Goal: Task Accomplishment & Management: Manage account settings

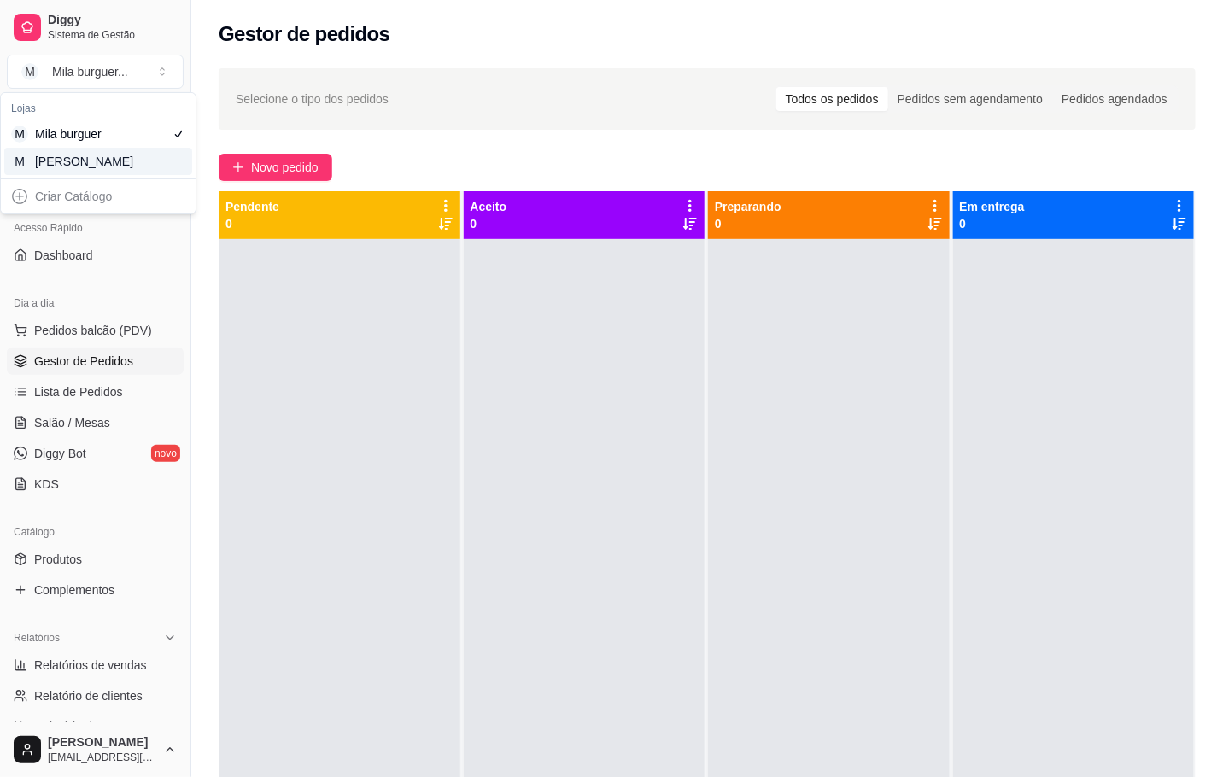
click at [138, 173] on div "M Mila Salgados" at bounding box center [98, 161] width 188 height 27
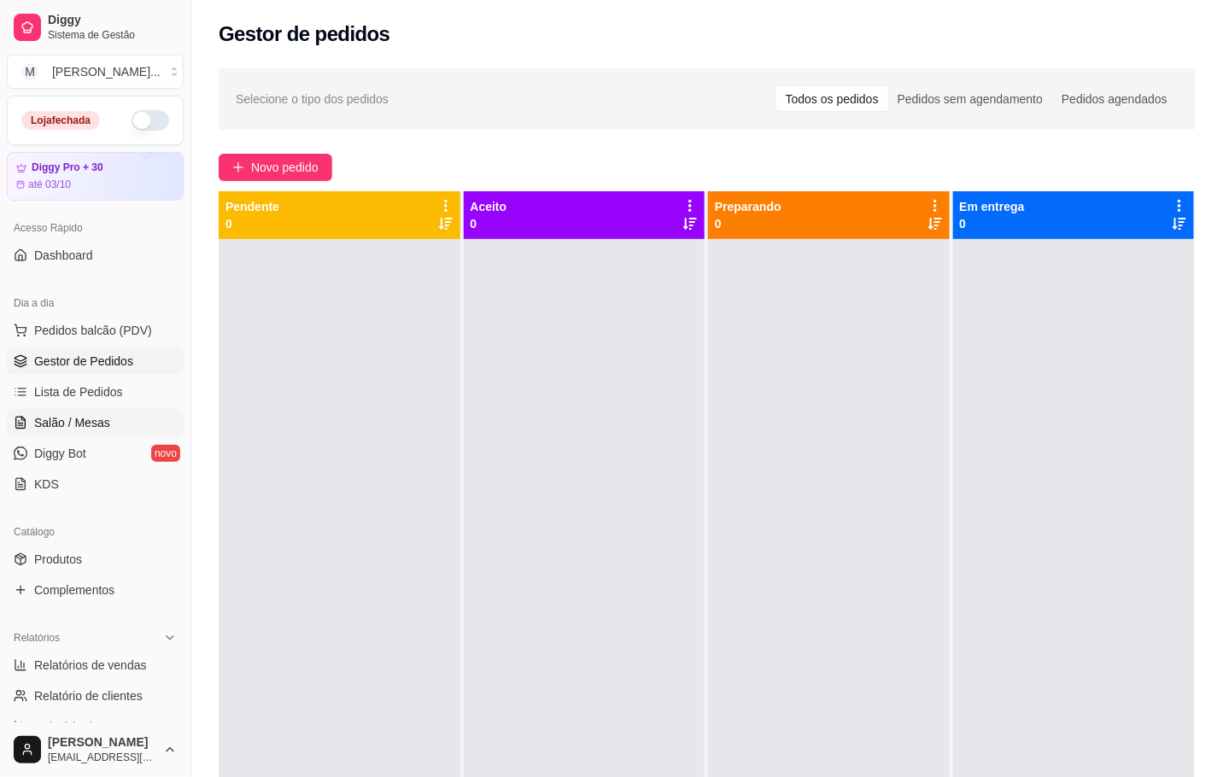
click at [51, 429] on span "Salão / Mesas" at bounding box center [72, 422] width 76 height 17
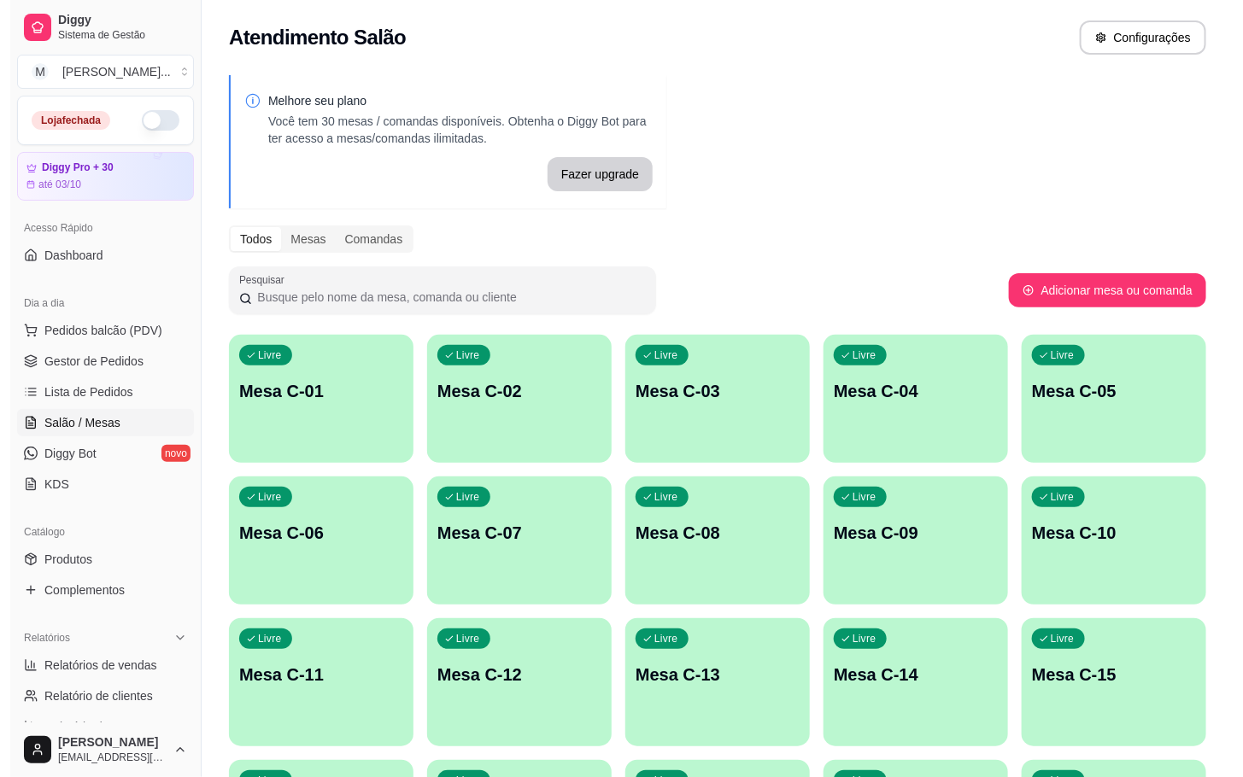
scroll to position [384, 0]
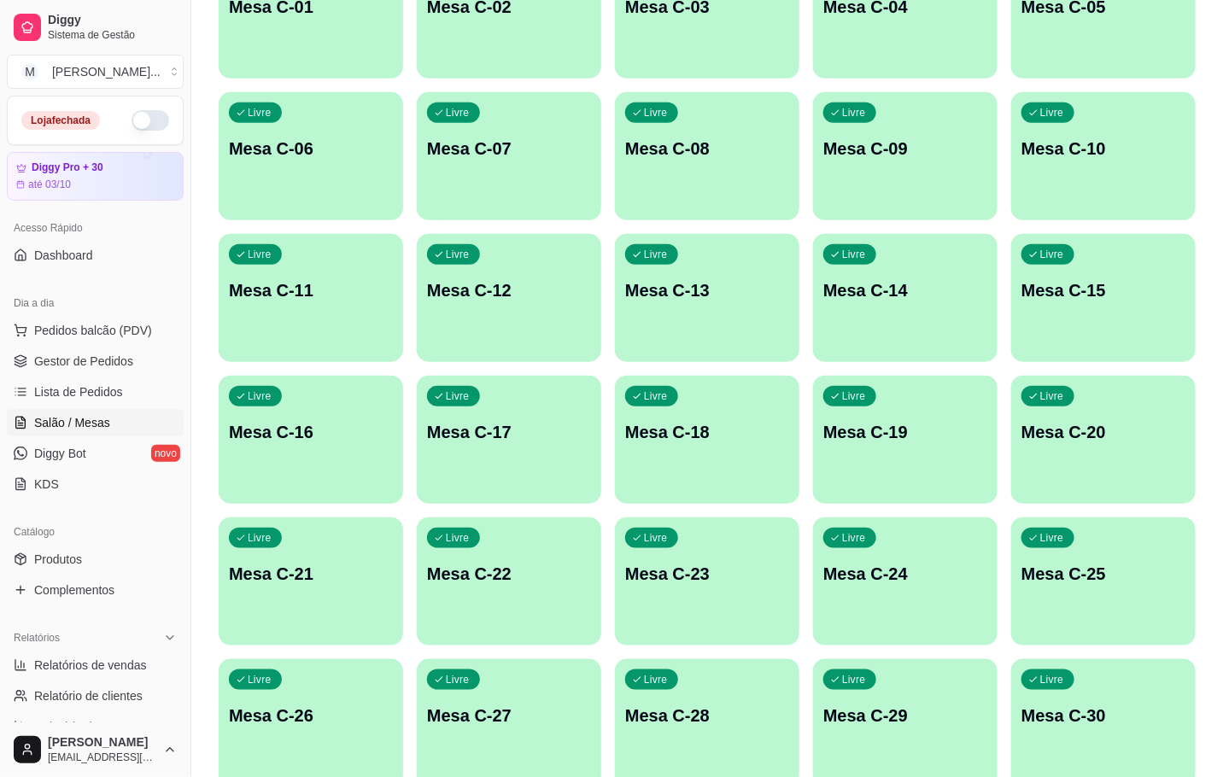
click at [877, 613] on div "Livre Mesa C-24" at bounding box center [905, 572] width 184 height 108
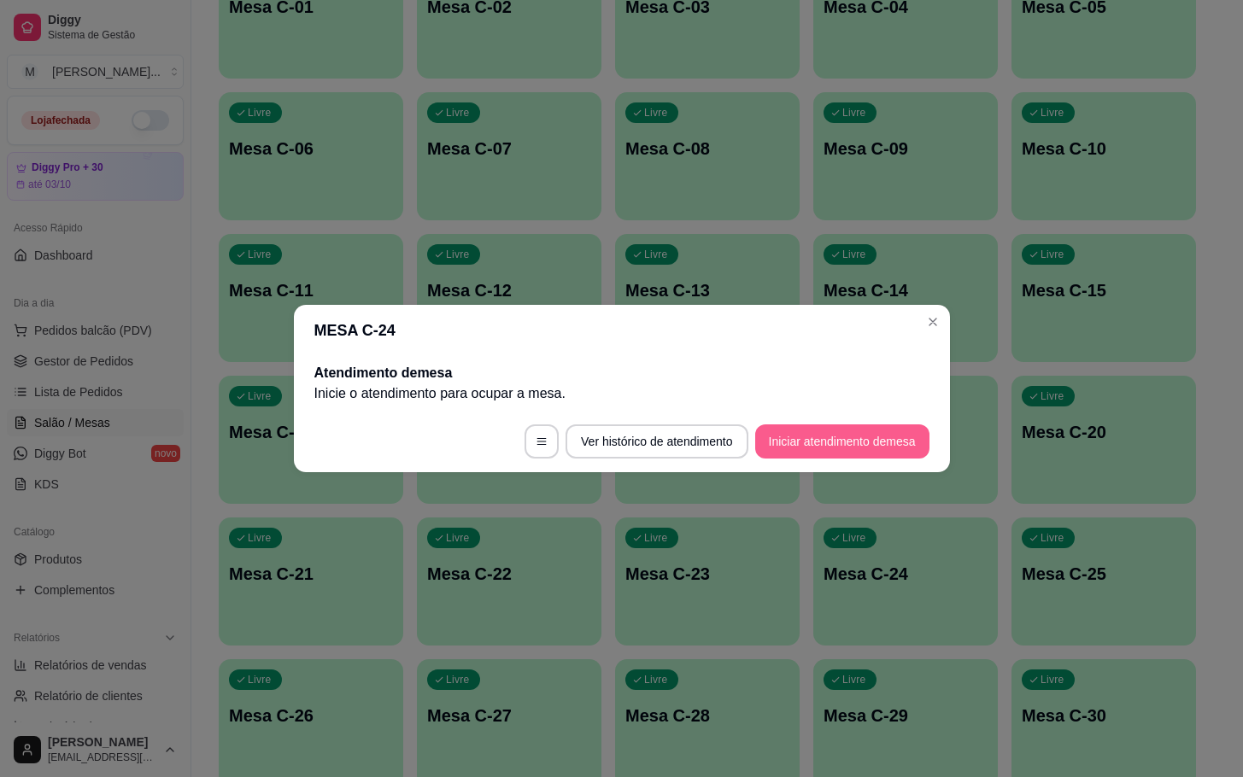
click at [841, 436] on button "Iniciar atendimento de mesa" at bounding box center [842, 441] width 174 height 34
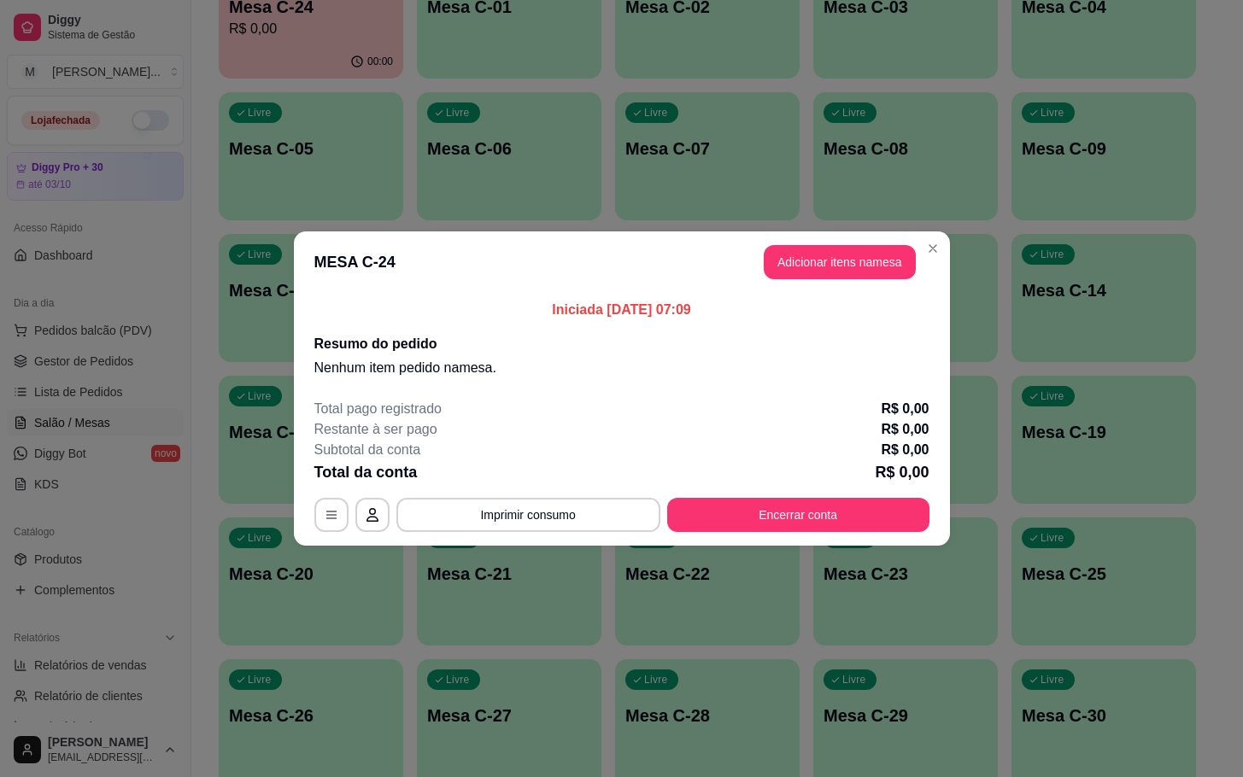
click at [800, 274] on button "Adicionar itens na mesa" at bounding box center [840, 262] width 152 height 34
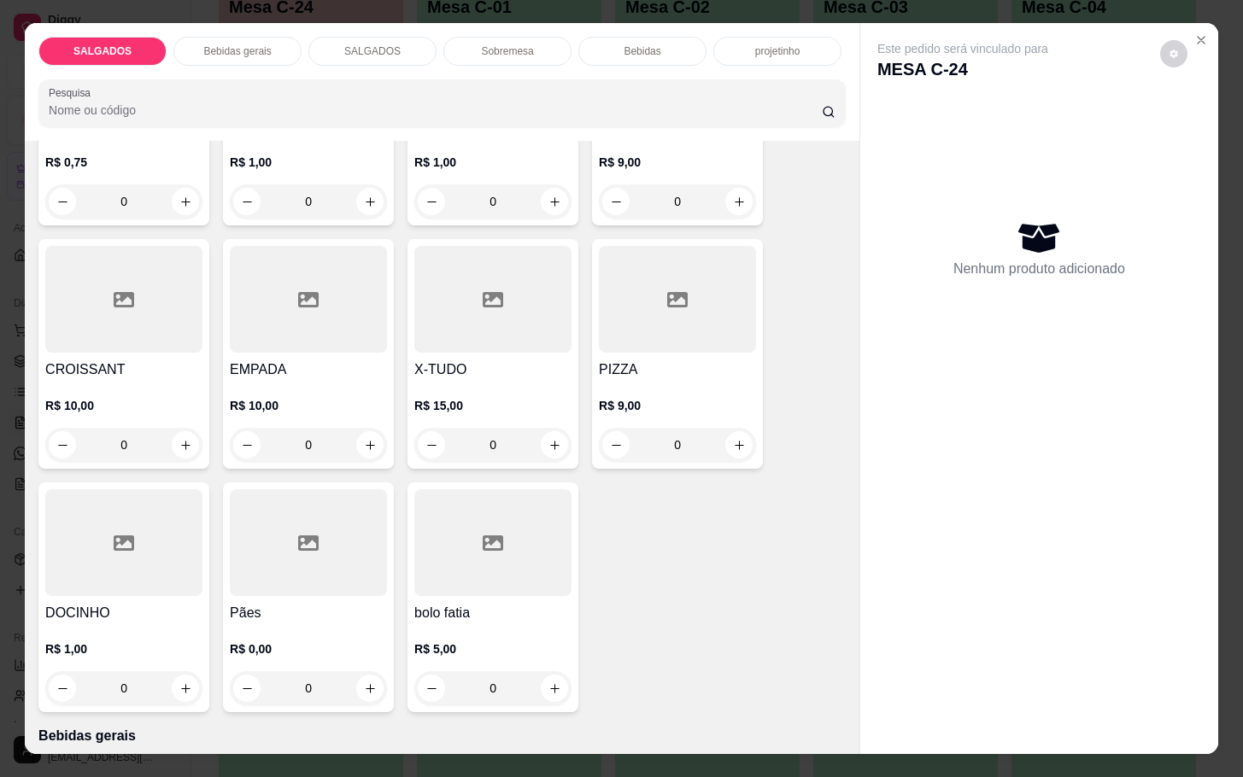
scroll to position [512, 0]
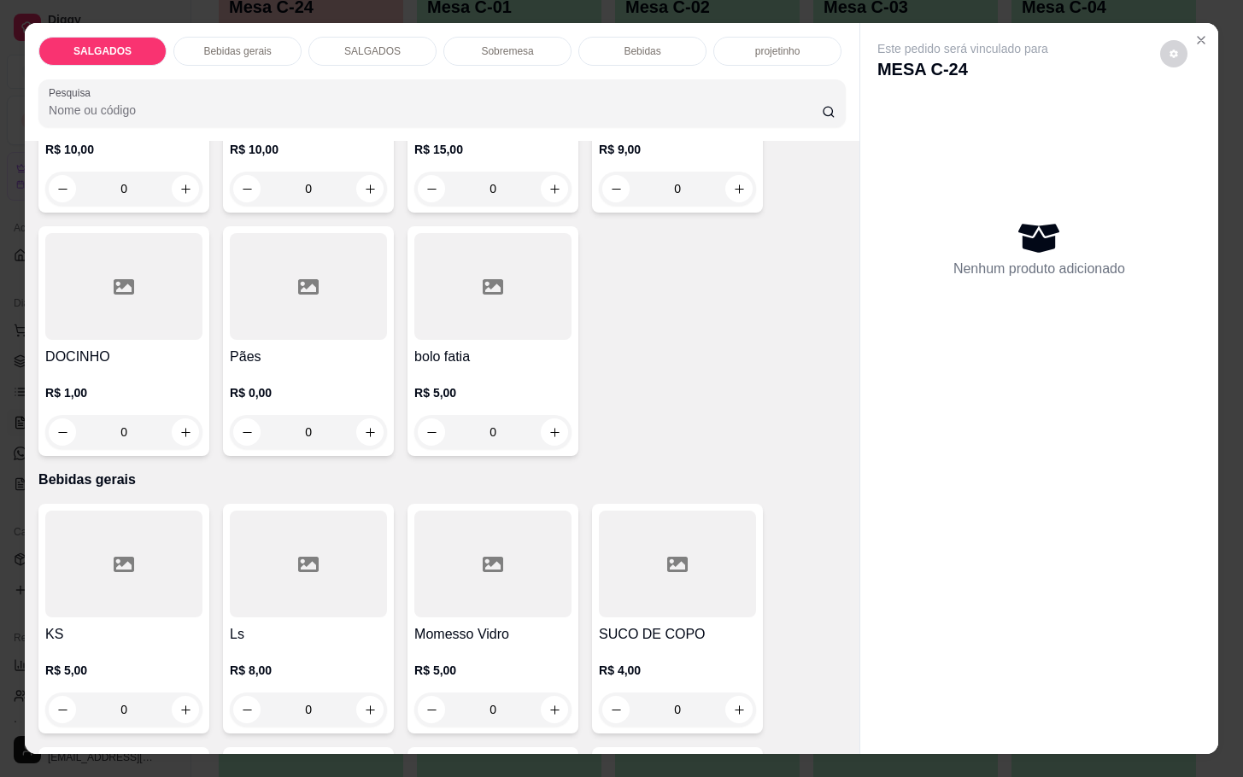
click at [303, 367] on div "R$ 0,00 0" at bounding box center [308, 408] width 157 height 82
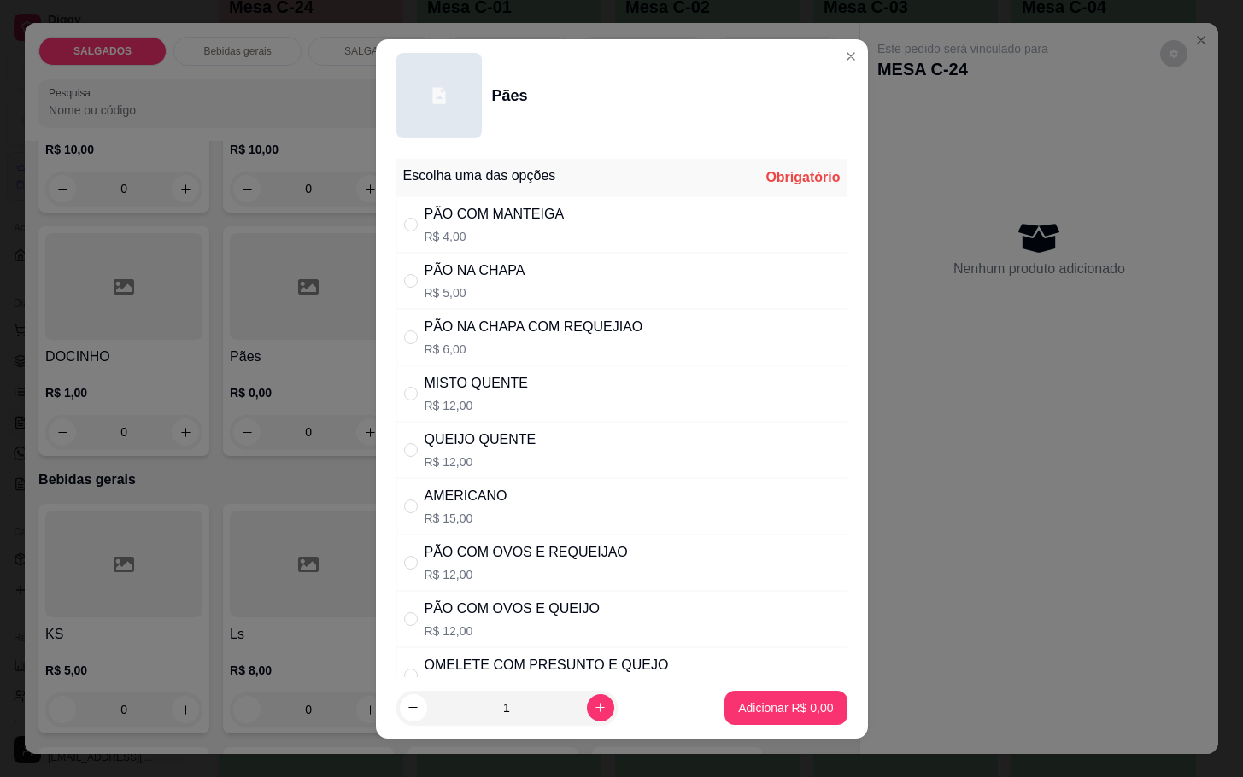
click at [588, 563] on div "PÃO COM OVOS E REQUEIJAO" at bounding box center [525, 552] width 203 height 20
radio input "true"
click at [741, 723] on footer "1 Adicionar R$ 12,00" at bounding box center [622, 707] width 492 height 61
click at [731, 699] on p "Adicionar R$ 12,00" at bounding box center [782, 707] width 102 height 17
type input "1"
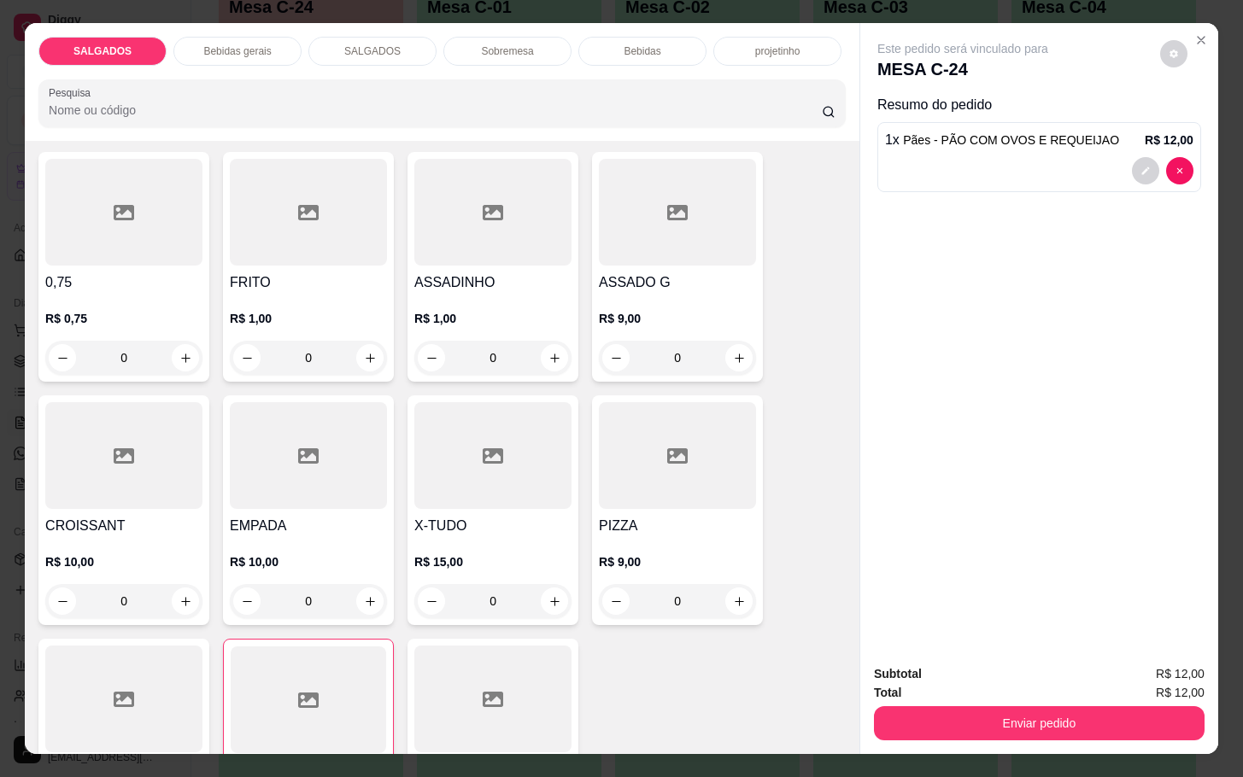
scroll to position [169, 0]
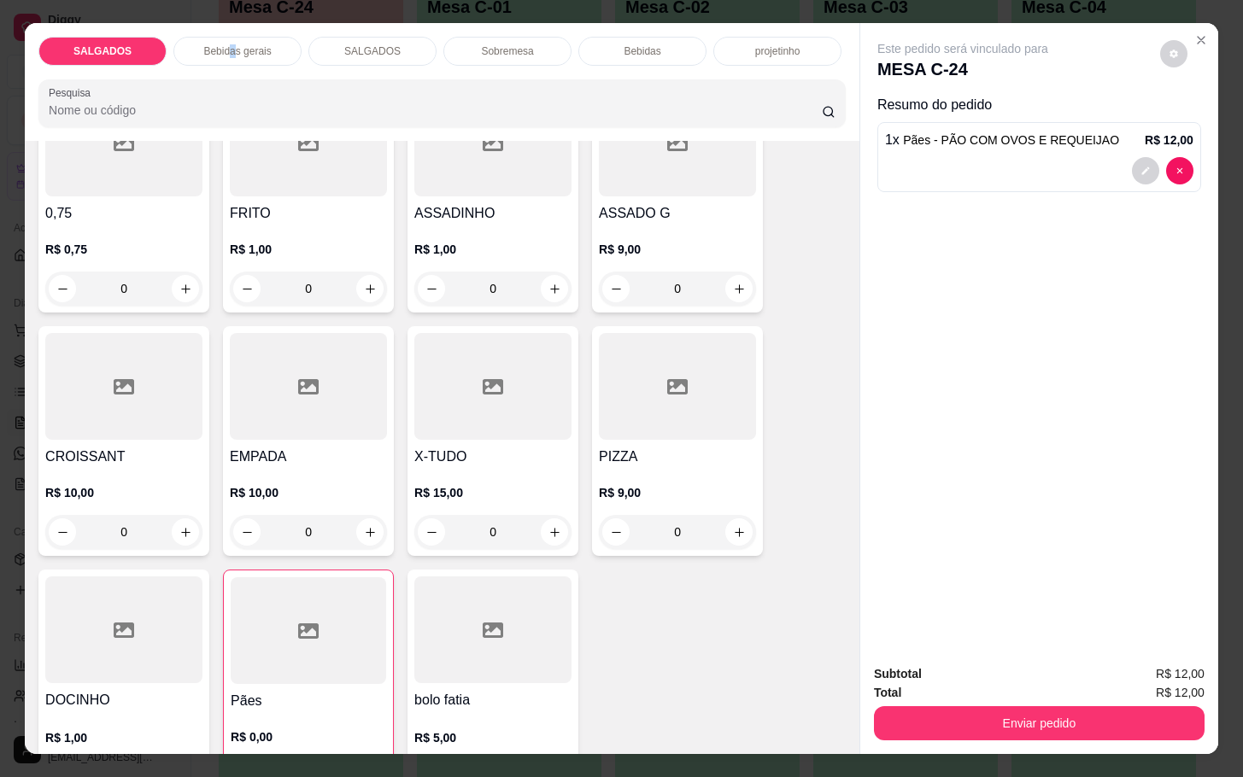
click at [226, 37] on div "Bebidas gerais" at bounding box center [237, 51] width 128 height 29
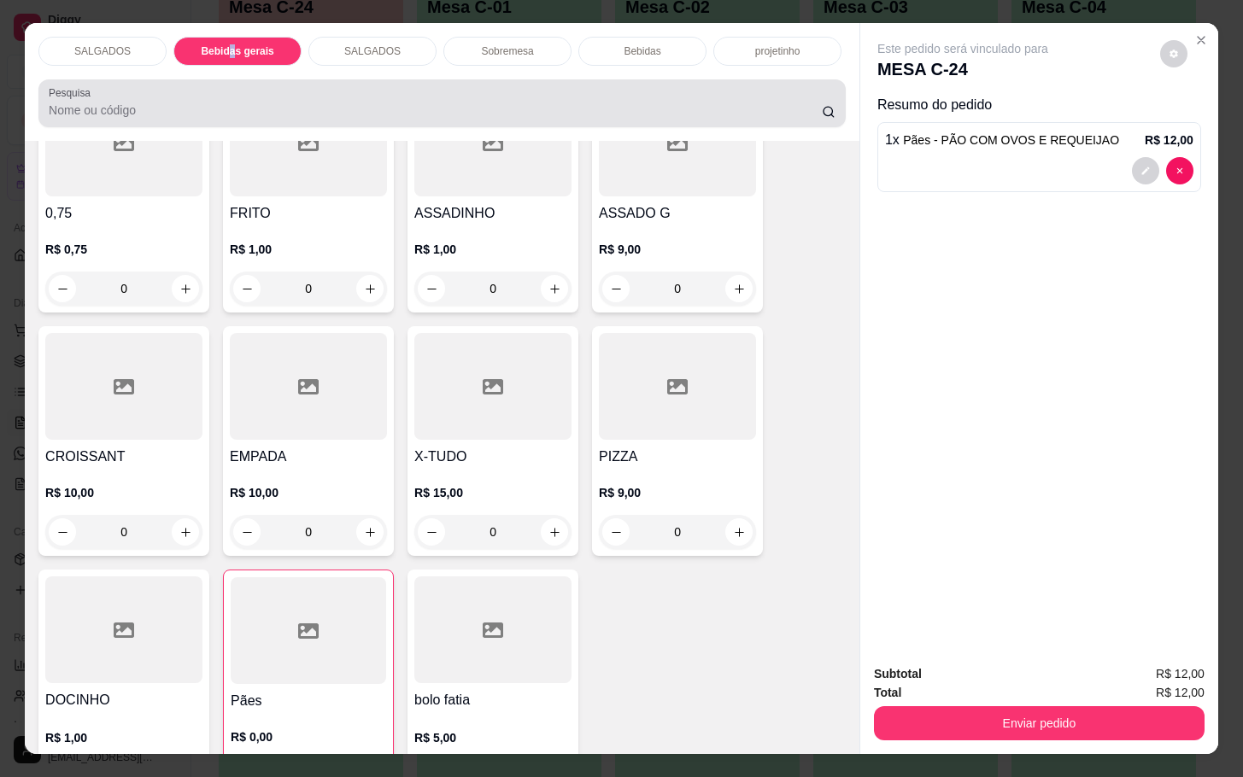
scroll to position [41, 0]
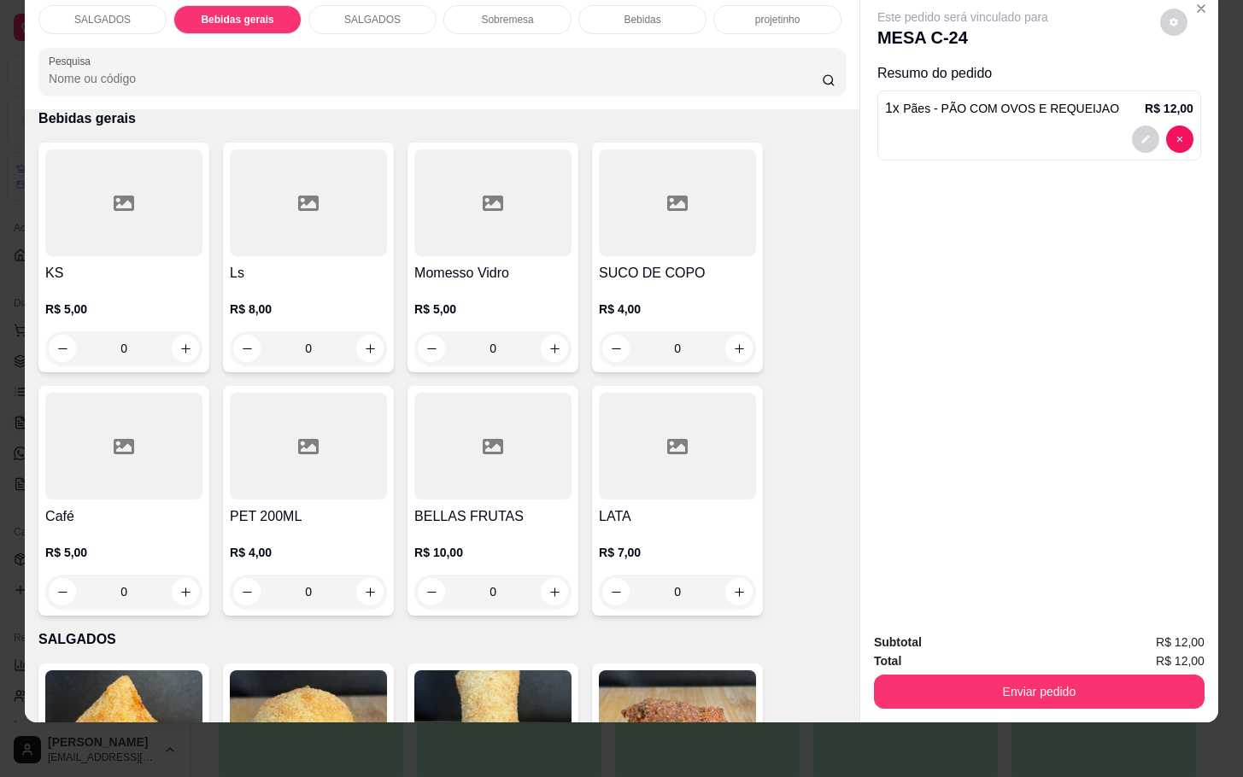
click at [95, 428] on div at bounding box center [123, 446] width 157 height 107
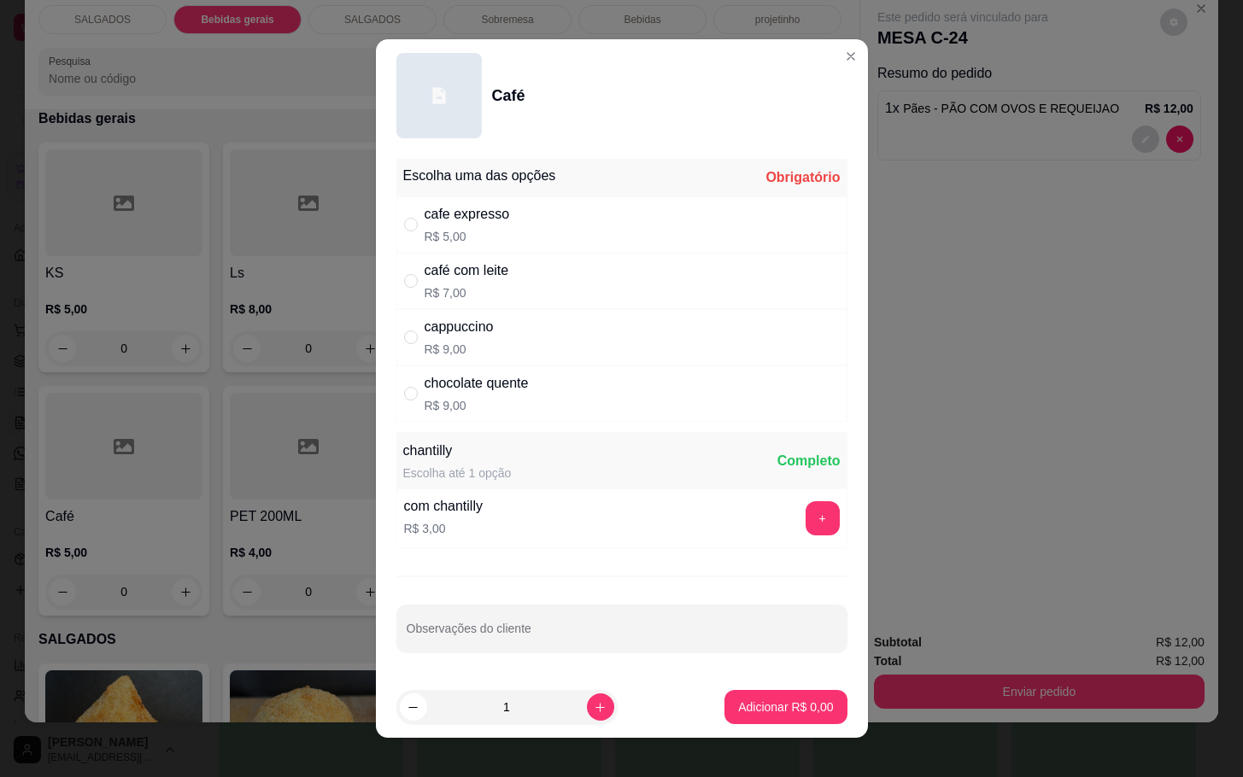
click at [582, 229] on div "cafe expresso R$ 5,00" at bounding box center [621, 224] width 451 height 56
click at [582, 259] on div "café com leite R$ 7,00" at bounding box center [621, 281] width 451 height 56
radio input "false"
radio input "true"
click at [731, 697] on button "Adicionar R$ 7,00" at bounding box center [785, 707] width 122 height 34
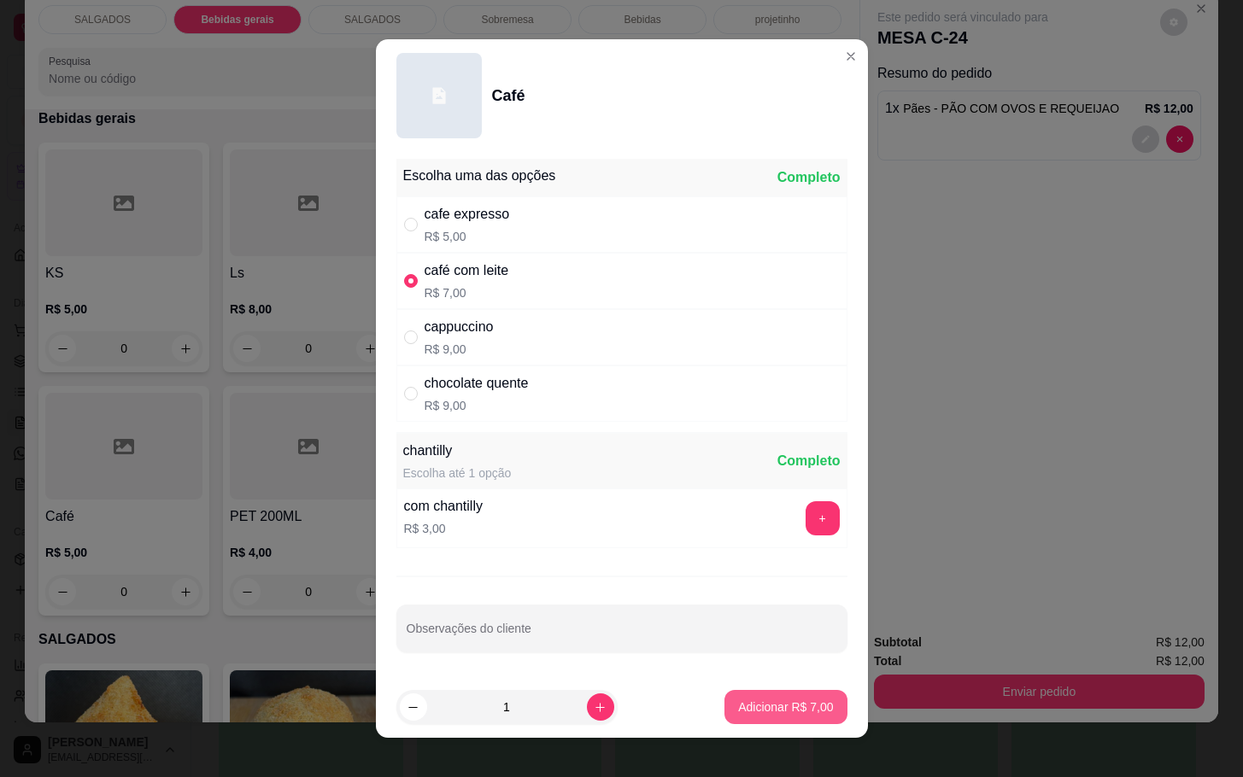
type input "1"
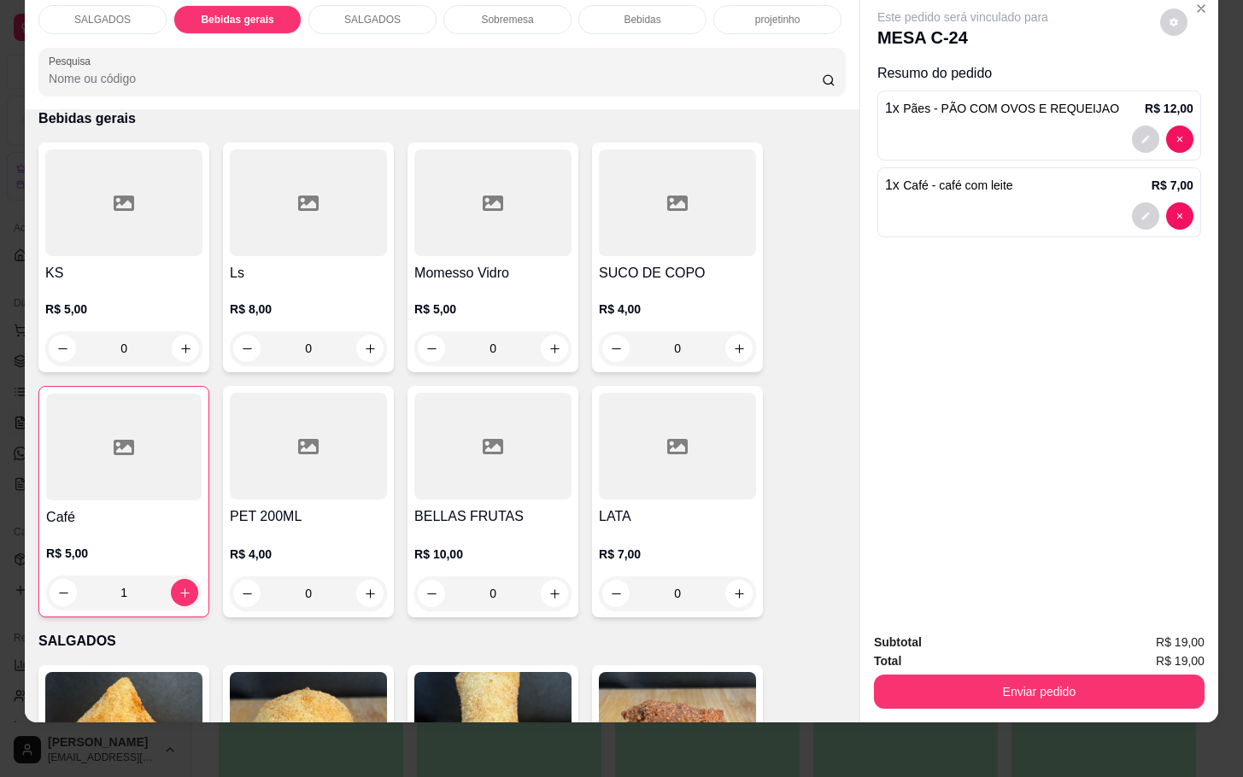
click at [78, 436] on div at bounding box center [123, 447] width 155 height 107
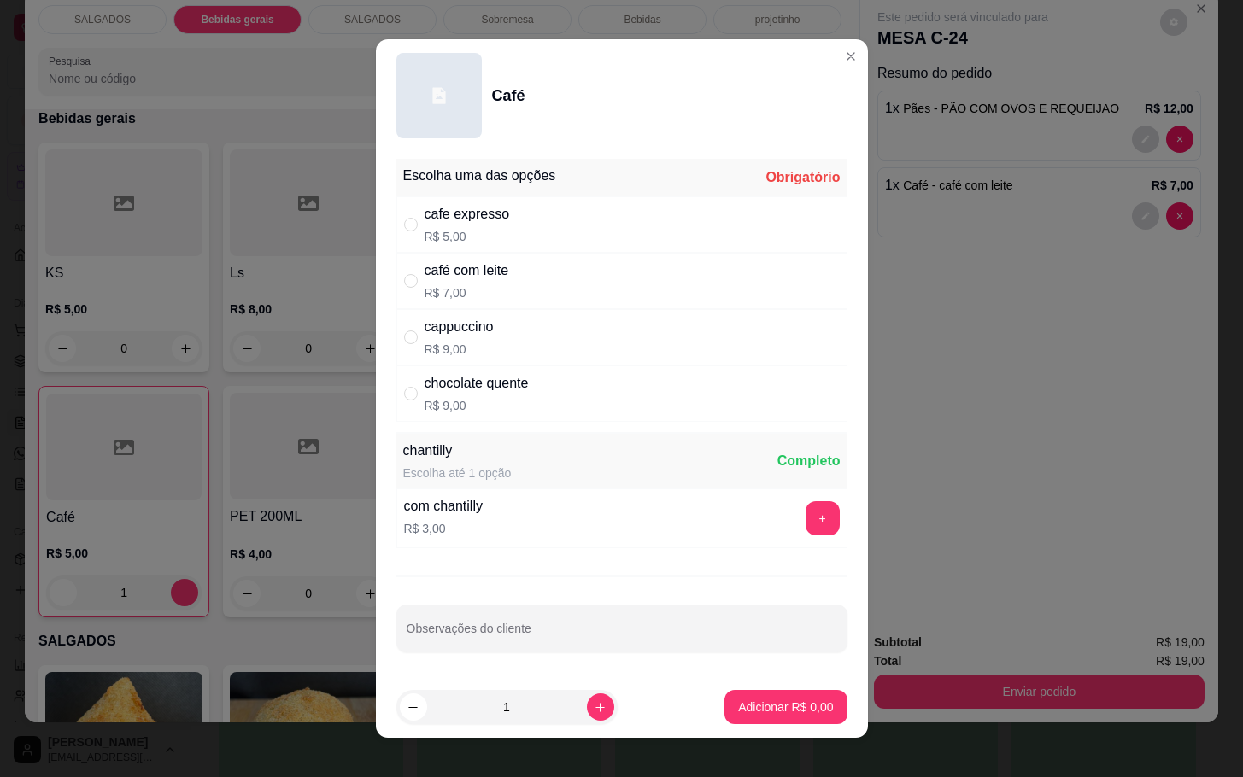
click at [597, 398] on div "chocolate quente R$ 9,00" at bounding box center [621, 394] width 451 height 56
radio input "true"
click at [790, 699] on p "Adicionar R$ 9,00" at bounding box center [785, 707] width 95 height 17
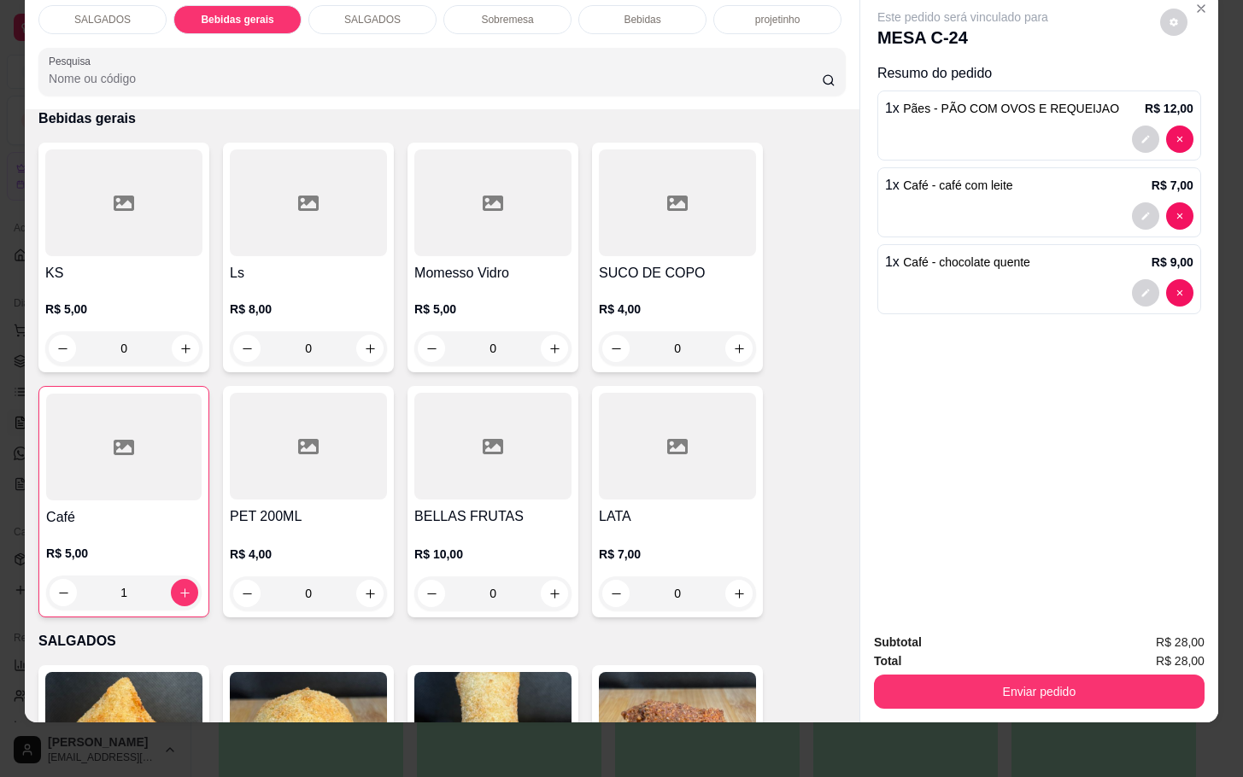
click at [108, 14] on div "SALGADOS" at bounding box center [102, 19] width 128 height 29
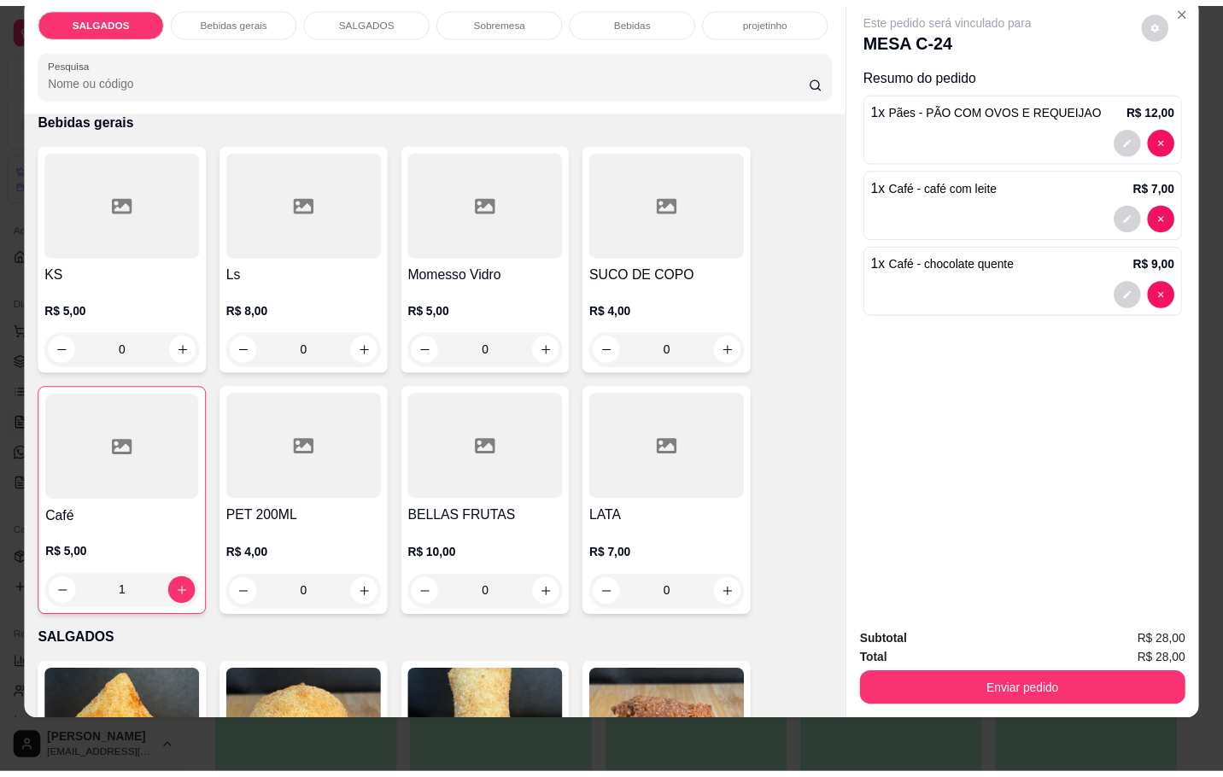
scroll to position [78, 0]
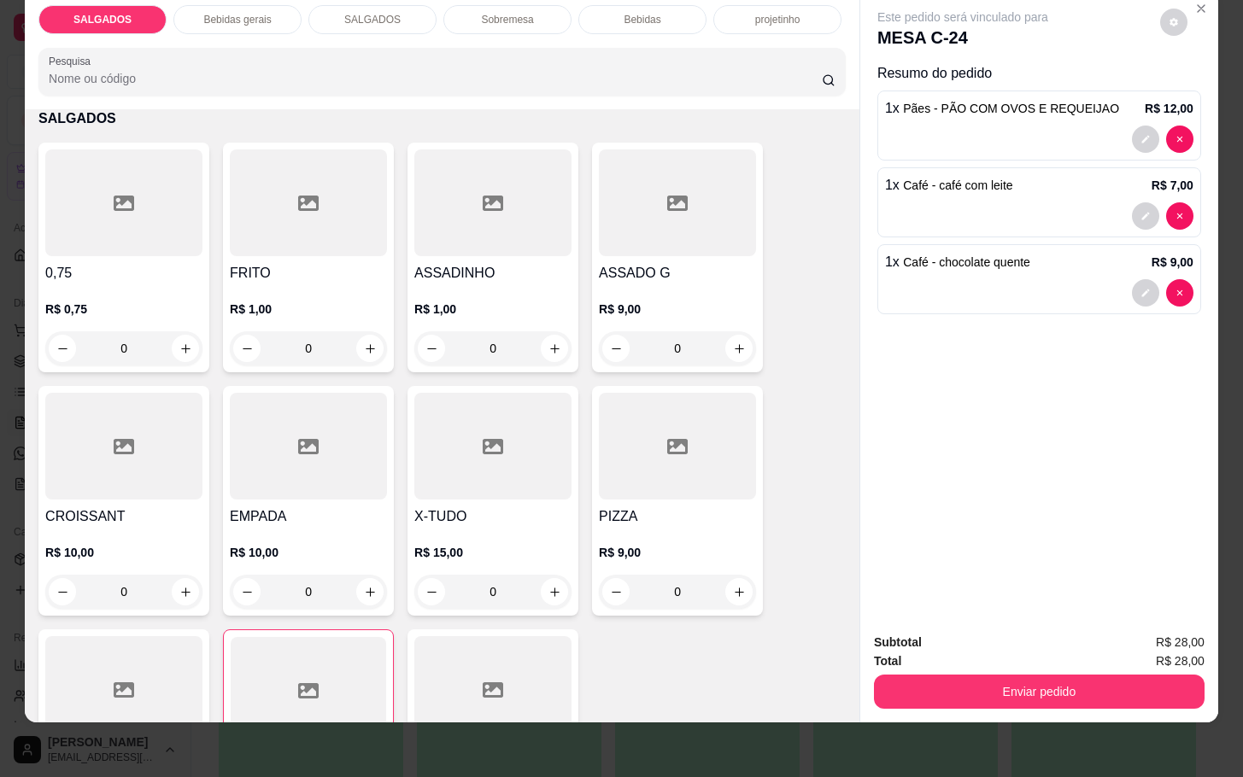
click at [641, 263] on h4 "ASSADO G" at bounding box center [677, 273] width 157 height 20
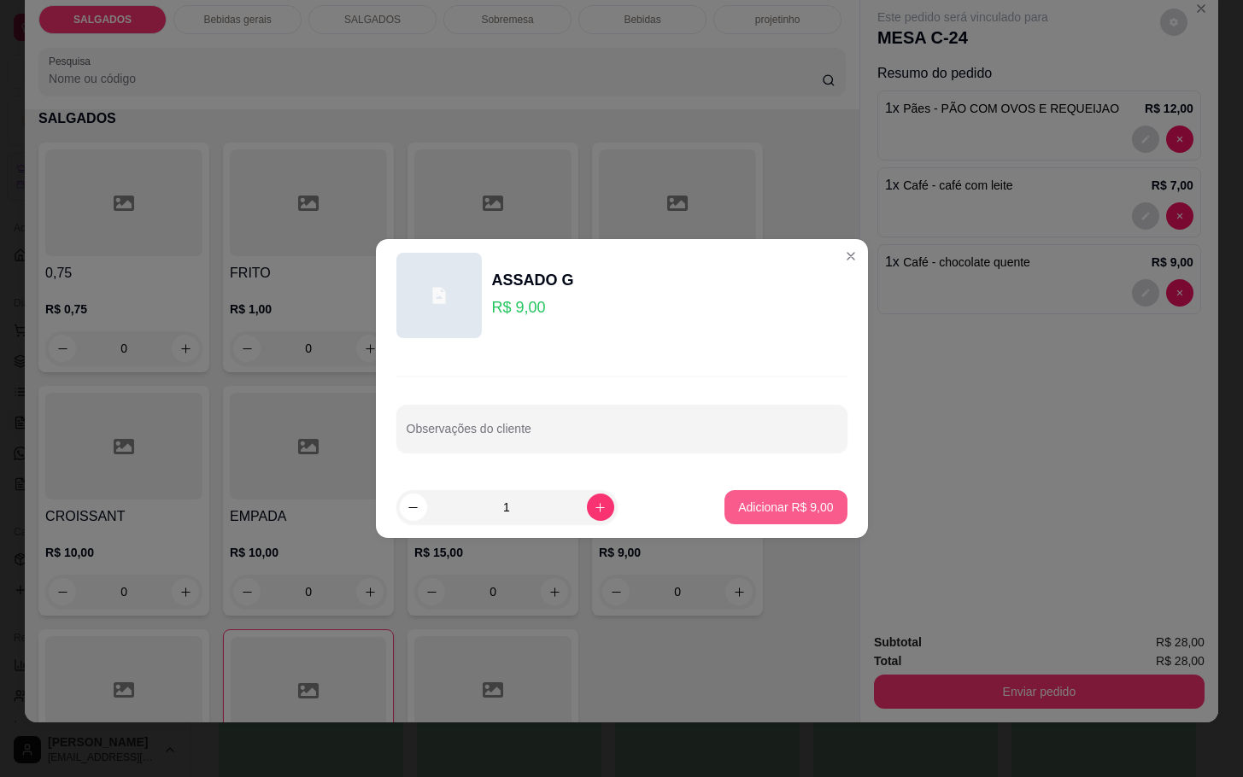
click at [781, 515] on p "Adicionar R$ 9,00" at bounding box center [785, 507] width 95 height 17
type input "1"
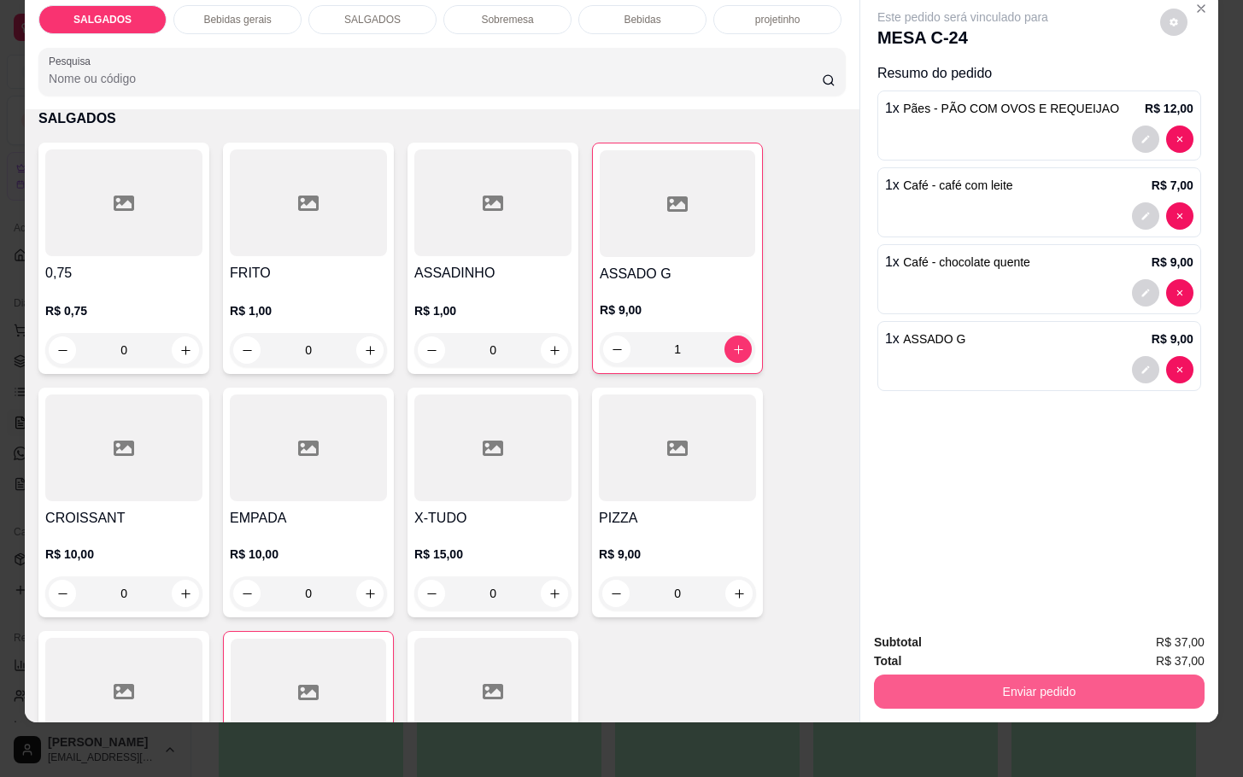
click at [1003, 675] on button "Enviar pedido" at bounding box center [1039, 692] width 331 height 34
click at [943, 639] on button "Não registrar e enviar pedido" at bounding box center [979, 631] width 173 height 32
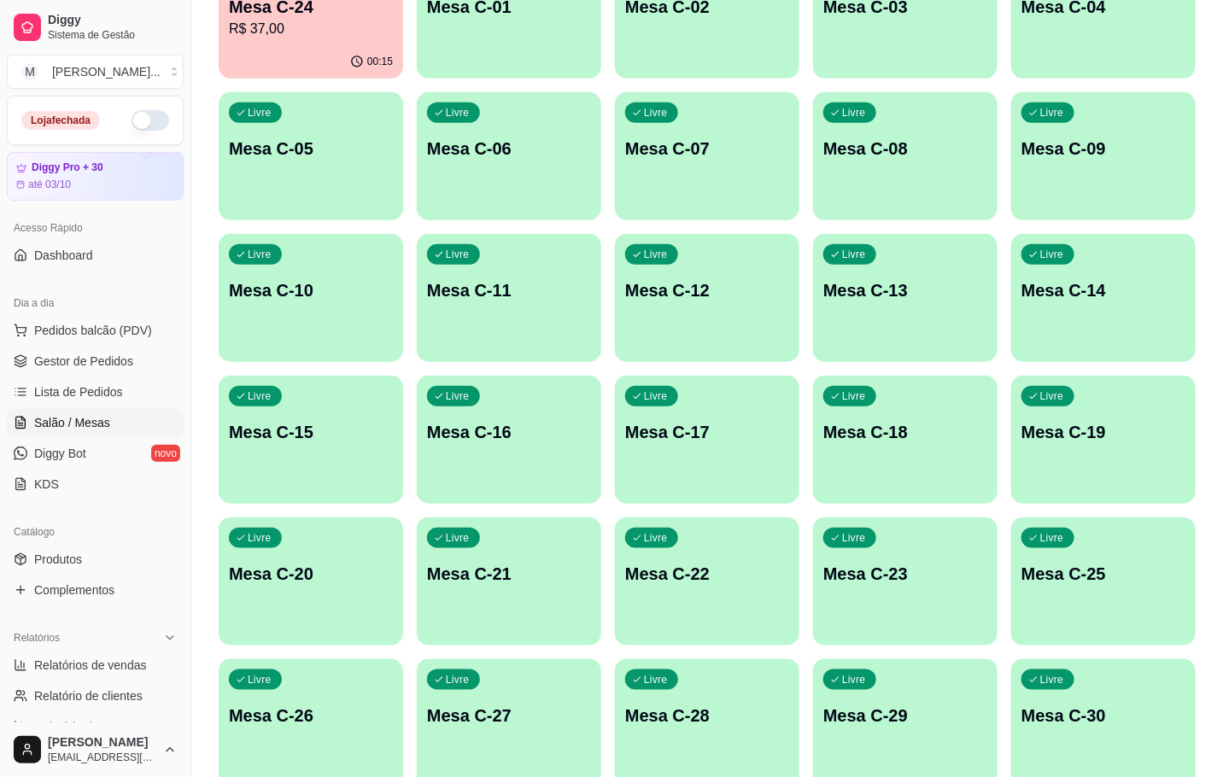
scroll to position [128, 0]
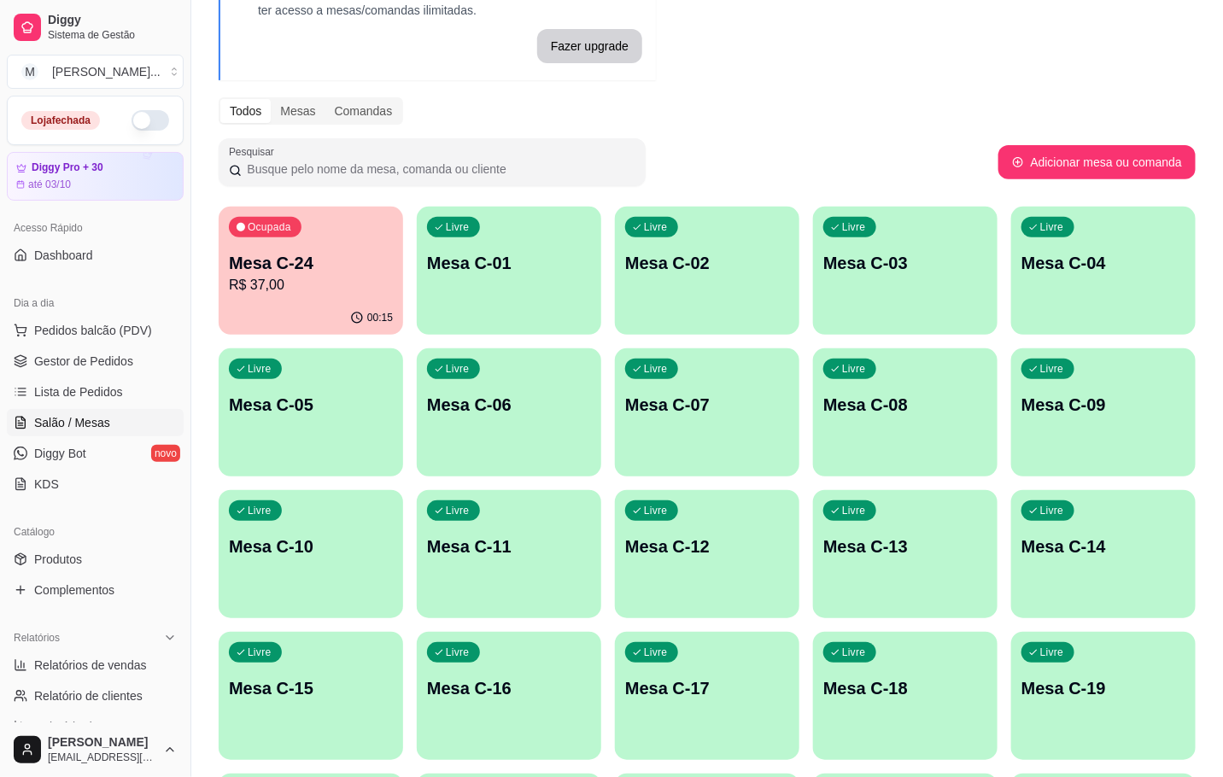
click at [308, 287] on p "R$ 37,00" at bounding box center [311, 285] width 164 height 20
click at [290, 274] on div "Mesa C-24 R$ 37,00" at bounding box center [310, 273] width 159 height 43
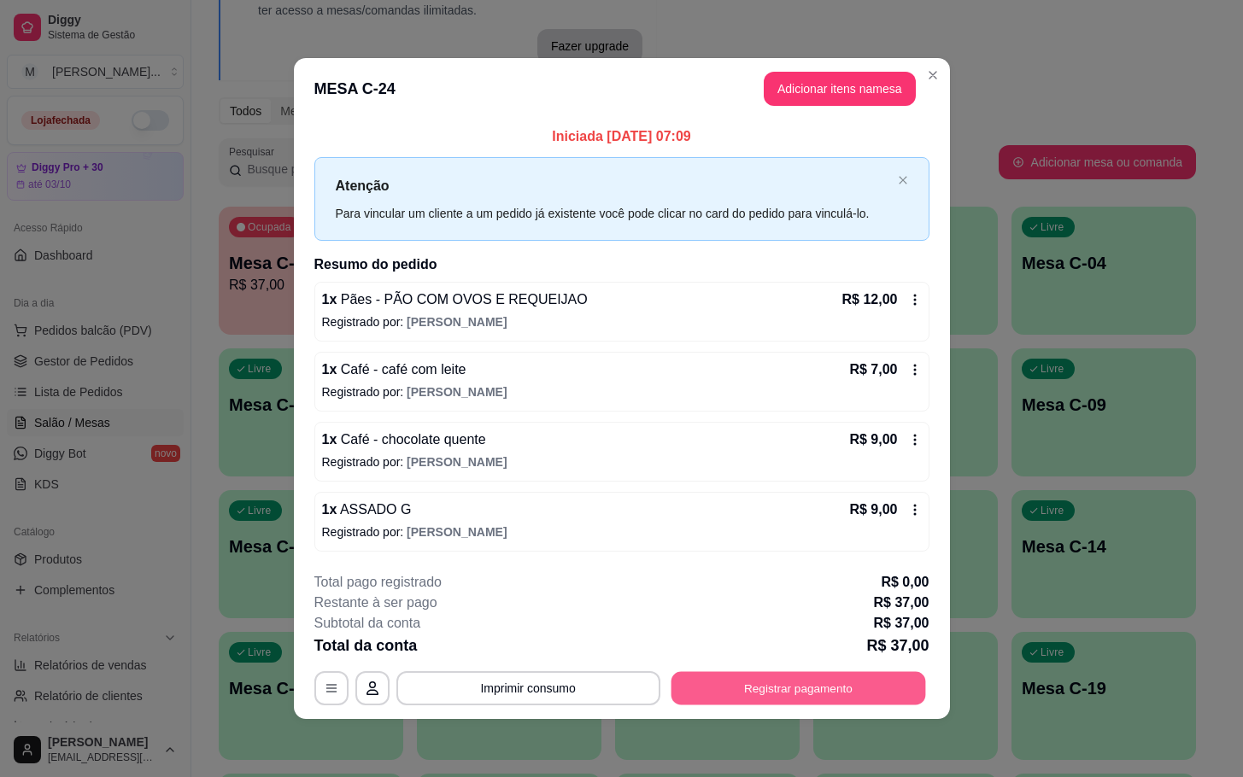
click at [822, 692] on button "Registrar pagamento" at bounding box center [797, 687] width 255 height 33
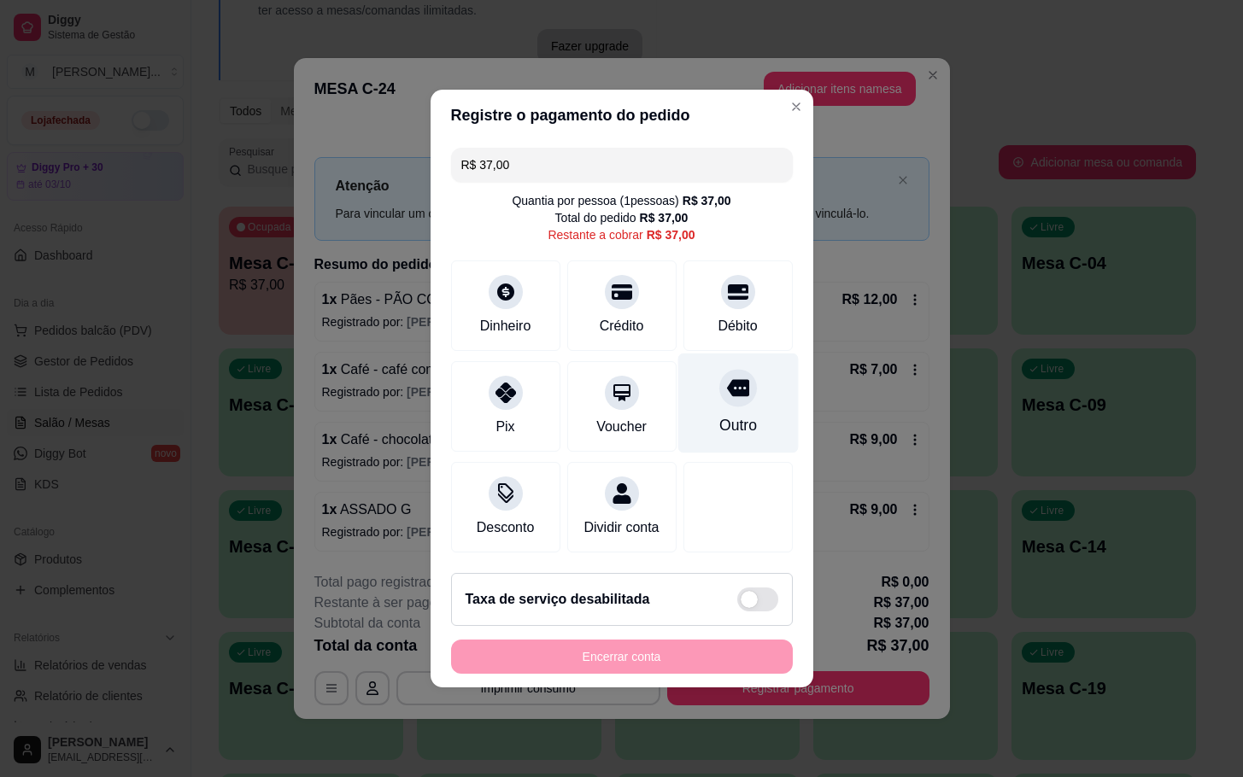
click at [733, 414] on div "Outro" at bounding box center [737, 425] width 38 height 22
type input "R$ 0,00"
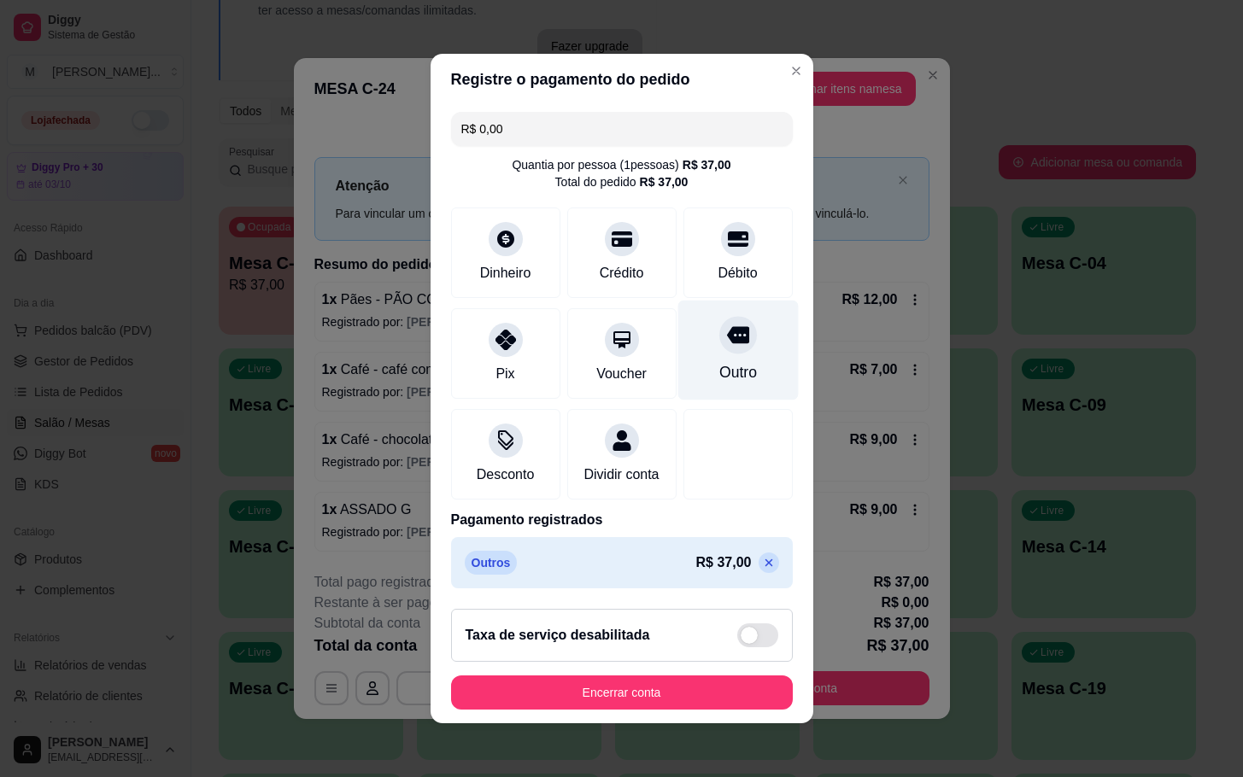
click at [731, 384] on div "Outro" at bounding box center [737, 351] width 120 height 100
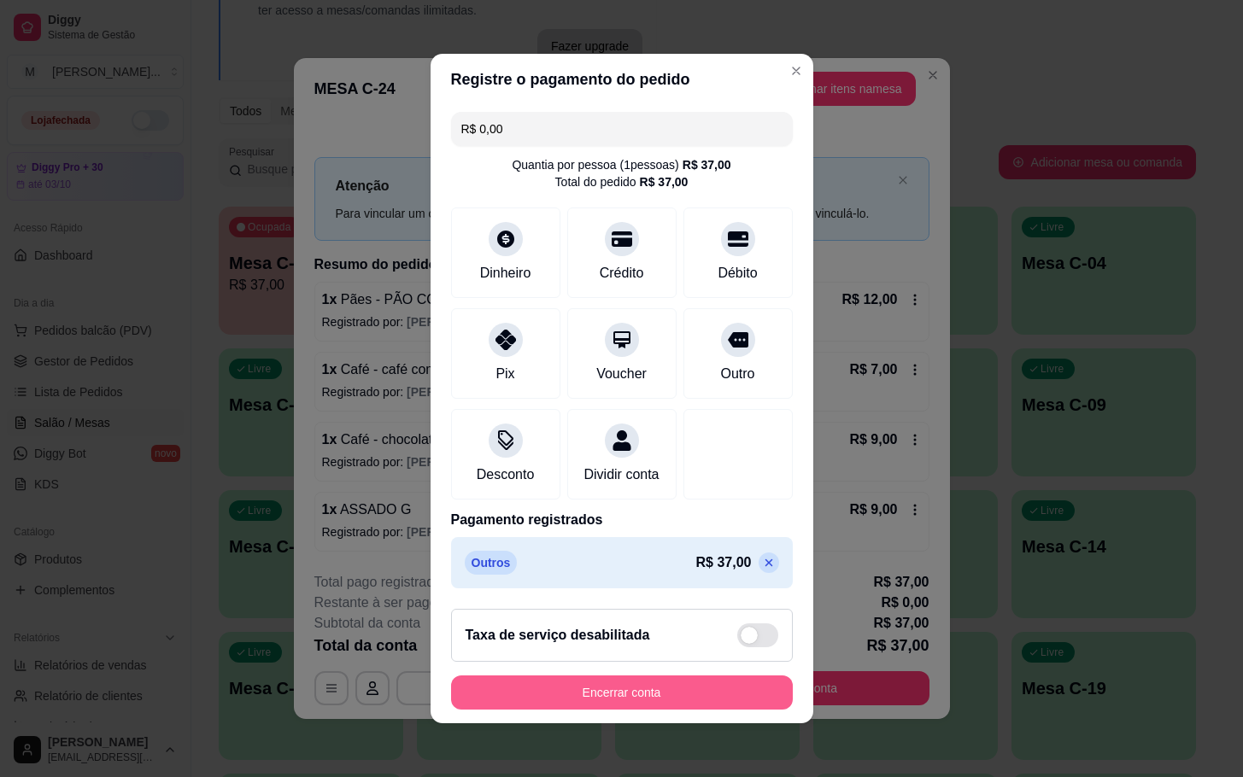
click at [676, 710] on button "Encerrar conta" at bounding box center [622, 693] width 342 height 34
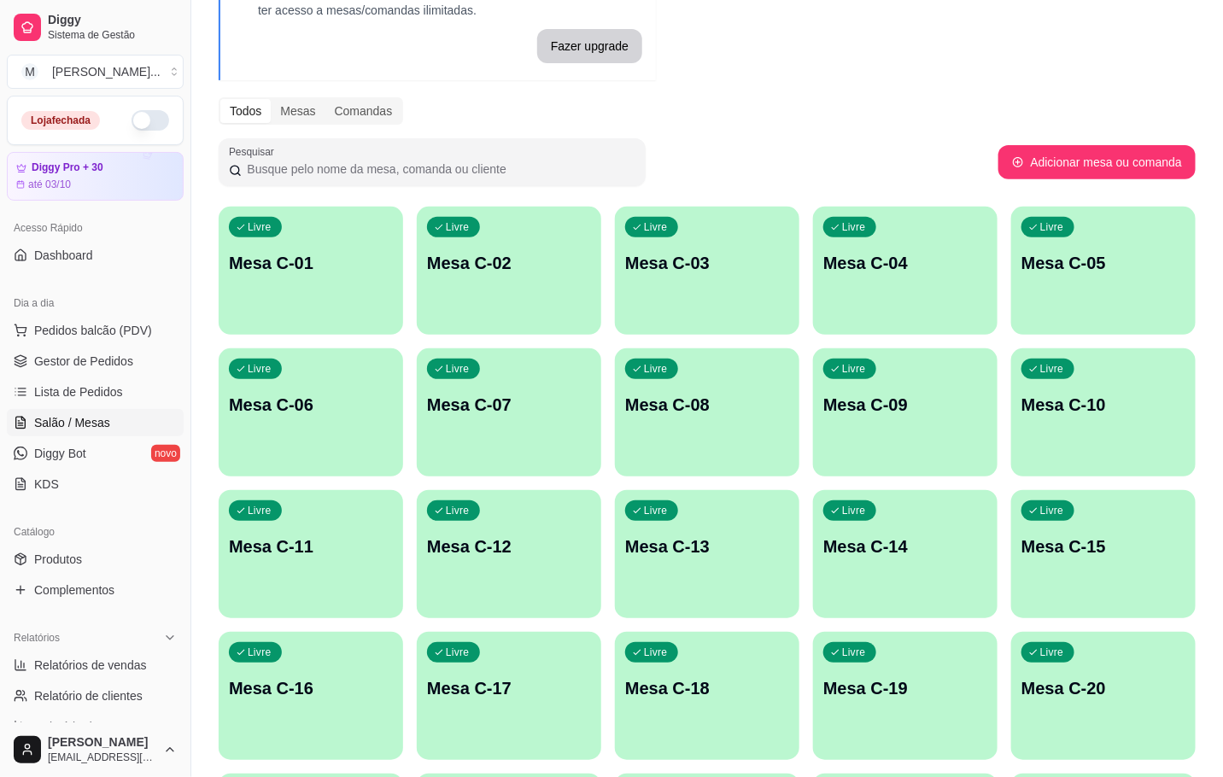
click at [805, 50] on div "Melhore seu plano Você tem 30 mesas / comandas disponíveis. Obtenha o Diggy Bot…" at bounding box center [707, 500] width 1032 height 1127
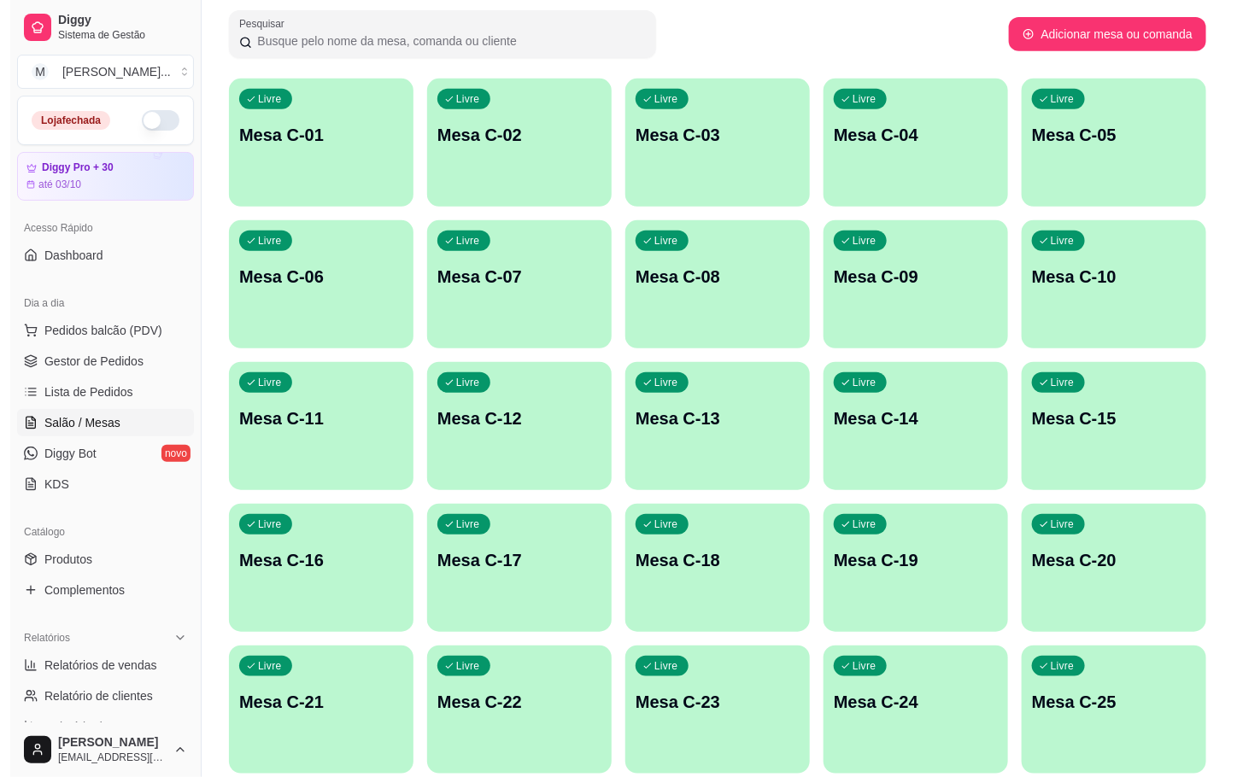
scroll to position [384, 0]
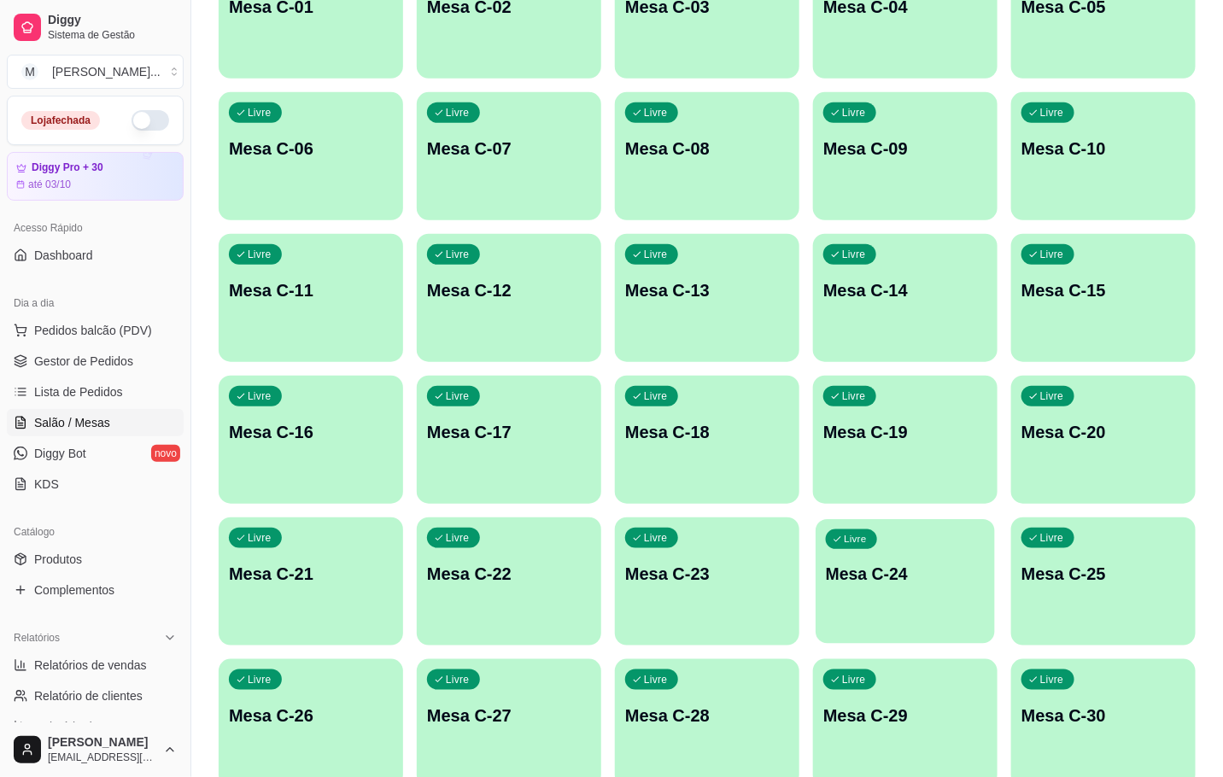
click at [882, 580] on p "Mesa C-24" at bounding box center [905, 574] width 159 height 23
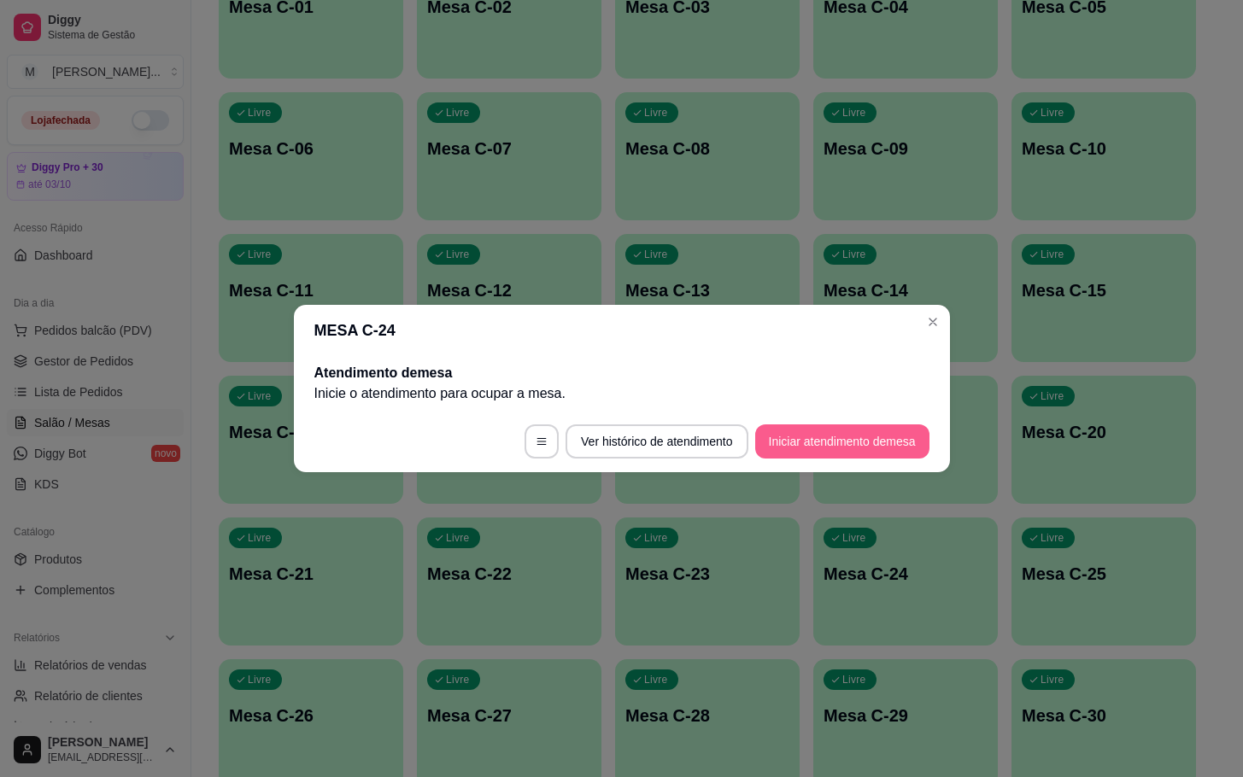
click at [844, 448] on button "Iniciar atendimento de mesa" at bounding box center [842, 441] width 174 height 34
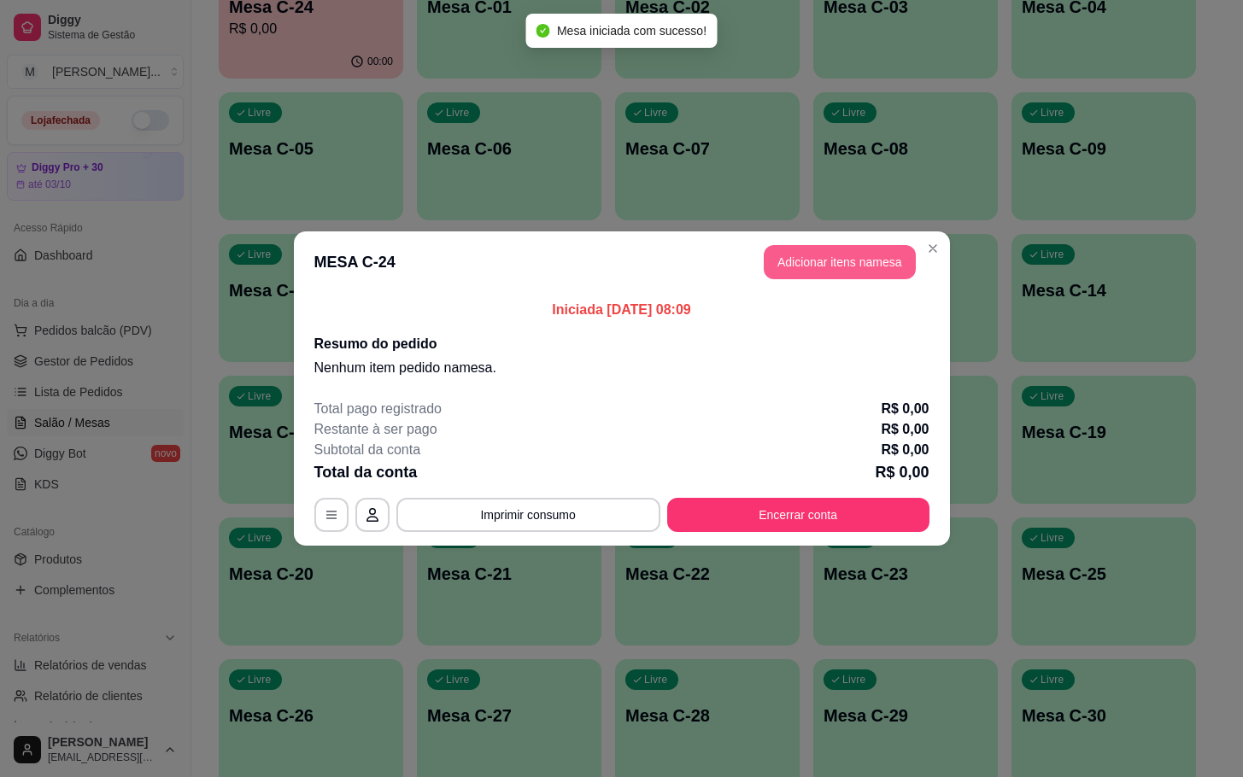
click at [851, 259] on button "Adicionar itens na mesa" at bounding box center [840, 262] width 152 height 34
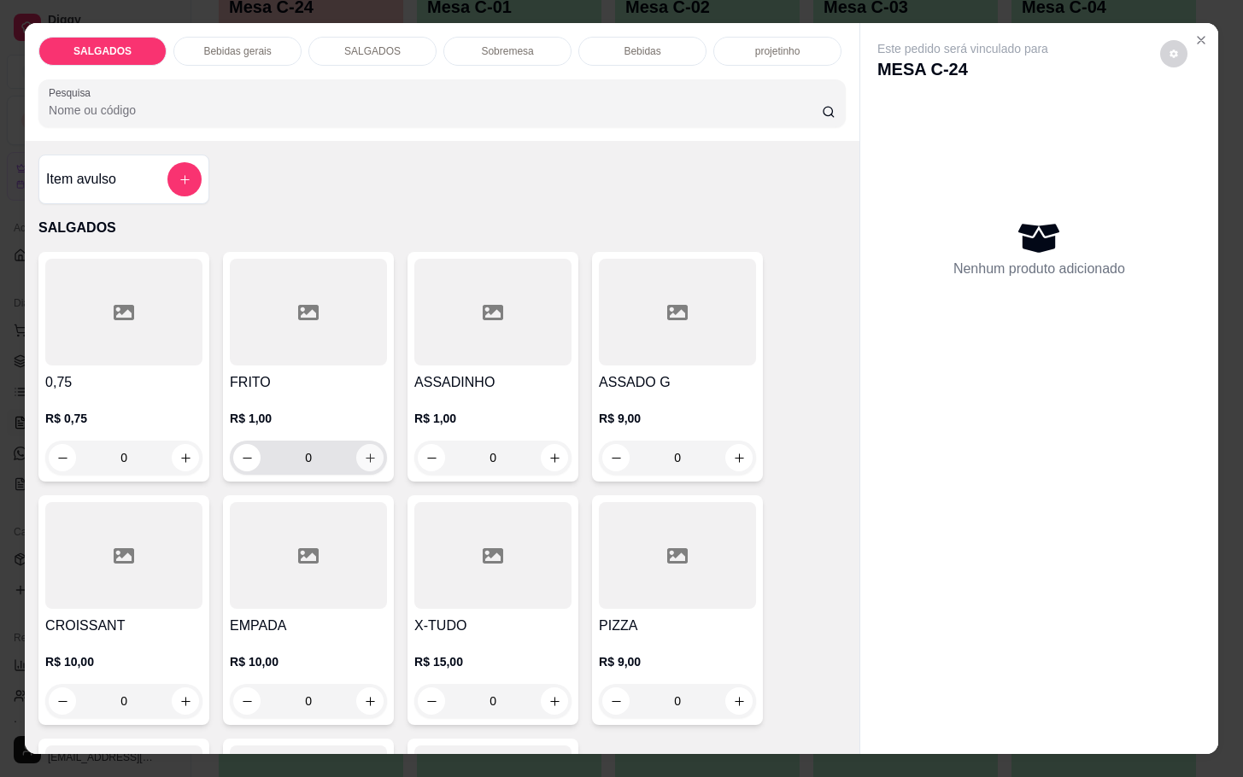
click at [364, 452] on icon "increase-product-quantity" at bounding box center [370, 458] width 13 height 13
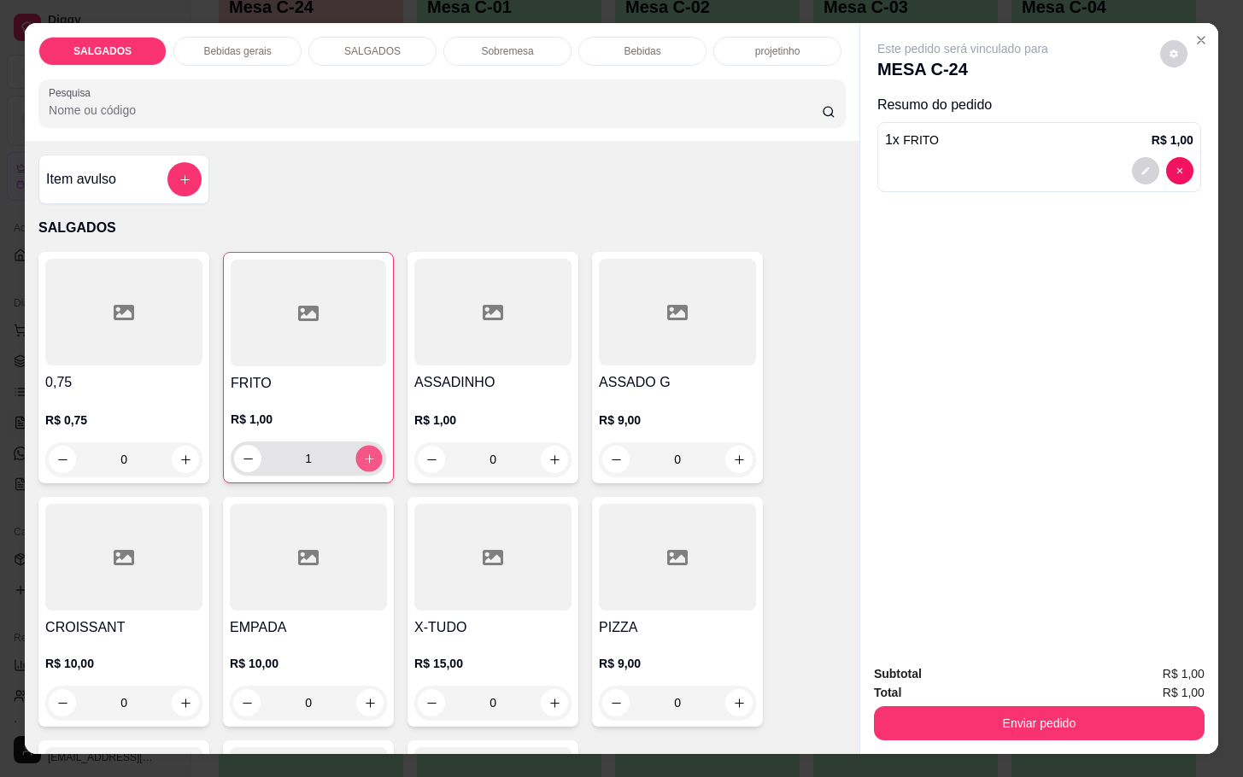
click at [363, 453] on icon "increase-product-quantity" at bounding box center [369, 459] width 13 height 13
type input "3"
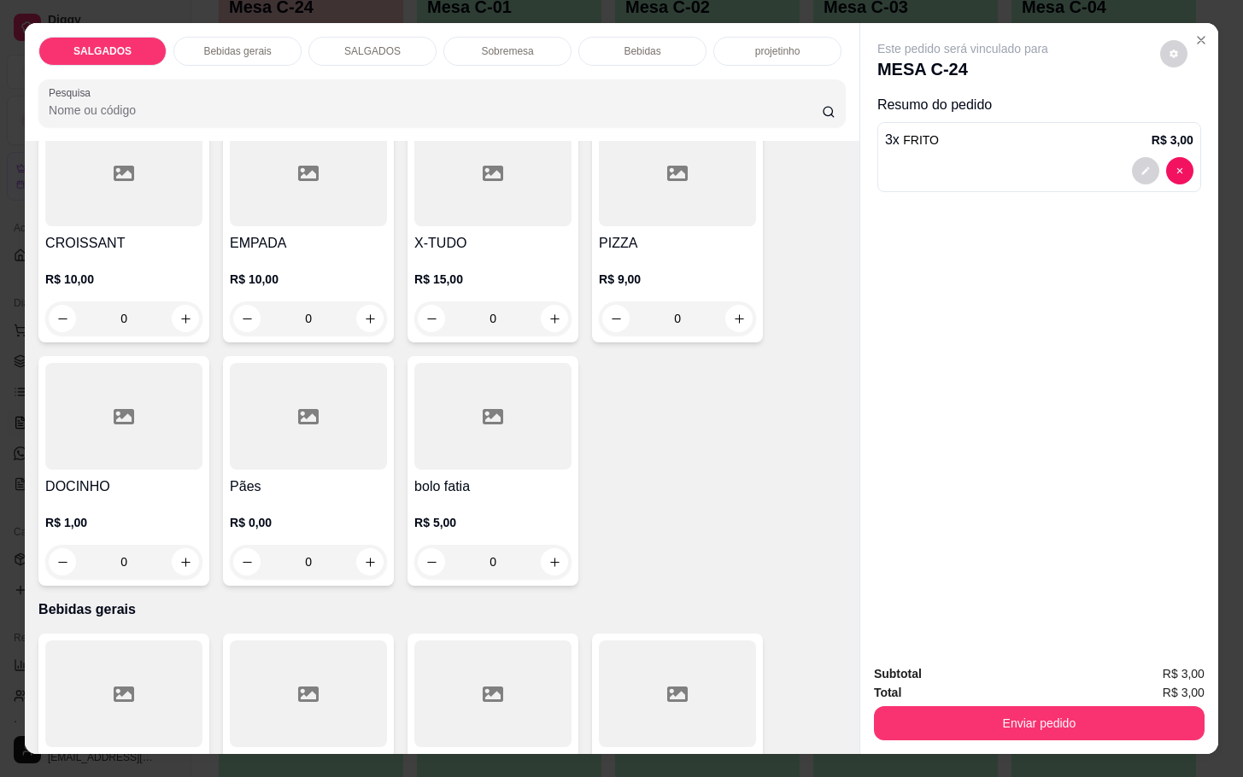
scroll to position [641, 0]
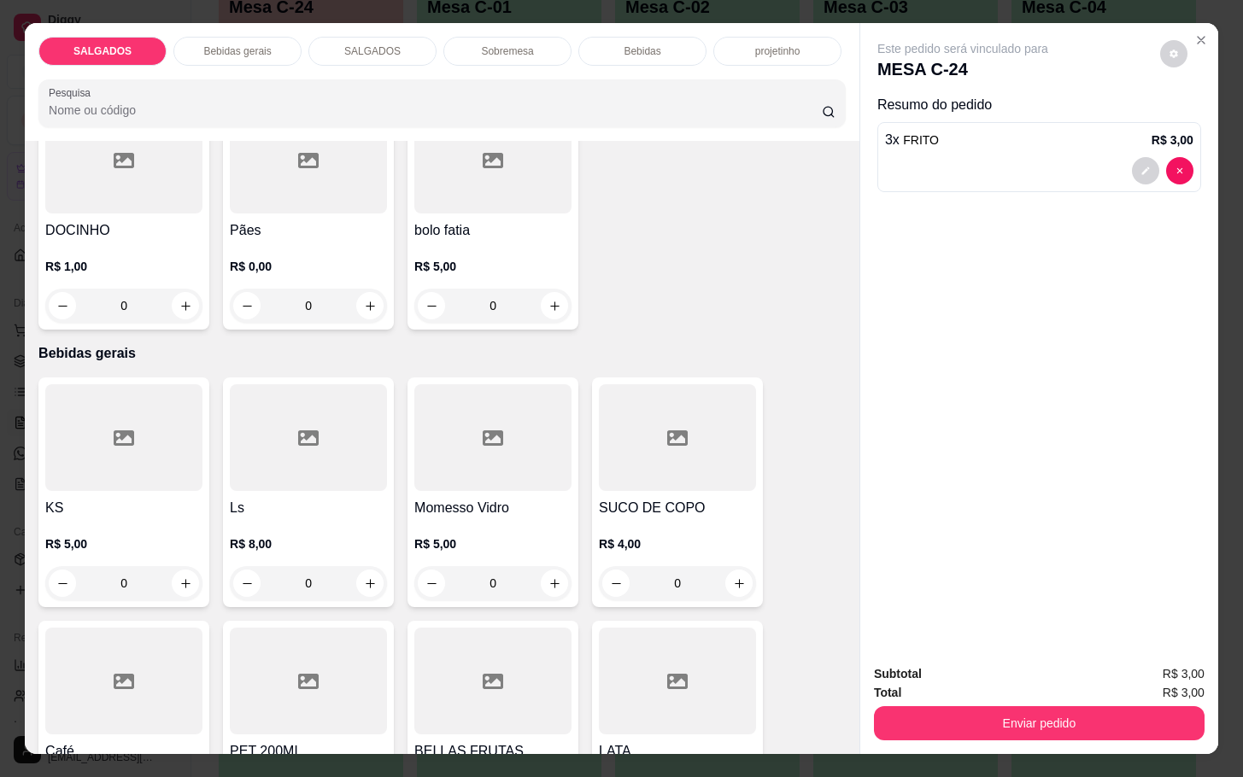
click at [121, 682] on icon at bounding box center [124, 681] width 20 height 20
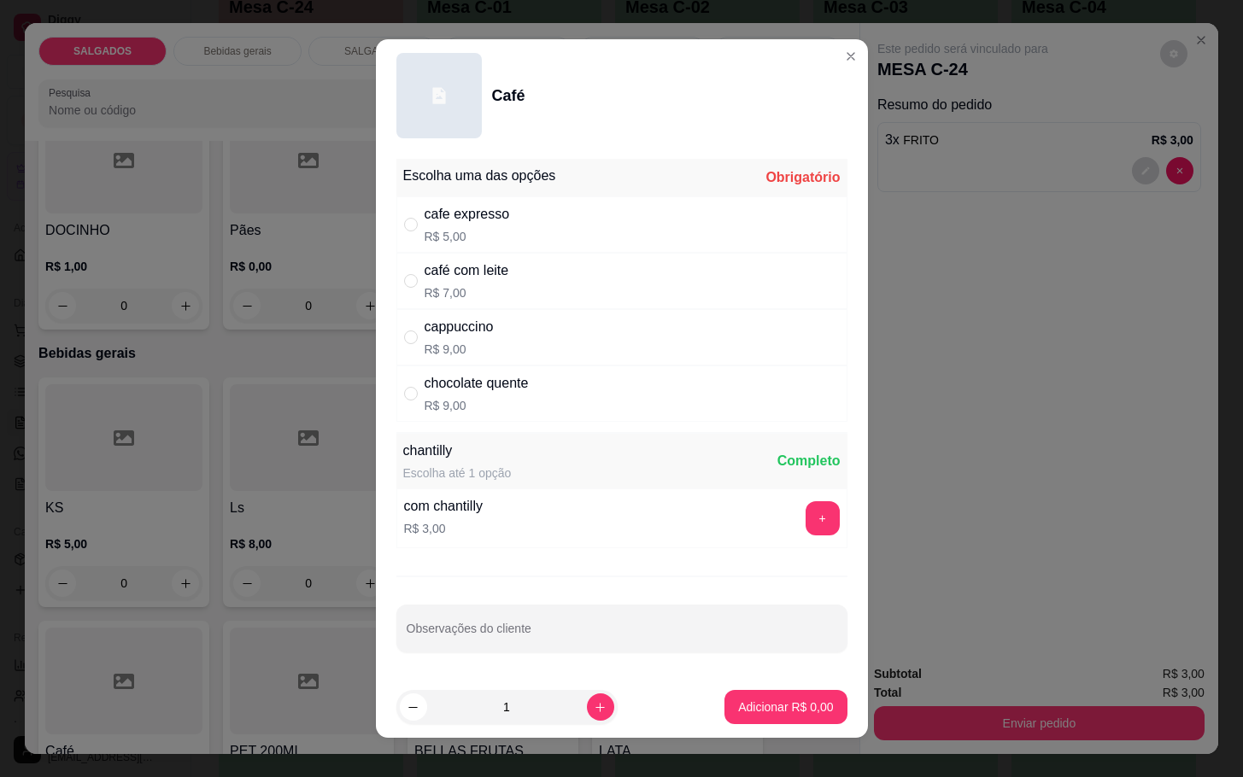
click at [471, 269] on div "café com leite" at bounding box center [466, 270] width 85 height 20
radio input "true"
click at [805, 513] on button "+" at bounding box center [822, 518] width 34 height 34
click at [771, 708] on p "Adicionar R$ 10,00" at bounding box center [782, 707] width 102 height 17
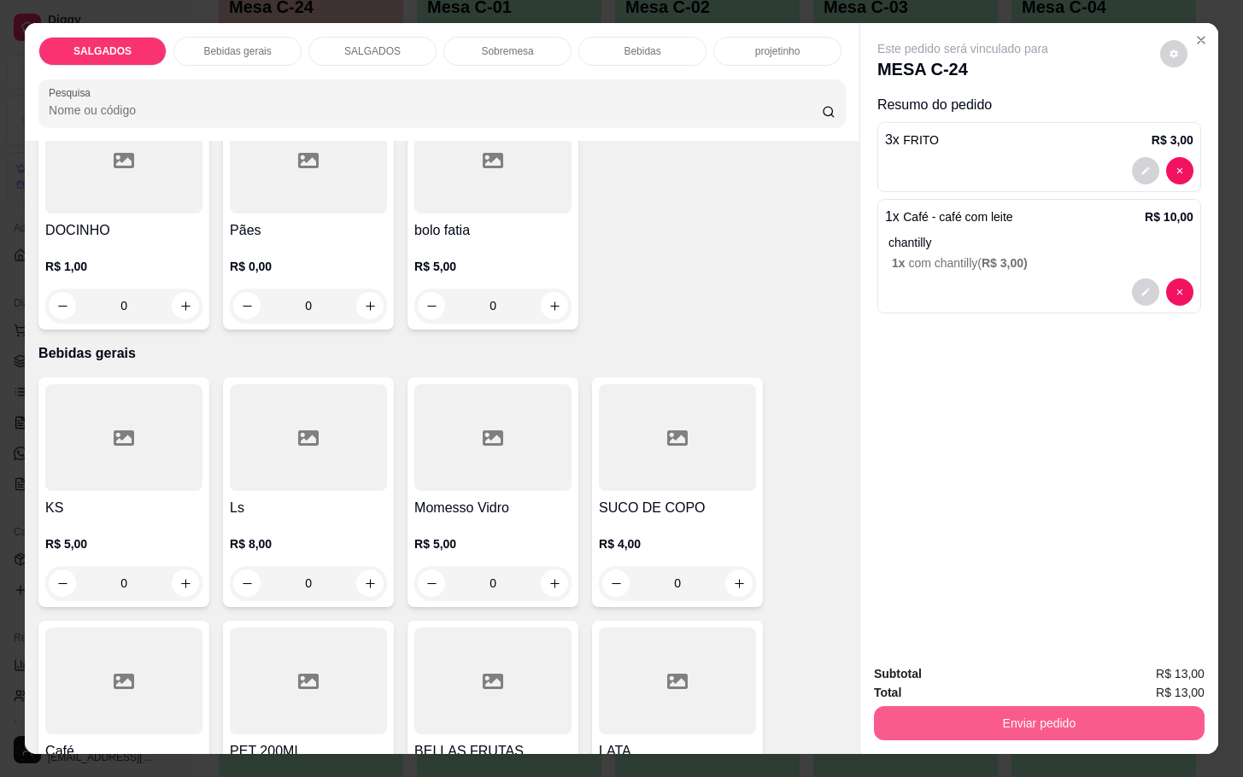
click at [953, 712] on button "Enviar pedido" at bounding box center [1039, 723] width 331 height 34
click at [969, 662] on button "Não registrar e enviar pedido" at bounding box center [980, 672] width 178 height 32
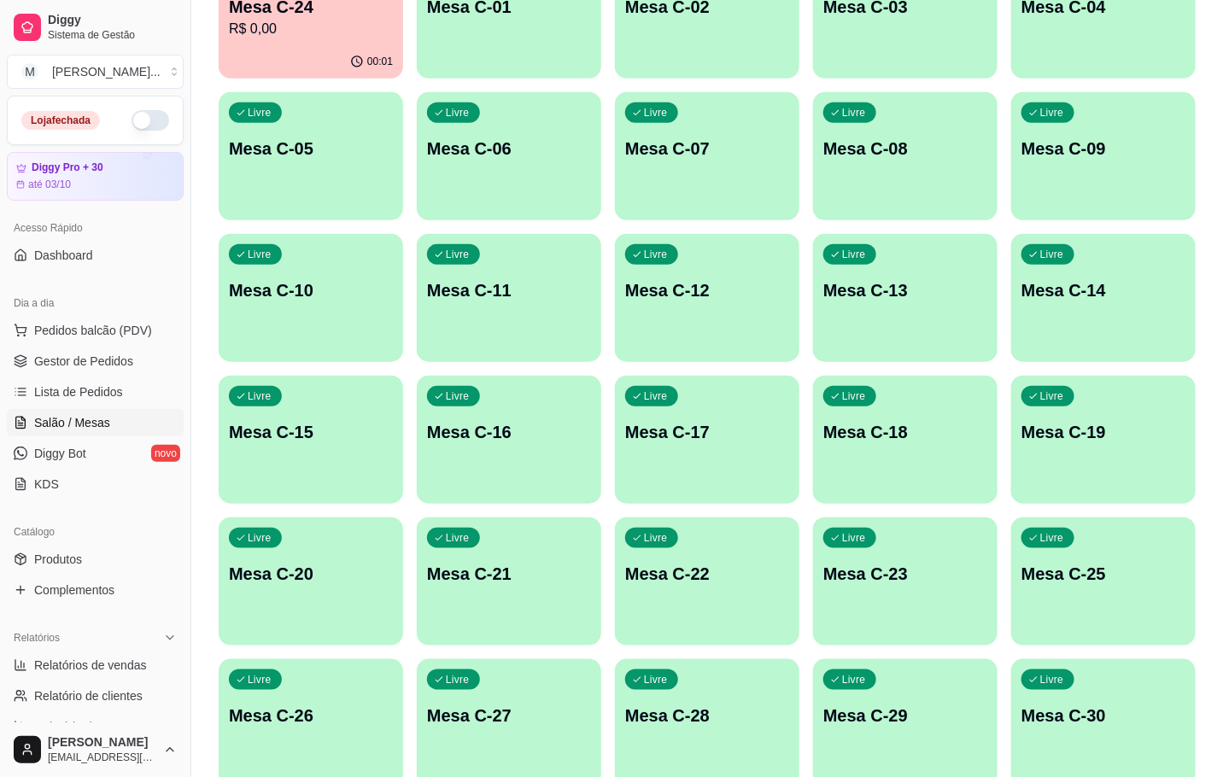
click at [844, 120] on div "Livre" at bounding box center [849, 112] width 53 height 20
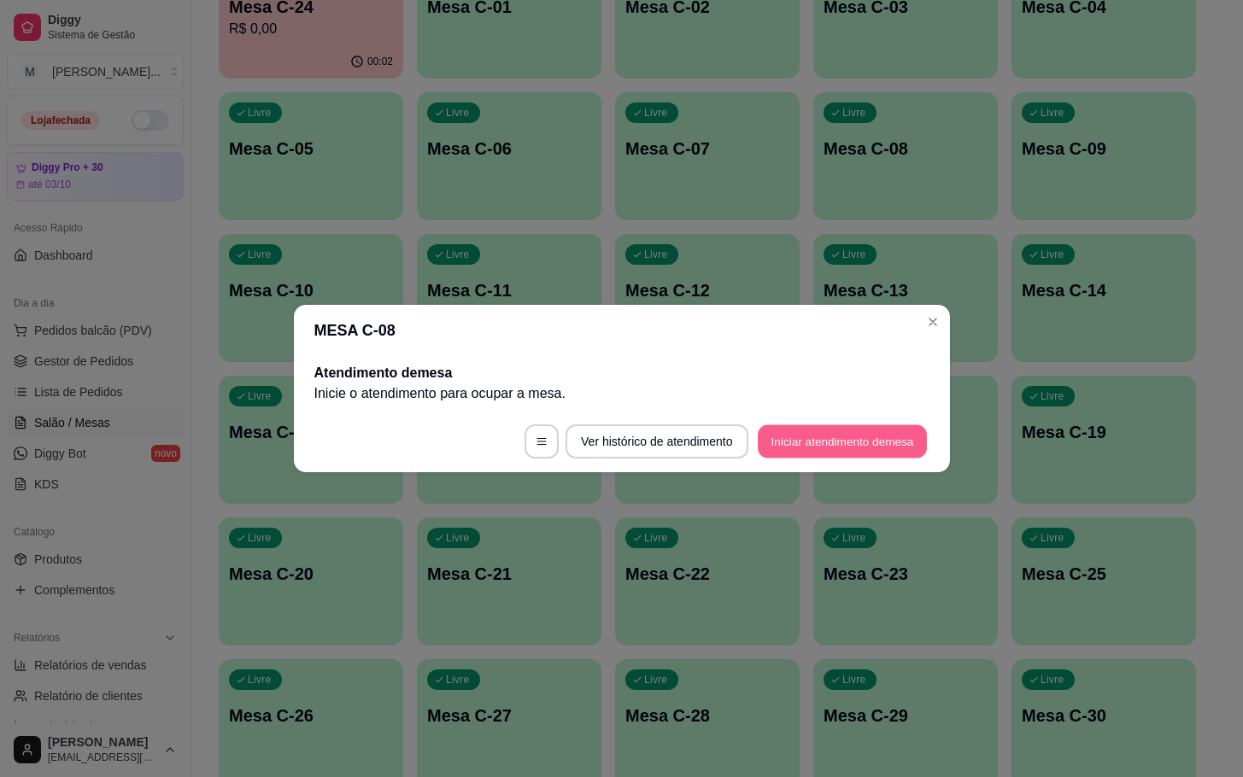
click at [807, 430] on button "Iniciar atendimento de mesa" at bounding box center [842, 441] width 169 height 33
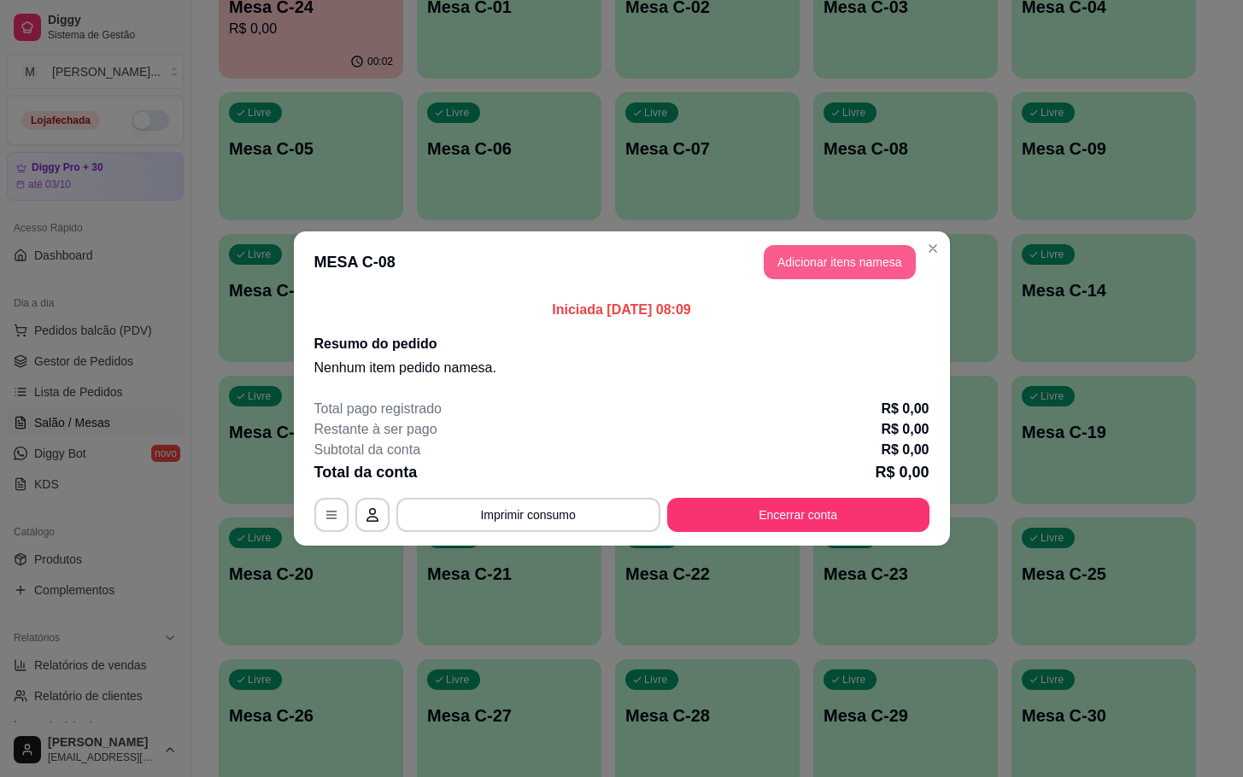
click at [859, 254] on button "Adicionar itens na mesa" at bounding box center [840, 262] width 152 height 34
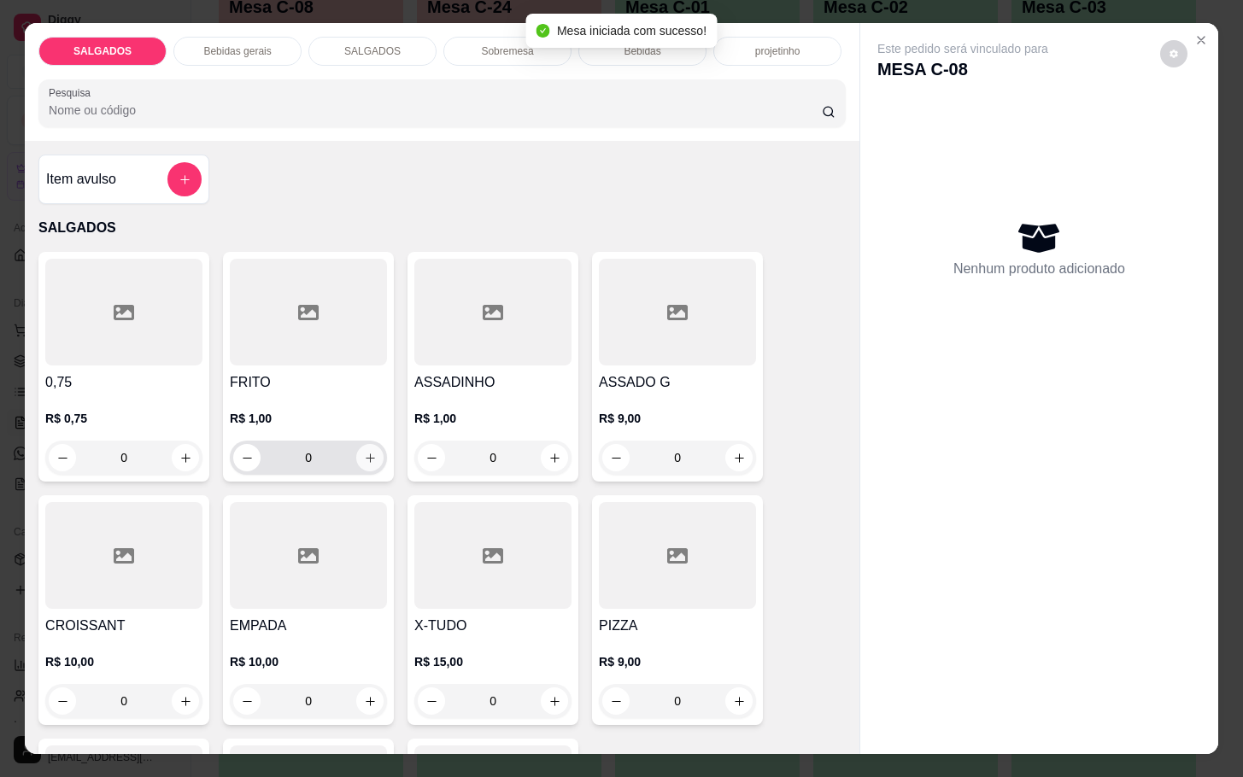
click at [364, 452] on icon "increase-product-quantity" at bounding box center [370, 458] width 13 height 13
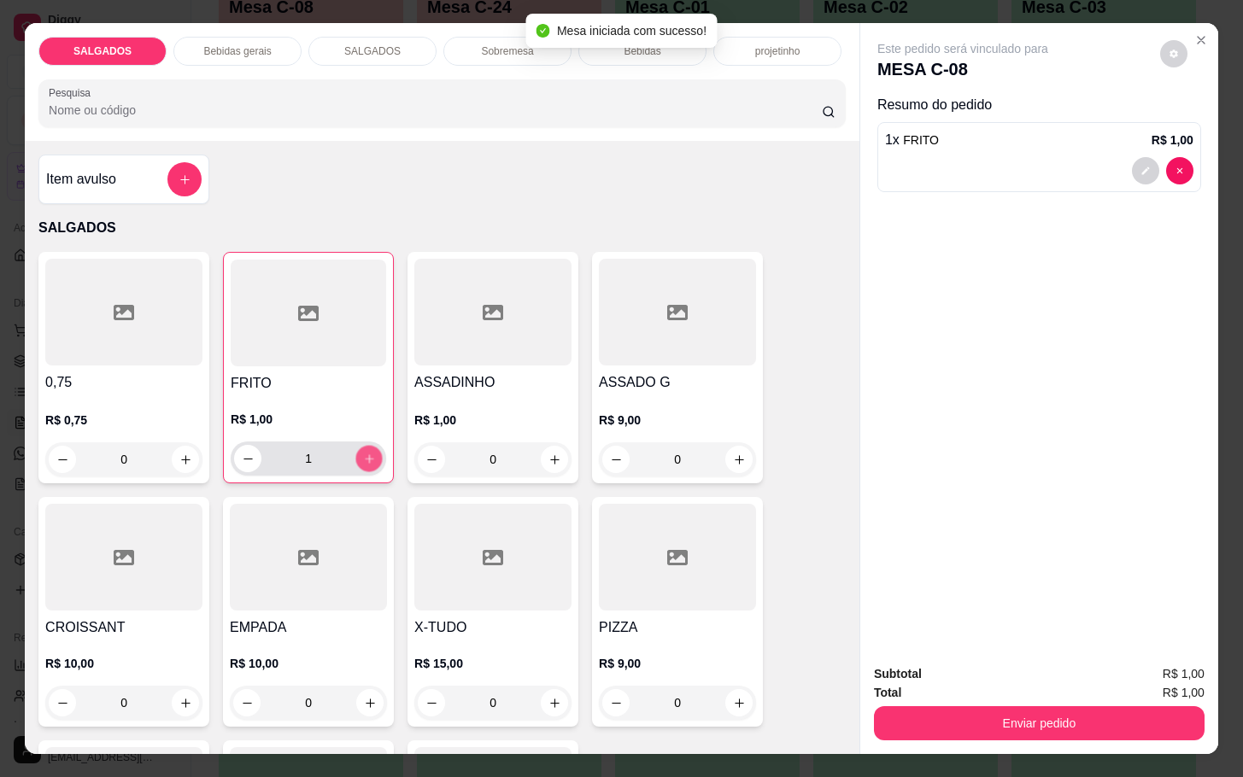
click at [363, 453] on icon "increase-product-quantity" at bounding box center [369, 459] width 13 height 13
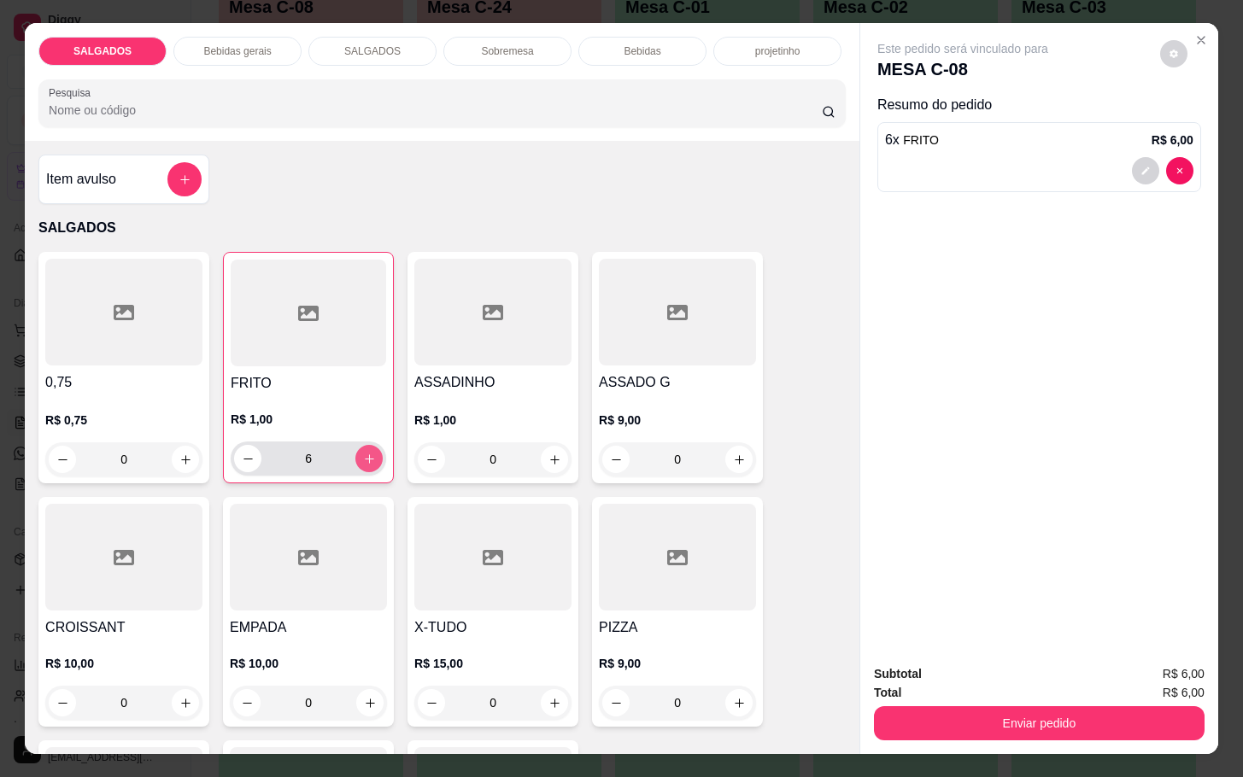
click at [363, 453] on icon "increase-product-quantity" at bounding box center [369, 459] width 13 height 13
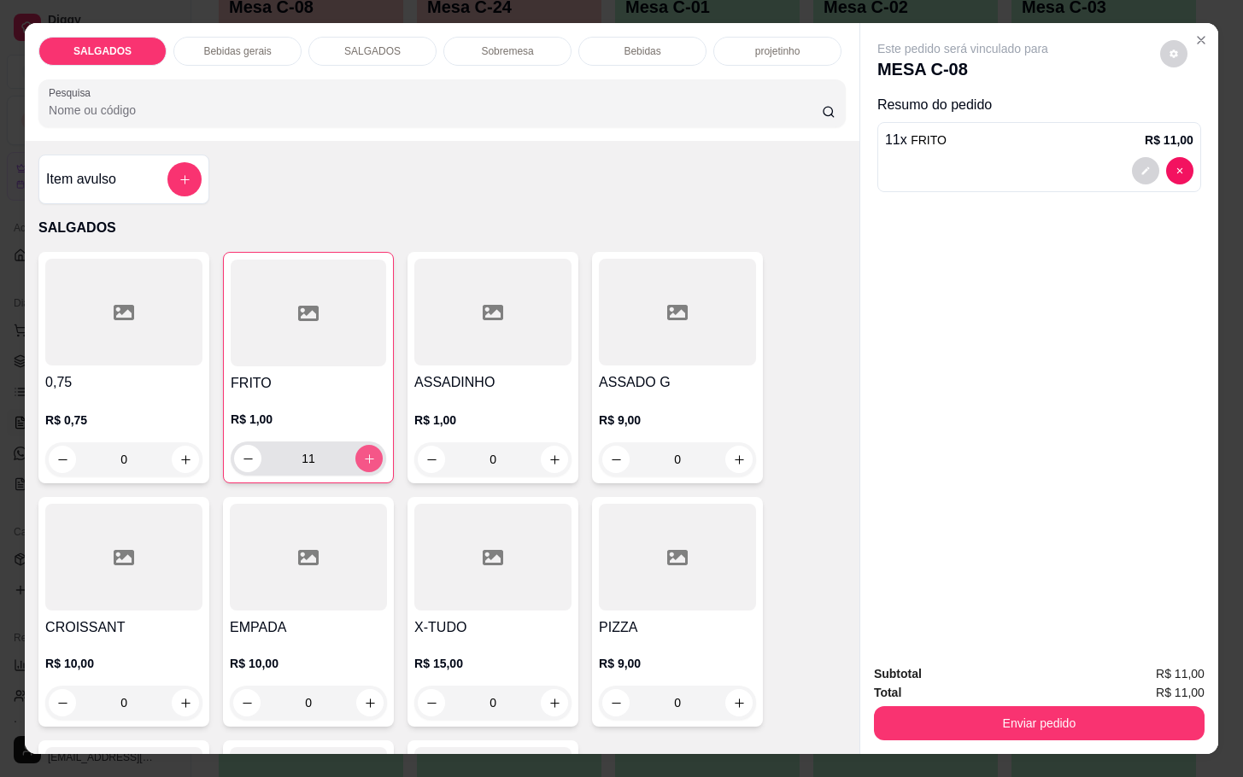
click at [363, 453] on icon "increase-product-quantity" at bounding box center [369, 459] width 13 height 13
type input "12"
click at [274, 56] on div "SALGADOS Bebidas gerais SALGADOS Sobremesa Bebidas projetinho Pesquisa" at bounding box center [442, 82] width 834 height 118
click at [262, 44] on div "Bebidas gerais" at bounding box center [237, 51] width 128 height 29
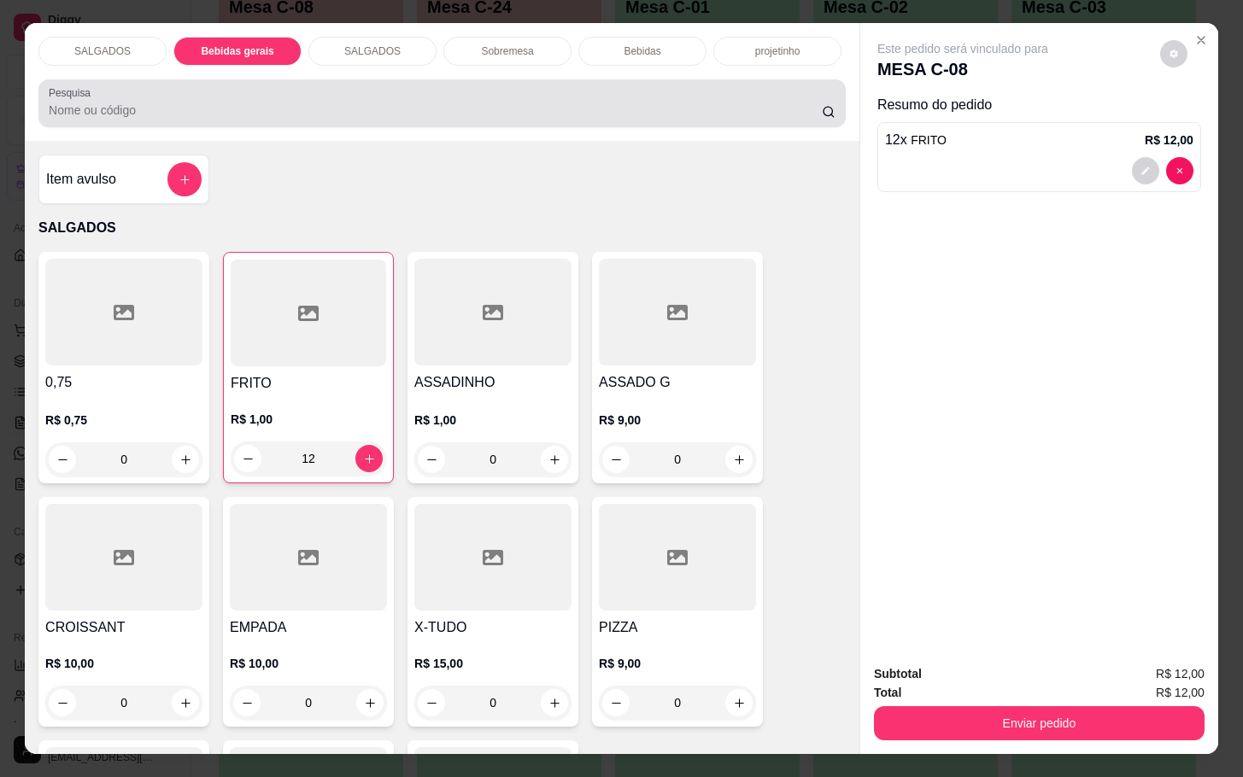
scroll to position [41, 0]
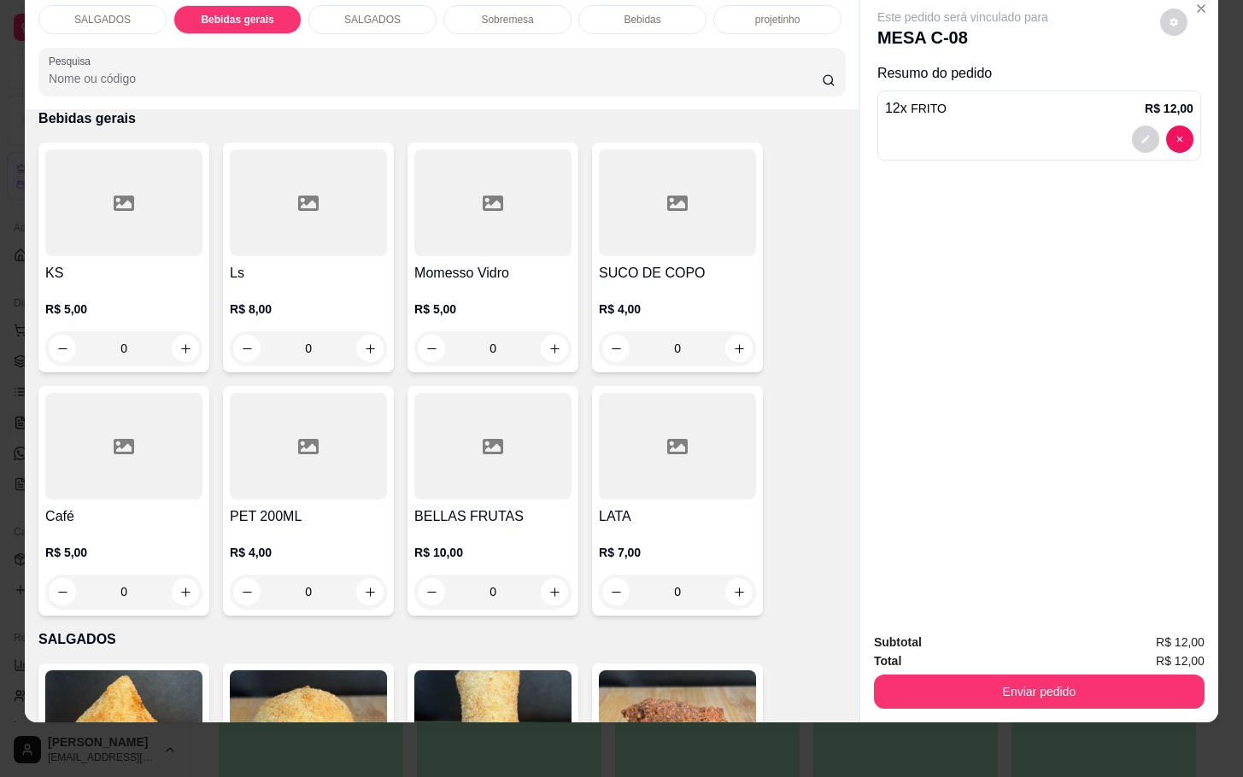
click at [105, 393] on div at bounding box center [123, 446] width 157 height 107
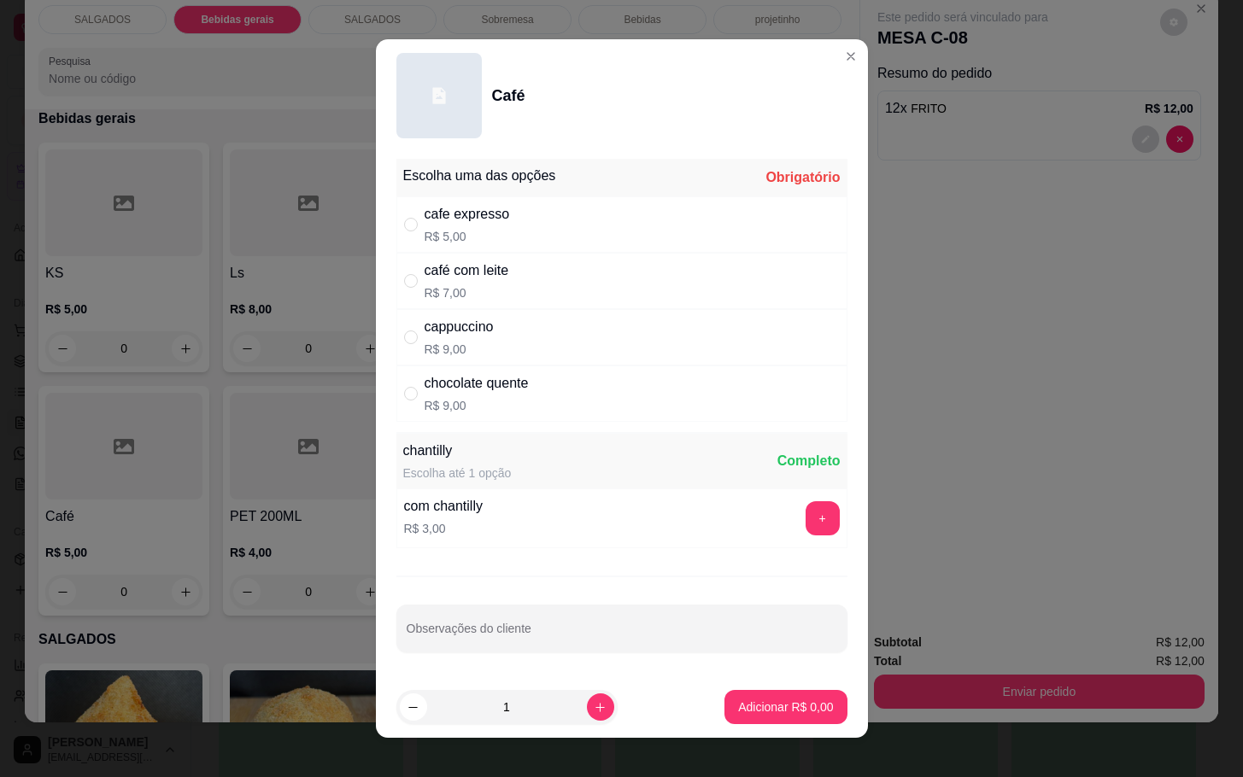
click at [505, 277] on div "café com leite R$ 7,00" at bounding box center [621, 281] width 451 height 56
radio input "true"
click at [594, 705] on icon "increase-product-quantity" at bounding box center [600, 707] width 13 height 13
type input "2"
click at [685, 720] on footer "2 Adicionar R$ 14,00" at bounding box center [622, 706] width 492 height 61
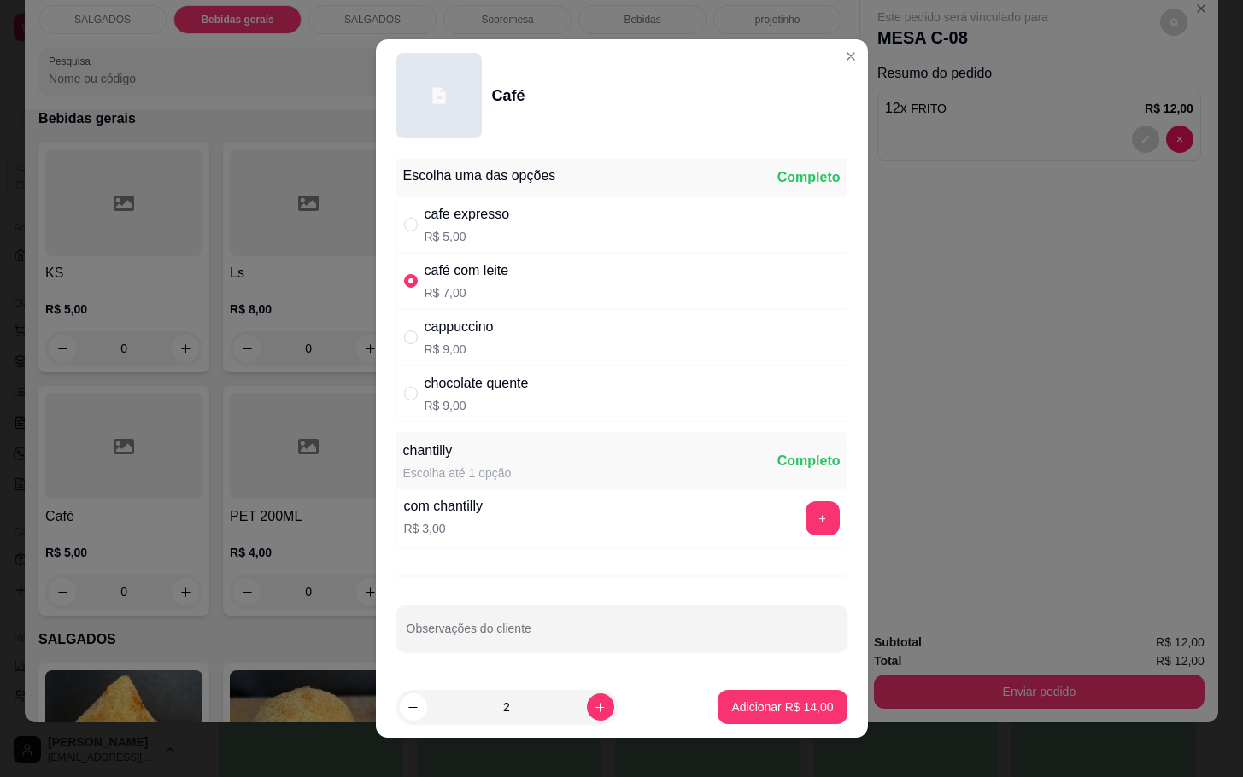
click at [703, 725] on footer "2 Adicionar R$ 14,00" at bounding box center [622, 706] width 492 height 61
click at [776, 712] on p "Adicionar R$ 14,00" at bounding box center [782, 707] width 102 height 17
type input "2"
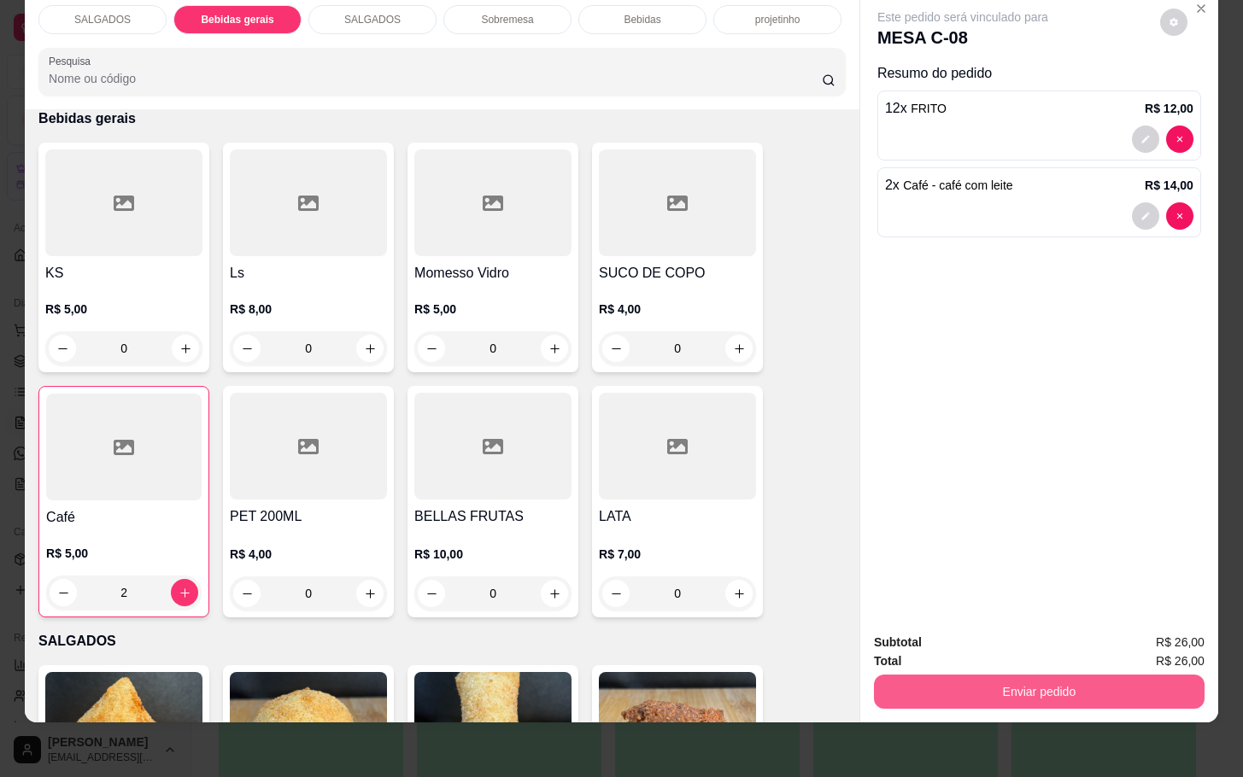
click at [945, 675] on button "Enviar pedido" at bounding box center [1039, 692] width 331 height 34
click at [980, 625] on button "Não registrar e enviar pedido" at bounding box center [980, 631] width 178 height 32
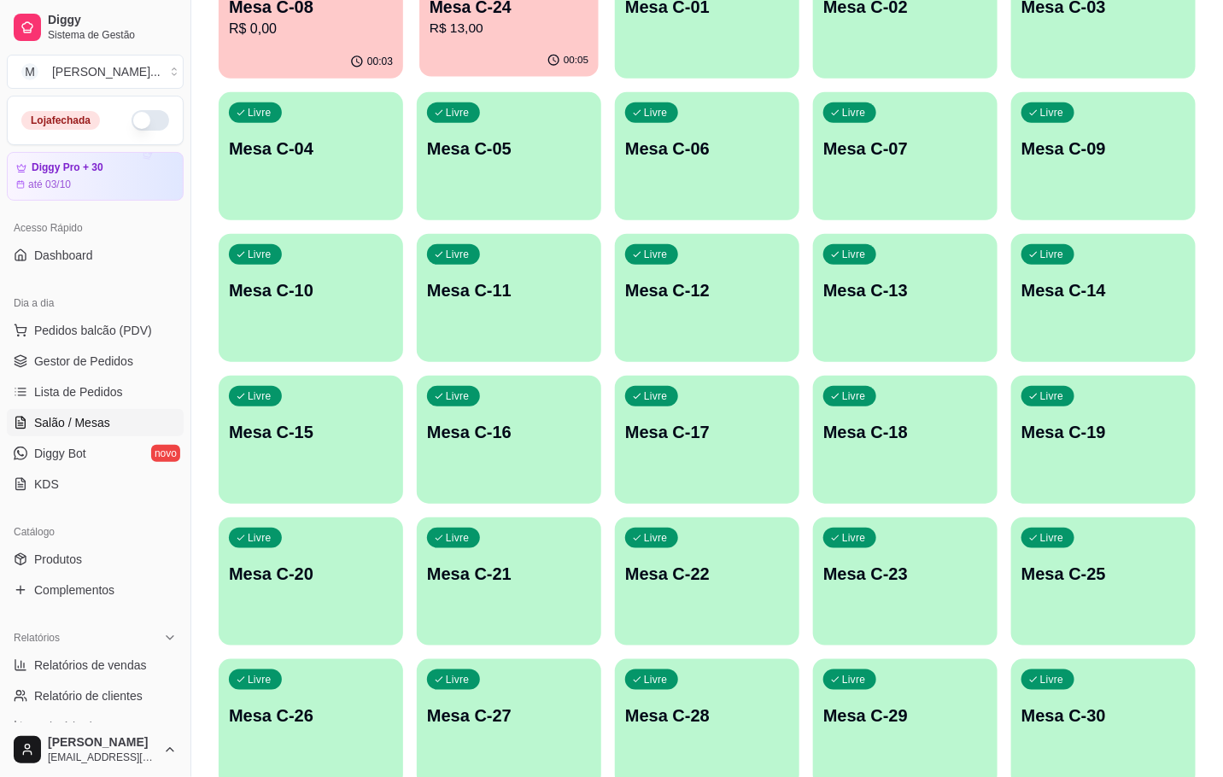
click at [436, 56] on div "00:05" at bounding box center [508, 60] width 179 height 32
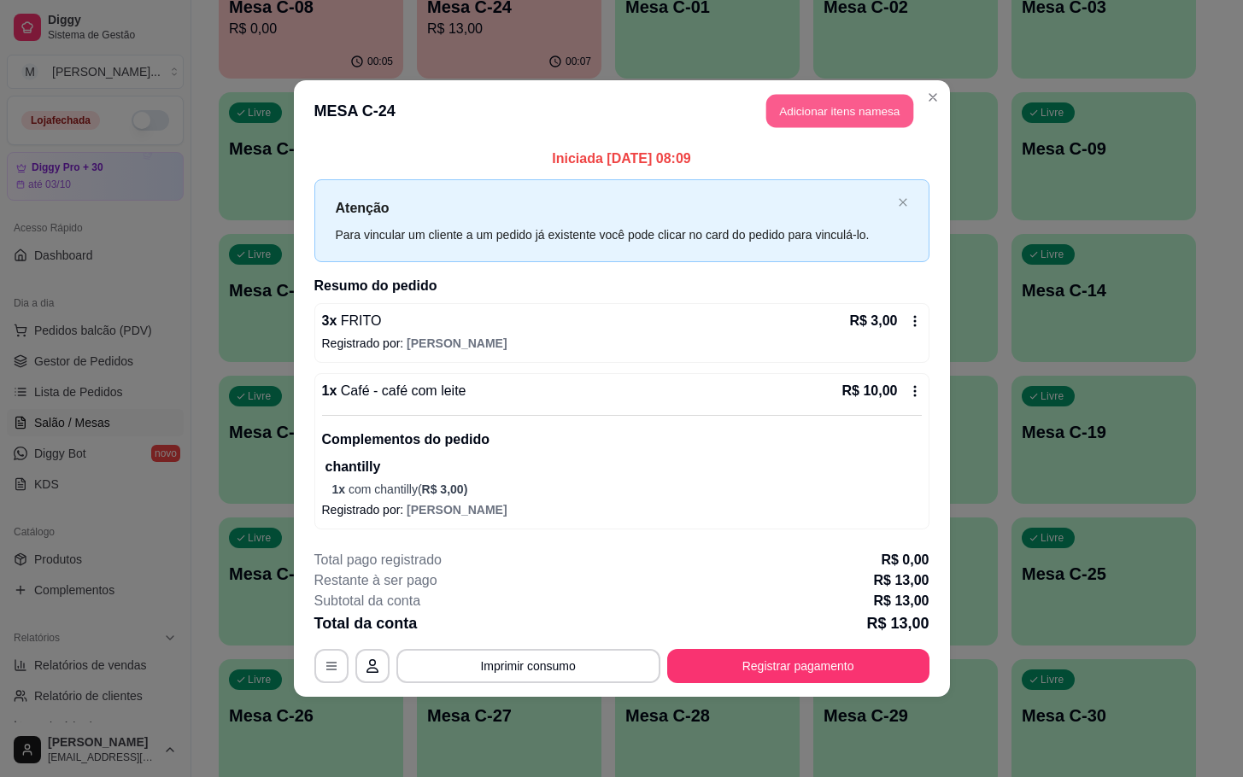
click at [808, 110] on button "Adicionar itens na mesa" at bounding box center [839, 111] width 147 height 33
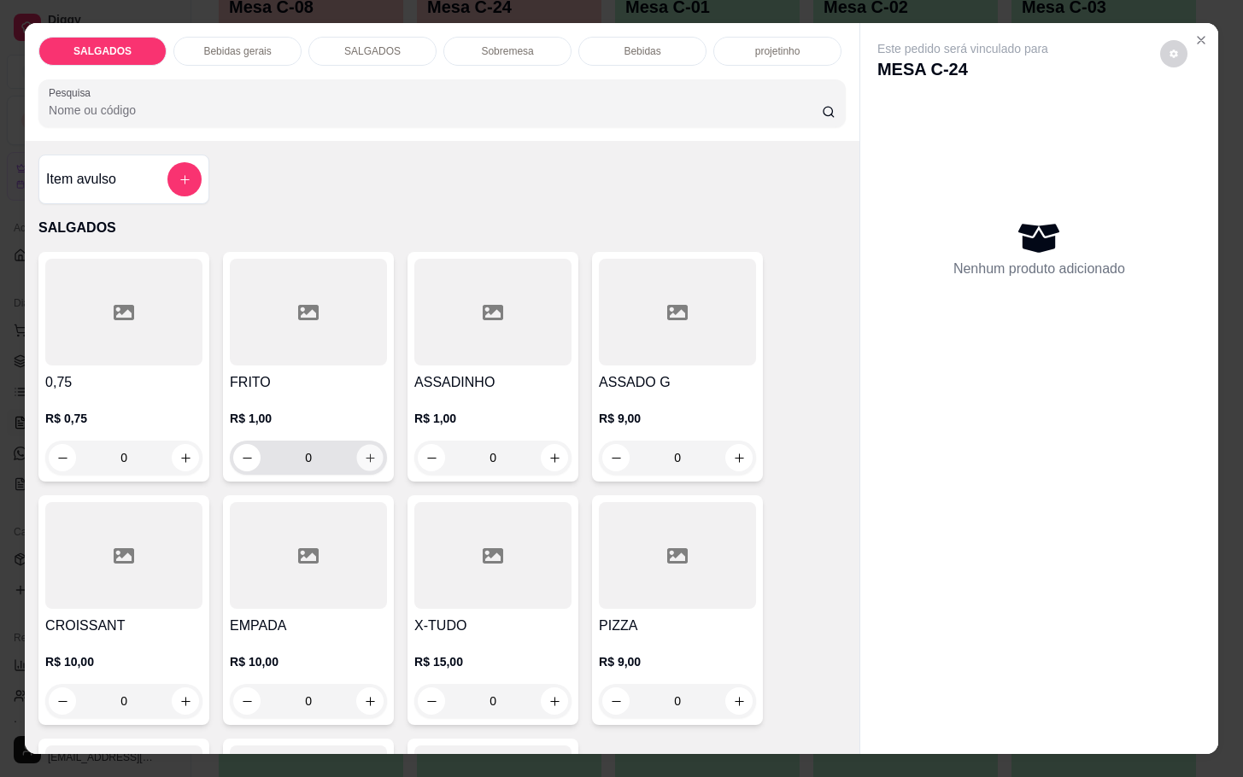
click at [364, 454] on icon "increase-product-quantity" at bounding box center [370, 458] width 13 height 13
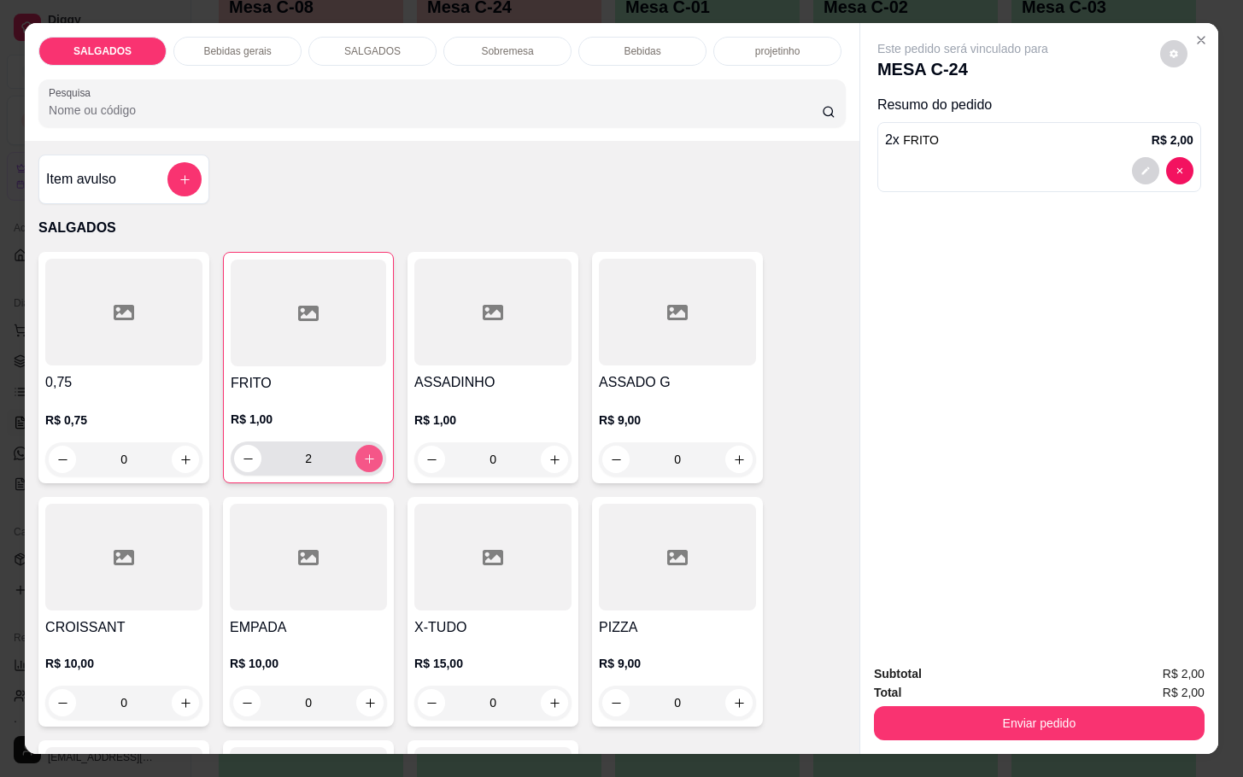
click at [363, 454] on icon "increase-product-quantity" at bounding box center [369, 459] width 13 height 13
type input "3"
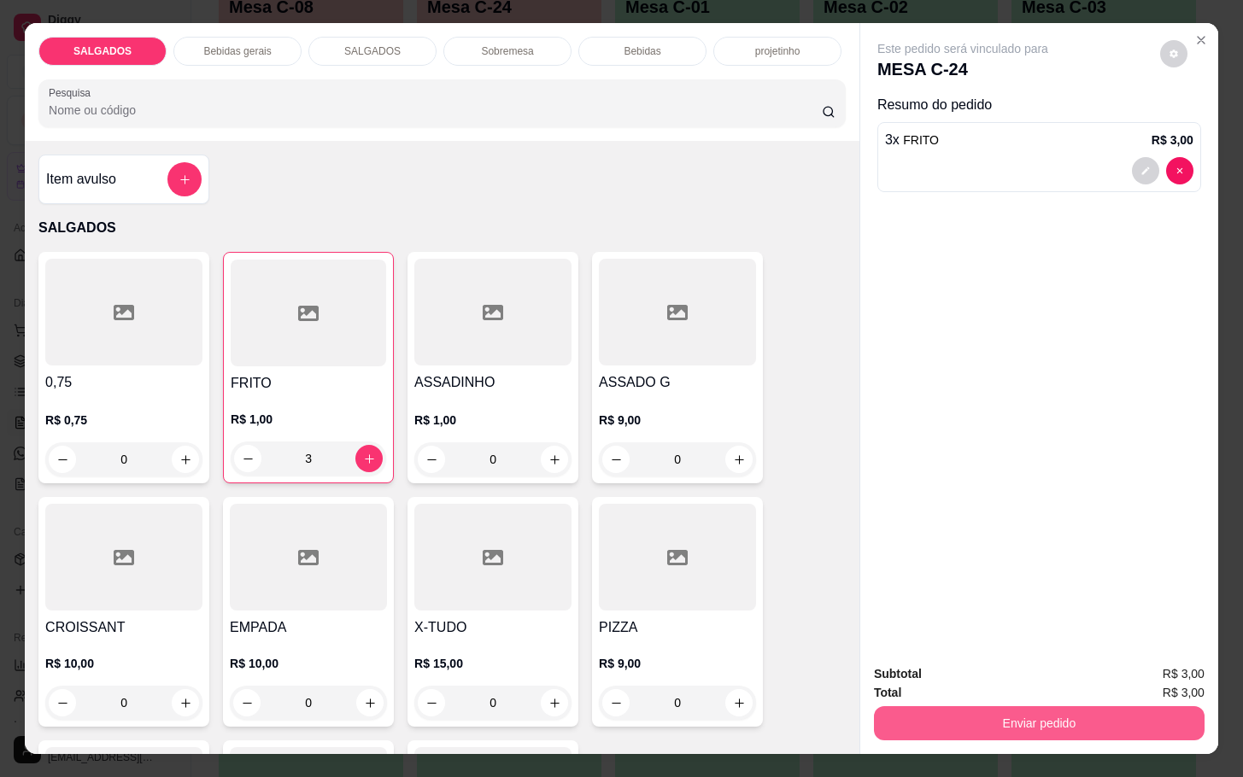
click at [1017, 713] on button "Enviar pedido" at bounding box center [1039, 723] width 331 height 34
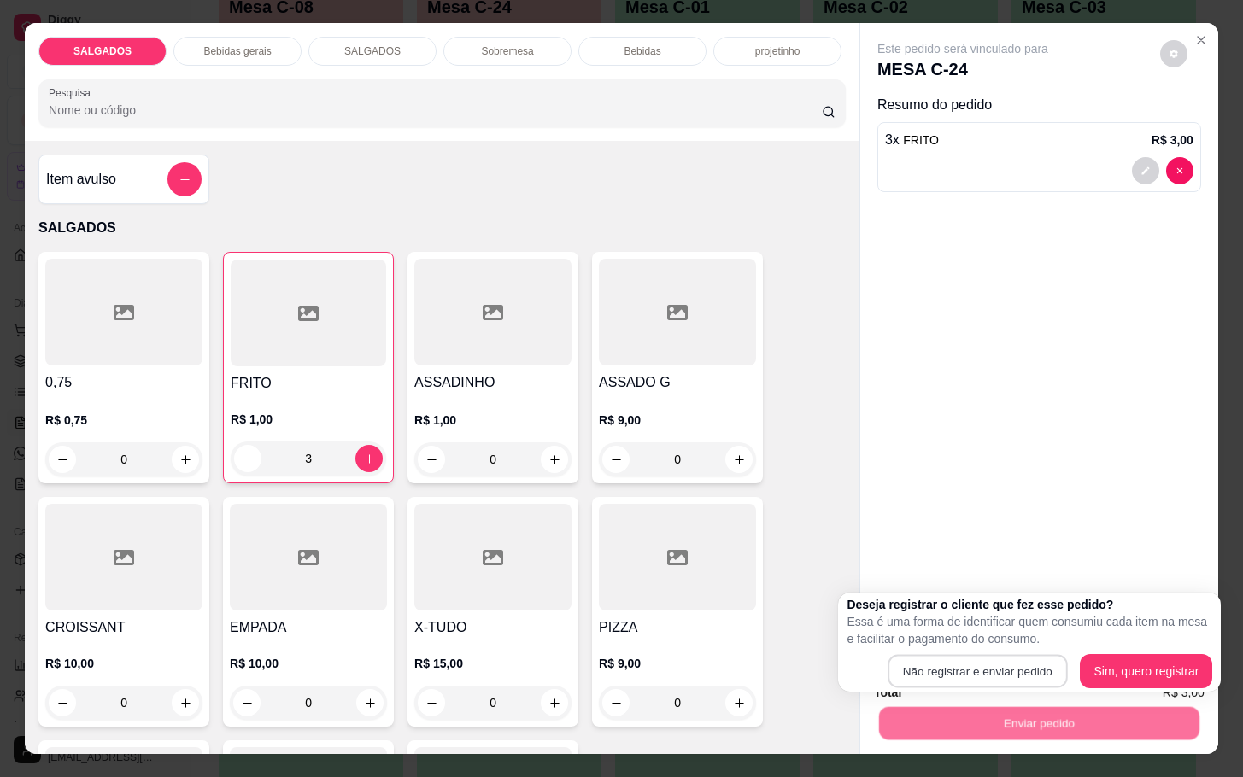
click at [964, 655] on button "Não registrar e enviar pedido" at bounding box center [976, 671] width 179 height 33
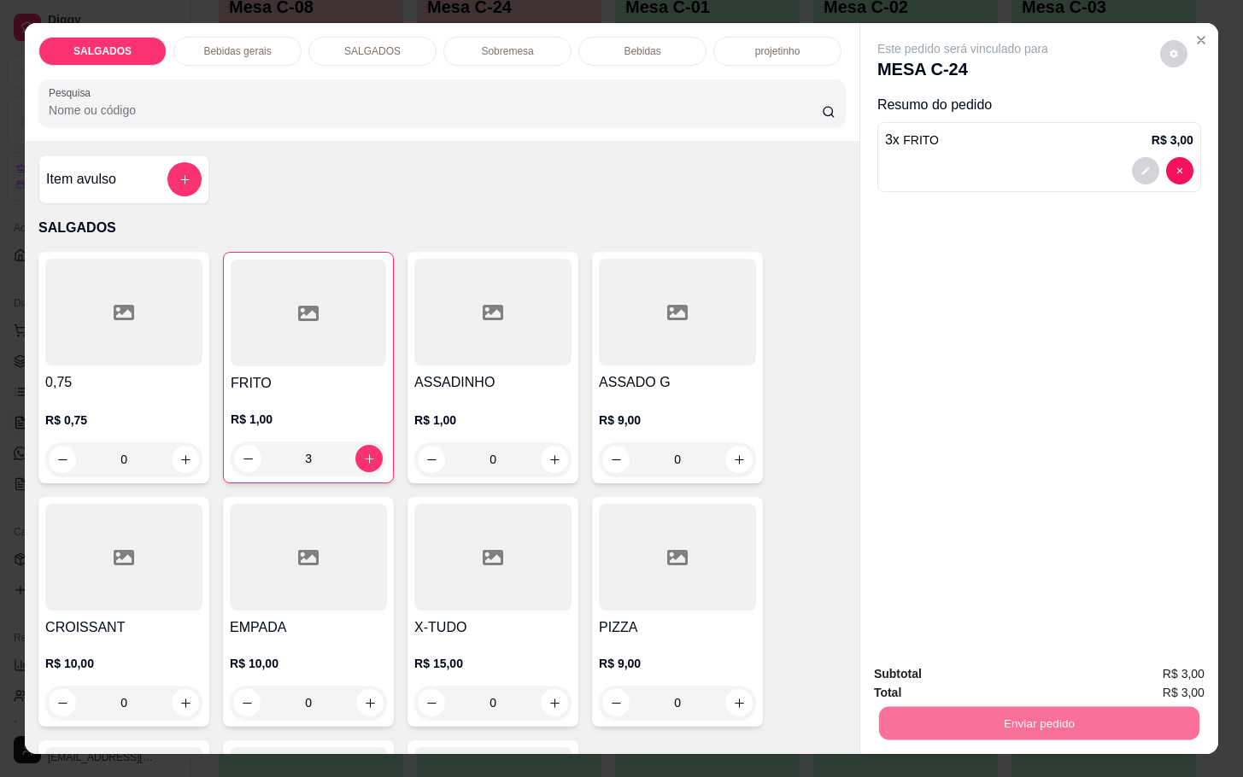
click at [967, 661] on button "Não registrar e enviar pedido" at bounding box center [980, 672] width 178 height 32
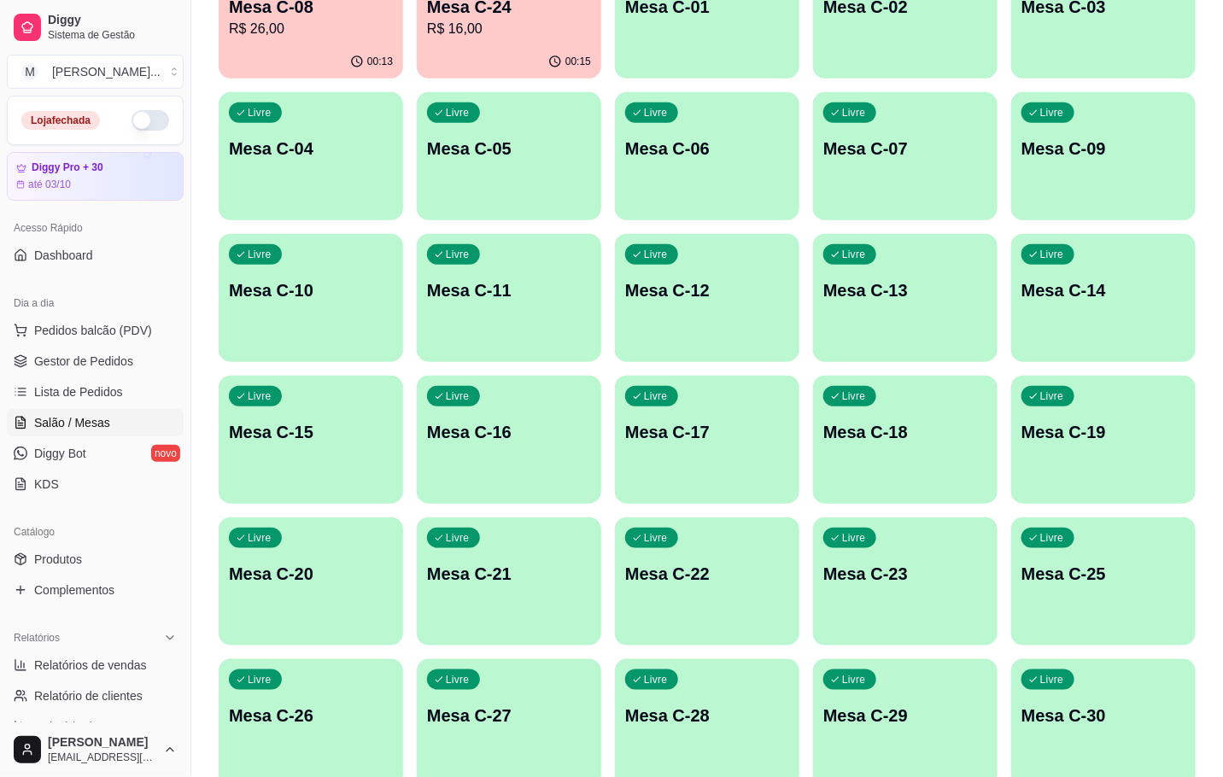
click at [534, 54] on div "00:15" at bounding box center [509, 61] width 184 height 33
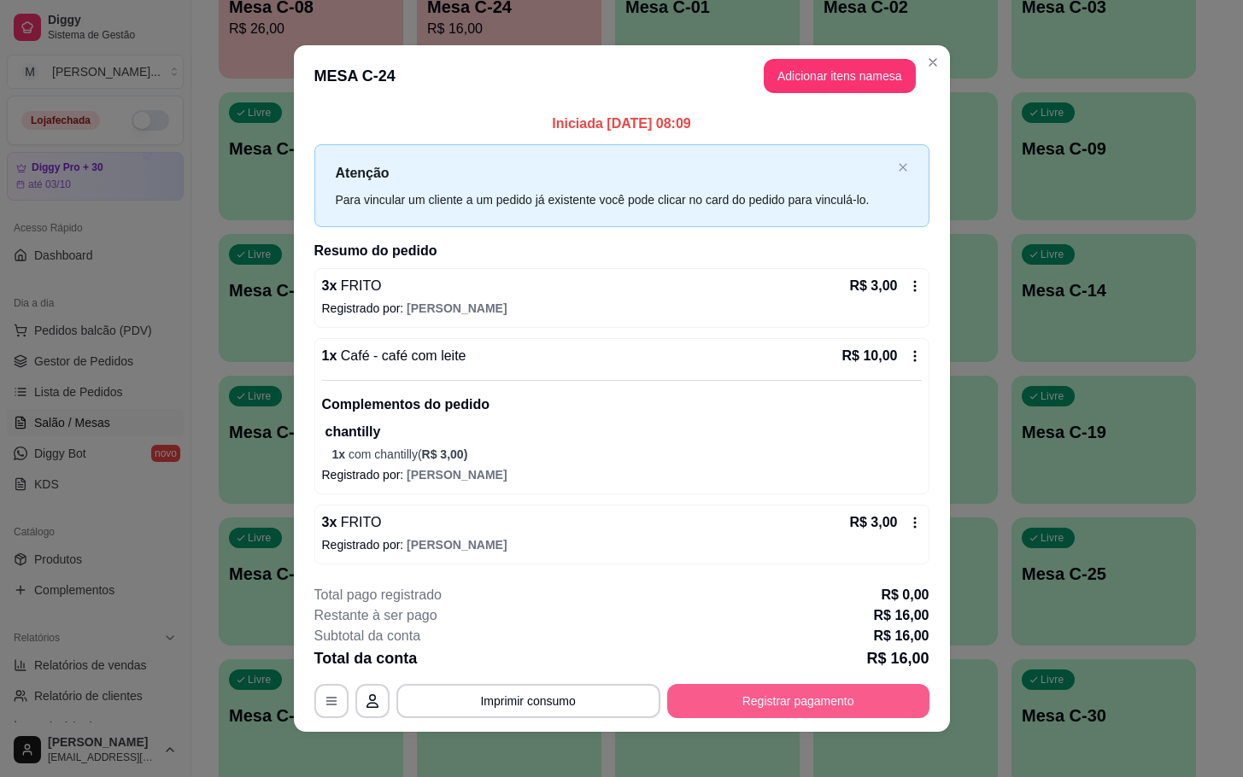
click at [810, 687] on button "Registrar pagamento" at bounding box center [798, 701] width 262 height 34
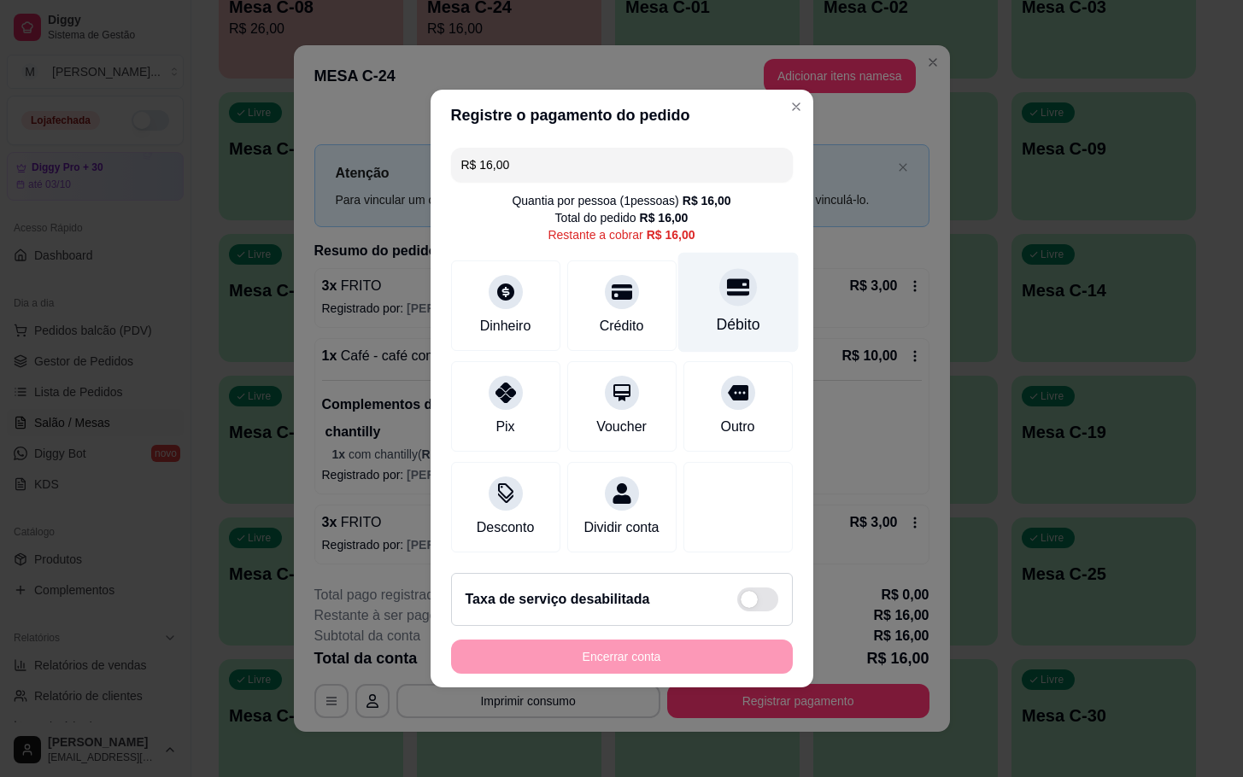
click at [735, 259] on div "Débito" at bounding box center [737, 303] width 120 height 100
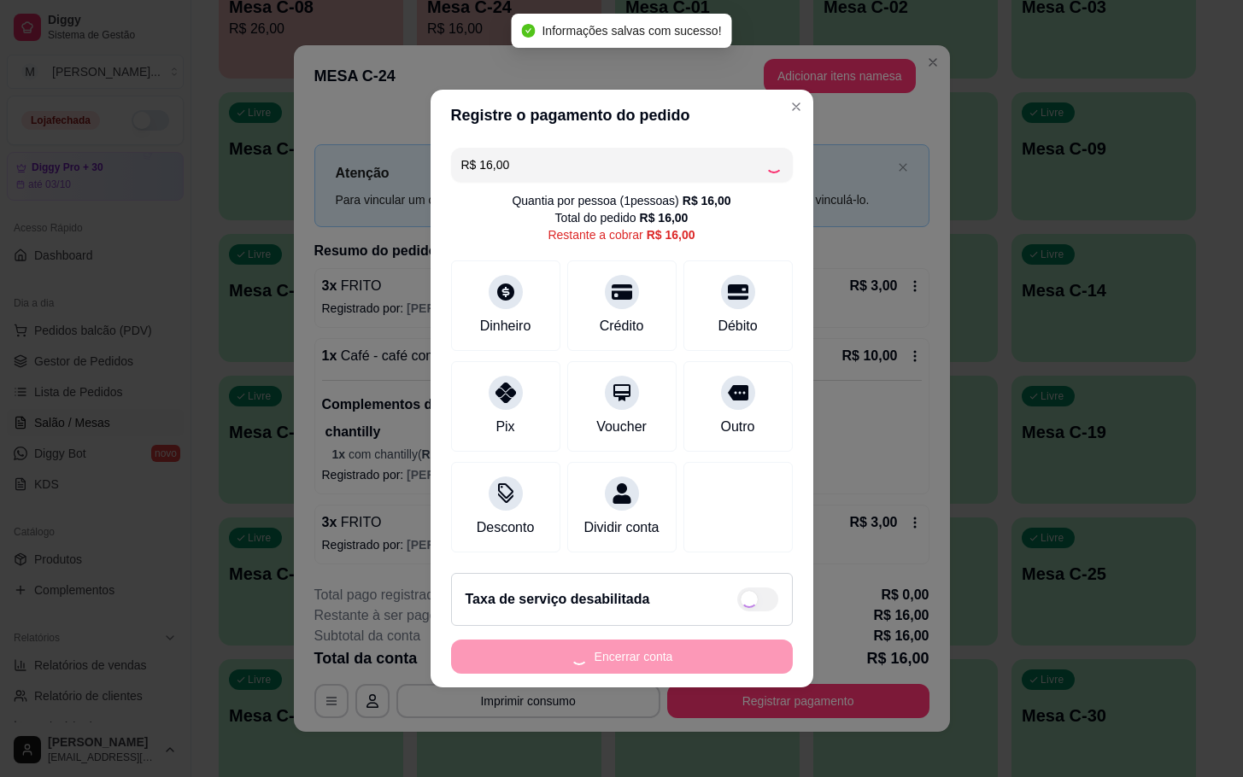
type input "R$ 0,00"
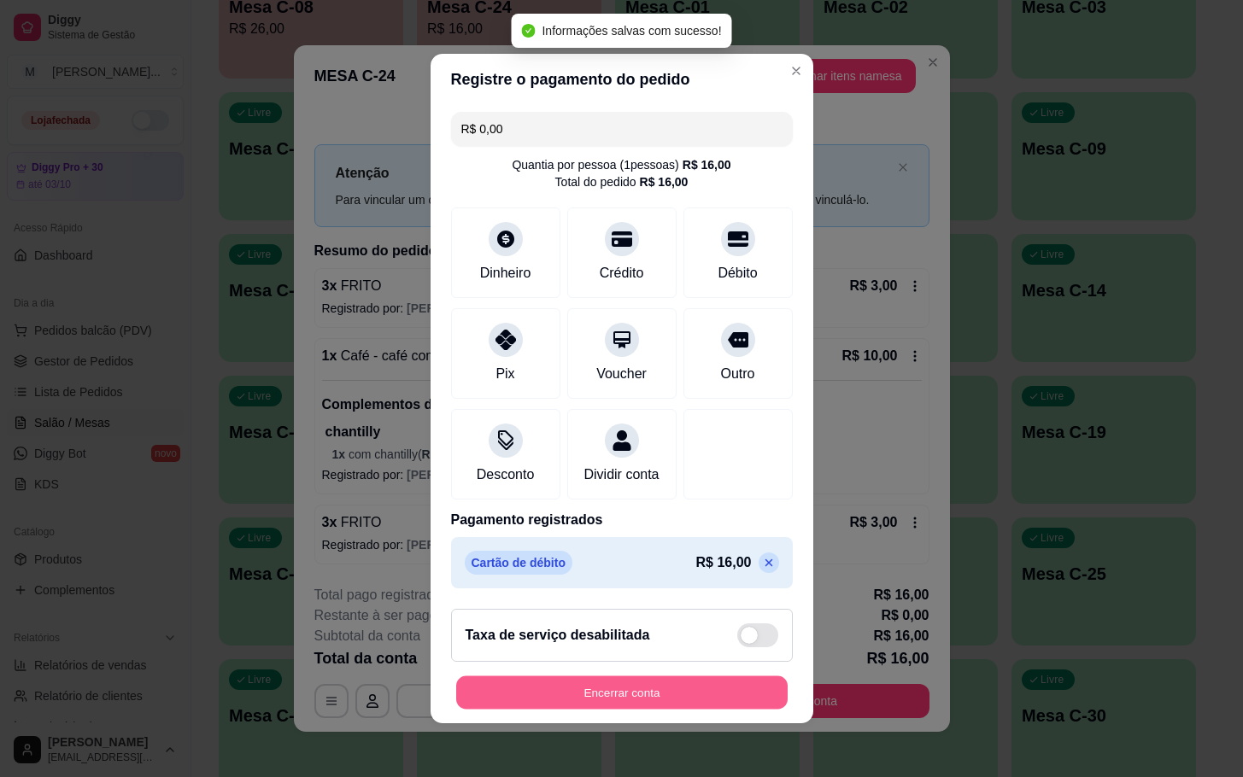
click at [726, 694] on button "Encerrar conta" at bounding box center [621, 692] width 331 height 33
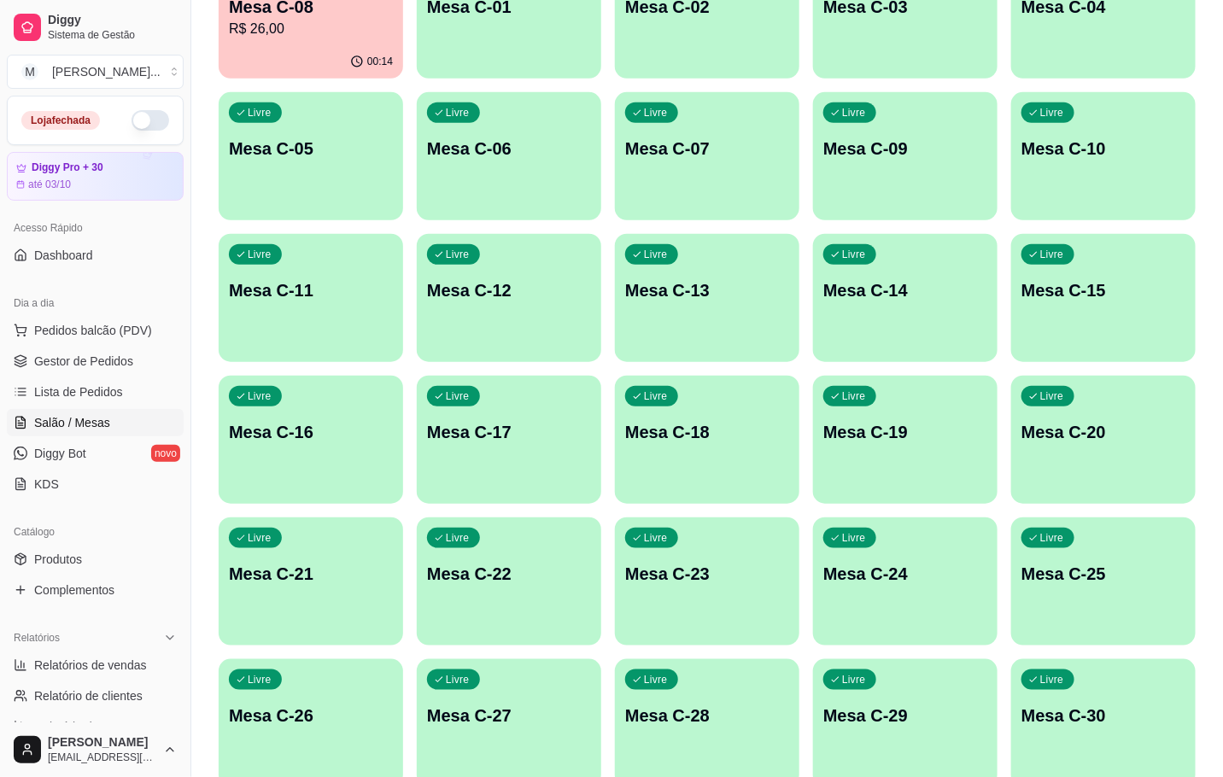
click at [256, 70] on div "00:14" at bounding box center [311, 61] width 184 height 33
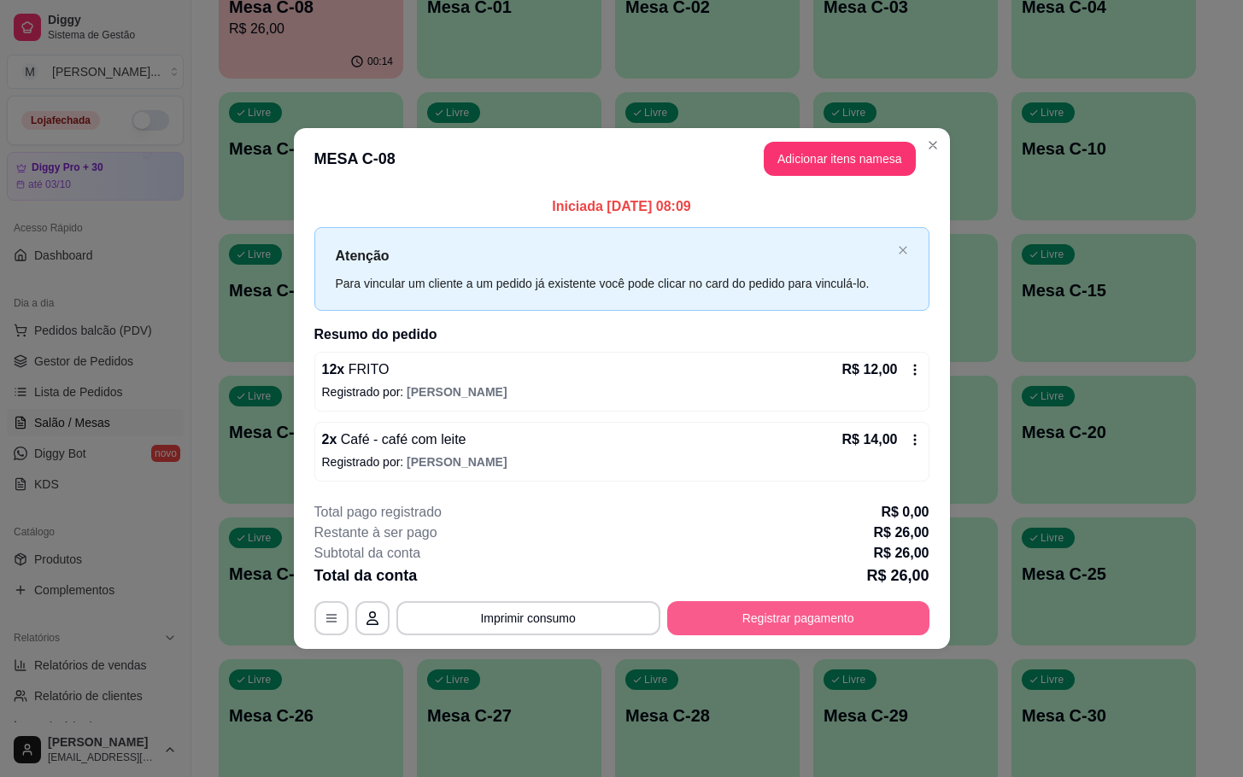
click at [784, 612] on button "Registrar pagamento" at bounding box center [798, 618] width 262 height 34
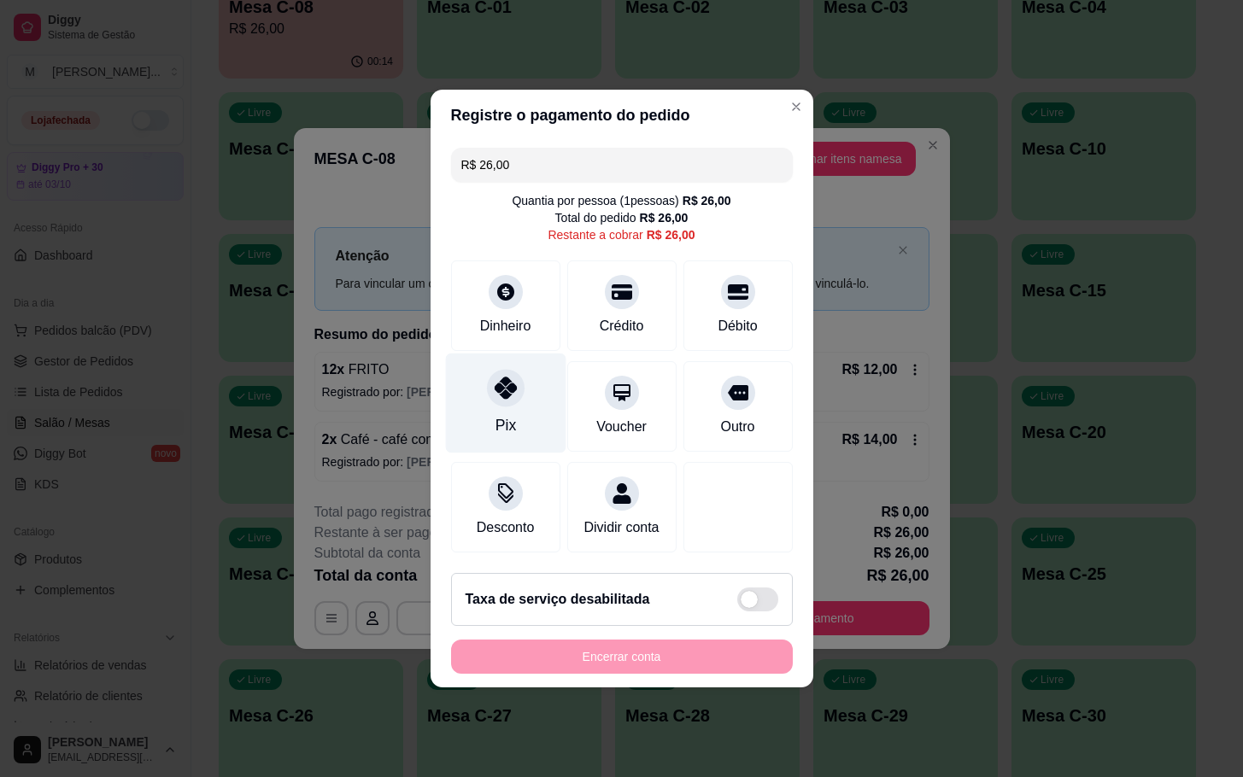
click at [500, 429] on div "Pix" at bounding box center [505, 404] width 120 height 100
type input "R$ 0,00"
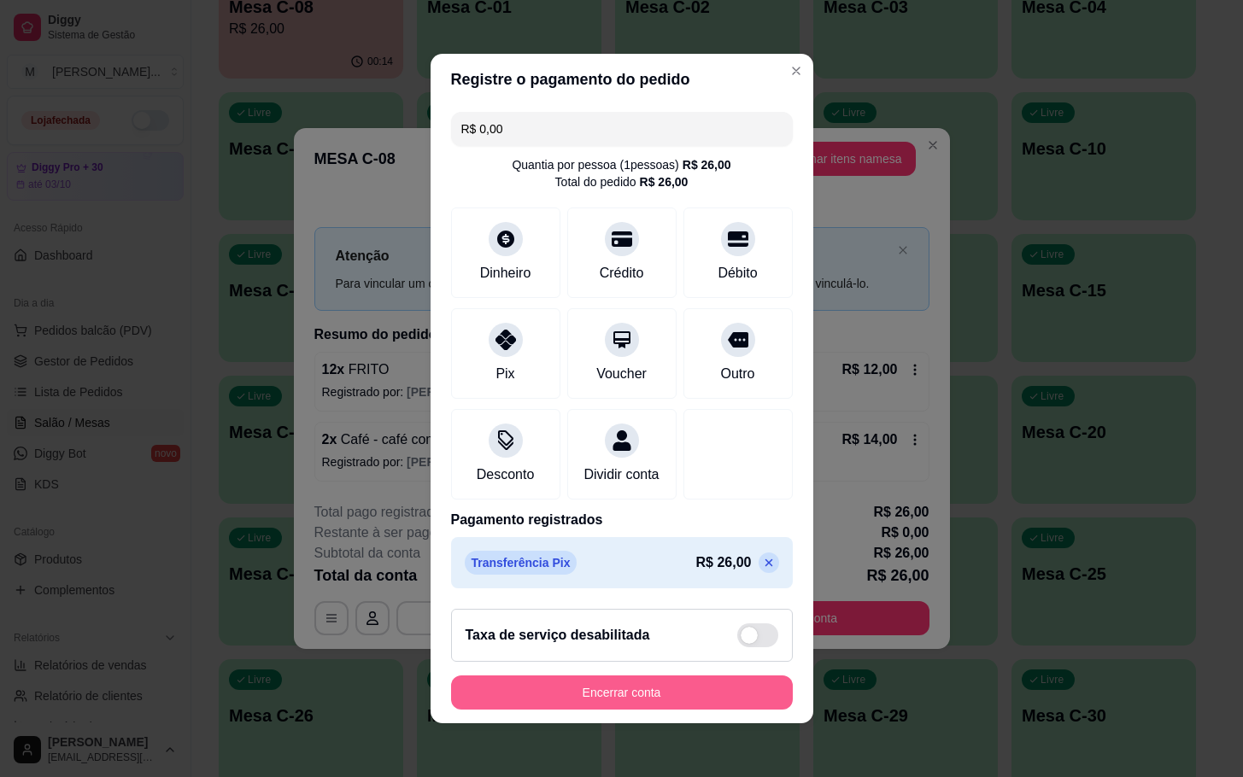
click at [579, 705] on button "Encerrar conta" at bounding box center [622, 693] width 342 height 34
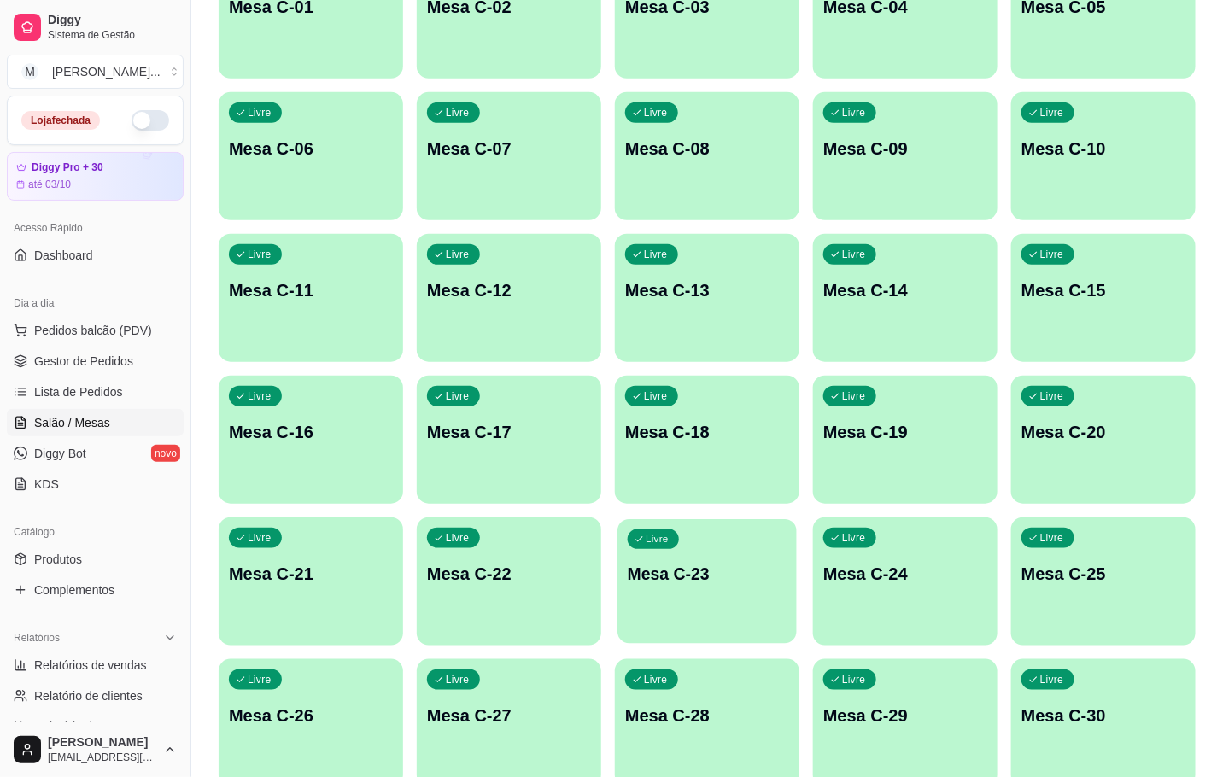
click at [713, 595] on div "Livre Mesa C-23" at bounding box center [707, 571] width 179 height 104
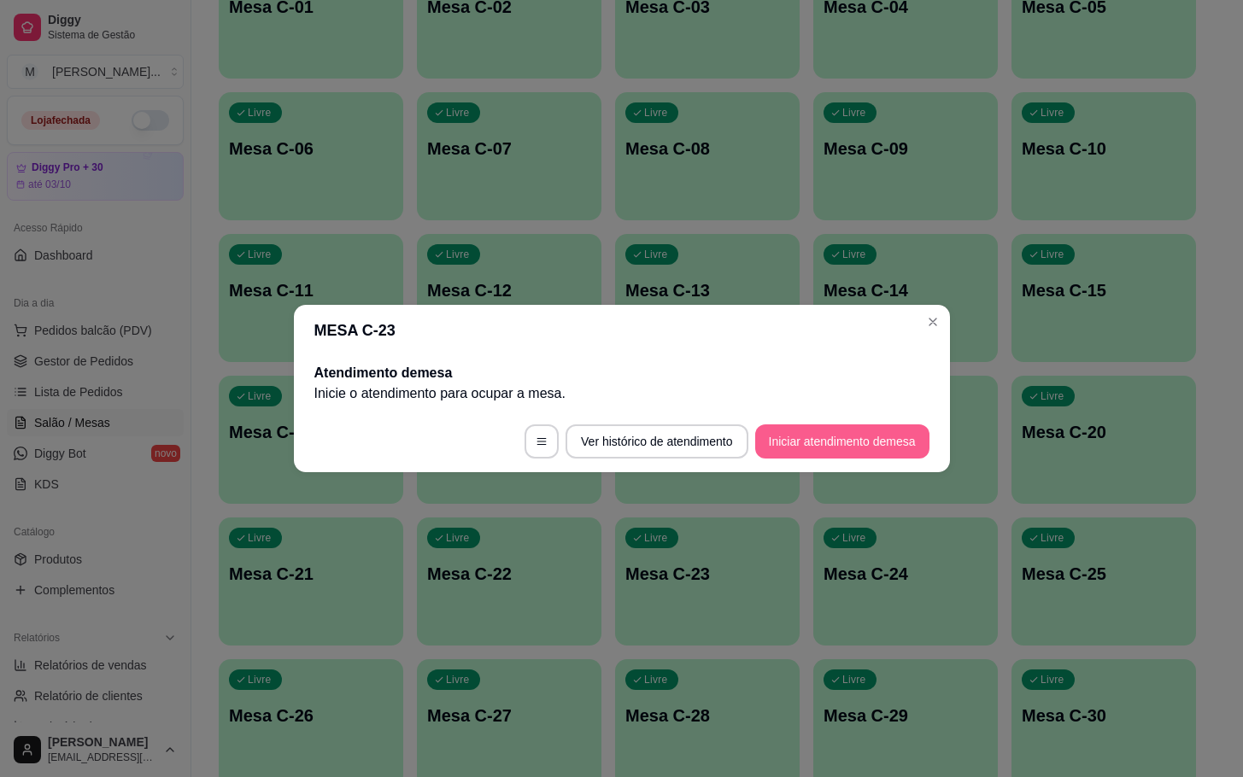
click at [853, 436] on button "Iniciar atendimento de mesa" at bounding box center [842, 441] width 174 height 34
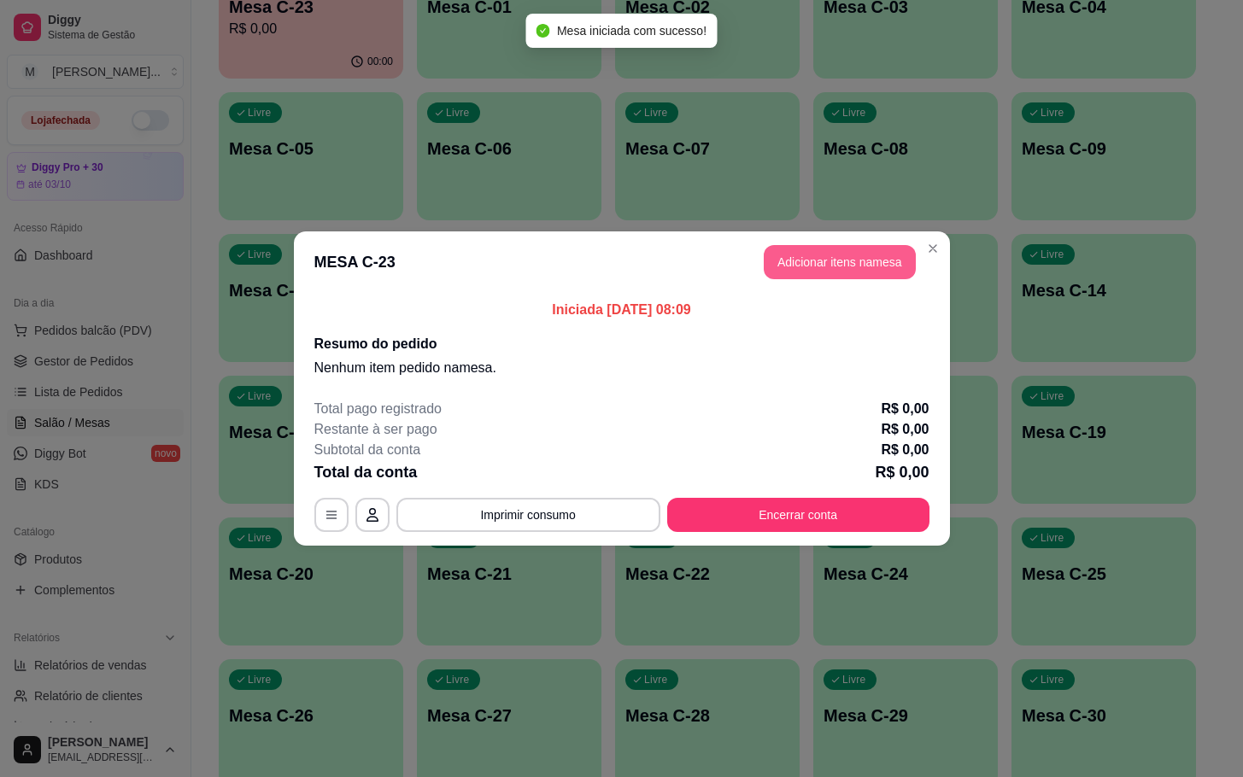
click at [894, 249] on button "Adicionar itens na mesa" at bounding box center [840, 262] width 152 height 34
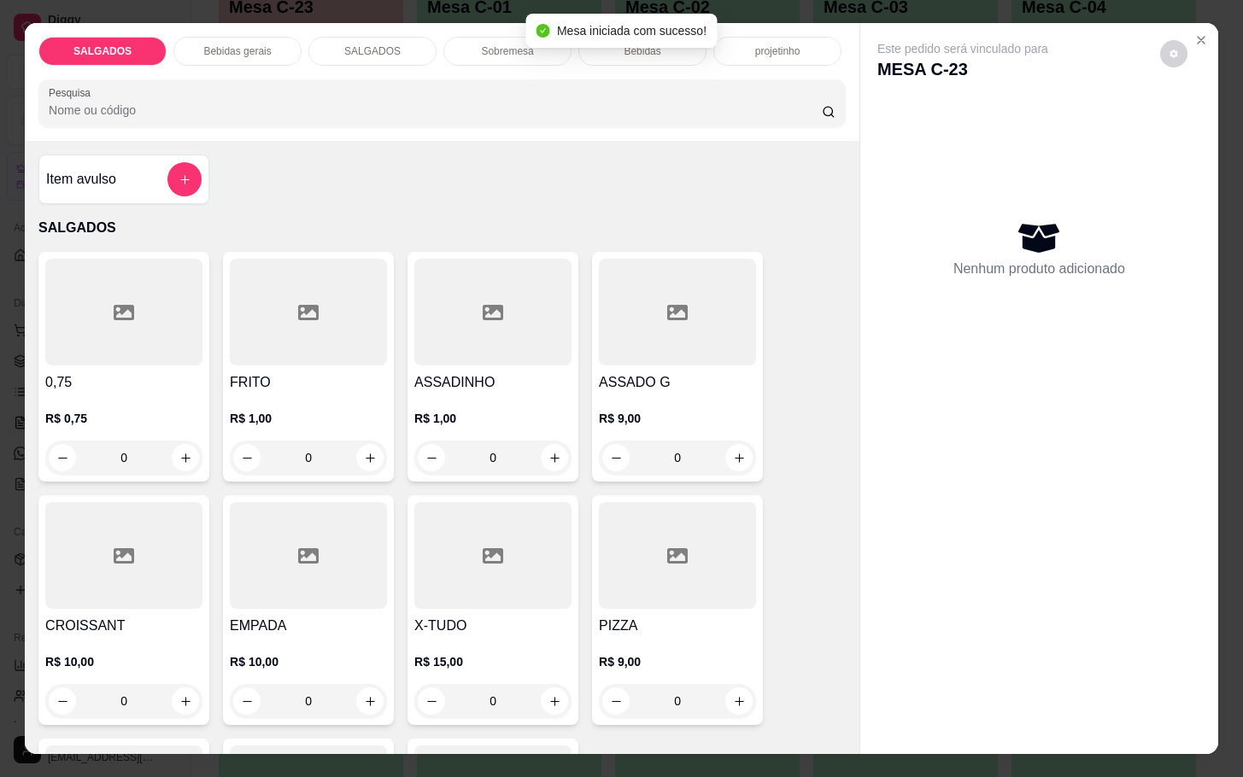
click at [616, 339] on div at bounding box center [677, 312] width 157 height 107
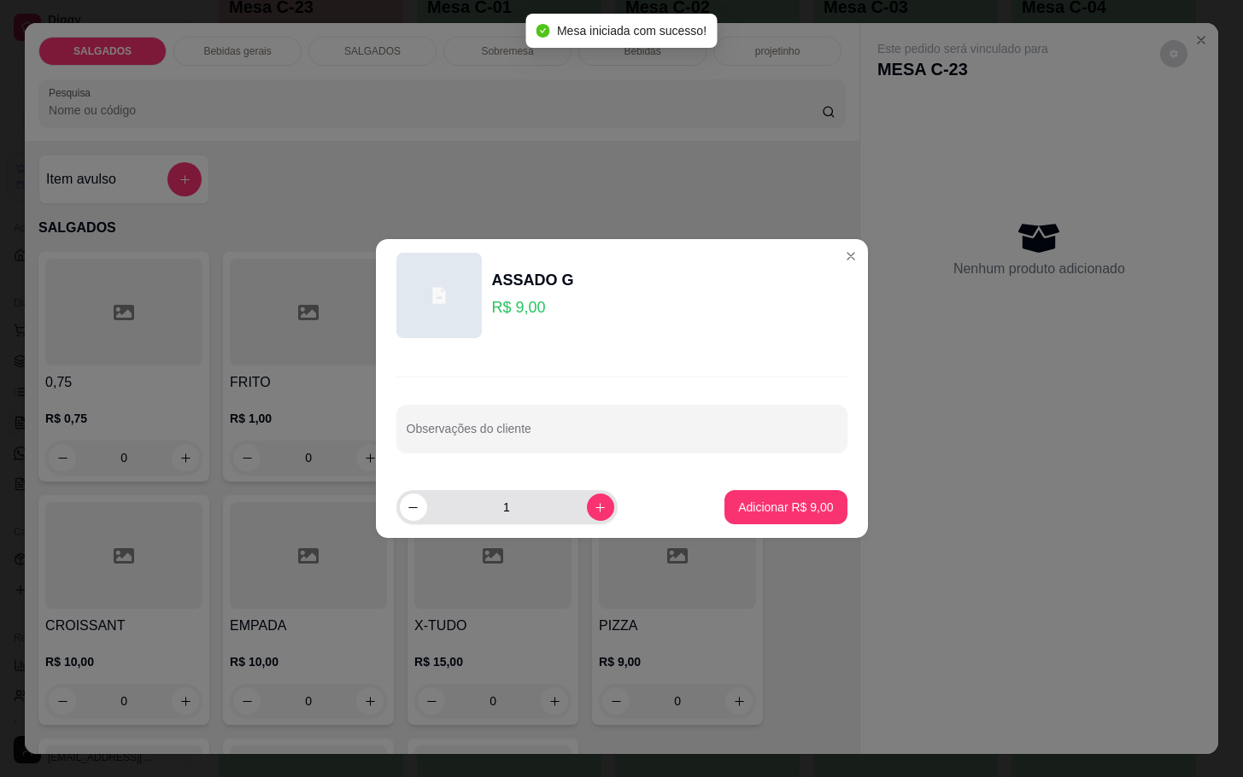
click at [593, 521] on div "1" at bounding box center [507, 507] width 214 height 34
click at [590, 518] on button "increase-product-quantity" at bounding box center [600, 507] width 27 height 27
type input "2"
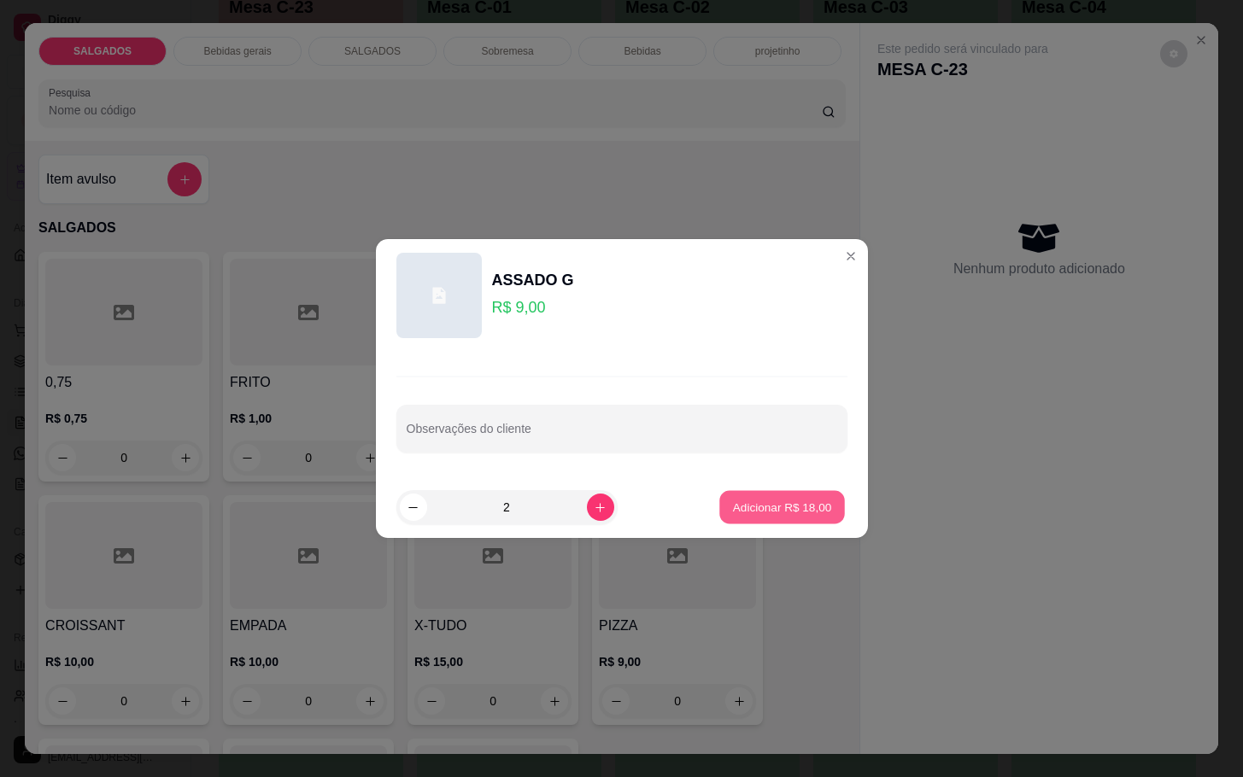
click at [767, 516] on button "Adicionar R$ 18,00" at bounding box center [783, 507] width 126 height 33
type input "2"
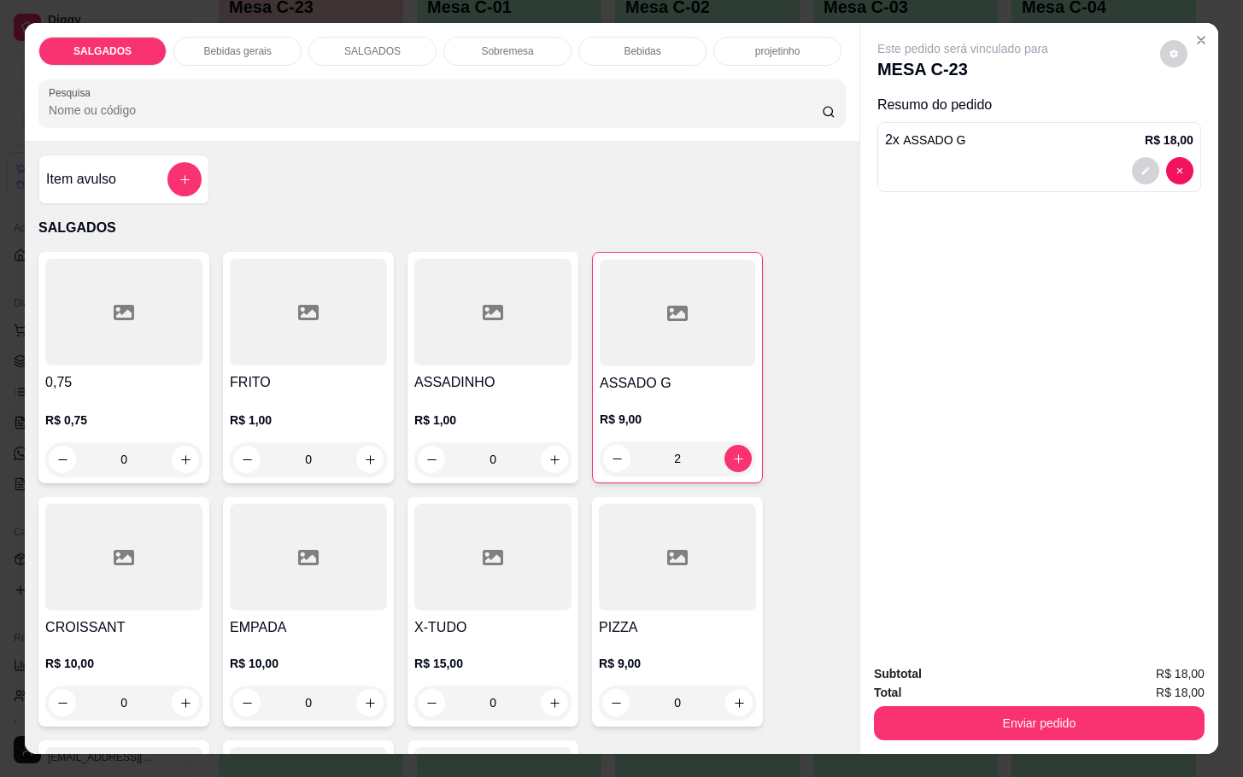
click at [297, 252] on div "FRITO R$ 1,00 0" at bounding box center [308, 367] width 171 height 231
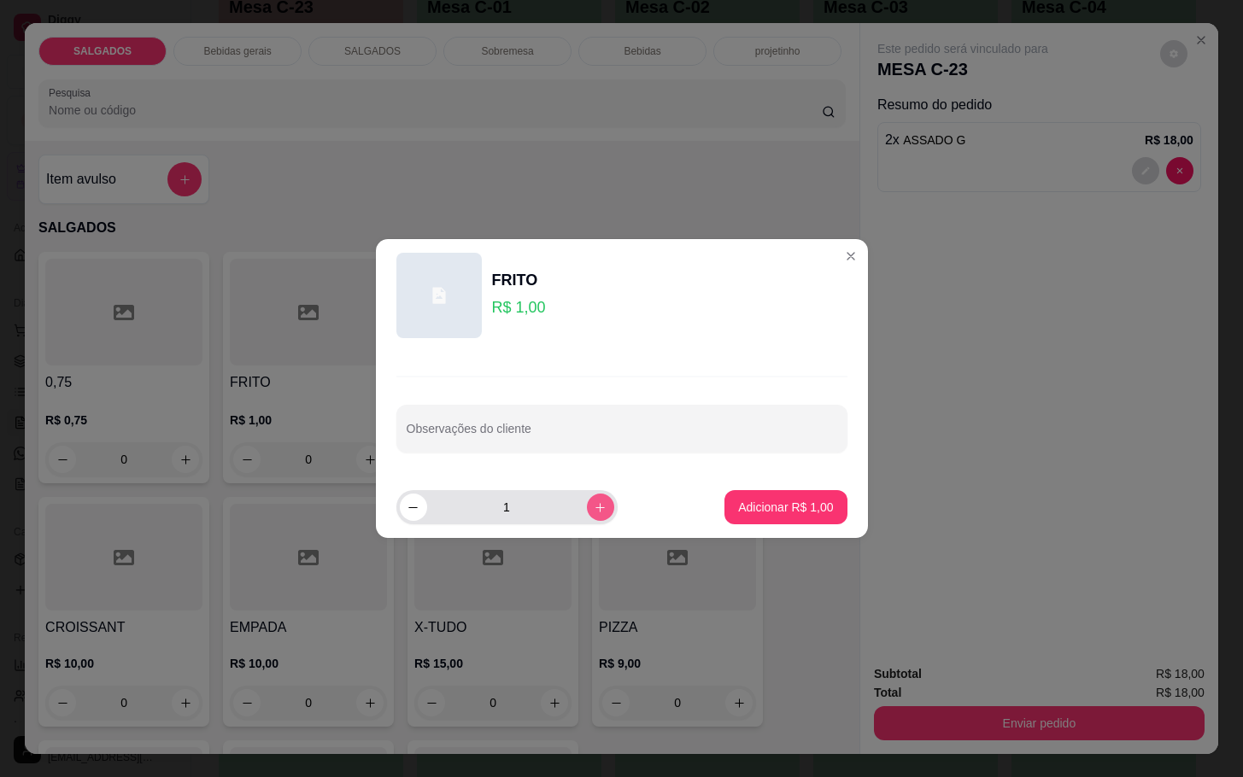
click at [594, 502] on icon "increase-product-quantity" at bounding box center [600, 507] width 13 height 13
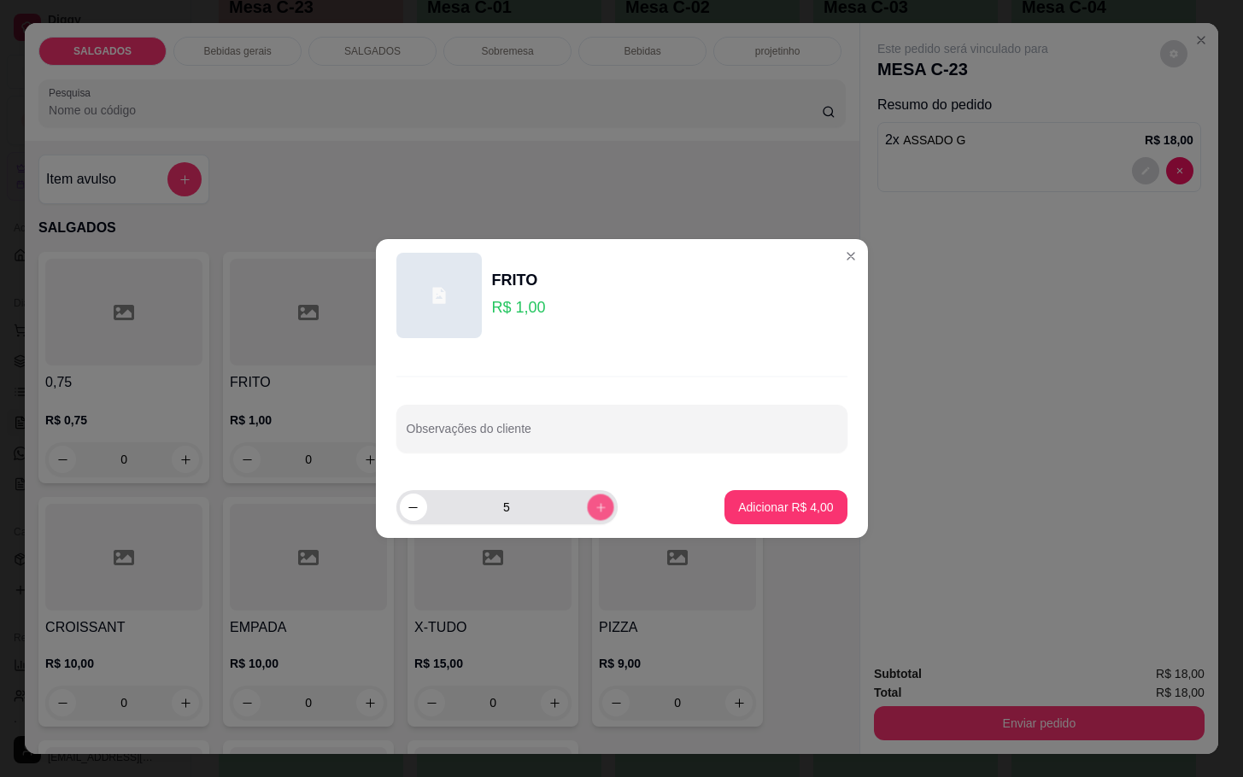
type input "6"
click at [726, 515] on button "Adicionar R$ 6,00" at bounding box center [785, 507] width 119 height 33
type input "6"
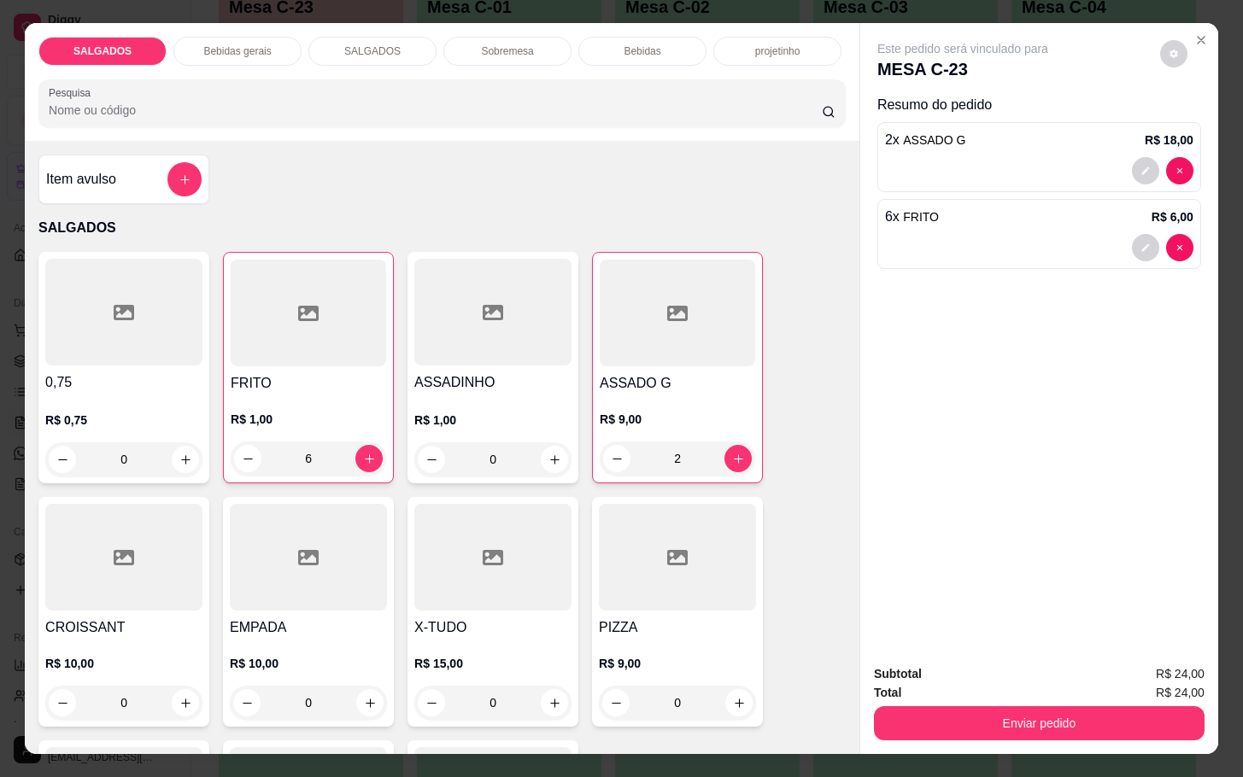
click at [278, 56] on div "Bebidas gerais" at bounding box center [237, 51] width 128 height 29
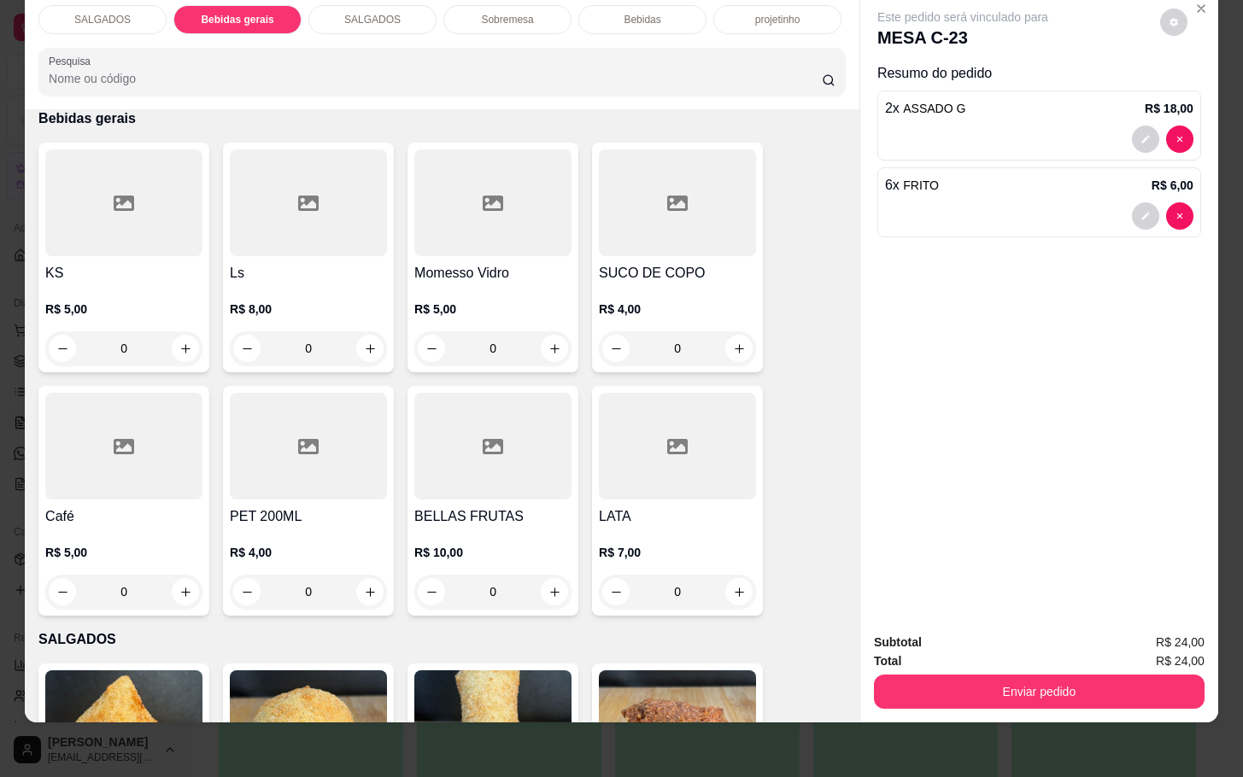
click at [111, 506] on h4 "Café" at bounding box center [123, 516] width 157 height 20
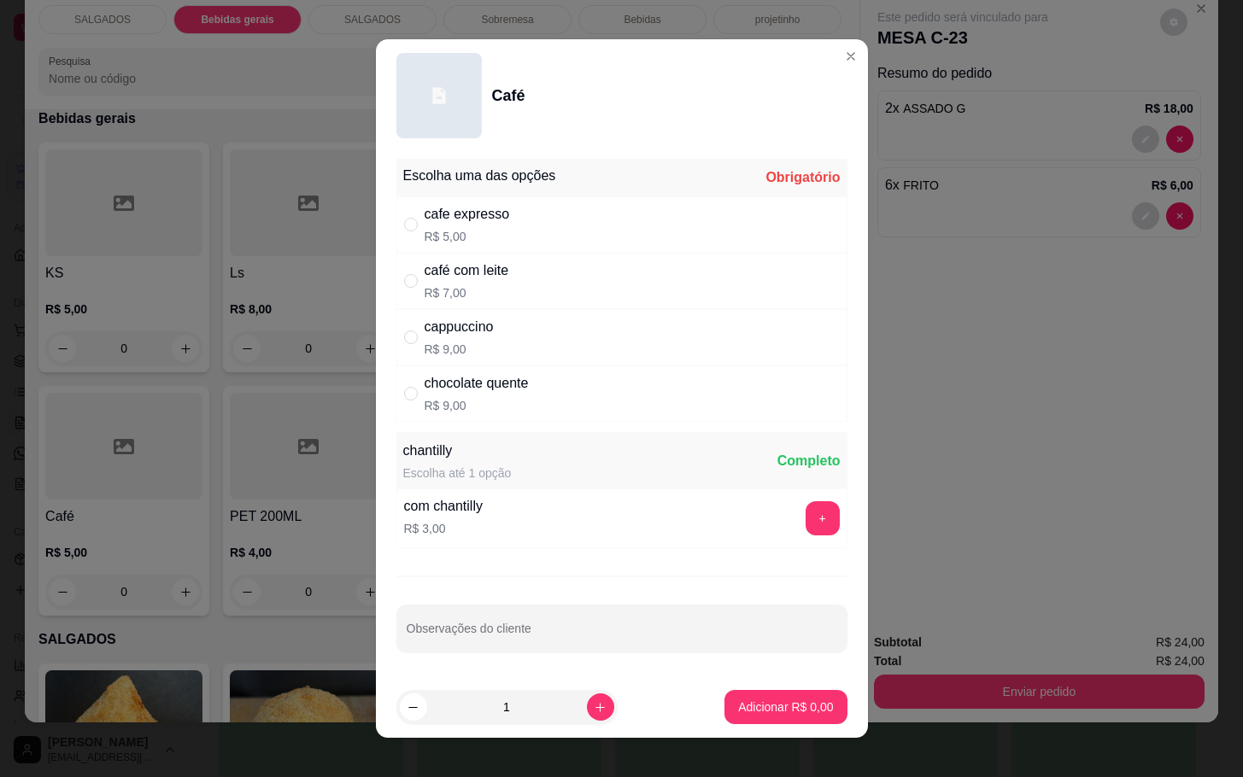
click at [582, 203] on div "cafe expresso R$ 5,00" at bounding box center [621, 224] width 451 height 56
radio input "true"
click at [587, 716] on button "increase-product-quantity" at bounding box center [600, 707] width 26 height 26
type input "2"
click at [748, 715] on p "Adicionar R$ 10,00" at bounding box center [782, 707] width 99 height 16
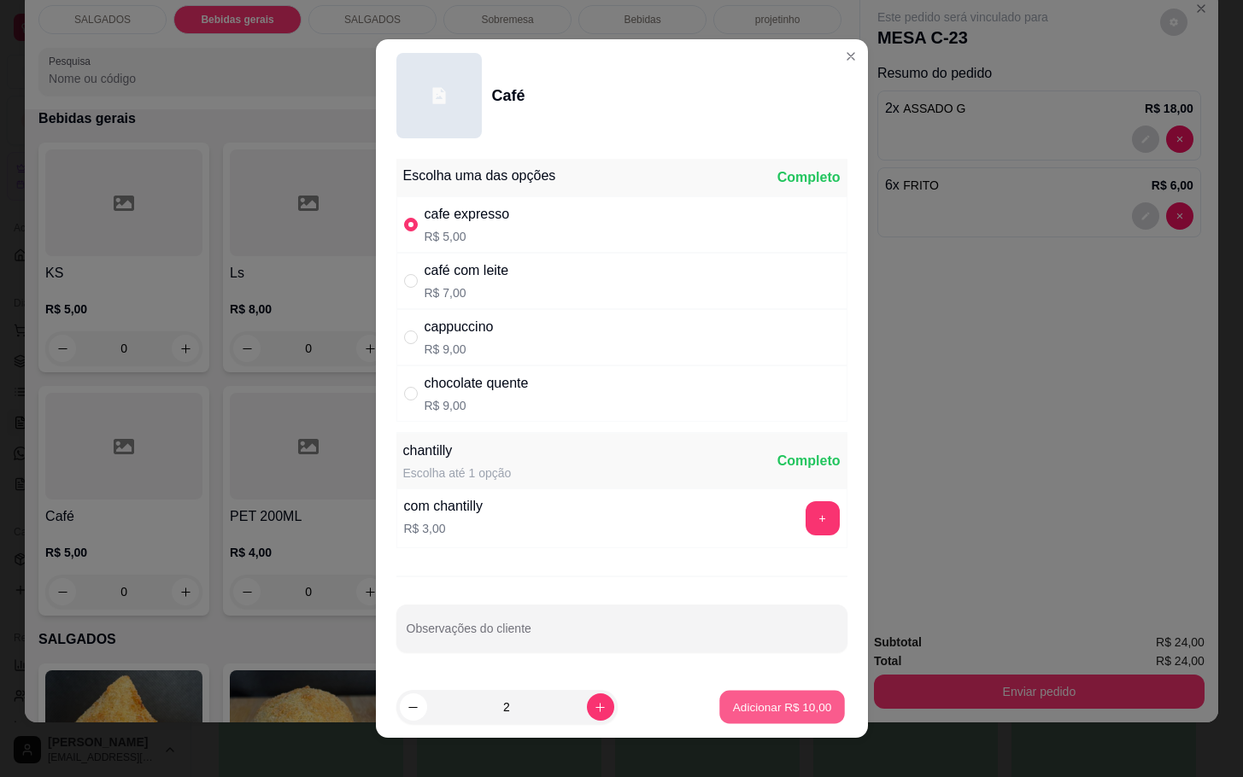
type input "2"
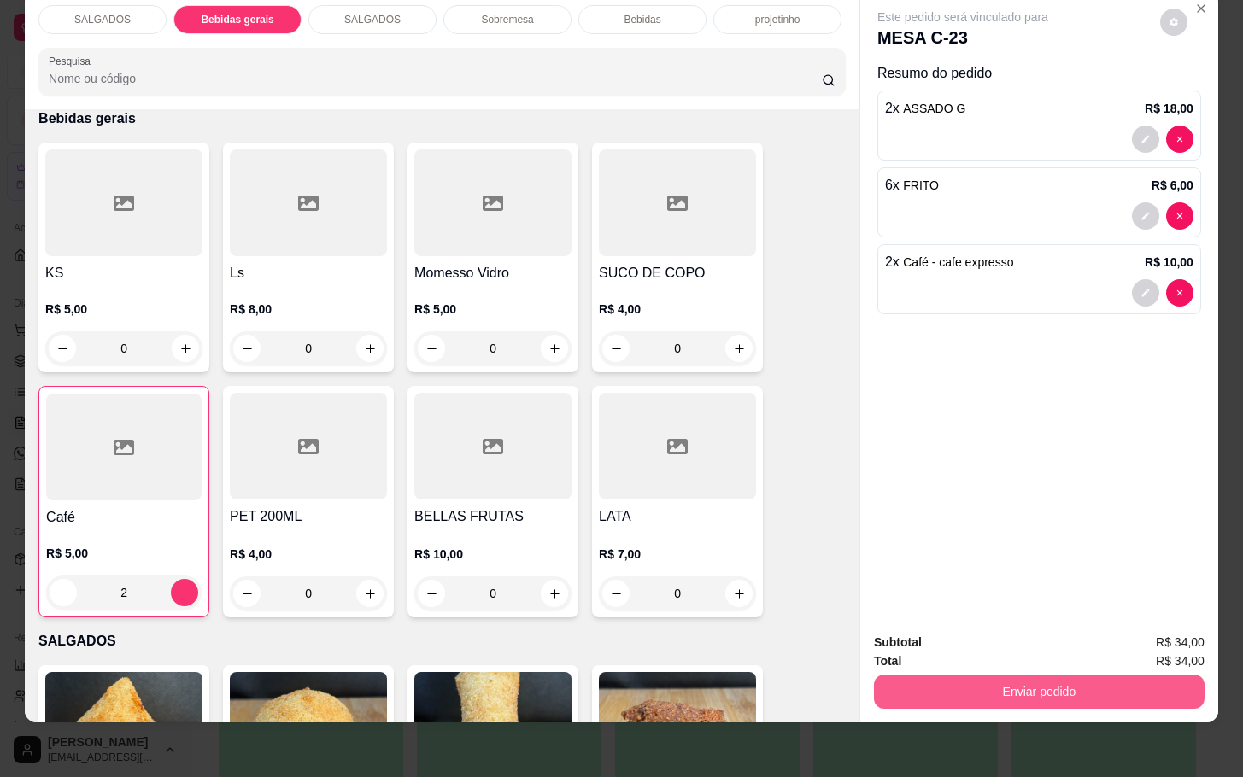
click at [1040, 687] on button "Enviar pedido" at bounding box center [1039, 692] width 331 height 34
click at [1020, 629] on button "Não registrar e enviar pedido" at bounding box center [980, 631] width 178 height 32
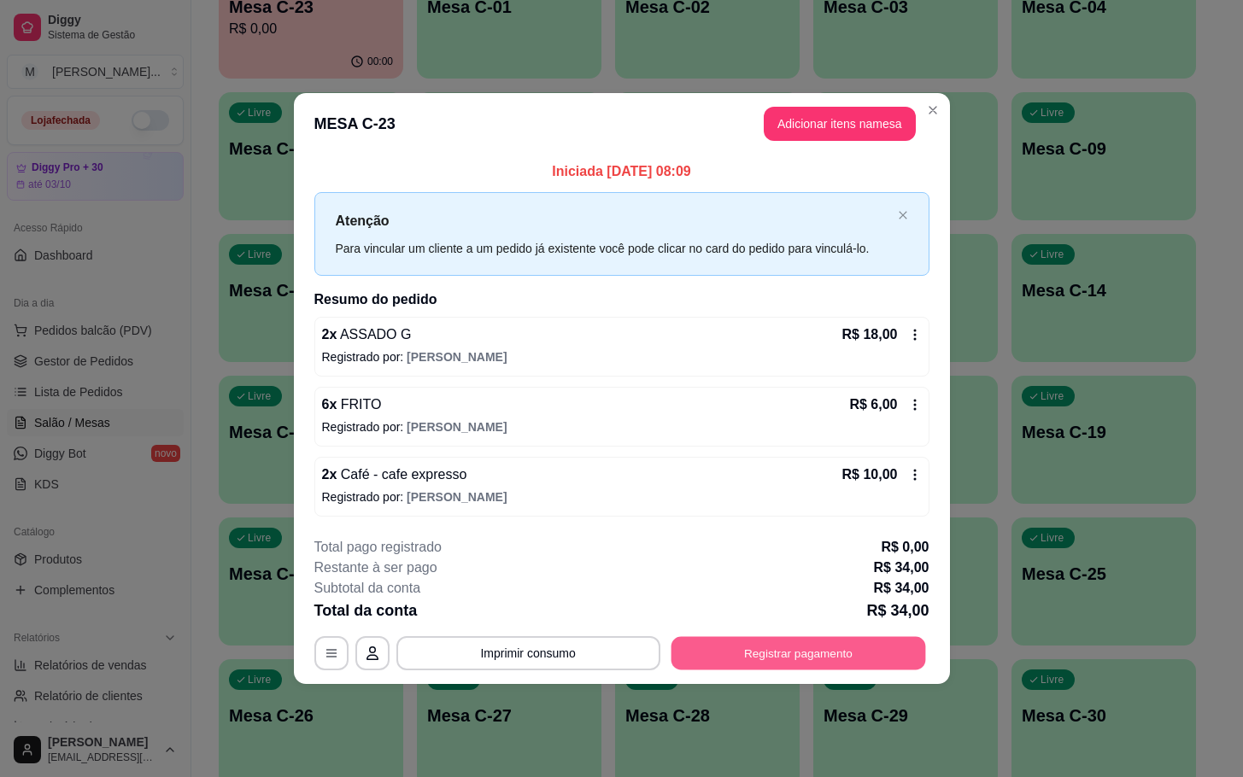
click at [743, 641] on button "Registrar pagamento" at bounding box center [797, 652] width 255 height 33
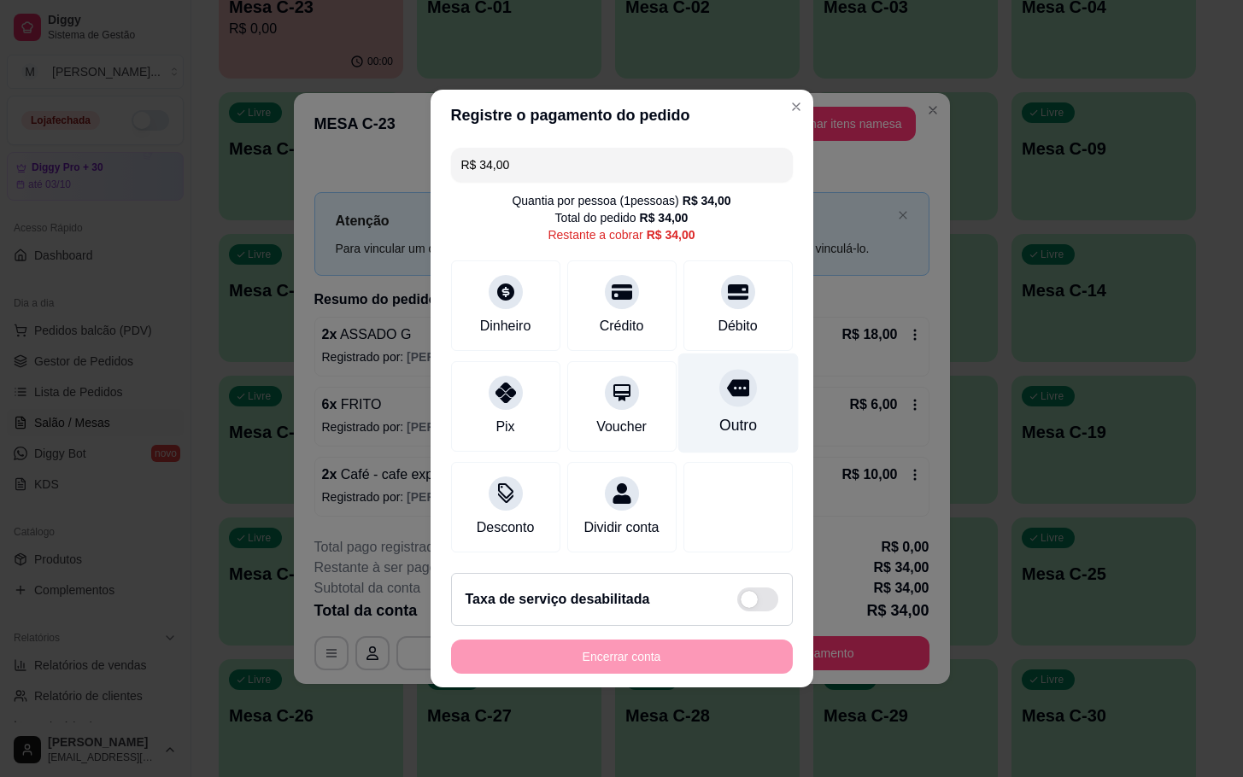
click at [707, 433] on div "Outro" at bounding box center [737, 404] width 120 height 100
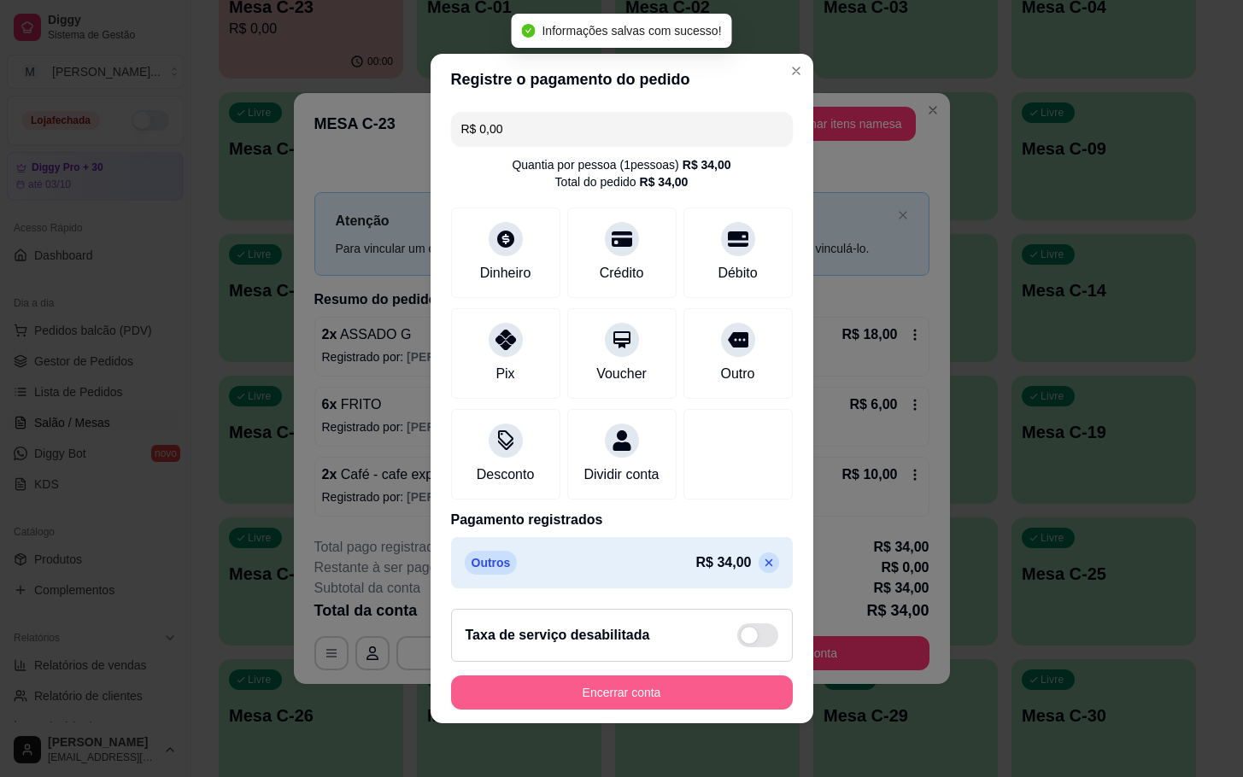
type input "R$ 0,00"
click at [638, 700] on button "Encerrar conta" at bounding box center [622, 693] width 342 height 34
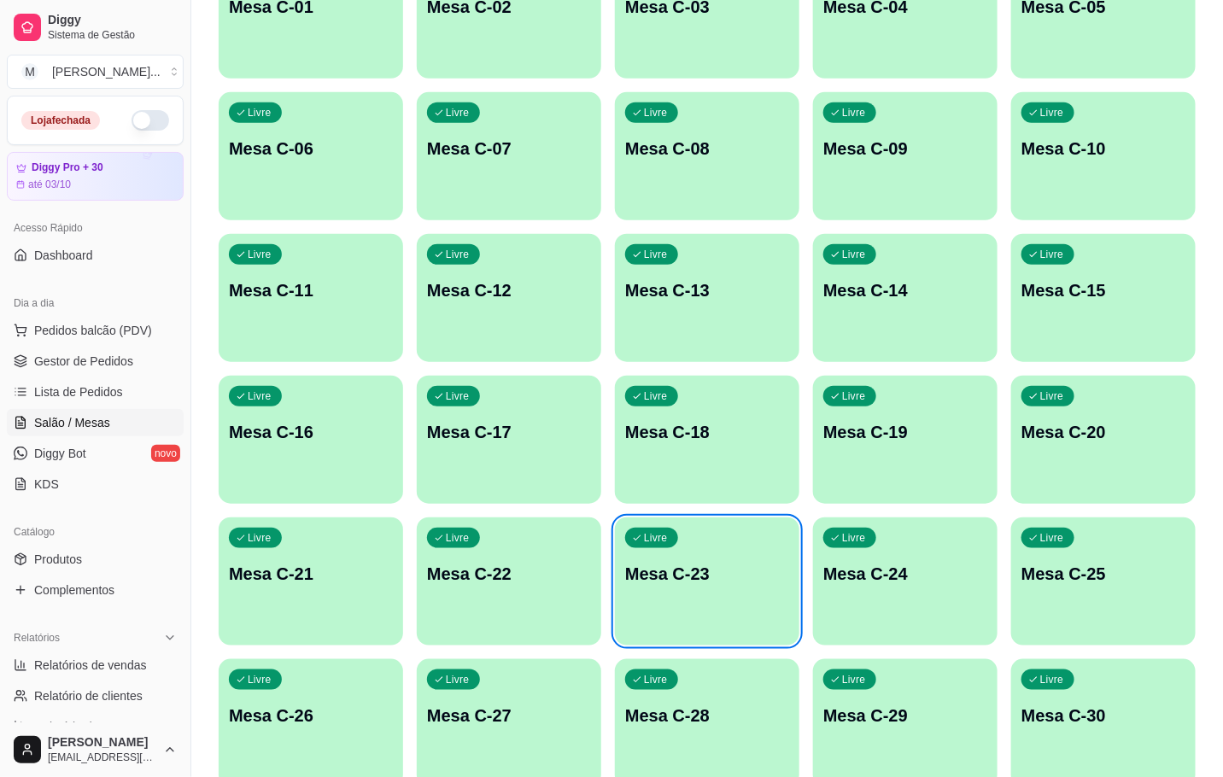
click at [728, 580] on p "Mesa C-23" at bounding box center [707, 574] width 164 height 24
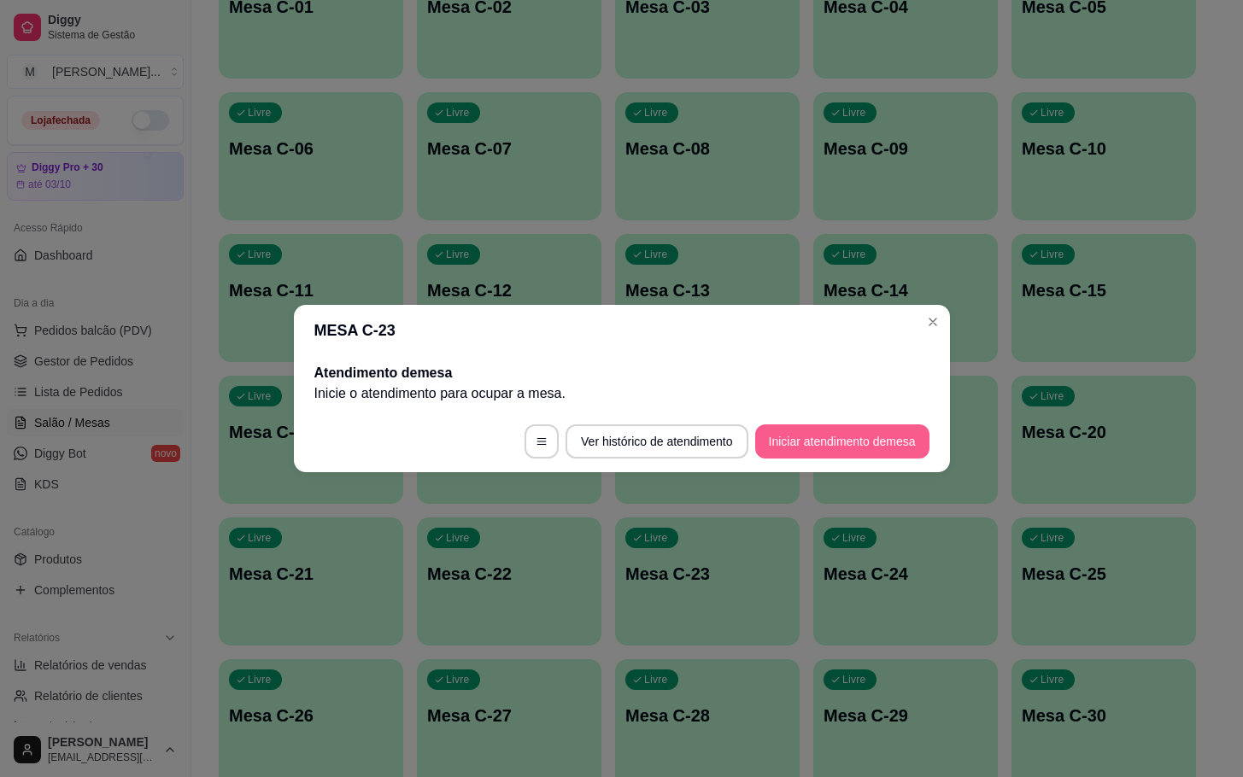
click at [898, 438] on button "Iniciar atendimento de mesa" at bounding box center [842, 441] width 174 height 34
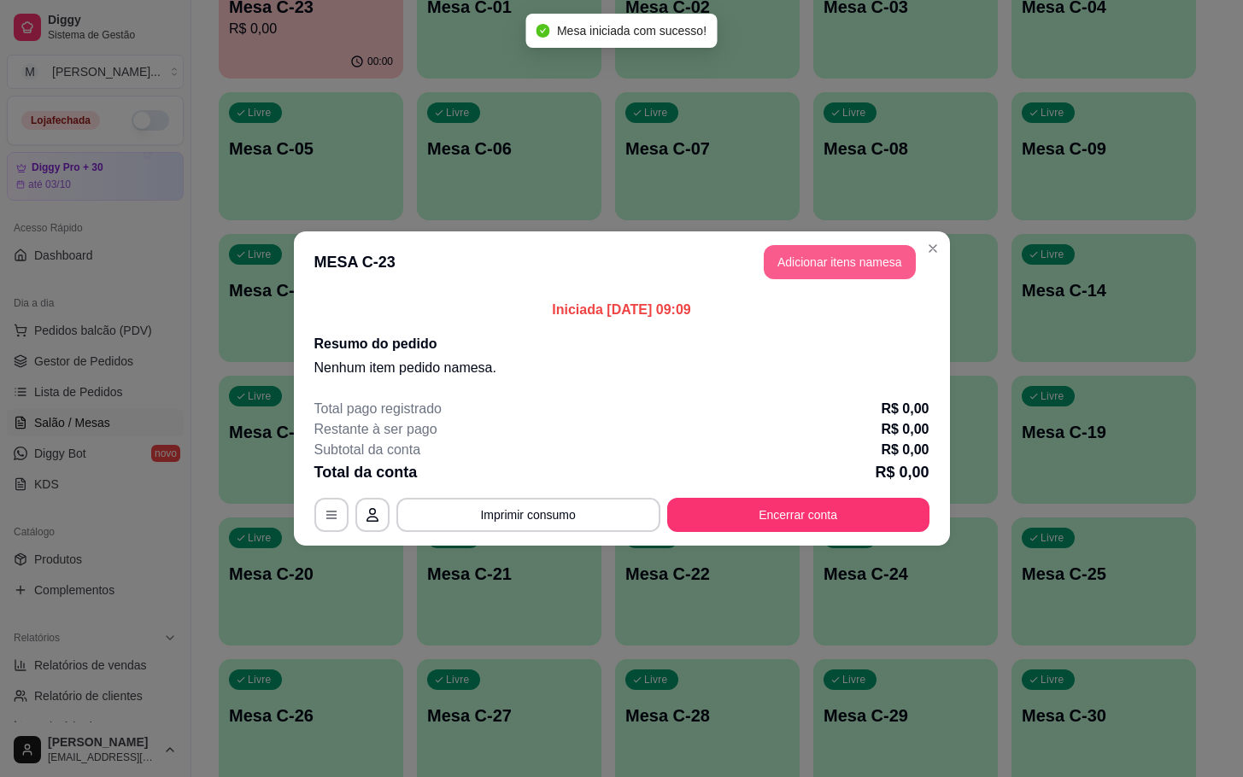
click at [844, 259] on button "Adicionar itens na mesa" at bounding box center [840, 262] width 152 height 34
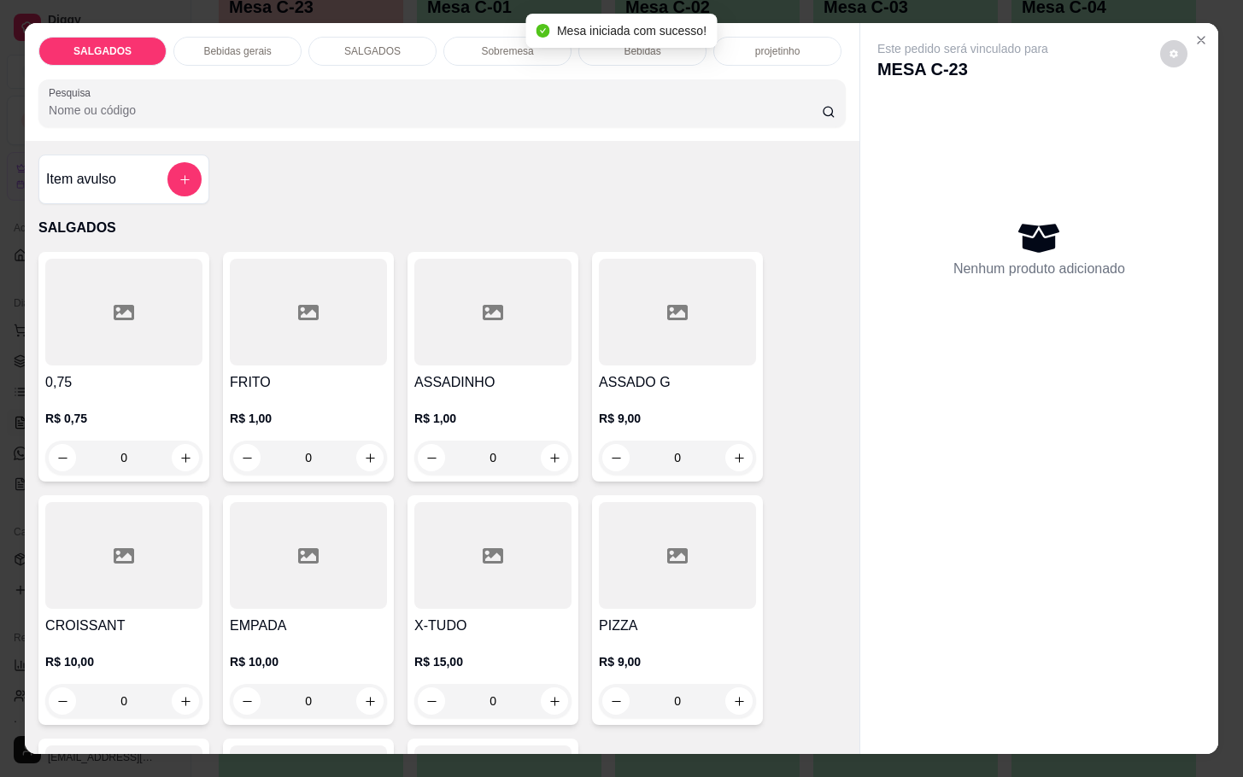
click at [331, 282] on div at bounding box center [308, 312] width 157 height 107
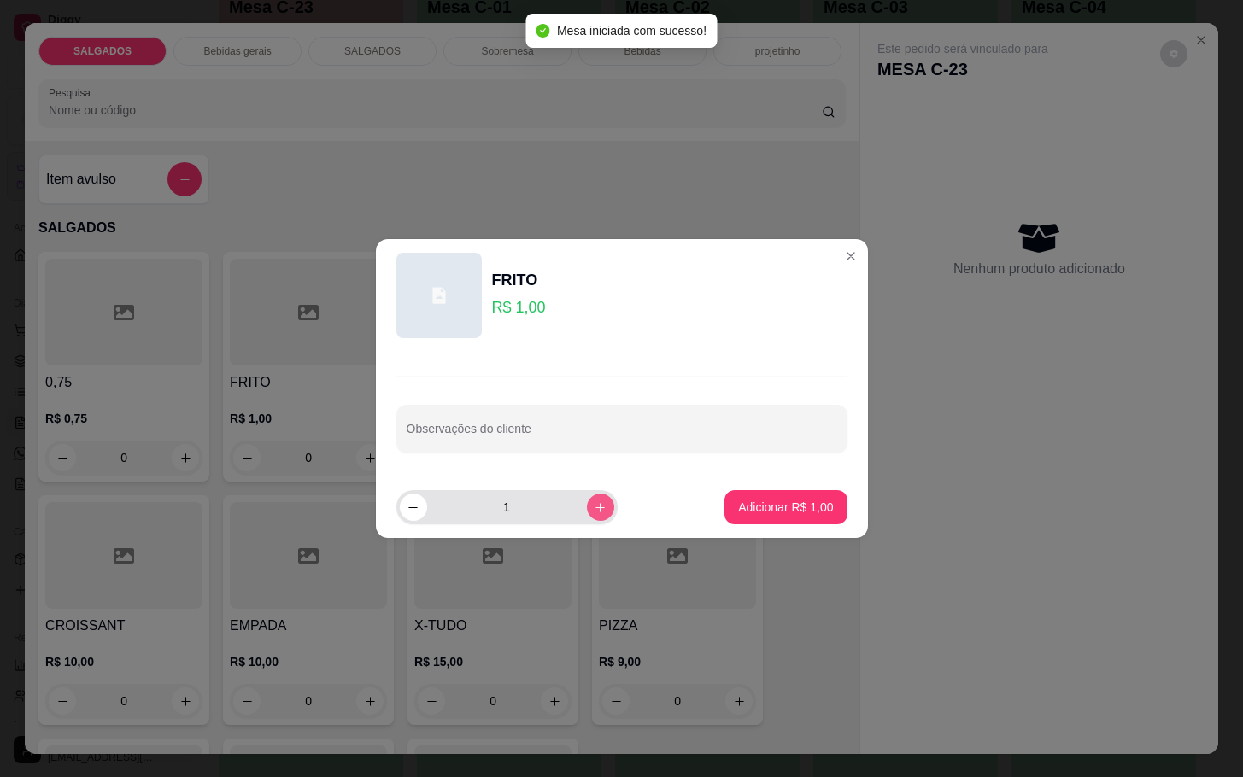
click at [594, 507] on icon "increase-product-quantity" at bounding box center [600, 507] width 13 height 13
click at [594, 501] on icon "increase-product-quantity" at bounding box center [600, 507] width 13 height 13
click at [587, 498] on button "increase-product-quantity" at bounding box center [600, 507] width 26 height 26
click at [587, 497] on button "increase-product-quantity" at bounding box center [600, 507] width 26 height 26
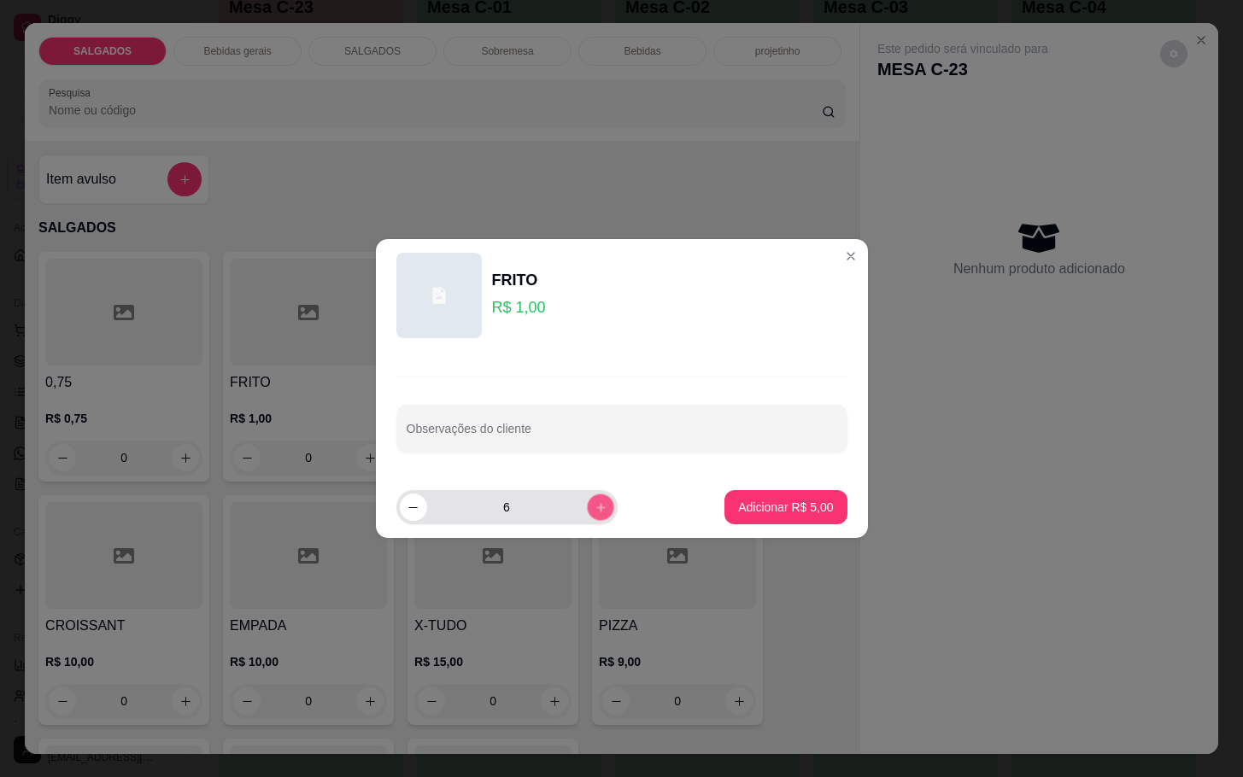
click at [587, 497] on button "increase-product-quantity" at bounding box center [600, 507] width 26 height 26
click at [594, 508] on icon "increase-product-quantity" at bounding box center [600, 507] width 13 height 13
type input "9"
click at [756, 515] on p "Adicionar R$ 9,00" at bounding box center [785, 507] width 95 height 17
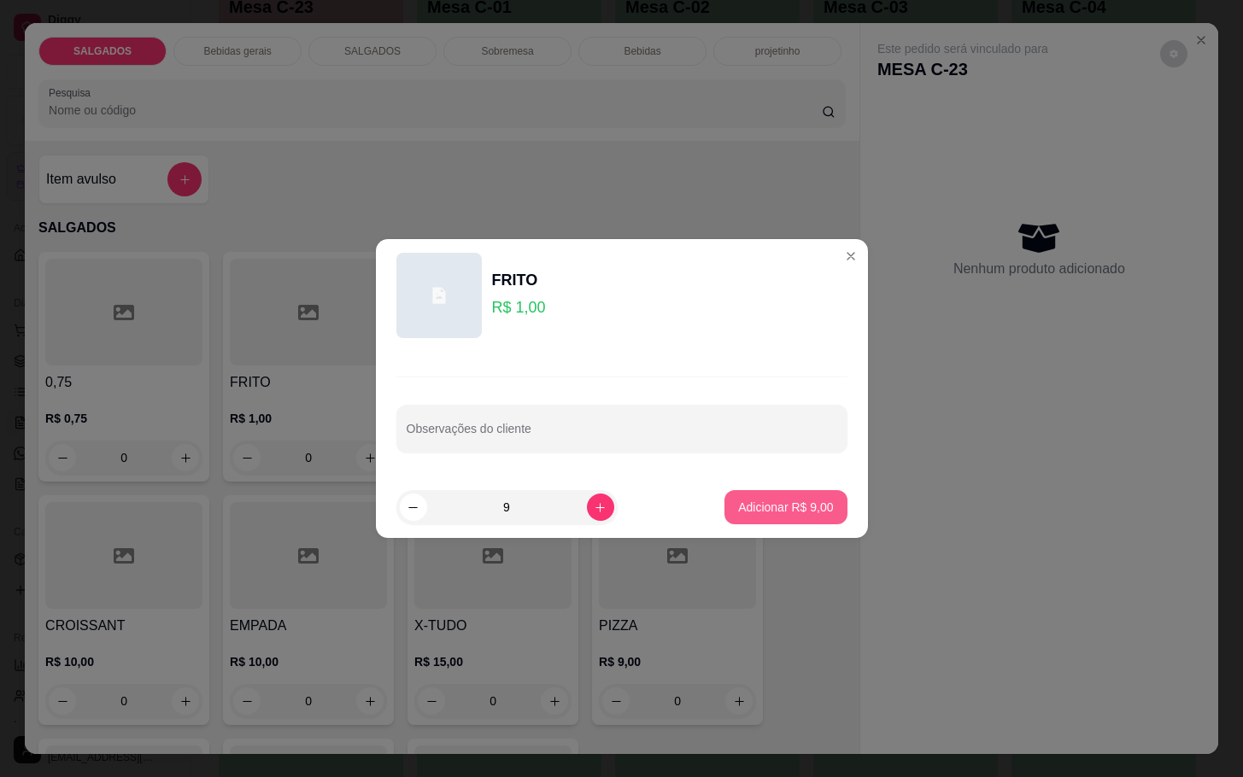
type input "9"
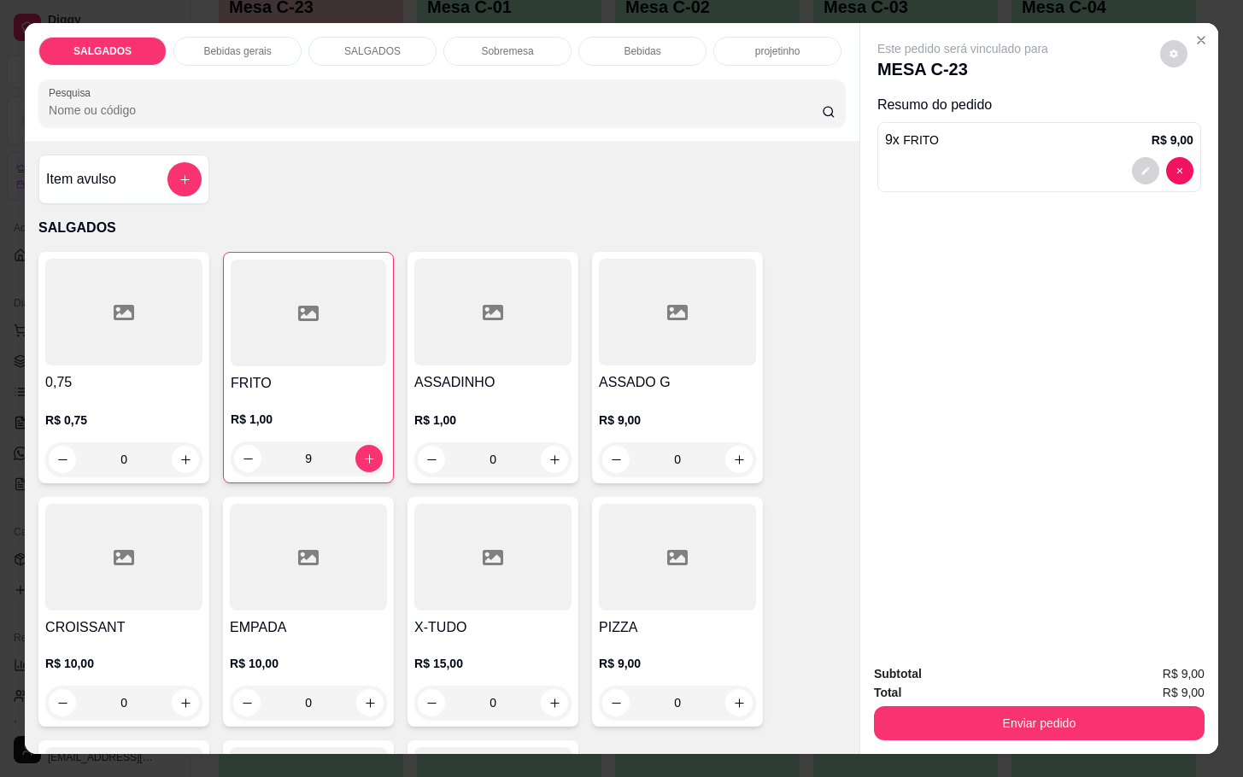
click at [267, 37] on div "Bebidas gerais" at bounding box center [237, 51] width 128 height 29
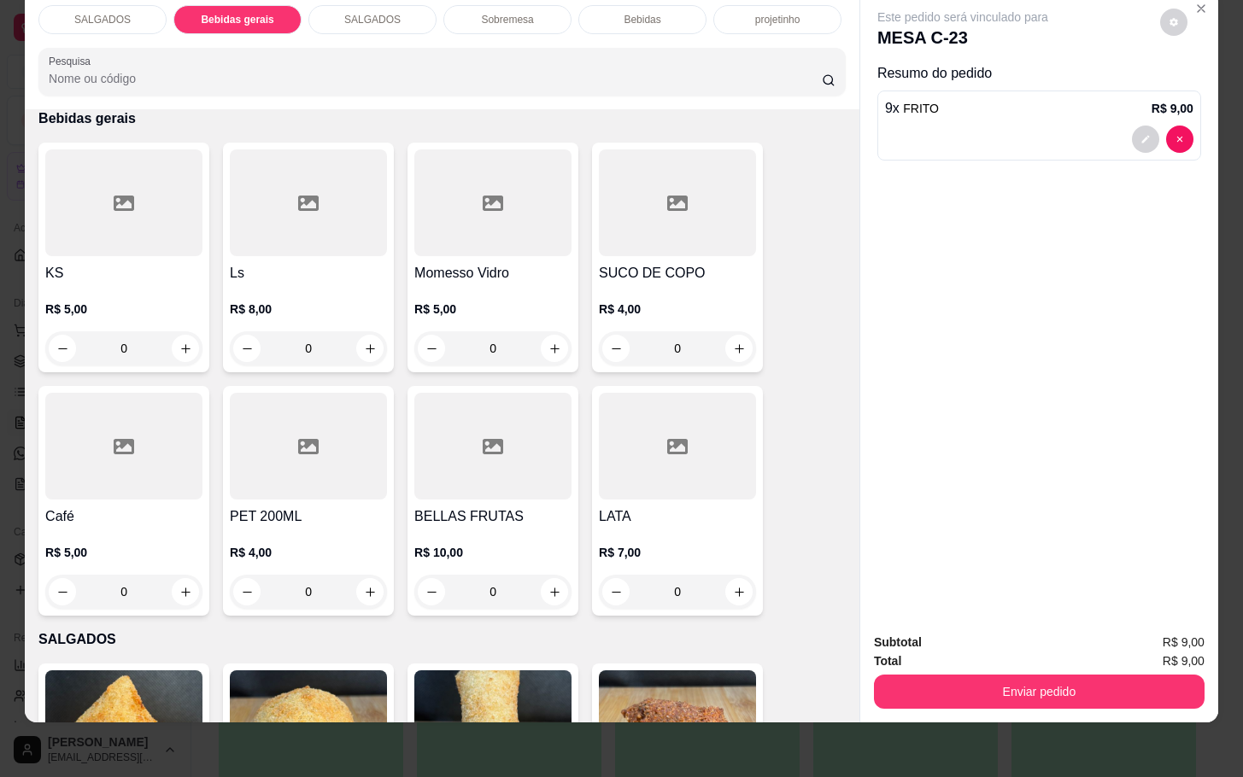
scroll to position [0, 0]
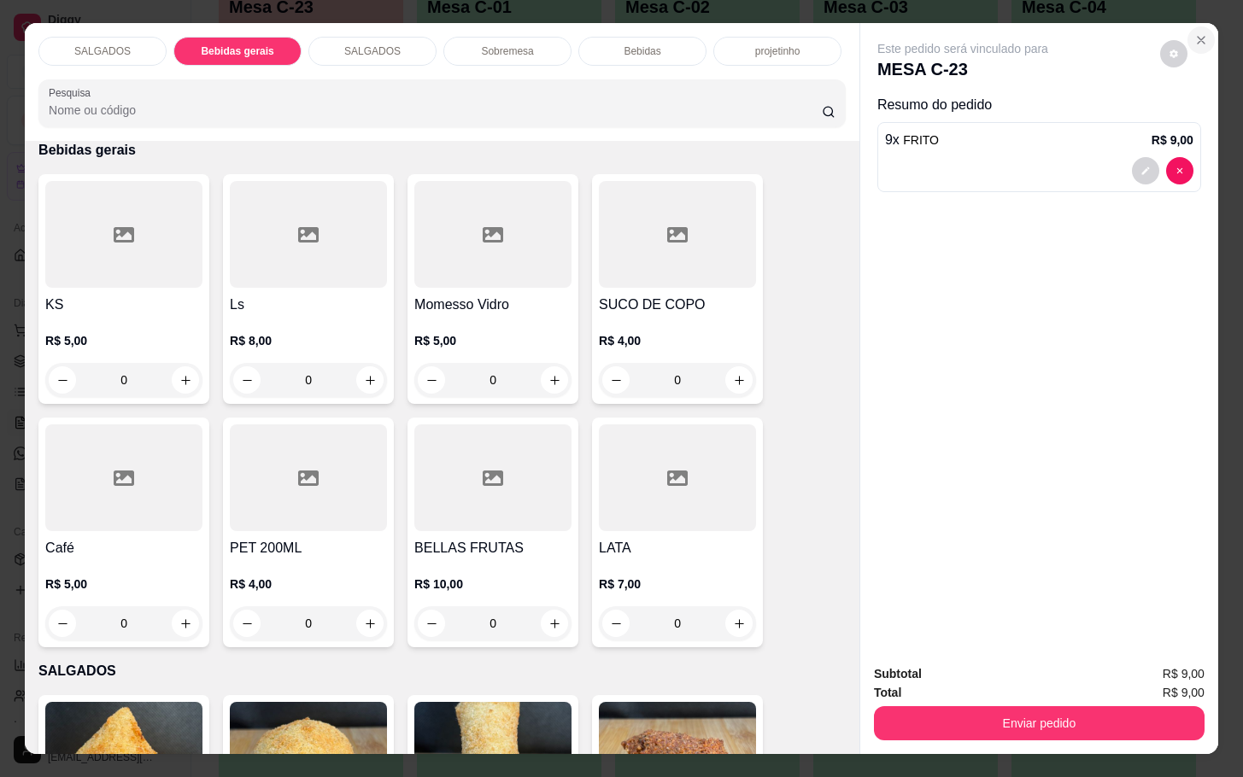
click at [1199, 26] on button "Close" at bounding box center [1200, 39] width 27 height 27
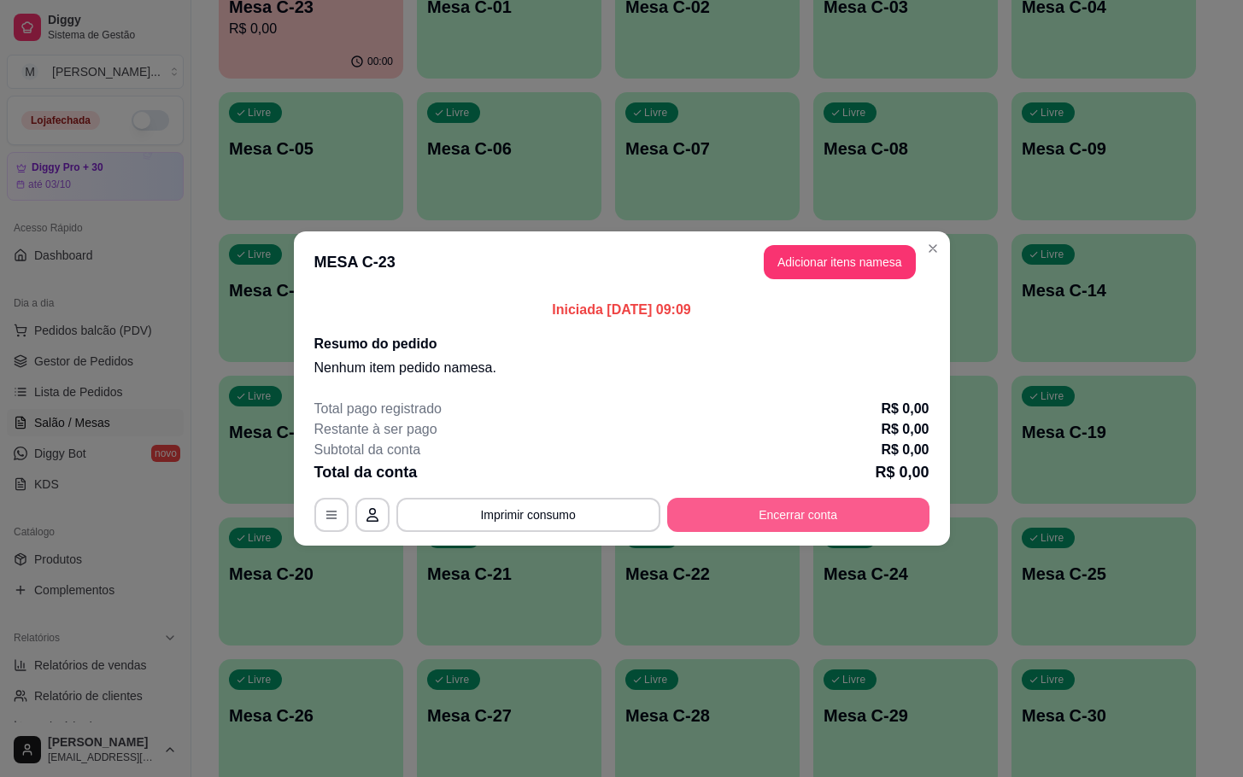
click at [828, 518] on button "Encerrar conta" at bounding box center [798, 515] width 262 height 34
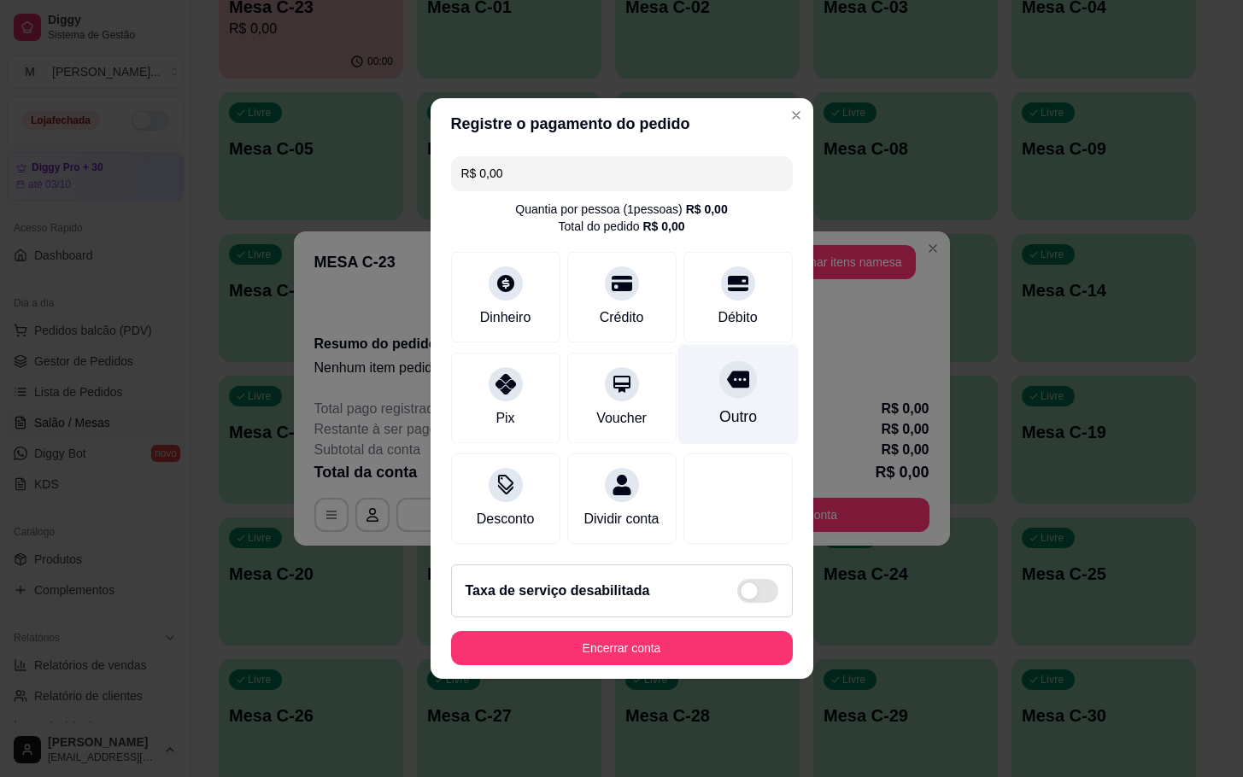
click at [728, 372] on icon at bounding box center [737, 379] width 22 height 22
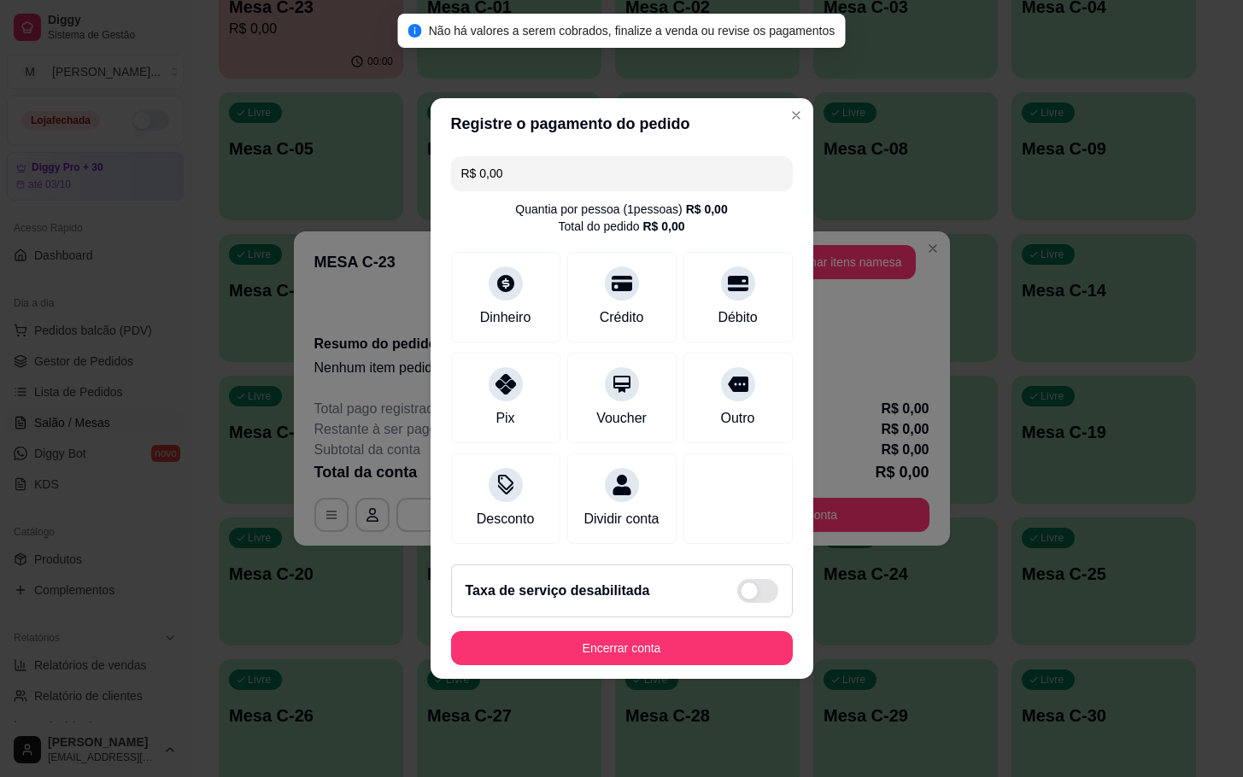
click at [741, 665] on button "Encerrar conta" at bounding box center [622, 648] width 342 height 34
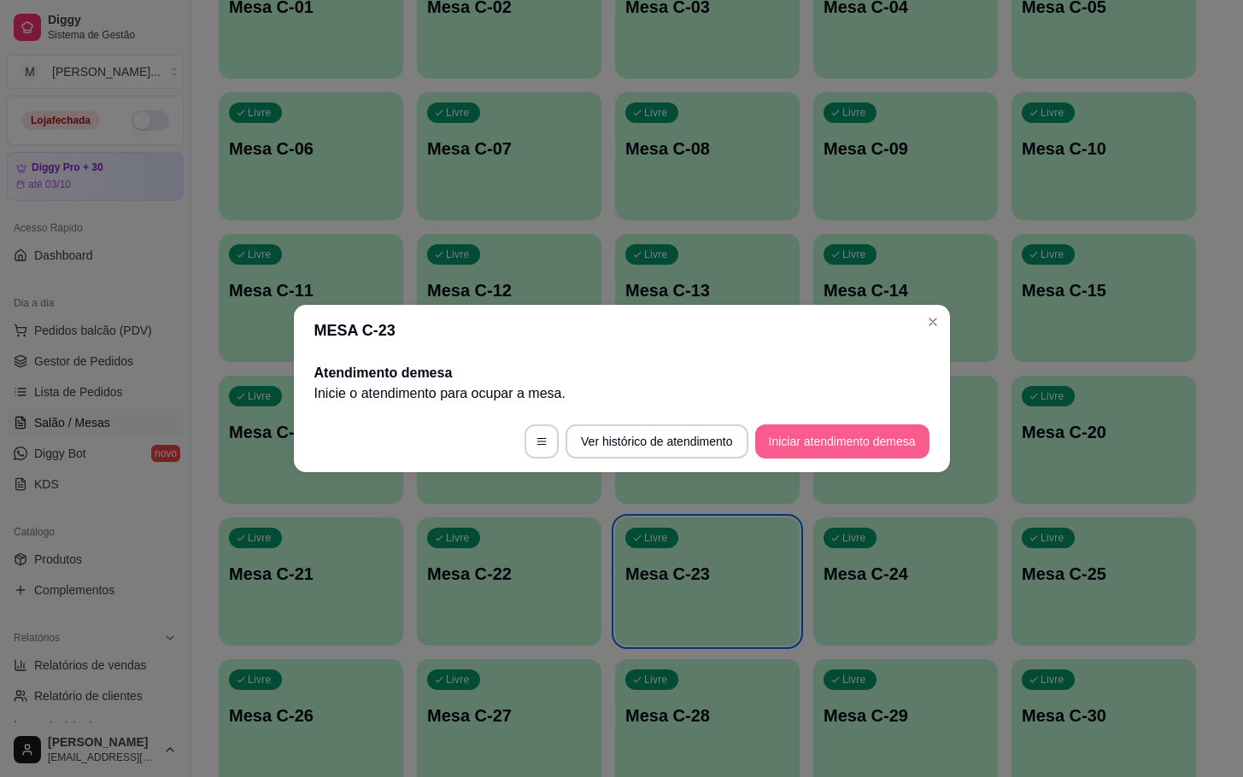
click at [908, 434] on button "Iniciar atendimento de mesa" at bounding box center [842, 441] width 174 height 34
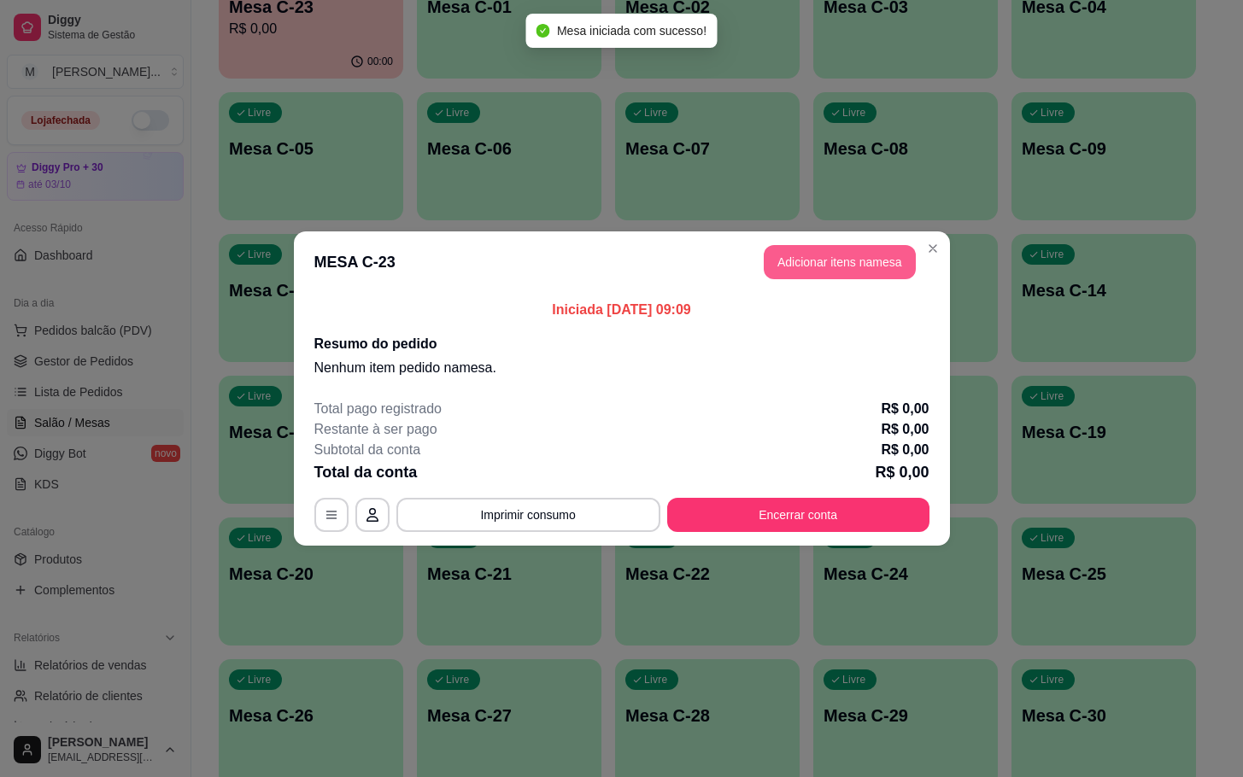
click at [805, 254] on button "Adicionar itens na mesa" at bounding box center [840, 262] width 152 height 34
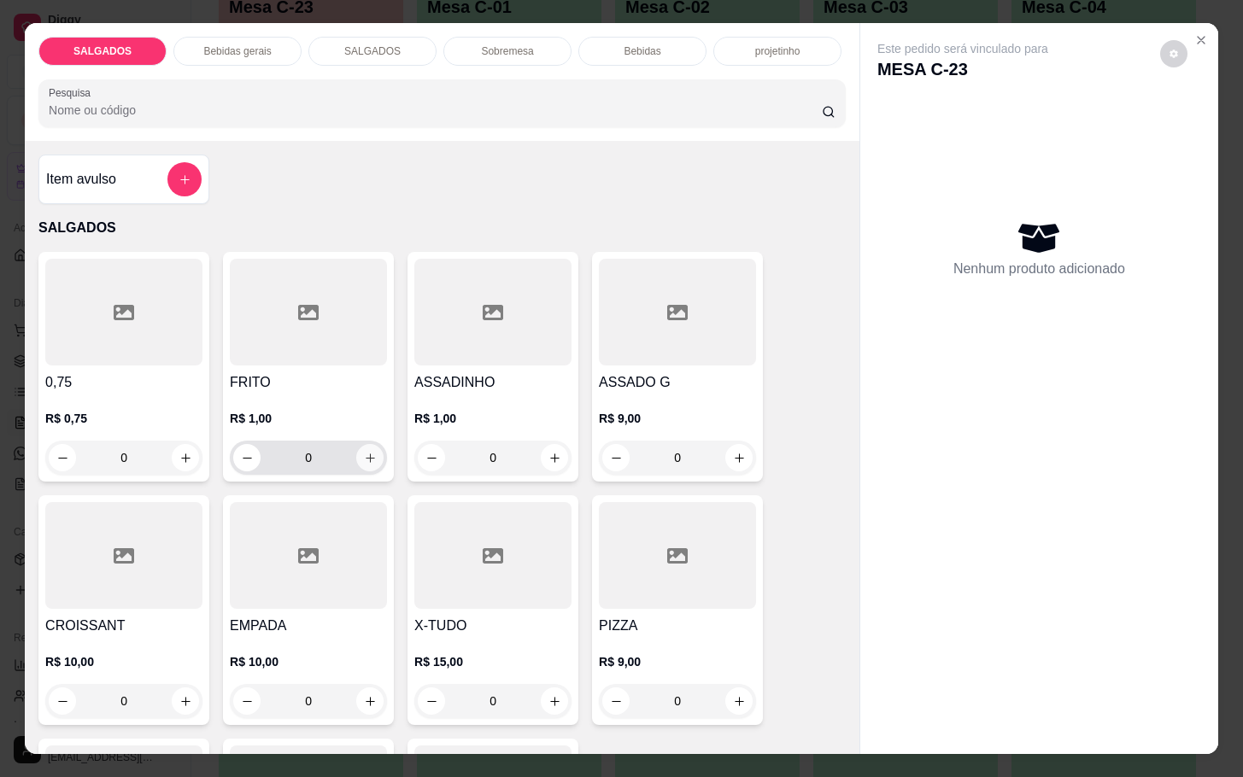
click at [356, 447] on button "increase-product-quantity" at bounding box center [369, 457] width 27 height 27
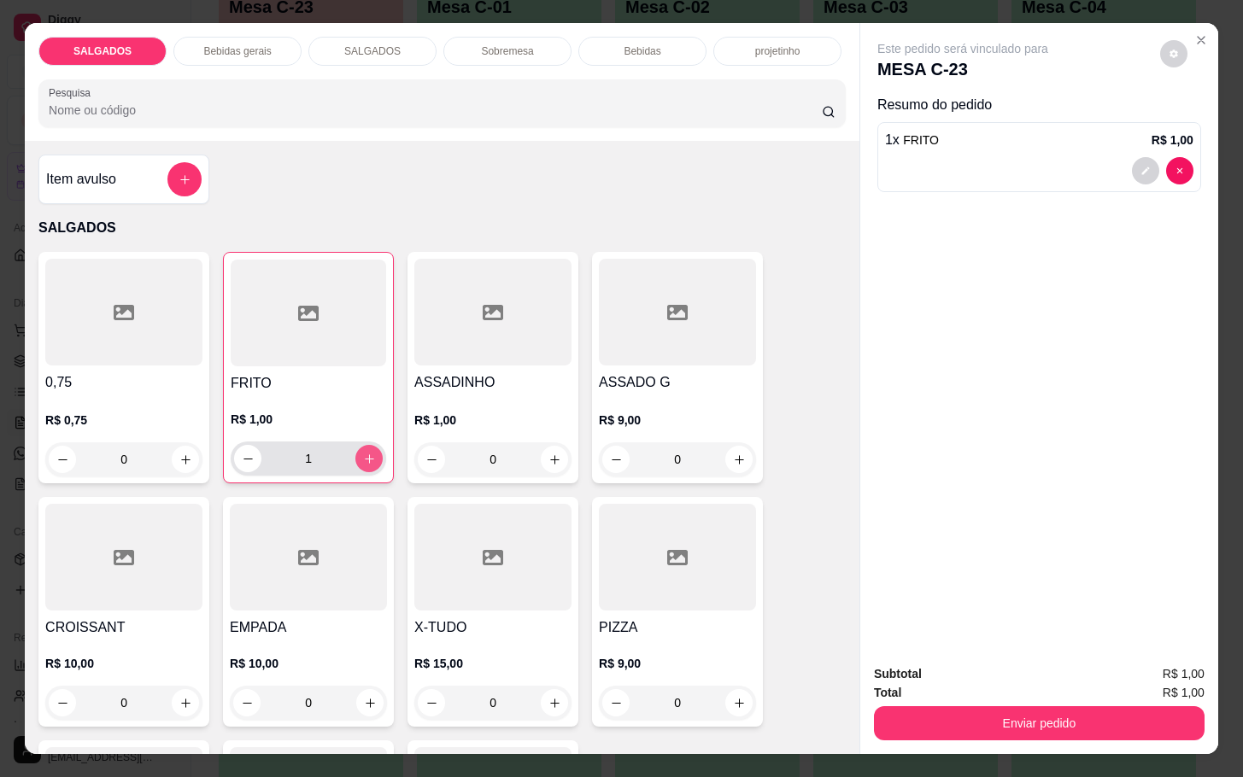
click at [355, 447] on button "increase-product-quantity" at bounding box center [368, 458] width 27 height 27
click at [356, 447] on button "increase-product-quantity" at bounding box center [369, 459] width 26 height 26
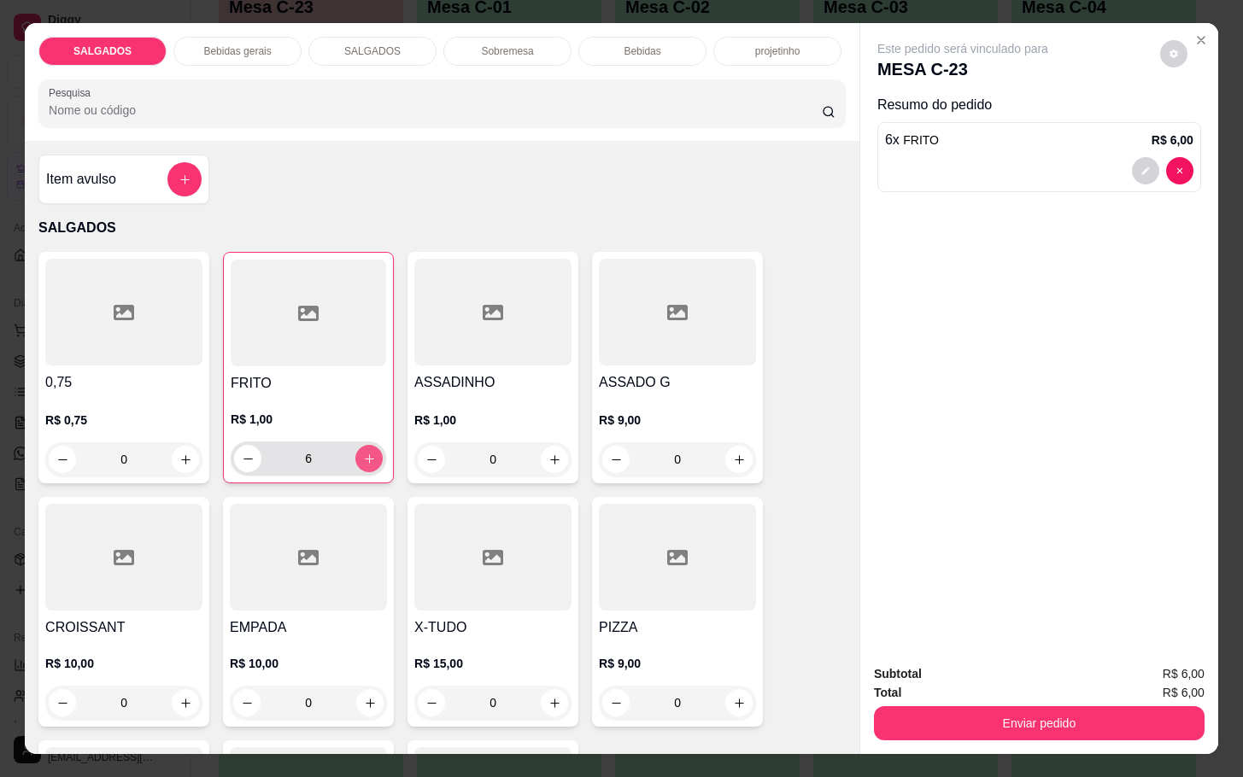
click at [355, 447] on button "increase-product-quantity" at bounding box center [368, 458] width 27 height 27
type input "7"
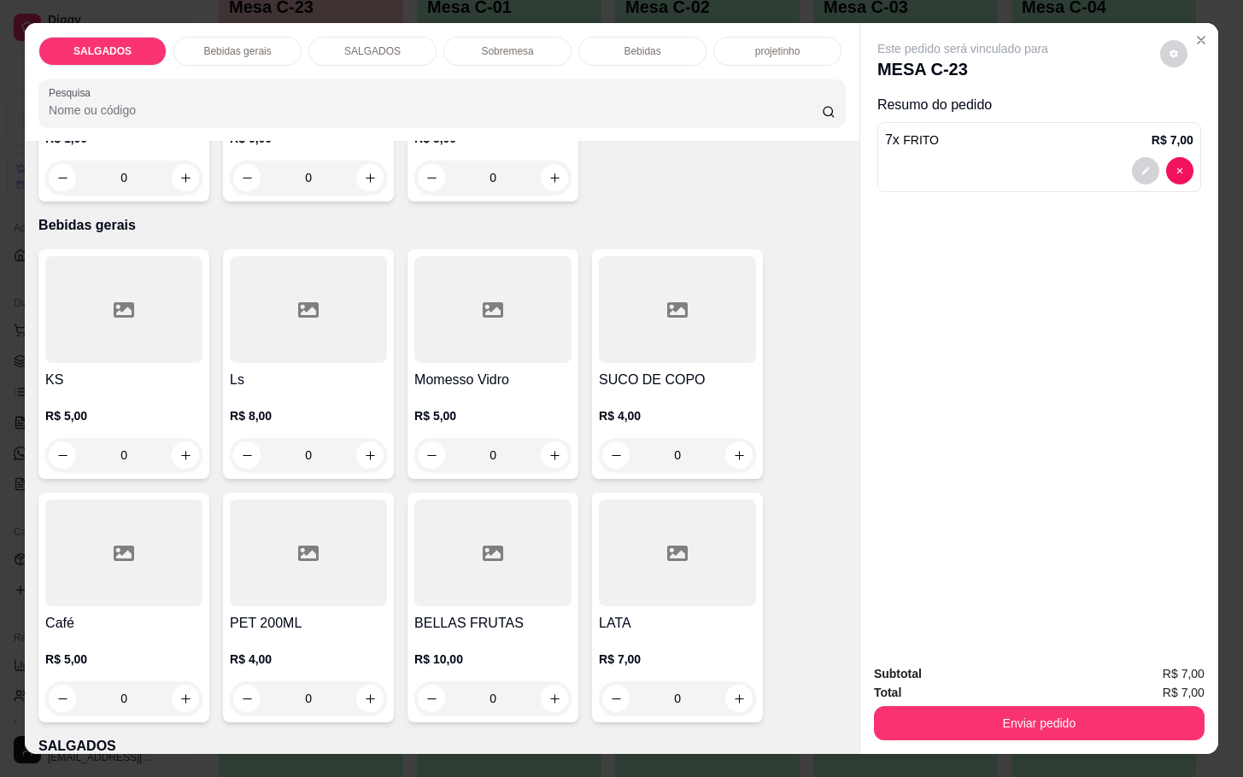
scroll to position [897, 0]
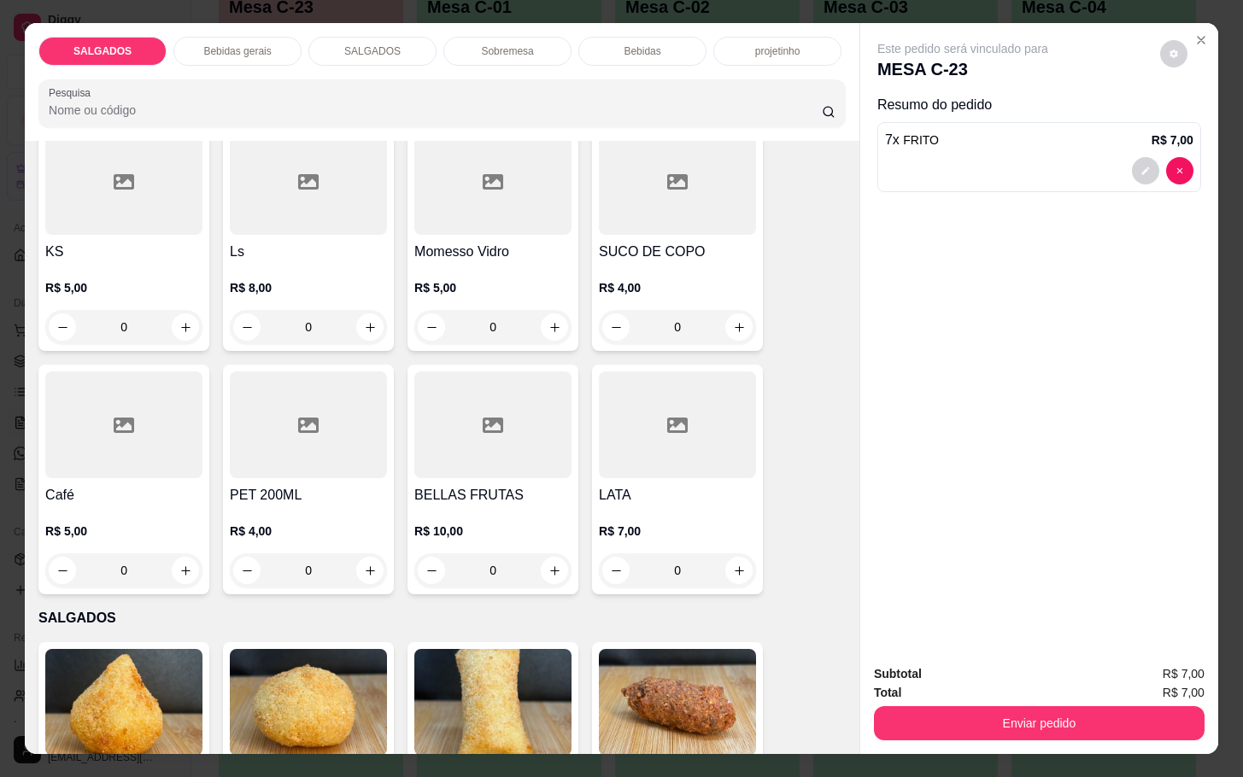
click at [77, 470] on div at bounding box center [123, 425] width 157 height 107
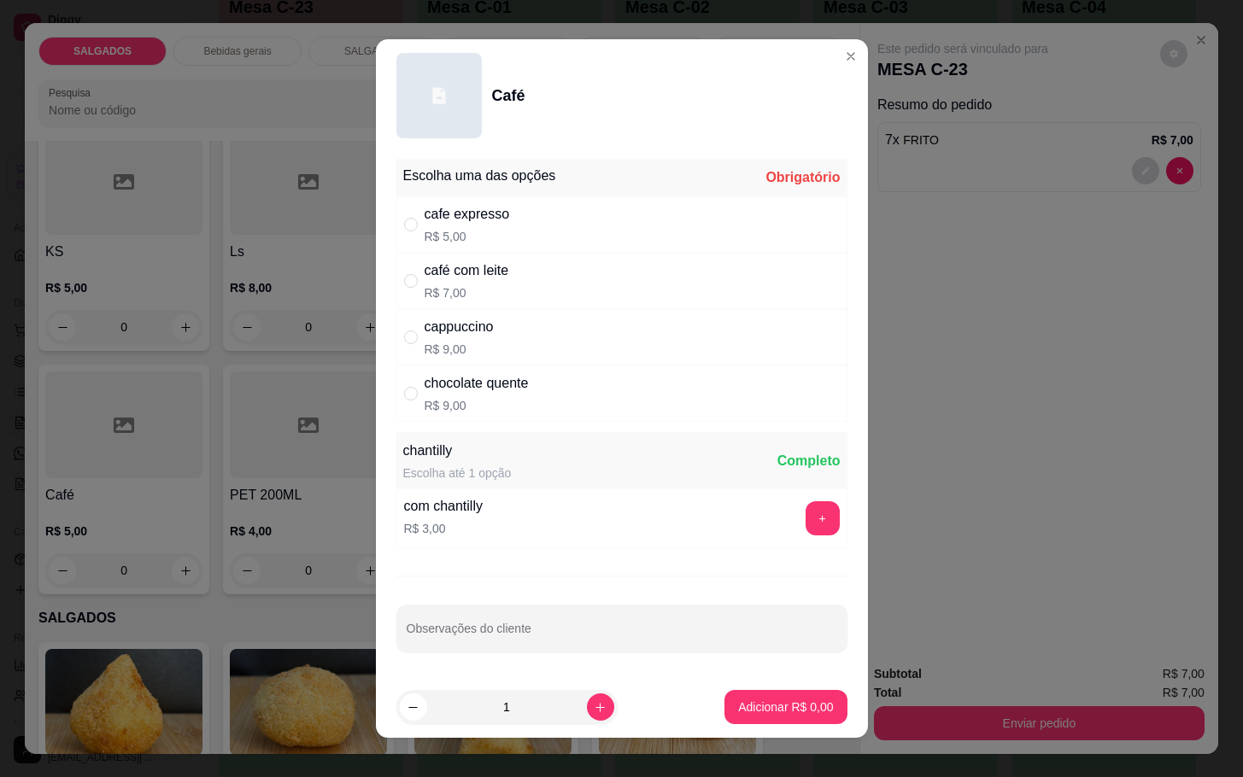
click at [461, 274] on div "café com leite" at bounding box center [466, 270] width 85 height 20
radio input "true"
click at [784, 713] on p "Adicionar R$ 7,00" at bounding box center [786, 707] width 92 height 16
type input "1"
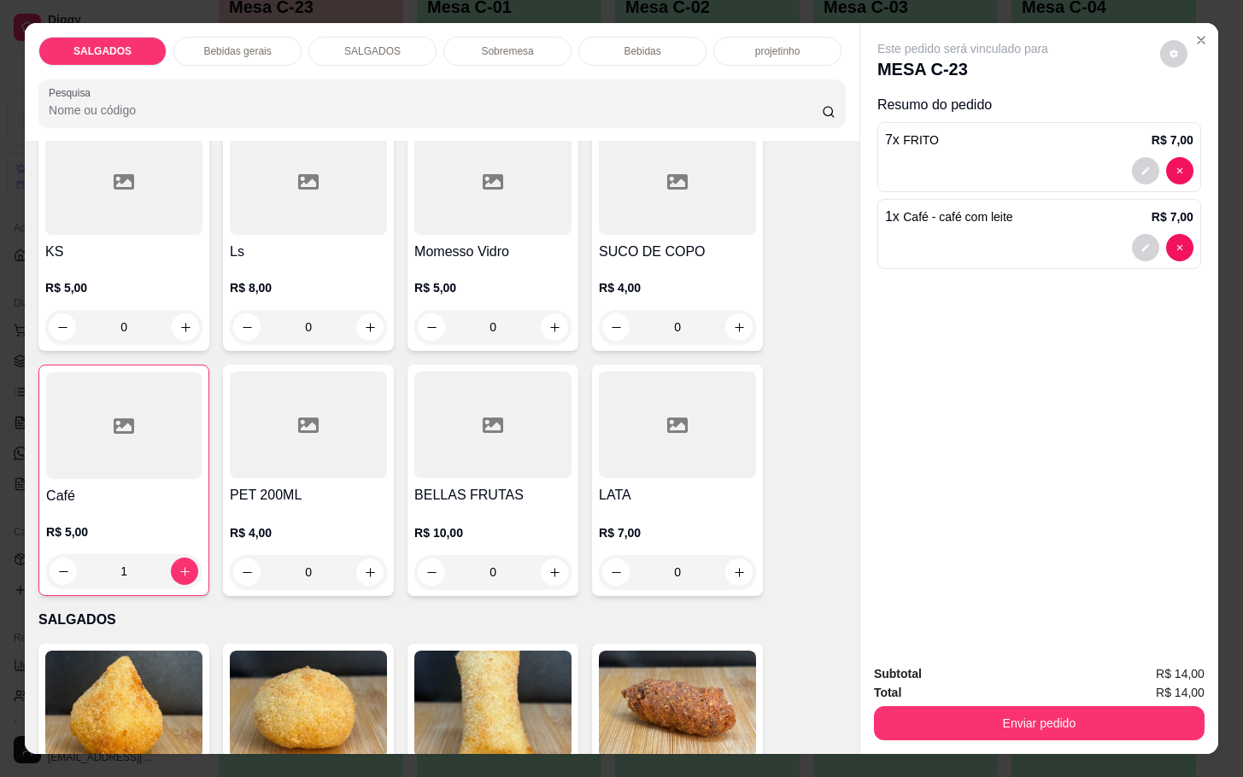
click at [957, 743] on div "Subtotal R$ 14,00 Total R$ 14,00 Enviar pedido" at bounding box center [1039, 702] width 358 height 103
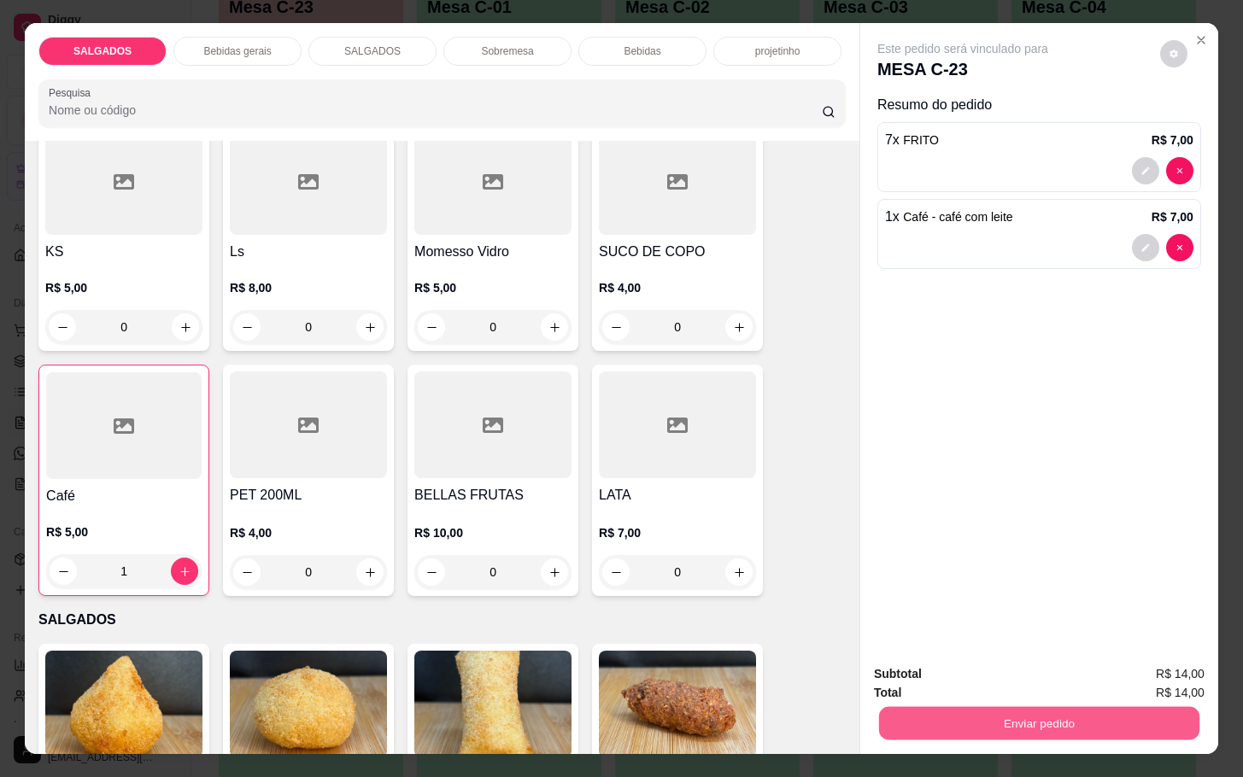
click at [935, 723] on button "Enviar pedido" at bounding box center [1039, 722] width 320 height 33
click at [922, 671] on button "Não registrar e enviar pedido" at bounding box center [980, 672] width 178 height 32
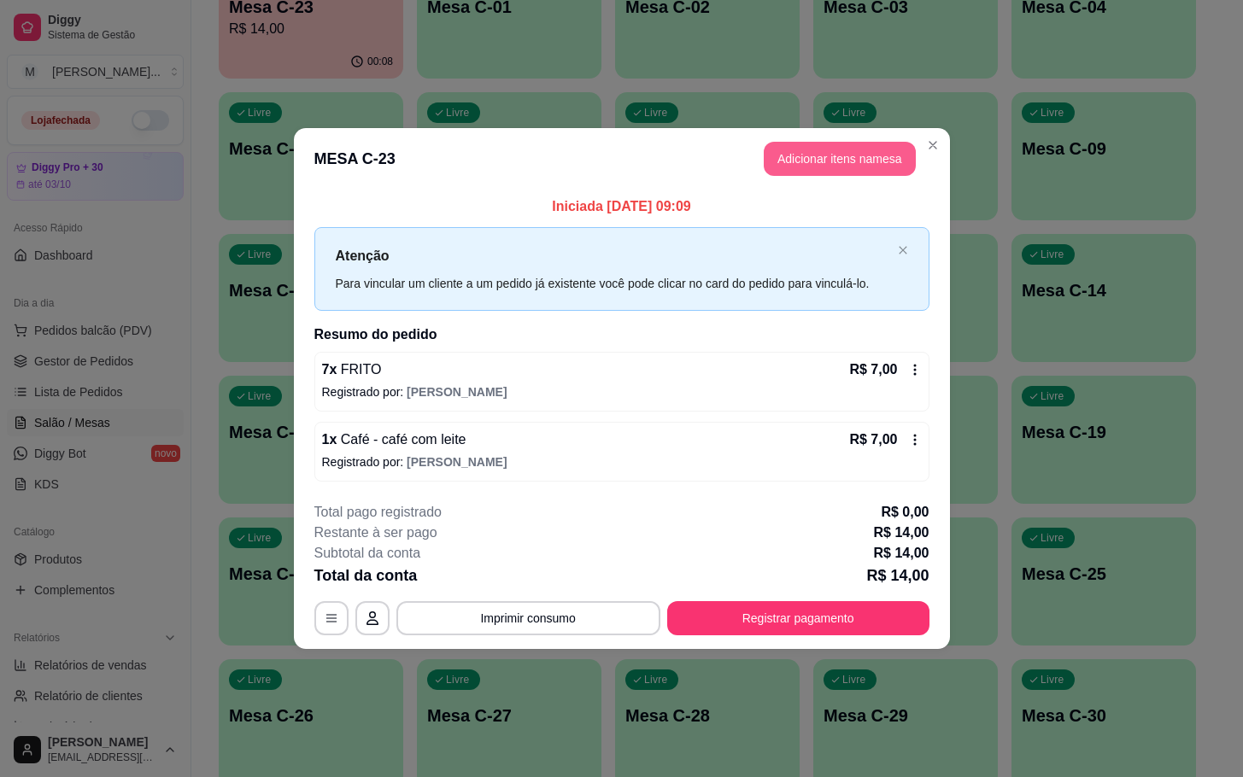
click at [836, 164] on button "Adicionar itens na mesa" at bounding box center [840, 159] width 152 height 34
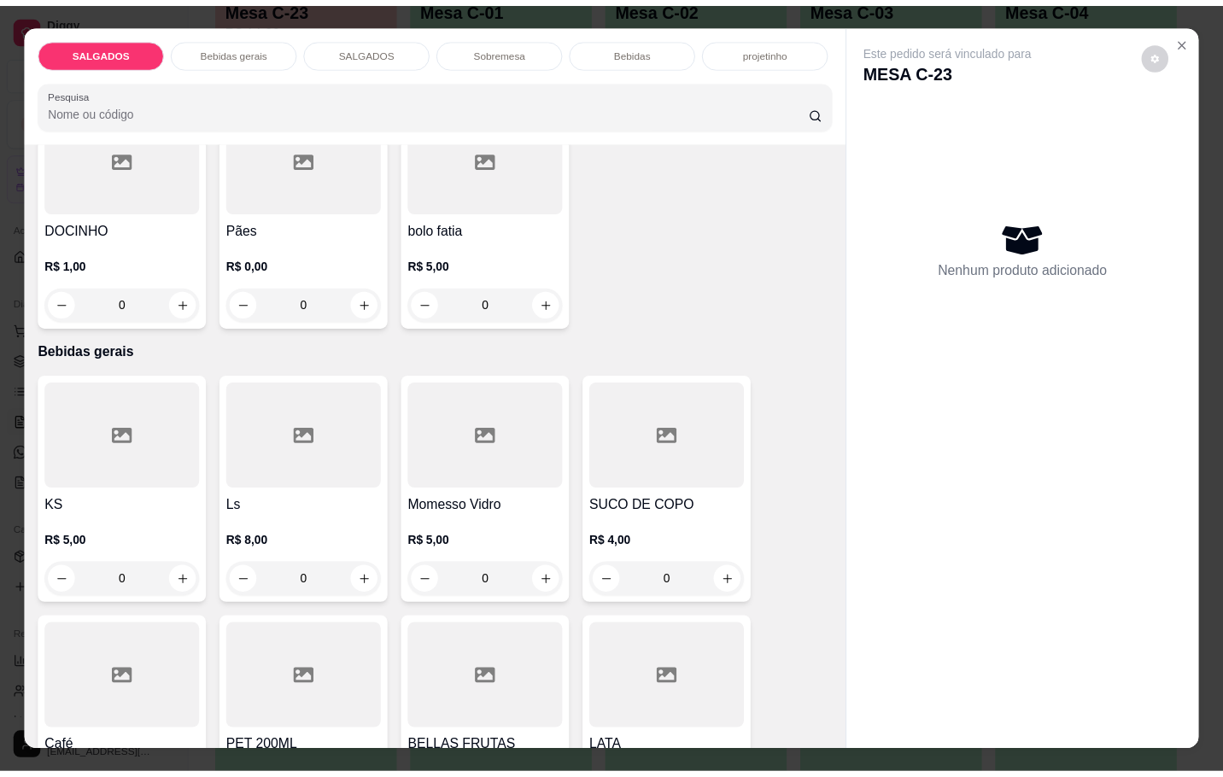
scroll to position [769, 0]
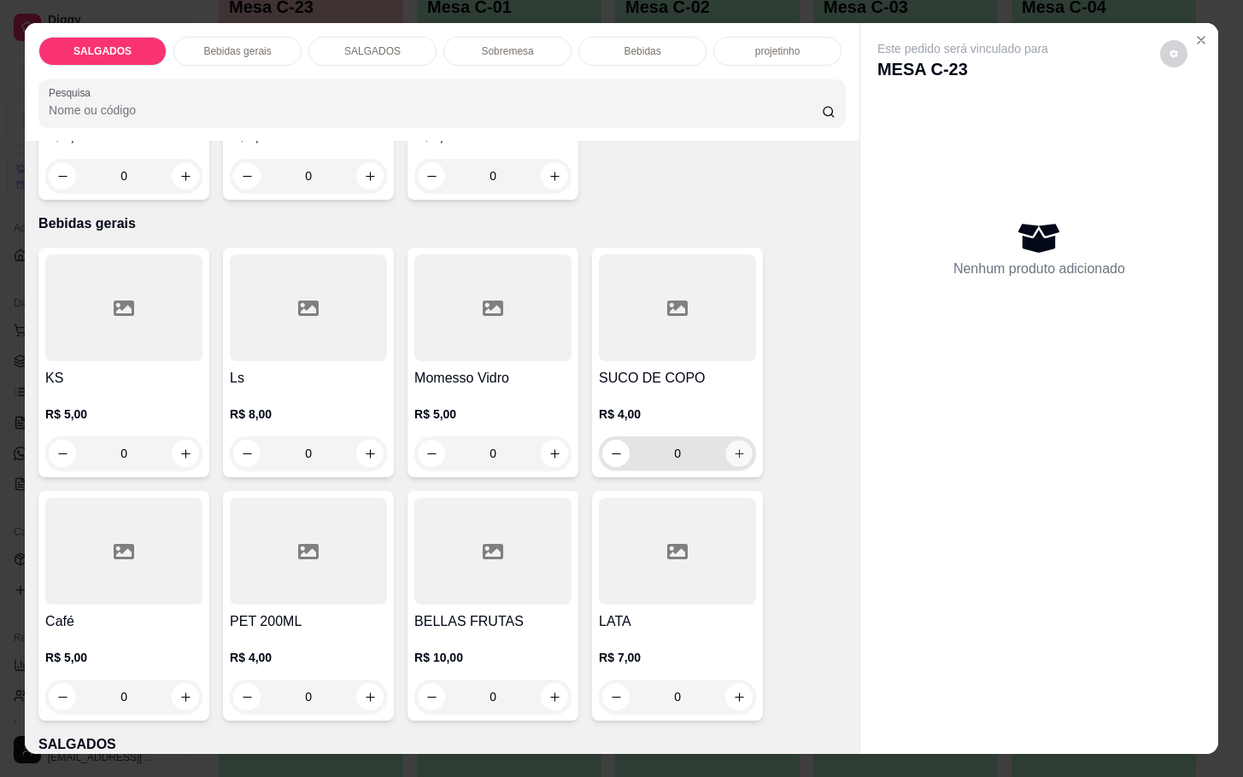
click at [735, 448] on icon "increase-product-quantity" at bounding box center [739, 454] width 13 height 13
type input "1"
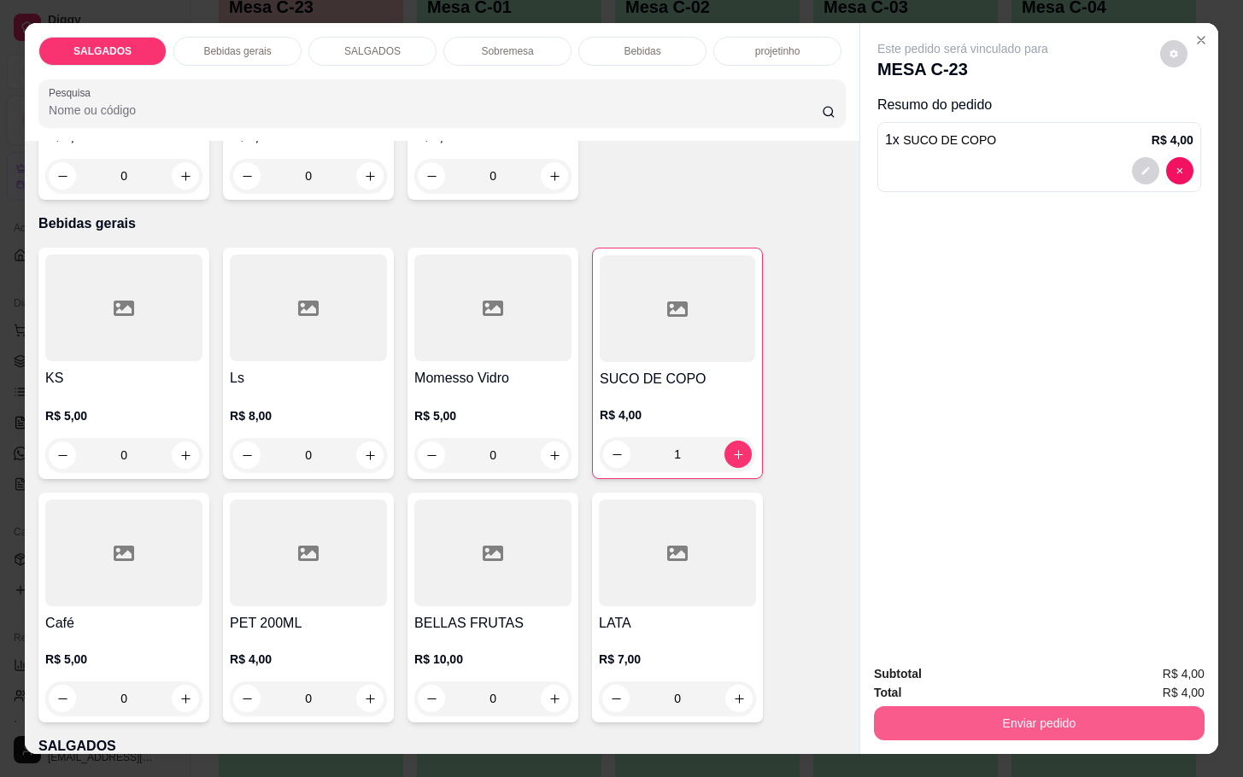
click at [967, 706] on button "Enviar pedido" at bounding box center [1039, 723] width 331 height 34
click at [972, 671] on button "Não registrar e enviar pedido" at bounding box center [980, 672] width 178 height 32
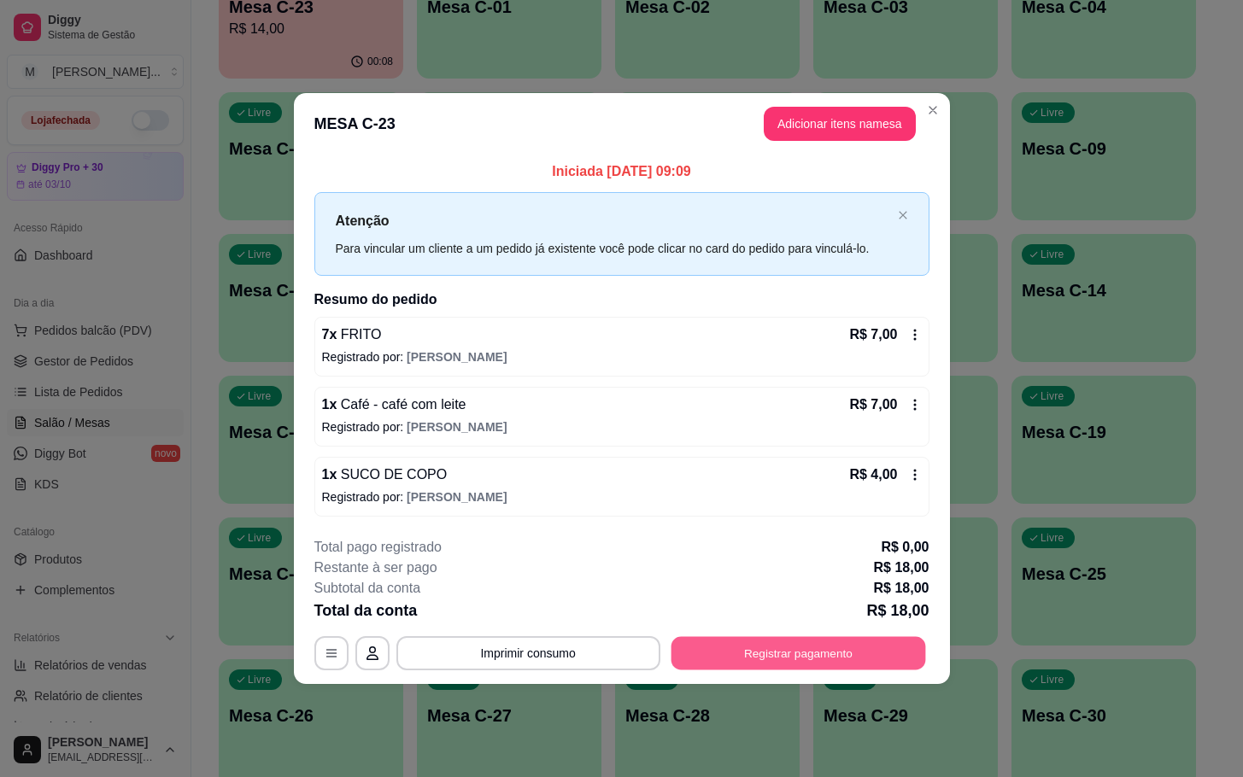
click at [699, 638] on button "Registrar pagamento" at bounding box center [797, 652] width 255 height 33
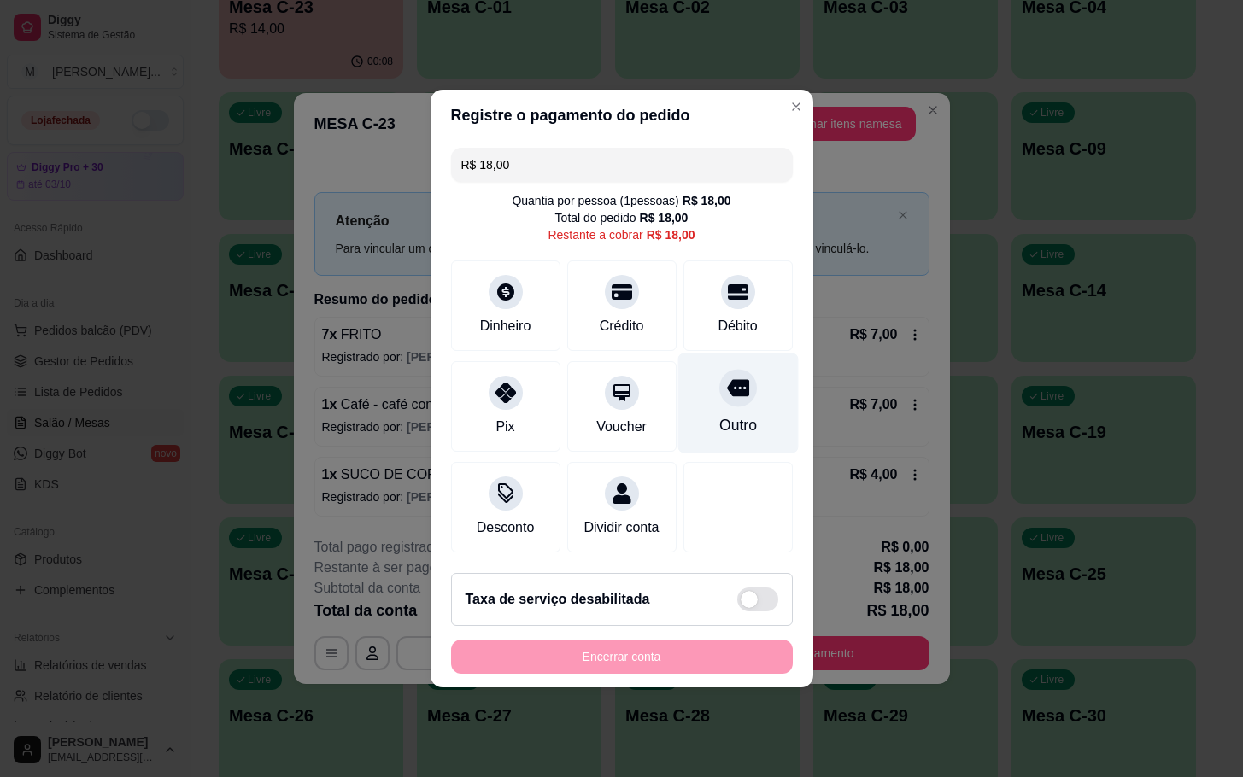
click at [719, 392] on div at bounding box center [738, 388] width 38 height 38
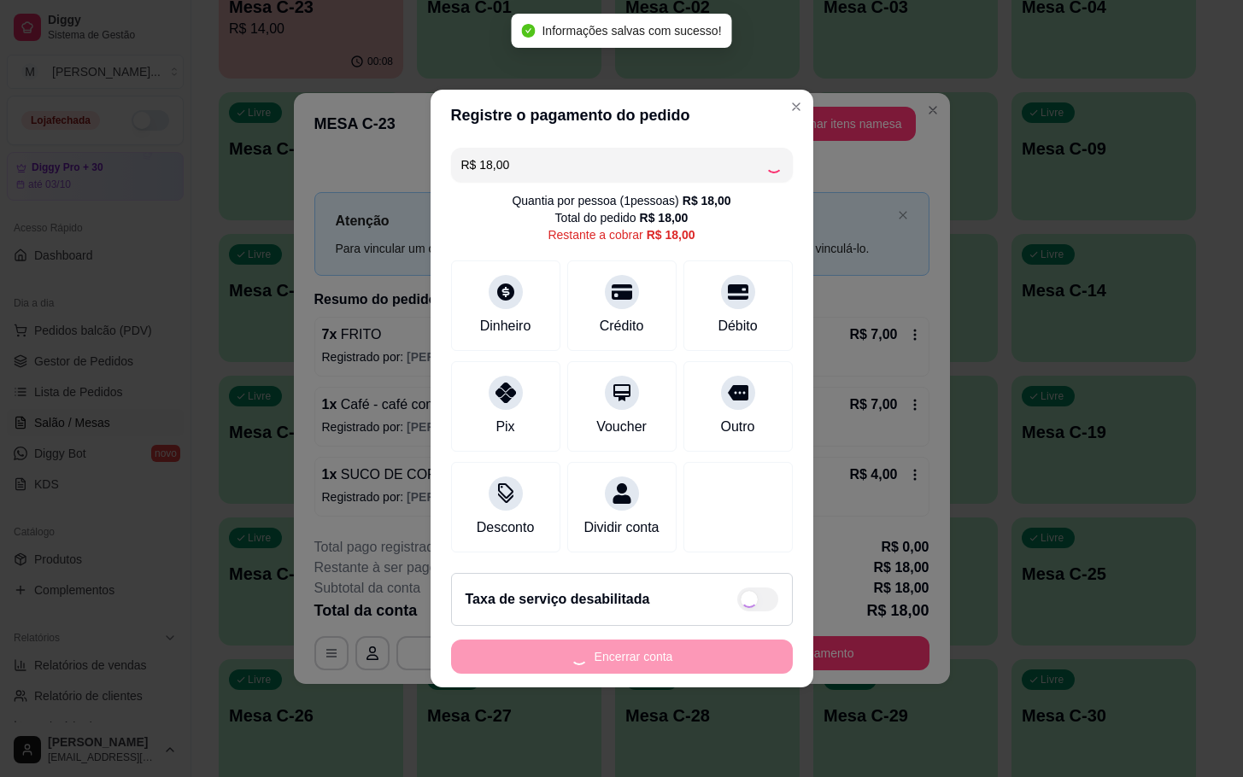
type input "R$ 0,00"
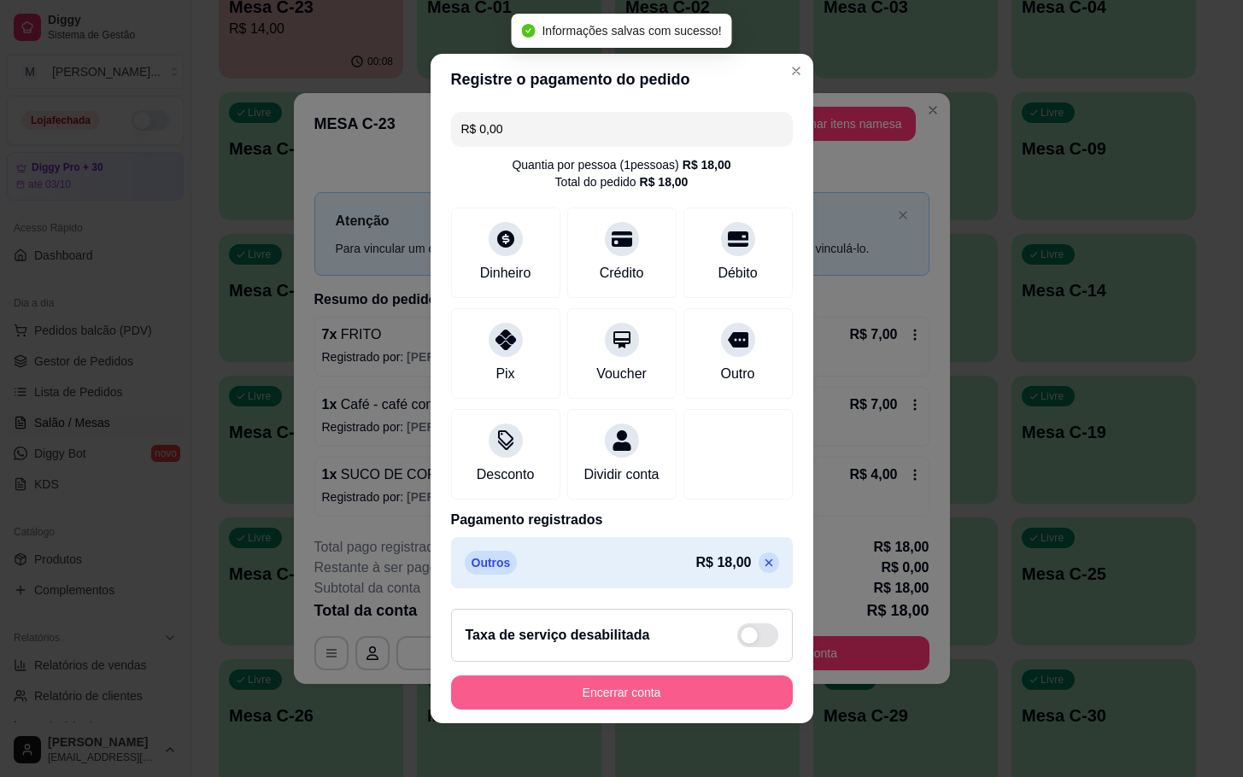
click at [723, 700] on button "Encerrar conta" at bounding box center [622, 693] width 342 height 34
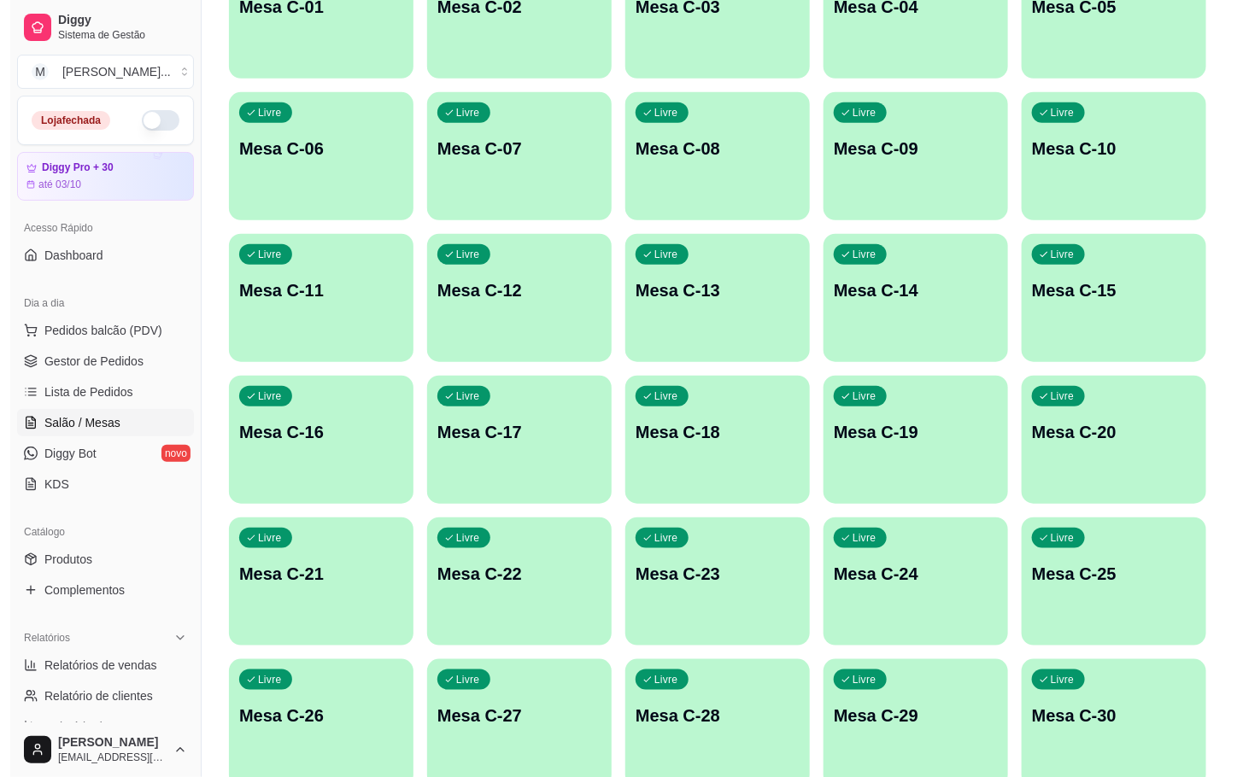
scroll to position [464, 0]
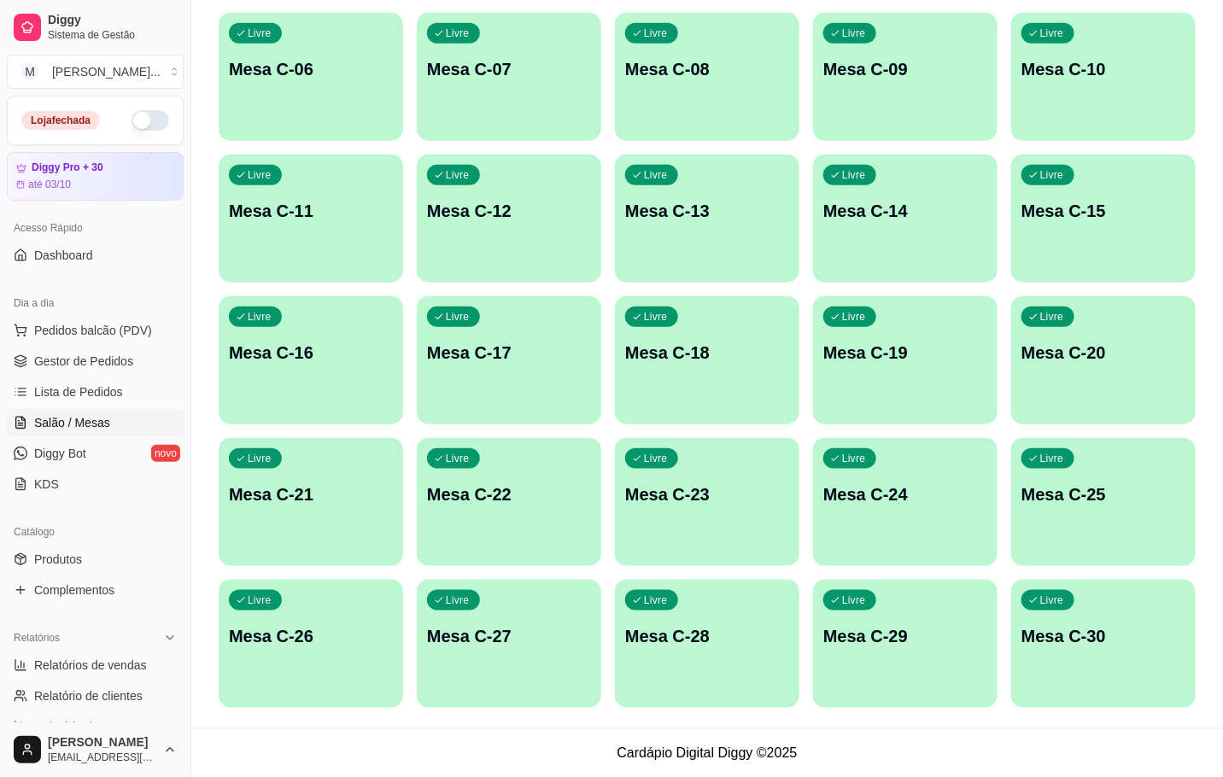
click at [705, 528] on div "Livre Mesa C-23" at bounding box center [707, 492] width 184 height 108
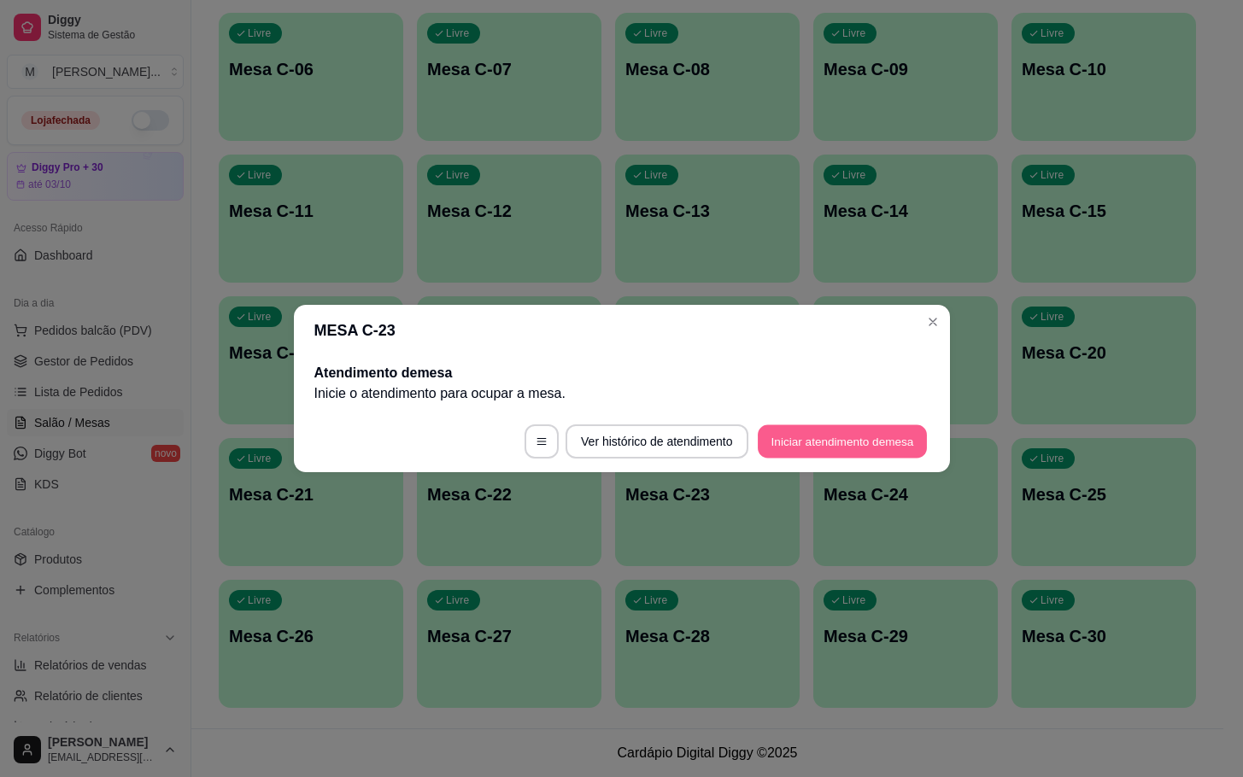
click at [816, 426] on button "Iniciar atendimento de mesa" at bounding box center [842, 441] width 169 height 33
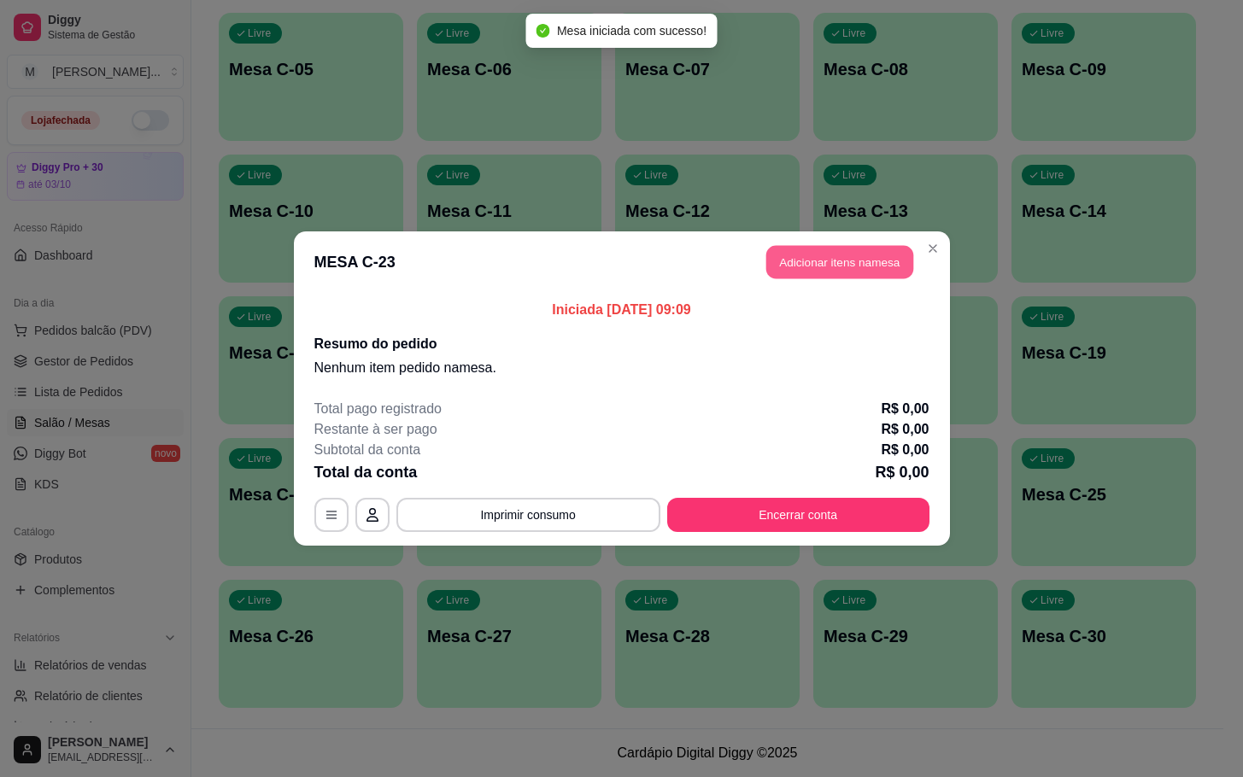
click at [875, 249] on button "Adicionar itens na mesa" at bounding box center [839, 262] width 147 height 33
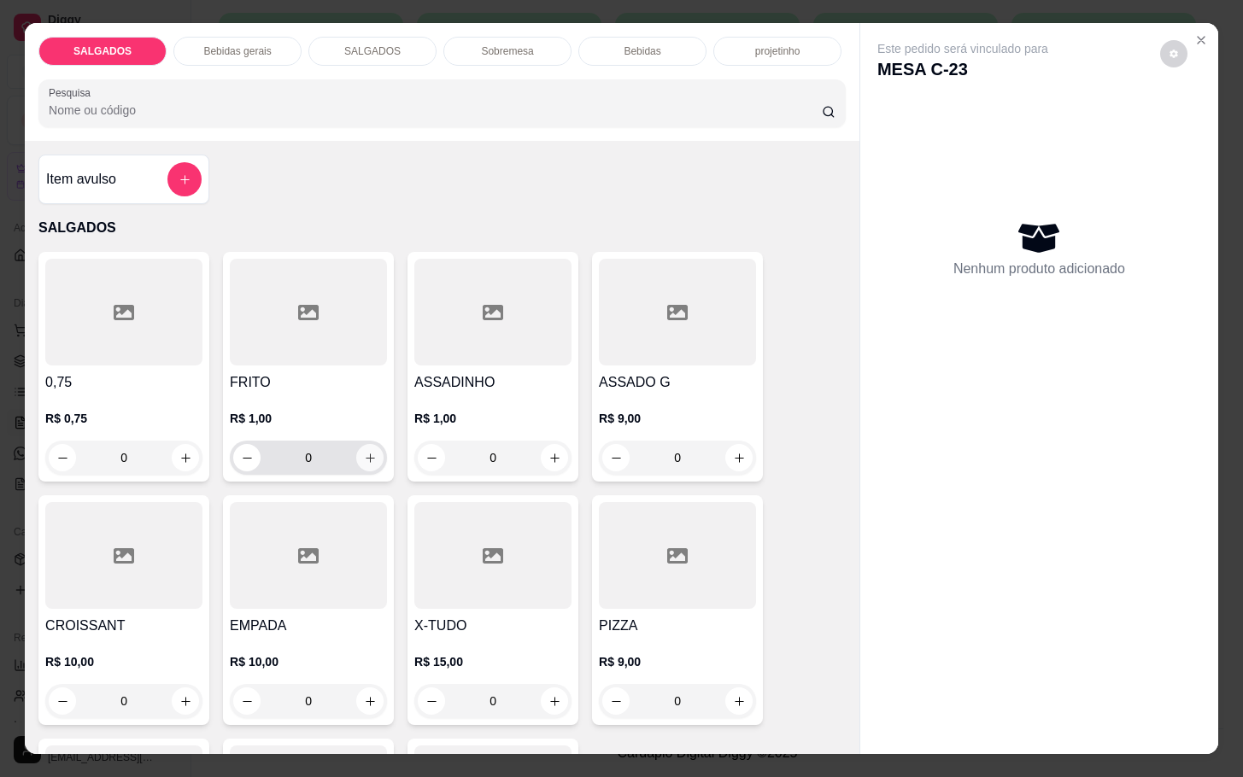
click at [364, 452] on icon "increase-product-quantity" at bounding box center [370, 458] width 13 height 13
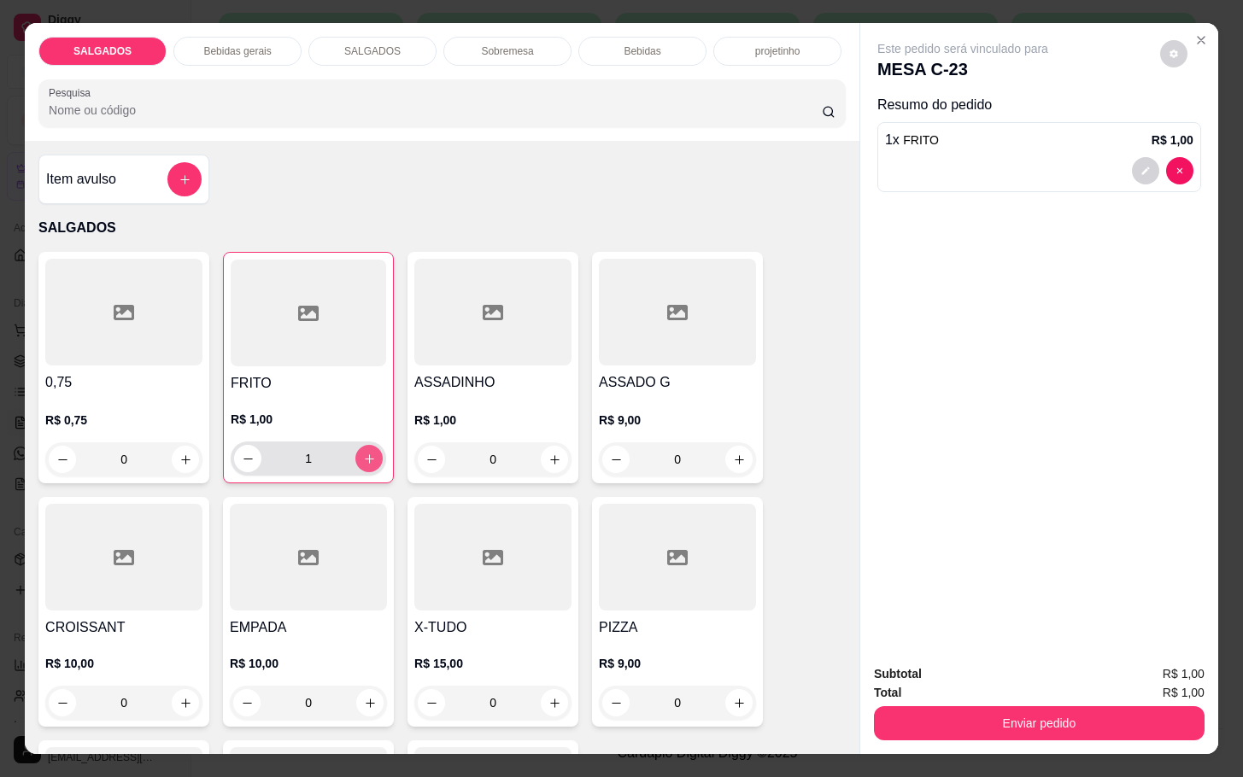
click at [363, 453] on icon "increase-product-quantity" at bounding box center [369, 459] width 13 height 13
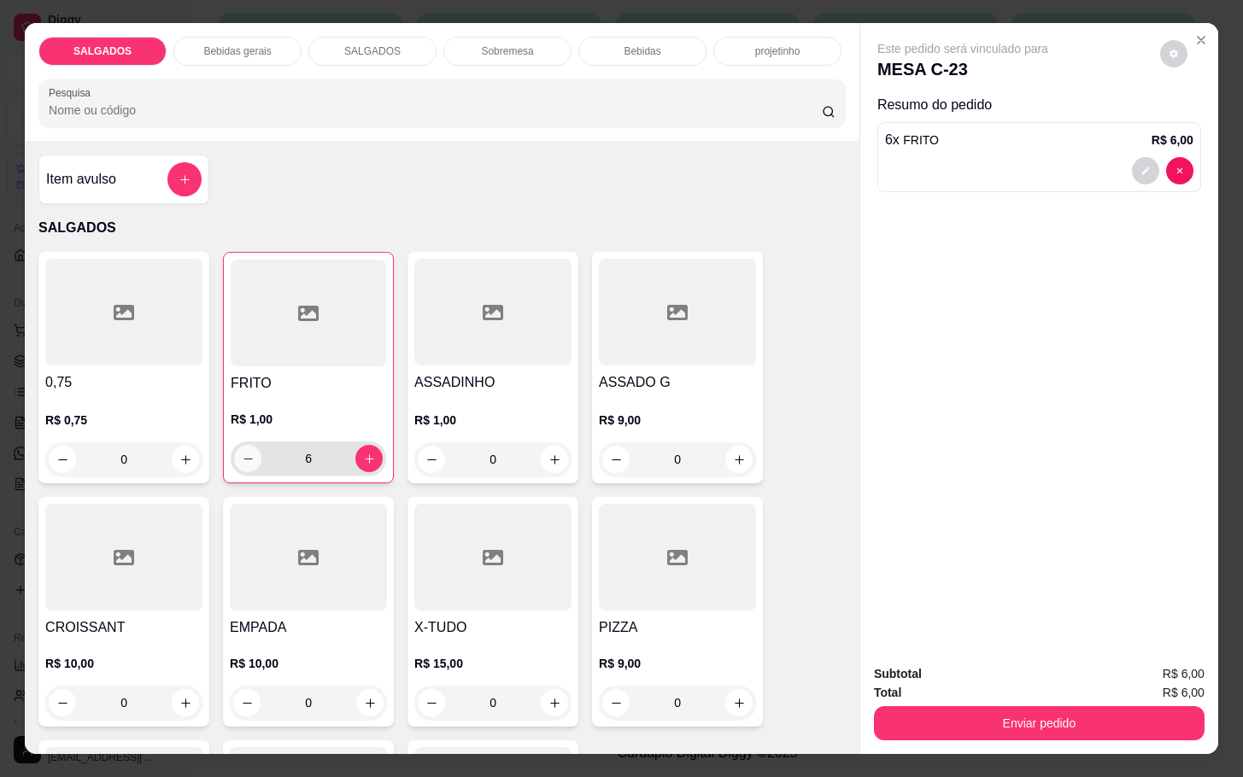
click at [234, 445] on button "decrease-product-quantity" at bounding box center [247, 458] width 27 height 27
type input "5"
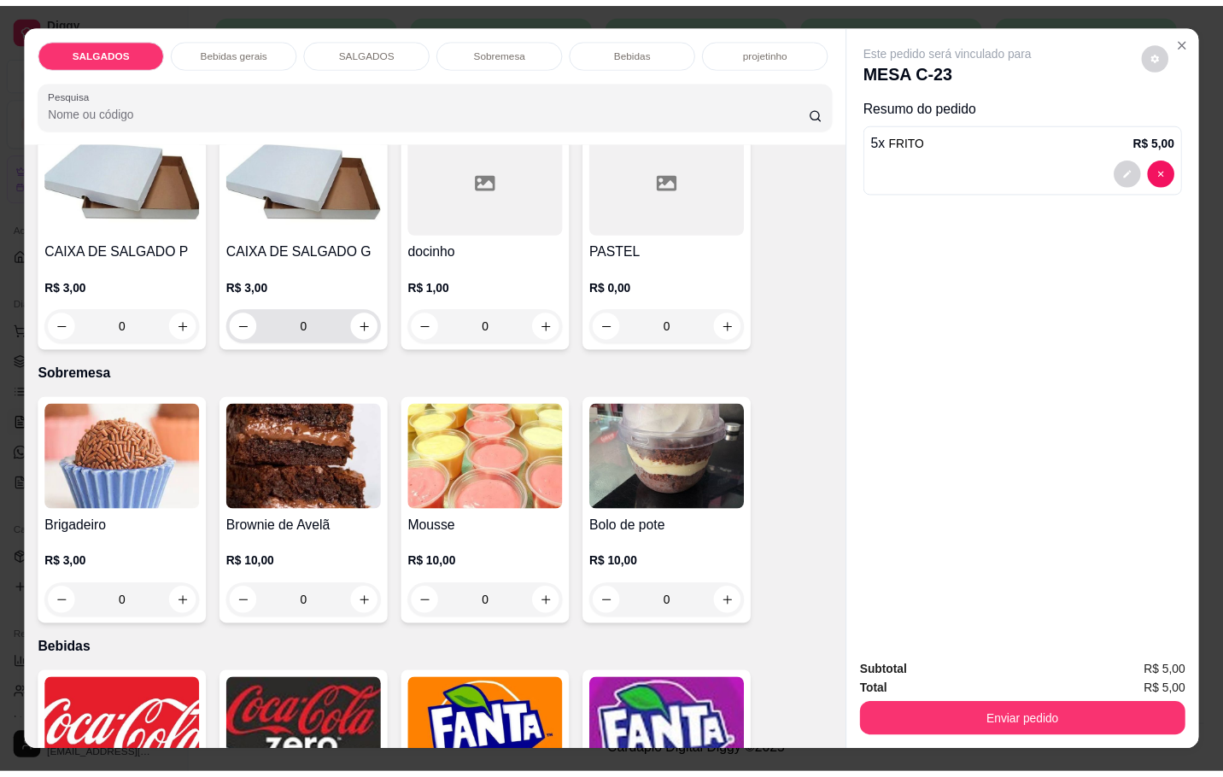
scroll to position [2818, 0]
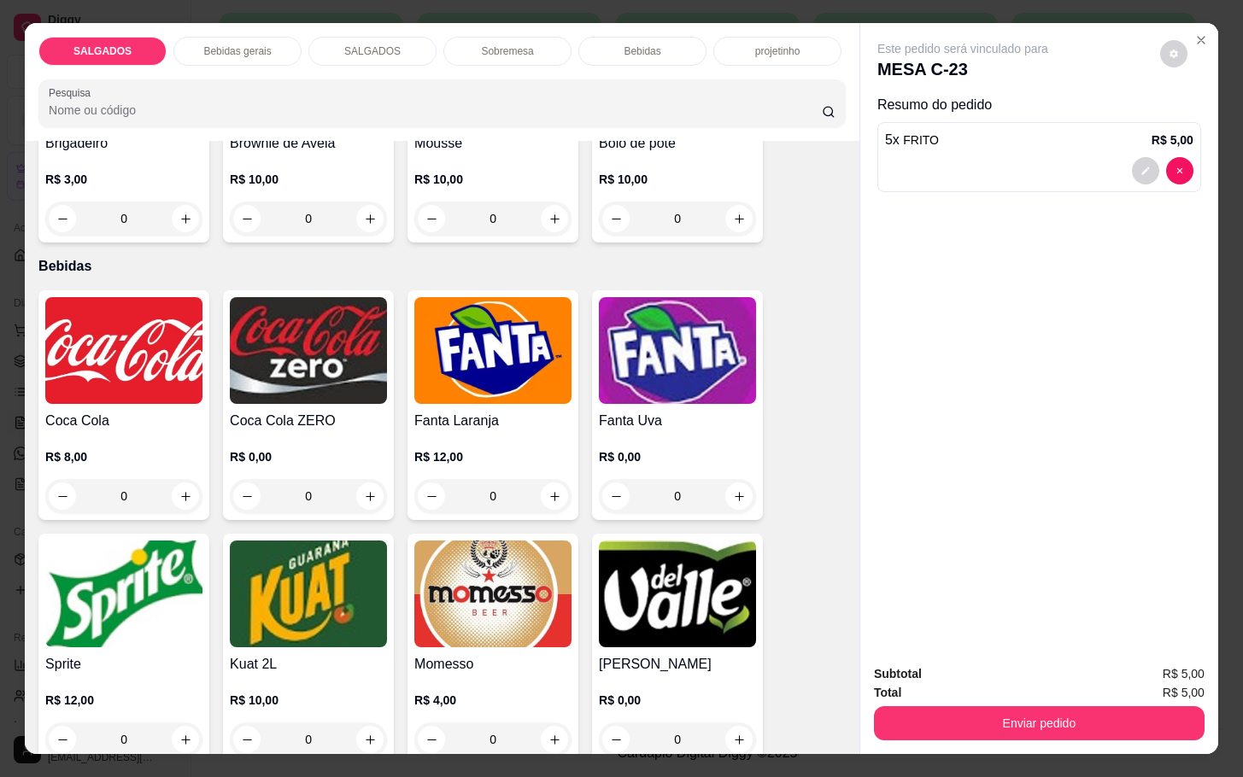
click at [172, 431] on div "R$ 8,00 0" at bounding box center [123, 472] width 157 height 82
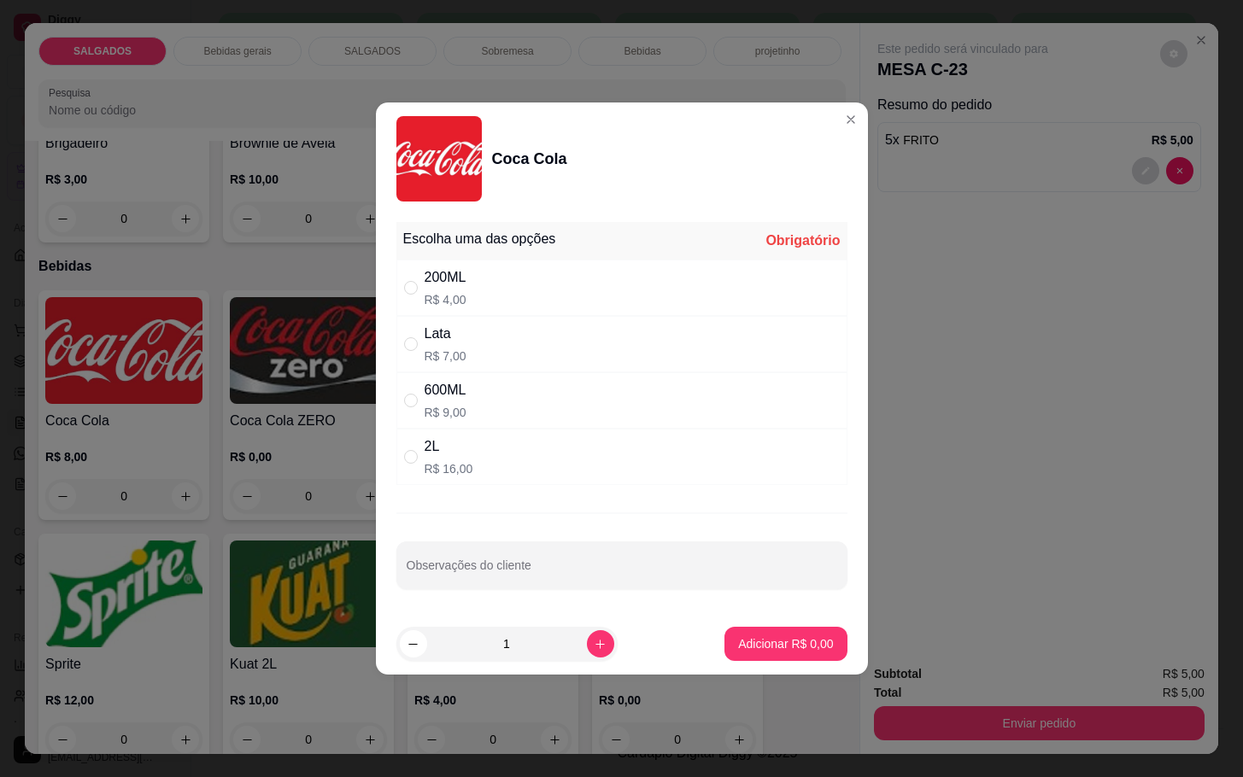
click at [439, 280] on div "200ML" at bounding box center [445, 277] width 42 height 20
radio input "true"
click at [775, 644] on p "Adicionar R$ 4,00" at bounding box center [785, 643] width 95 height 17
type input "1"
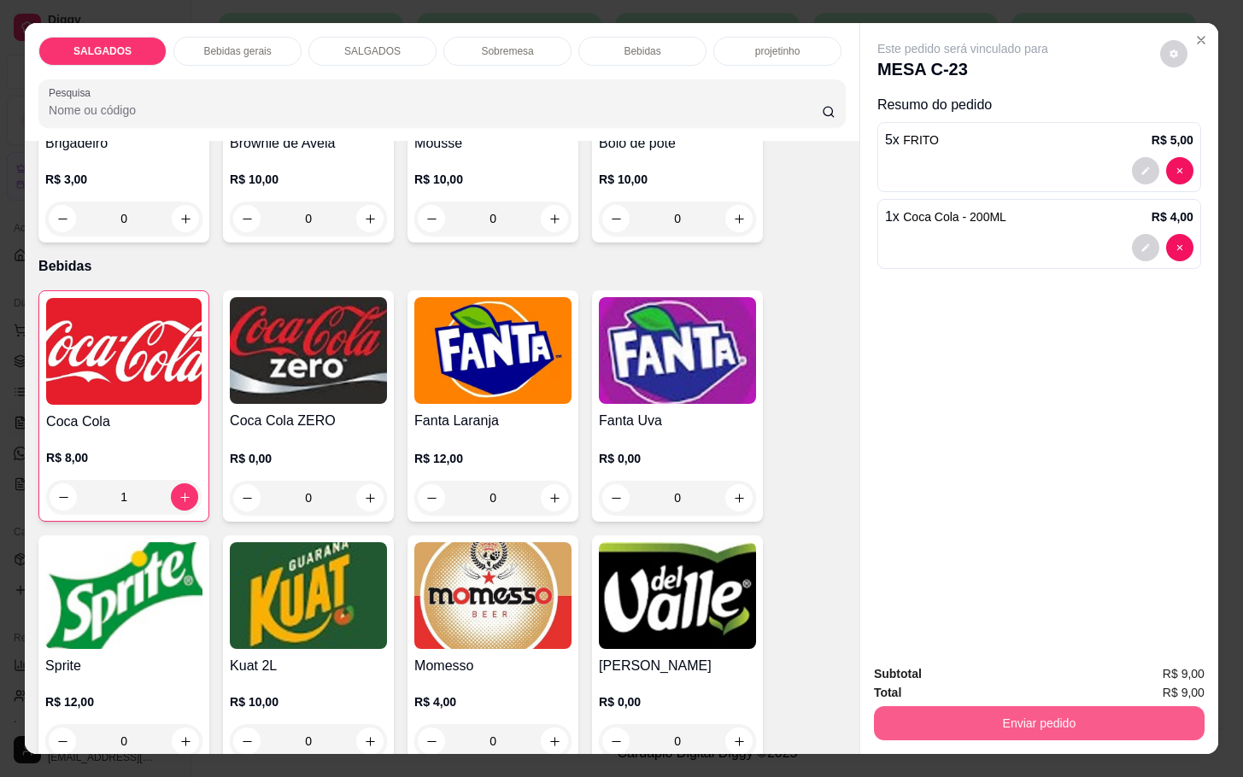
click at [948, 706] on button "Enviar pedido" at bounding box center [1039, 723] width 331 height 34
click at [951, 676] on button "Não registrar e enviar pedido" at bounding box center [980, 672] width 178 height 32
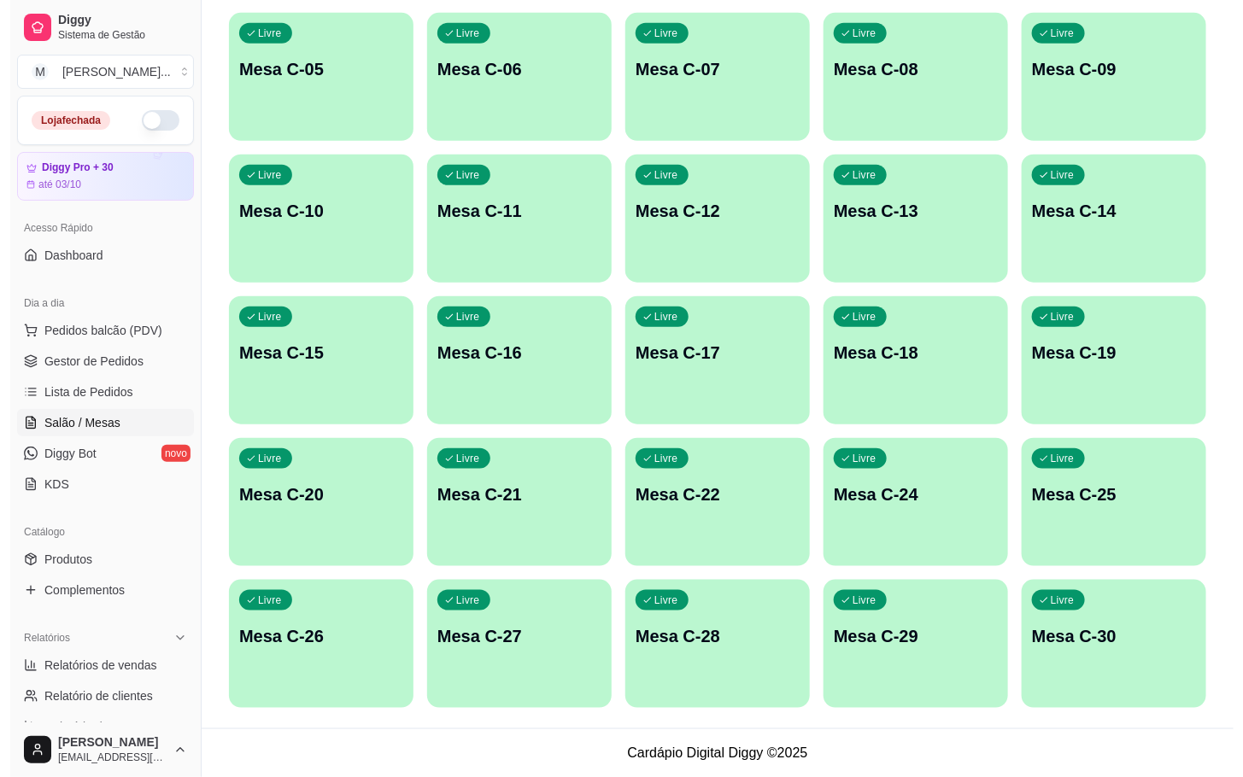
scroll to position [0, 0]
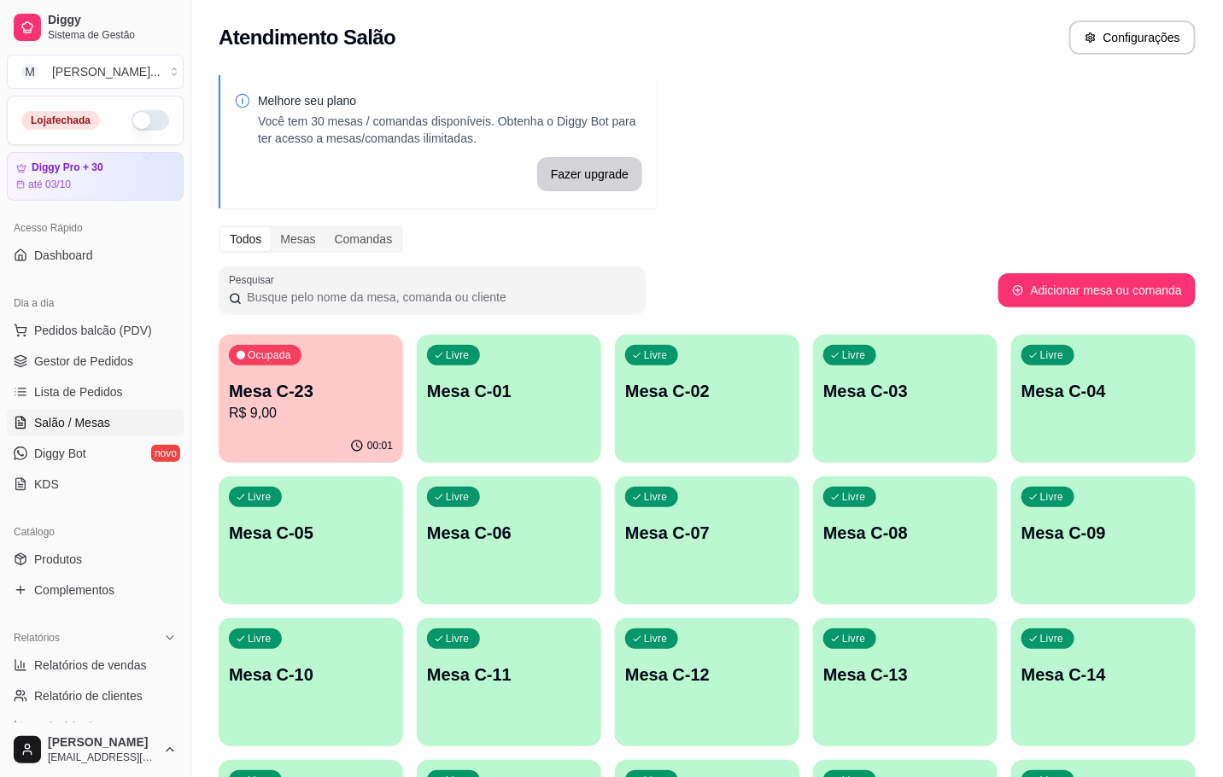
click at [262, 400] on p "Mesa C-23" at bounding box center [311, 391] width 164 height 24
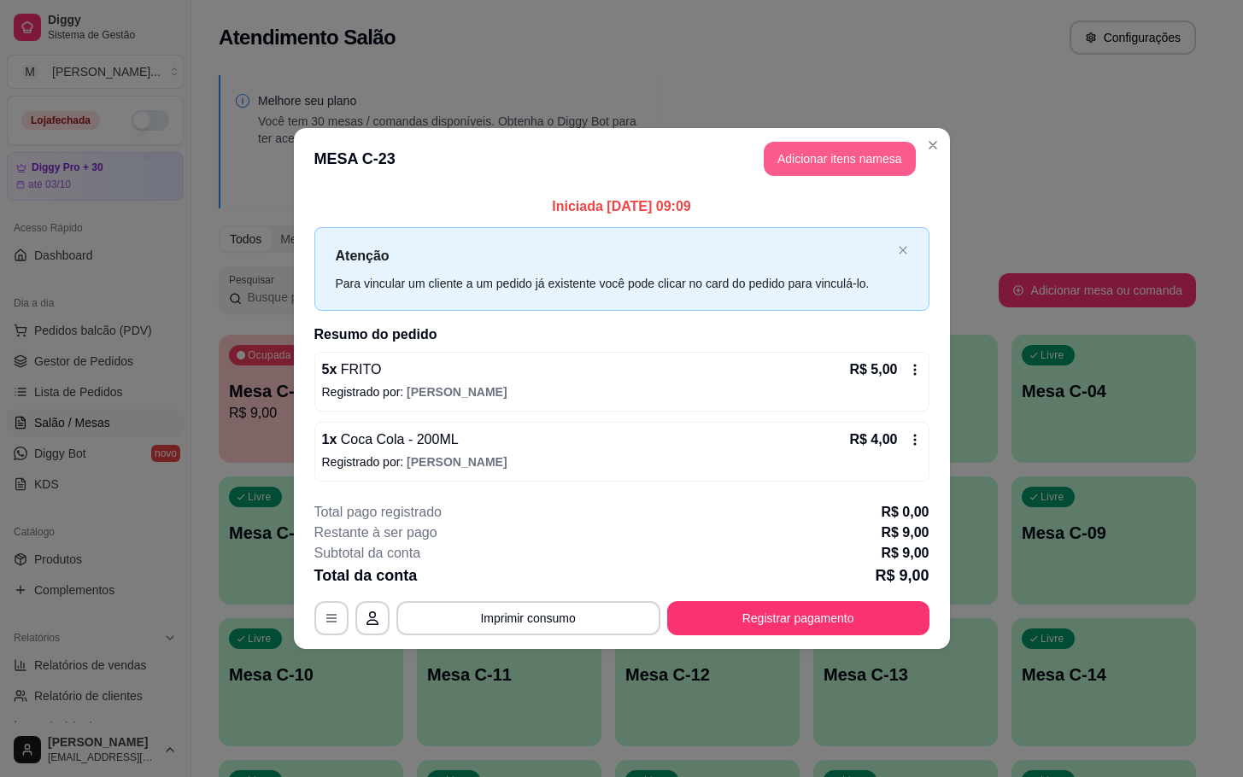
click at [843, 149] on button "Adicionar itens na mesa" at bounding box center [840, 159] width 152 height 34
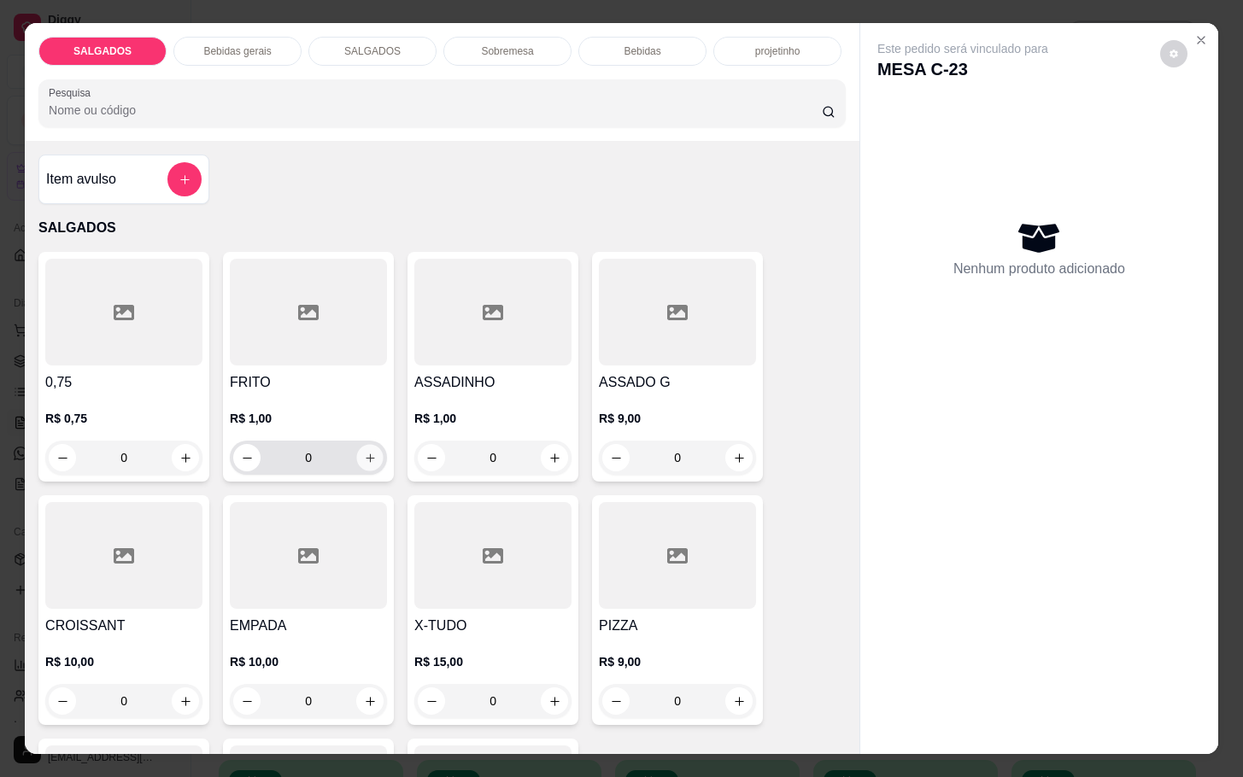
click at [364, 452] on icon "increase-product-quantity" at bounding box center [370, 458] width 13 height 13
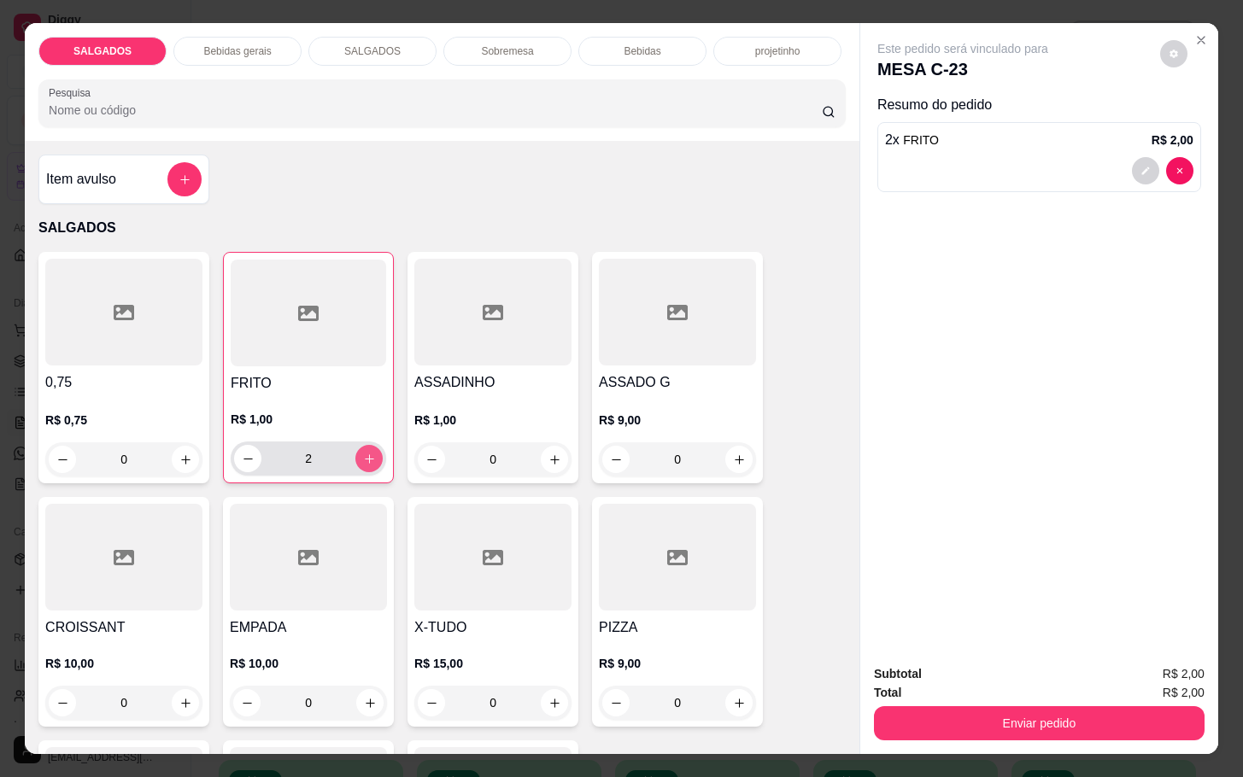
click at [363, 453] on icon "increase-product-quantity" at bounding box center [369, 459] width 13 height 13
type input "3"
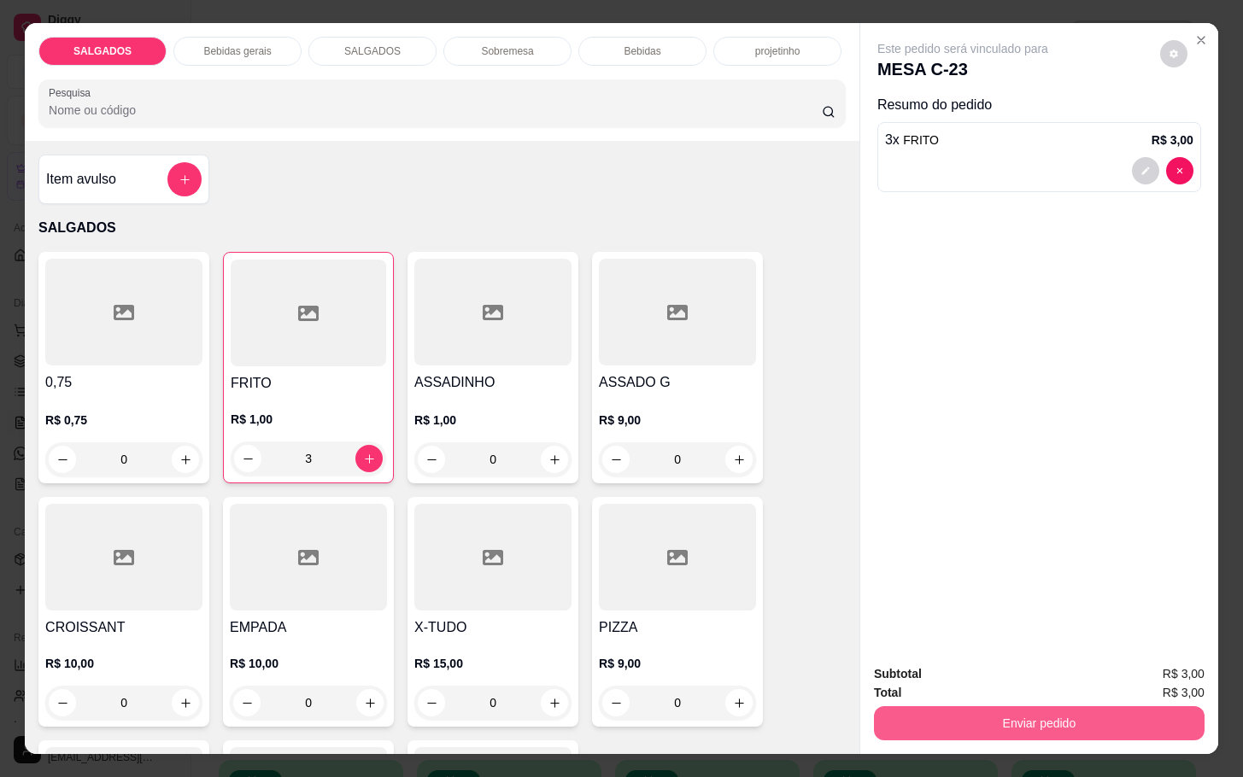
click at [1087, 715] on button "Enviar pedido" at bounding box center [1039, 723] width 331 height 34
click at [979, 656] on button "Não registrar e enviar pedido" at bounding box center [980, 672] width 178 height 32
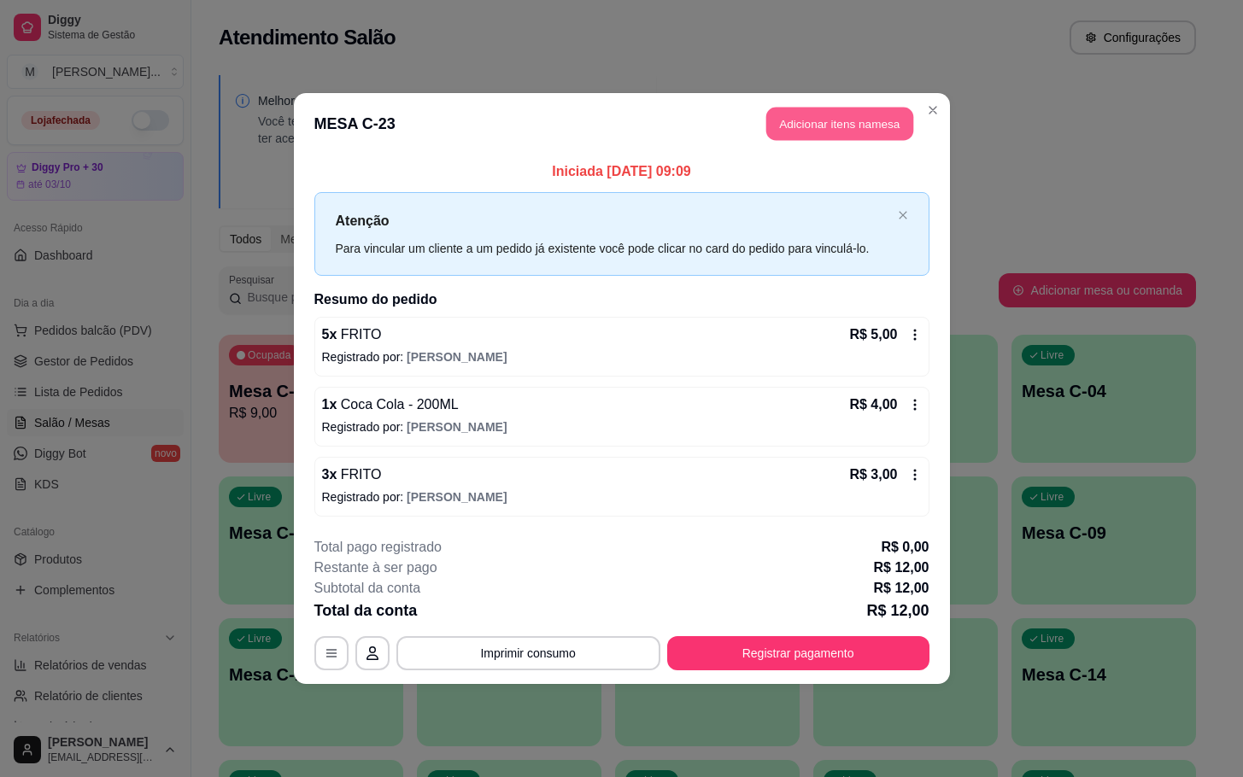
click at [822, 116] on button "Adicionar itens na mesa" at bounding box center [839, 124] width 147 height 33
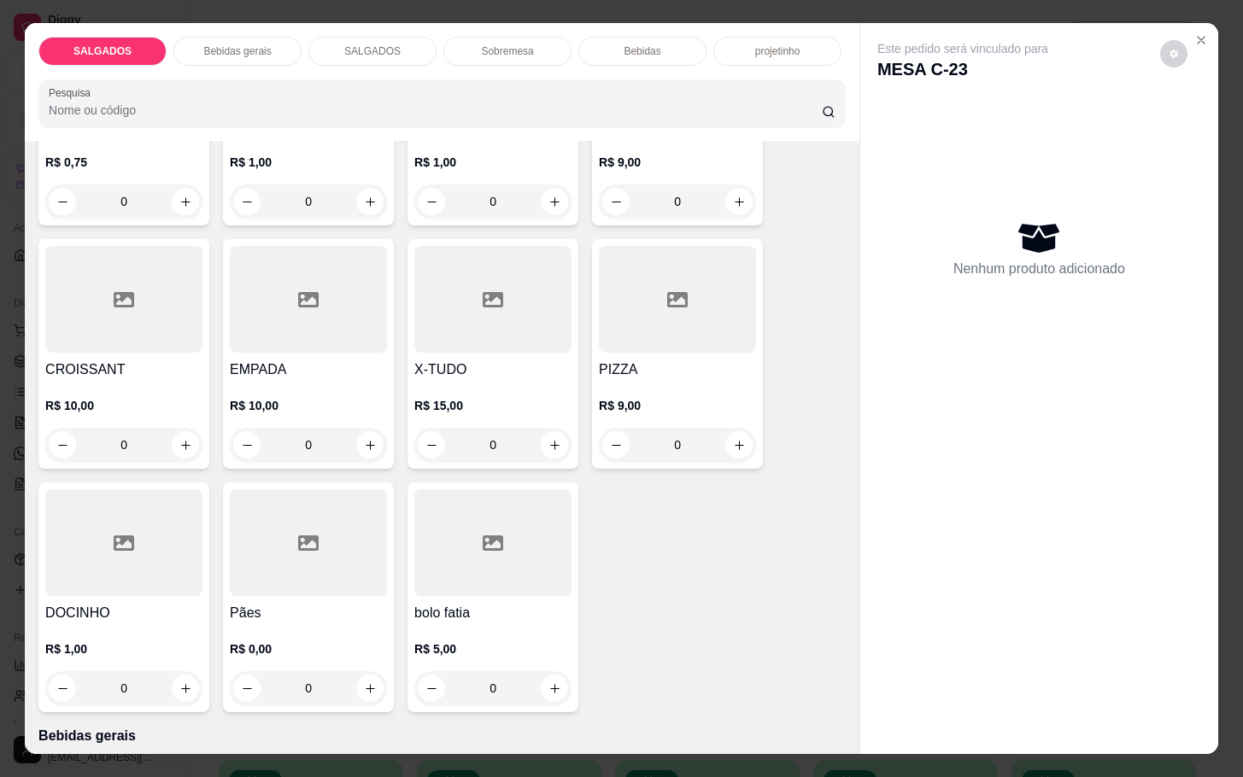
scroll to position [384, 0]
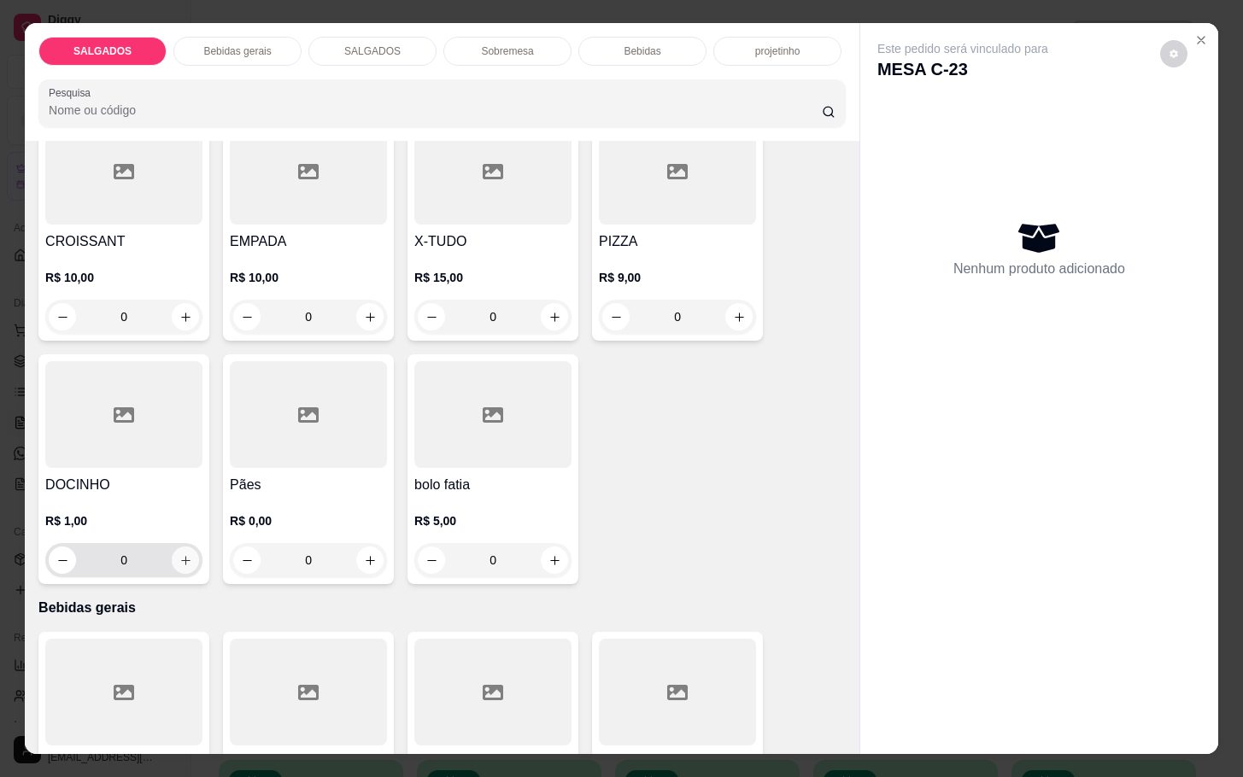
click at [185, 557] on button "increase-product-quantity" at bounding box center [185, 560] width 27 height 27
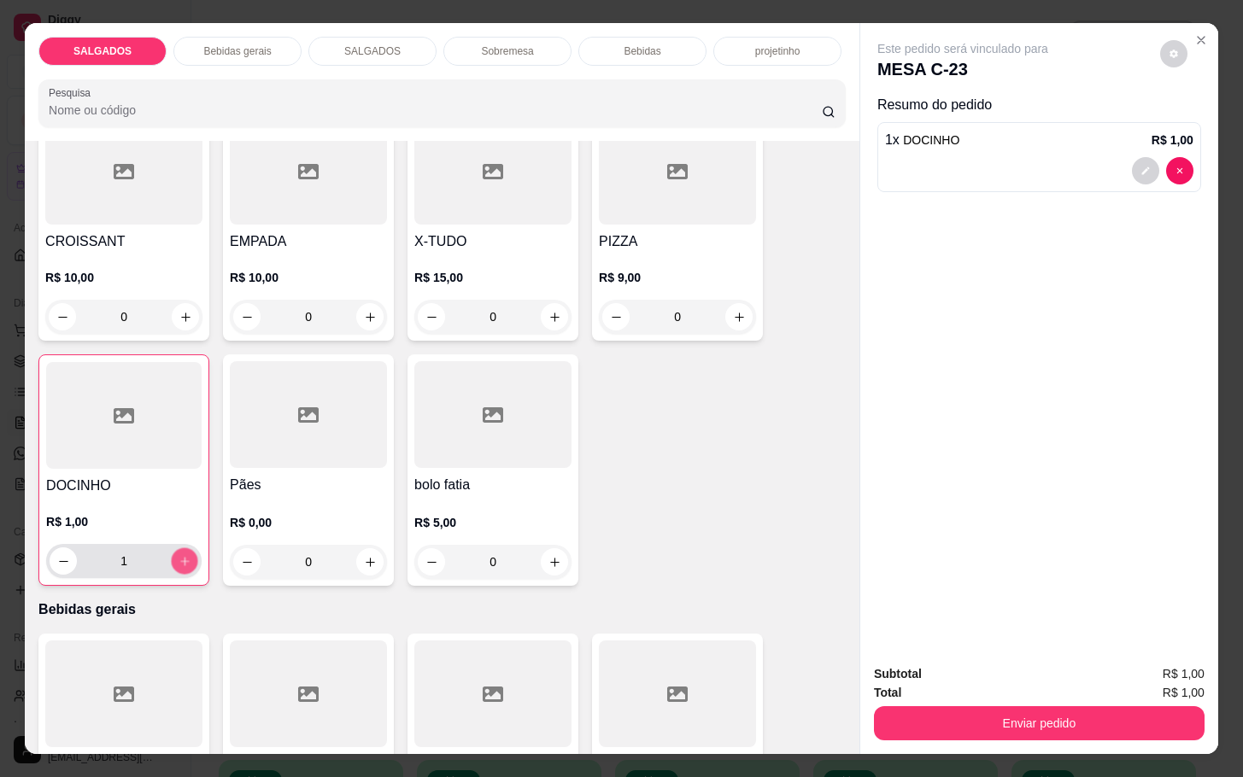
click at [185, 557] on button "increase-product-quantity" at bounding box center [185, 561] width 26 height 26
type input "2"
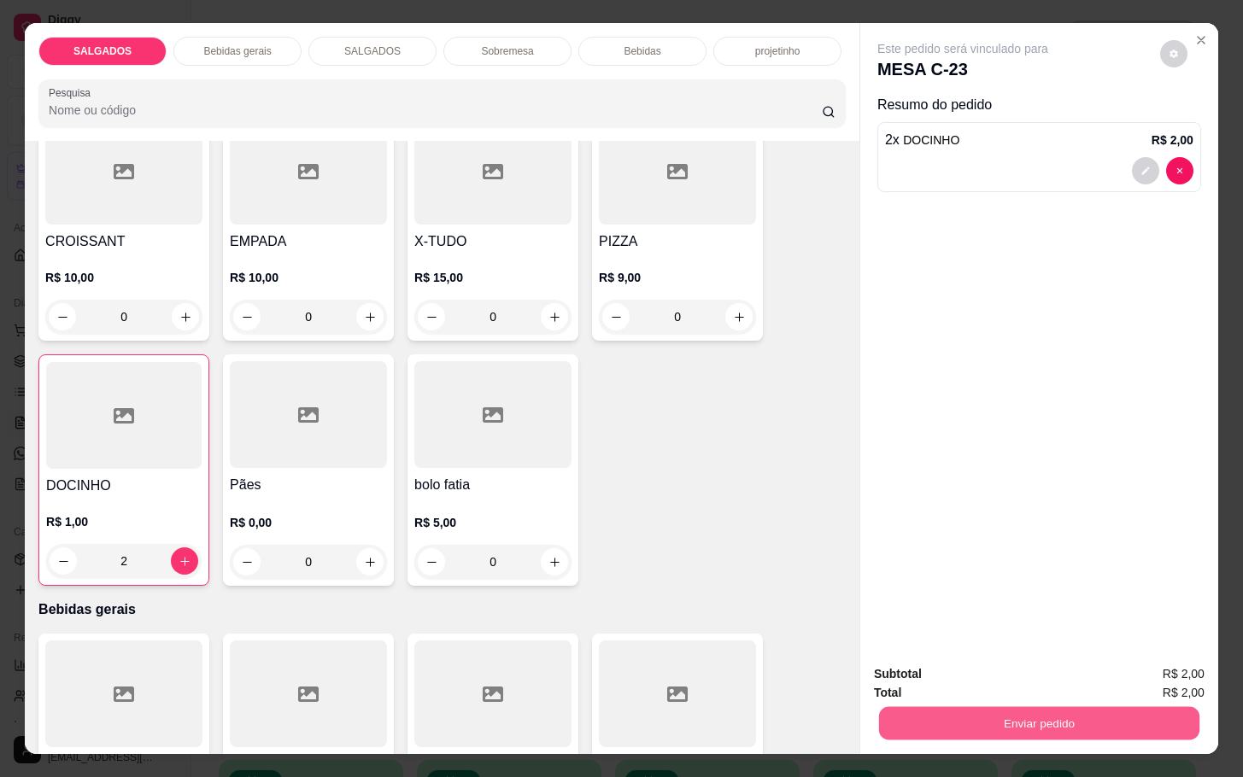
click at [918, 721] on button "Enviar pedido" at bounding box center [1039, 722] width 320 height 33
click at [923, 677] on button "Não registrar e enviar pedido" at bounding box center [979, 672] width 173 height 32
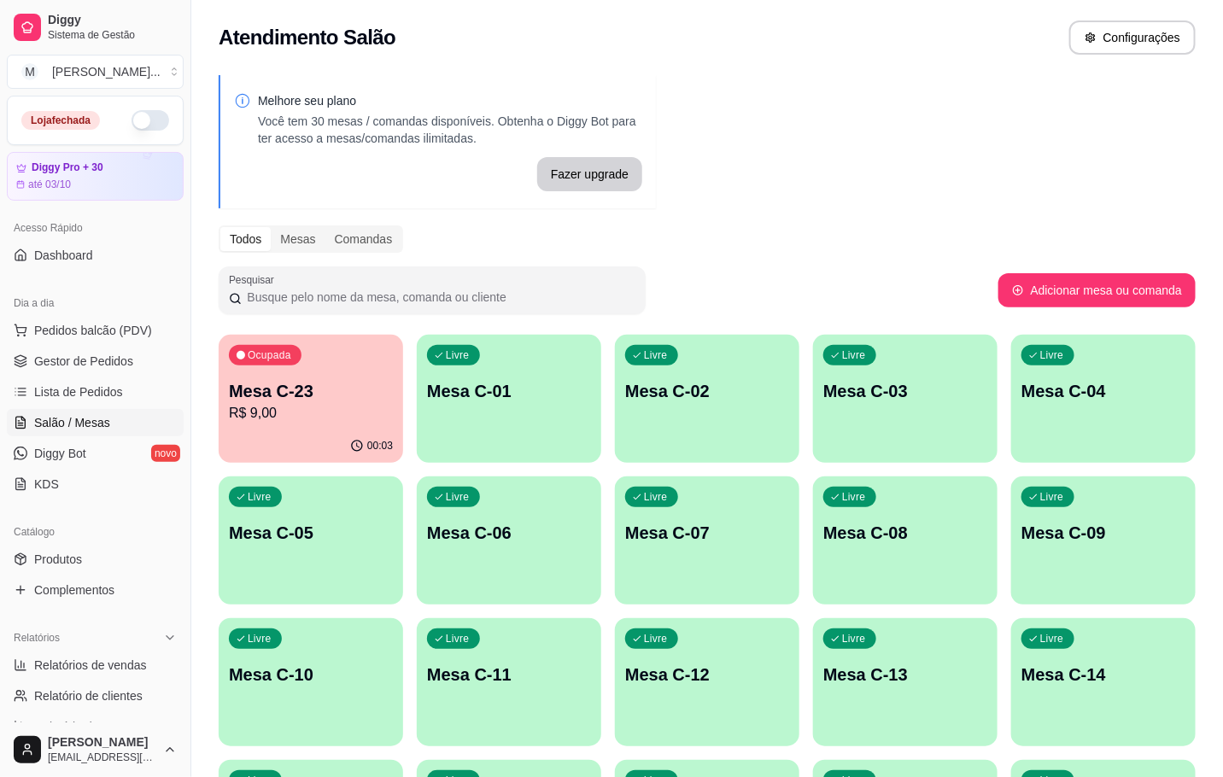
click at [293, 392] on p "Mesa C-23" at bounding box center [311, 391] width 164 height 24
click at [1182, 208] on div "Melhore seu plano Você tem 30 mesas / comandas disponíveis. Obtenha o Diggy Bot…" at bounding box center [707, 628] width 1032 height 1127
click at [971, 530] on p "Mesa C-08" at bounding box center [905, 533] width 159 height 23
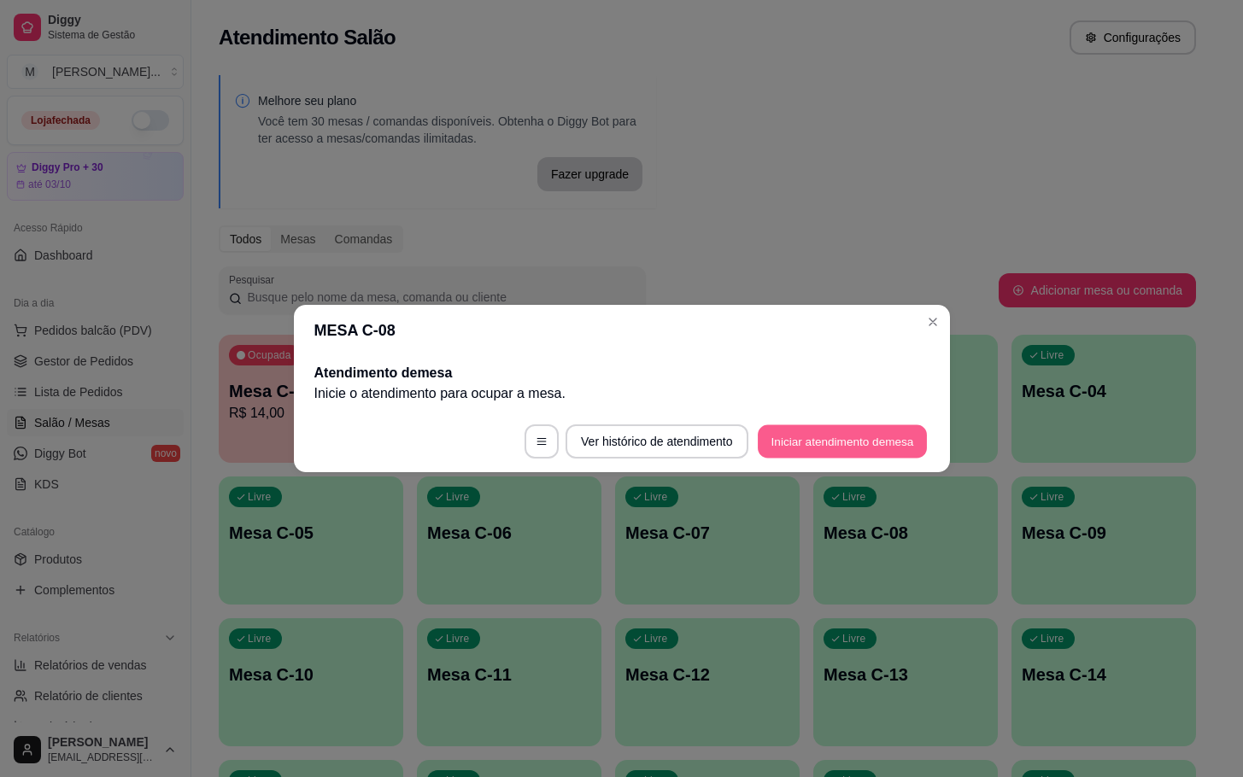
click at [843, 452] on button "Iniciar atendimento de mesa" at bounding box center [842, 441] width 169 height 33
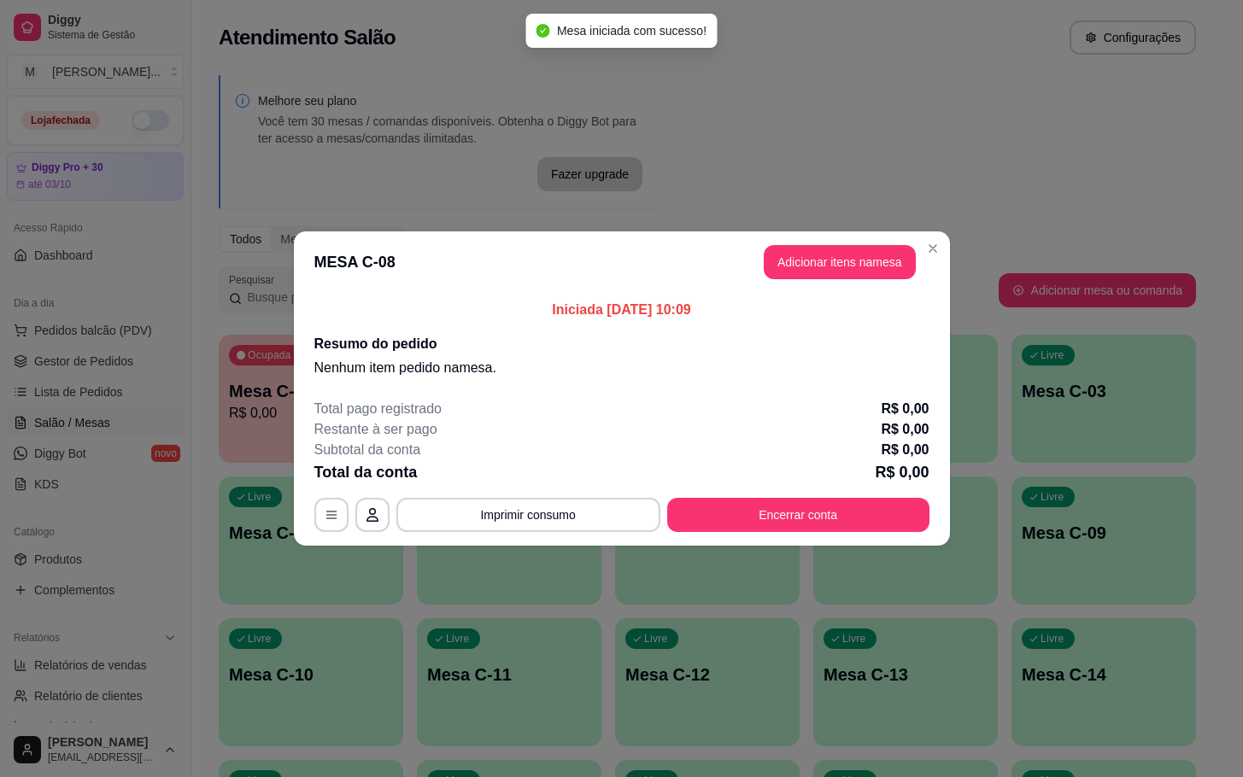
click at [818, 280] on header "MESA C-08 Adicionar itens na mesa" at bounding box center [622, 261] width 656 height 61
click at [823, 267] on button "Adicionar itens na mesa" at bounding box center [840, 262] width 152 height 34
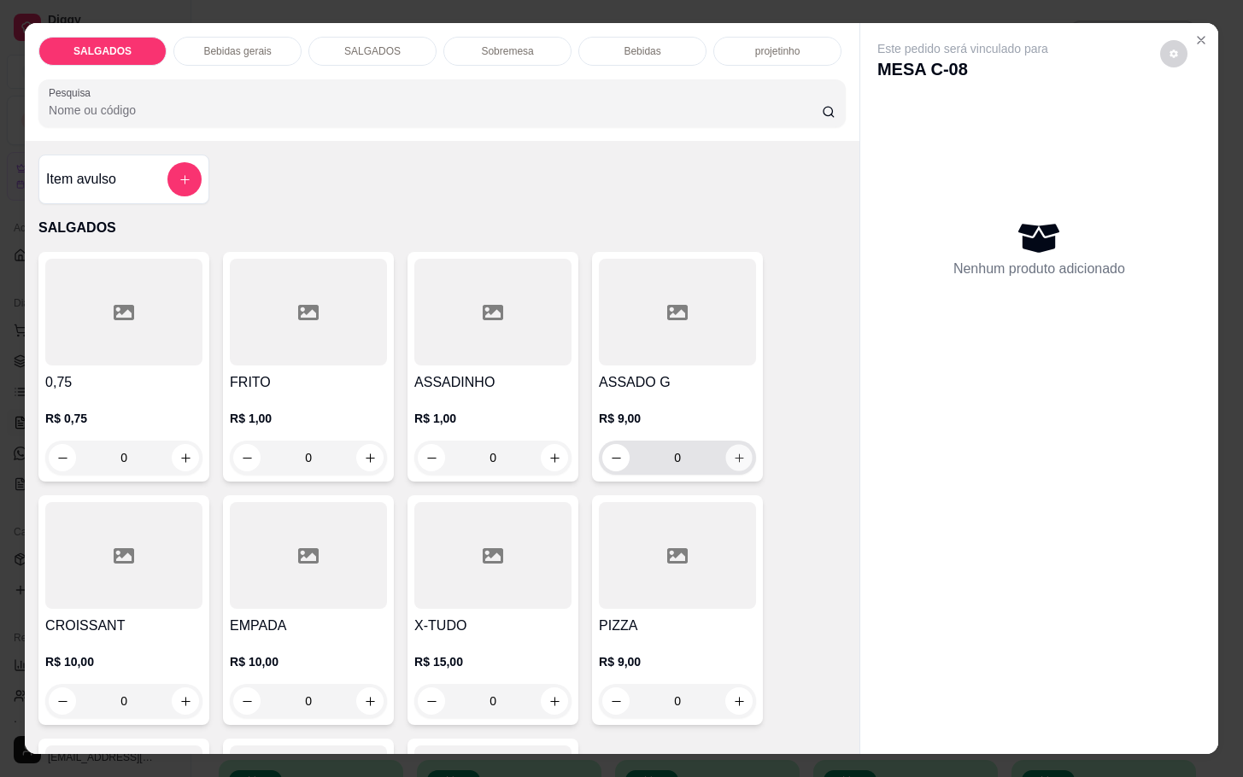
click at [729, 445] on button "increase-product-quantity" at bounding box center [739, 458] width 26 height 26
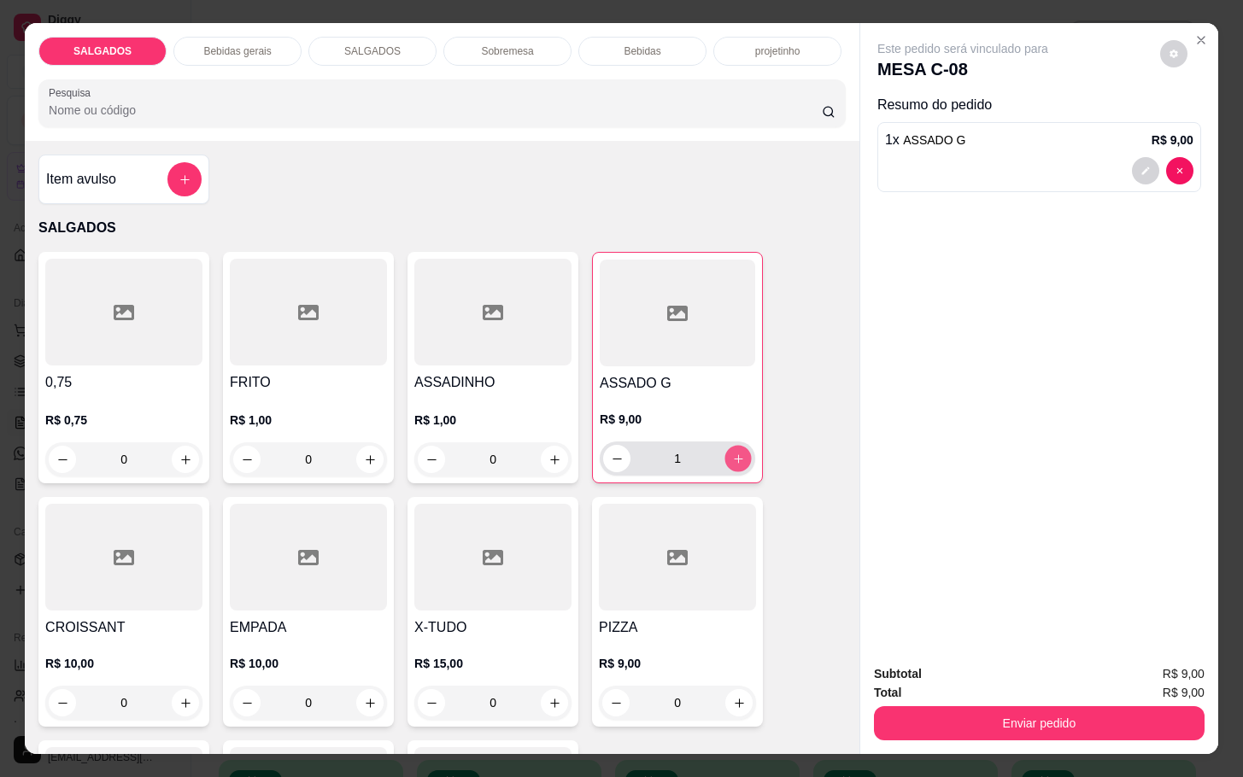
click at [729, 446] on button "increase-product-quantity" at bounding box center [738, 459] width 26 height 26
type input "2"
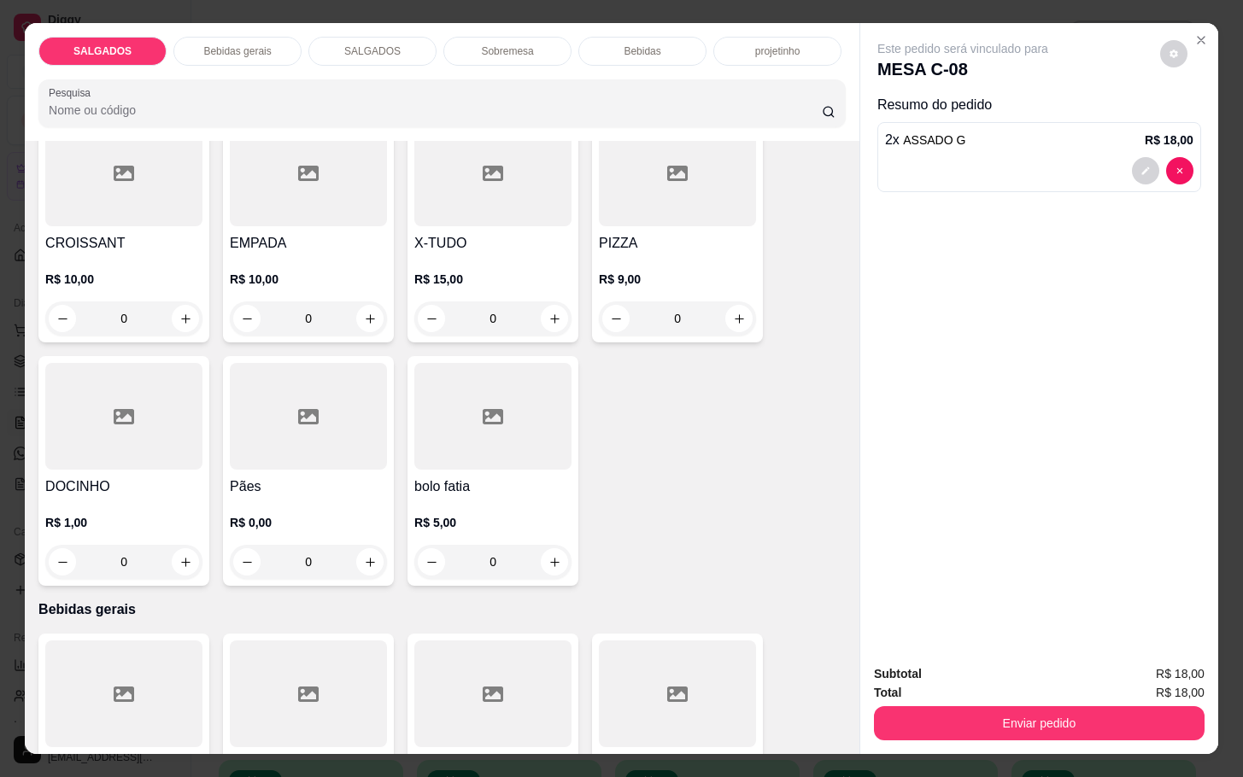
scroll to position [641, 0]
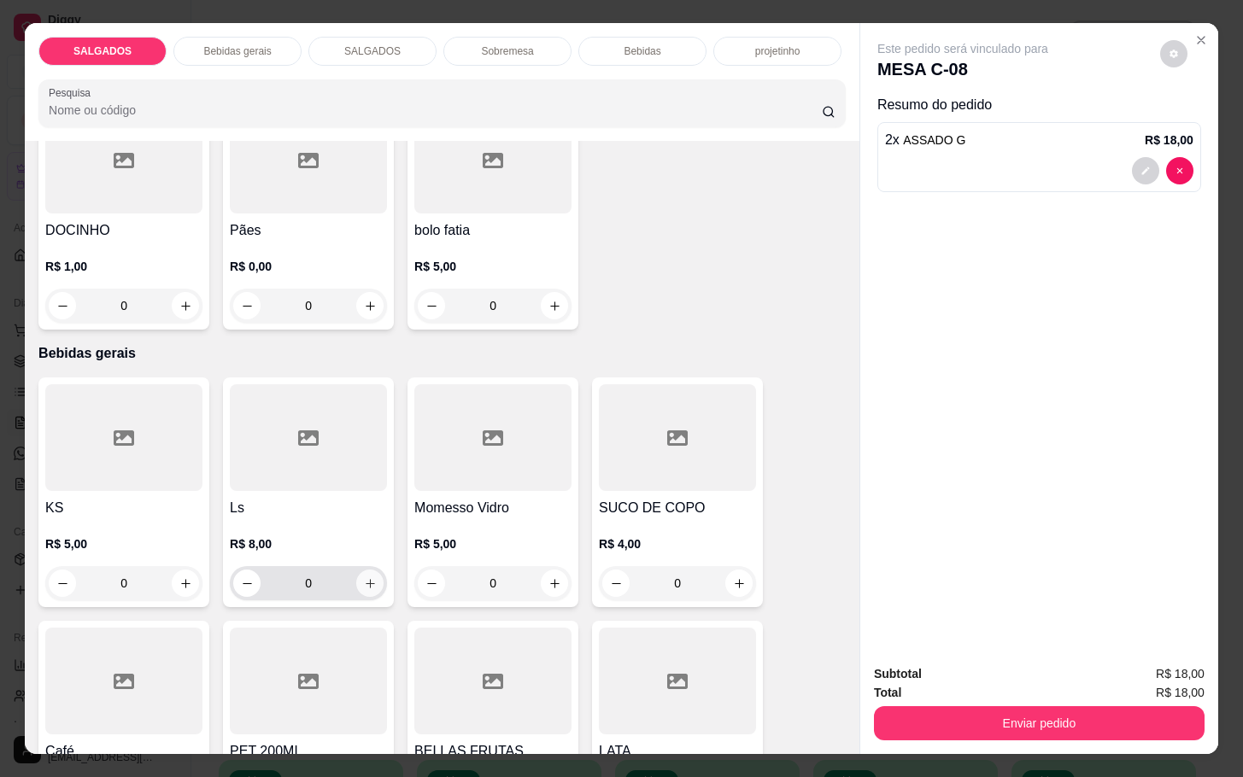
click at [364, 580] on icon "increase-product-quantity" at bounding box center [370, 583] width 13 height 13
type input "1"
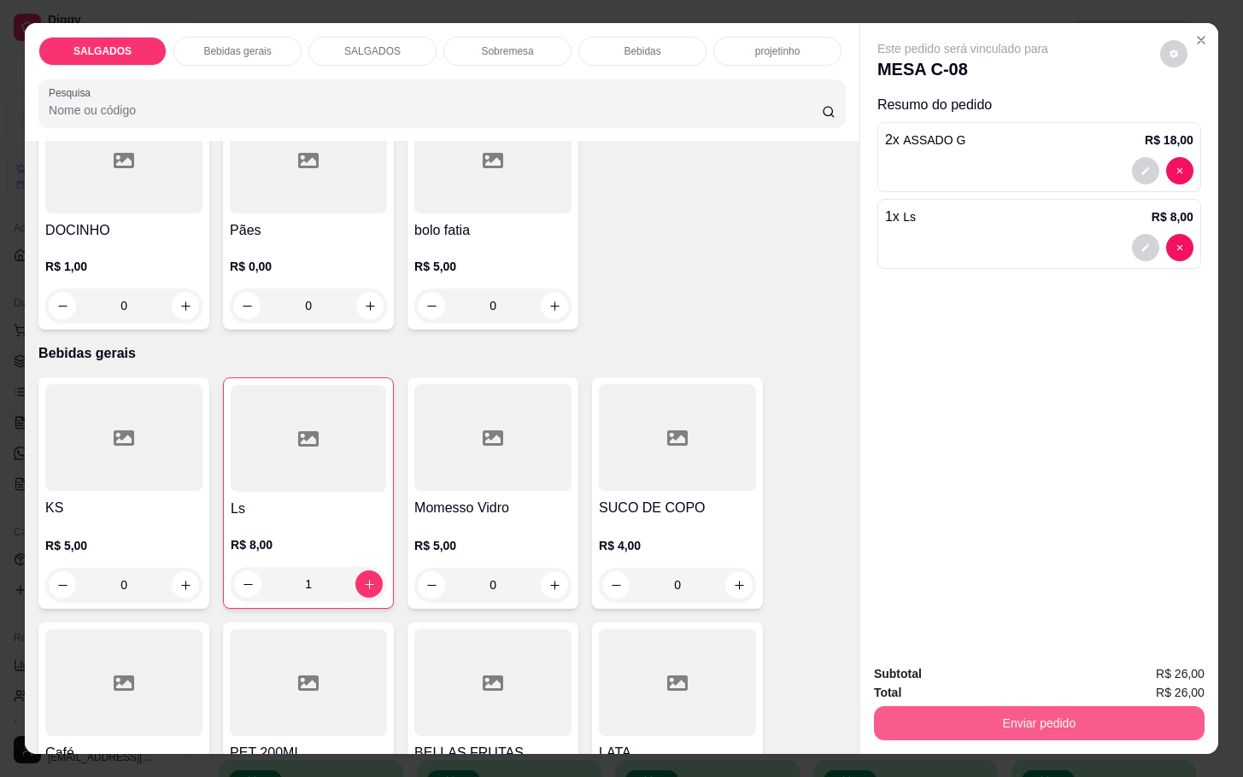
click at [931, 708] on button "Enviar pedido" at bounding box center [1039, 723] width 331 height 34
click at [926, 659] on button "Não registrar e enviar pedido" at bounding box center [980, 672] width 178 height 32
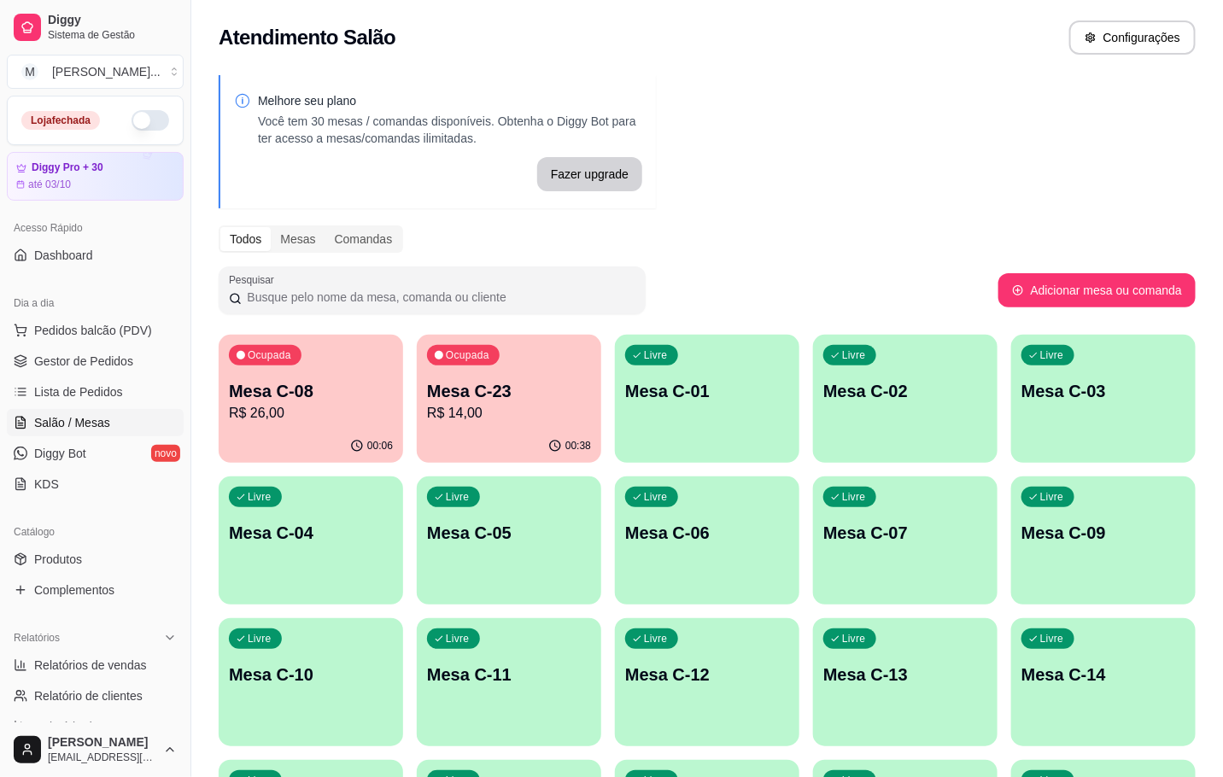
click at [497, 438] on div "00:38" at bounding box center [509, 446] width 184 height 33
click at [490, 436] on div "00:38" at bounding box center [509, 446] width 184 height 33
click at [255, 390] on p "Mesa C-08" at bounding box center [311, 391] width 164 height 24
click at [541, 408] on p "R$ 14,00" at bounding box center [509, 413] width 159 height 20
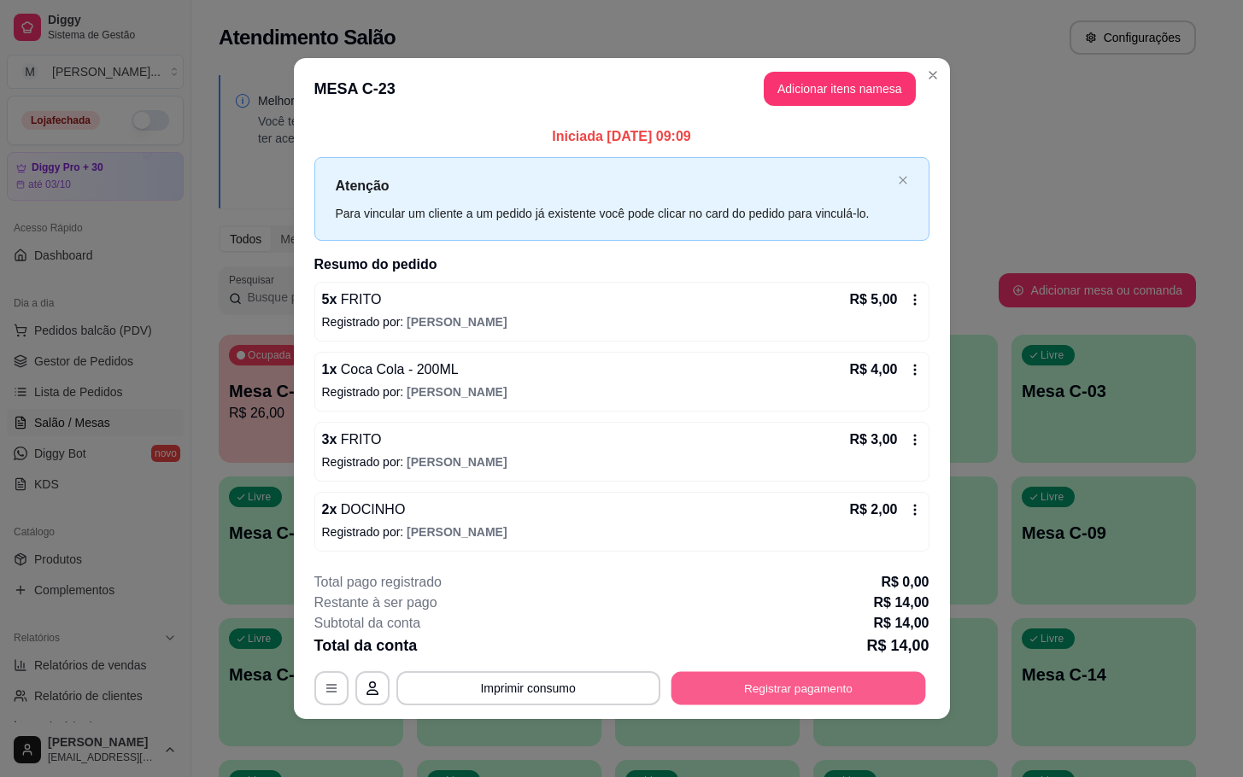
click at [779, 693] on button "Registrar pagamento" at bounding box center [797, 687] width 255 height 33
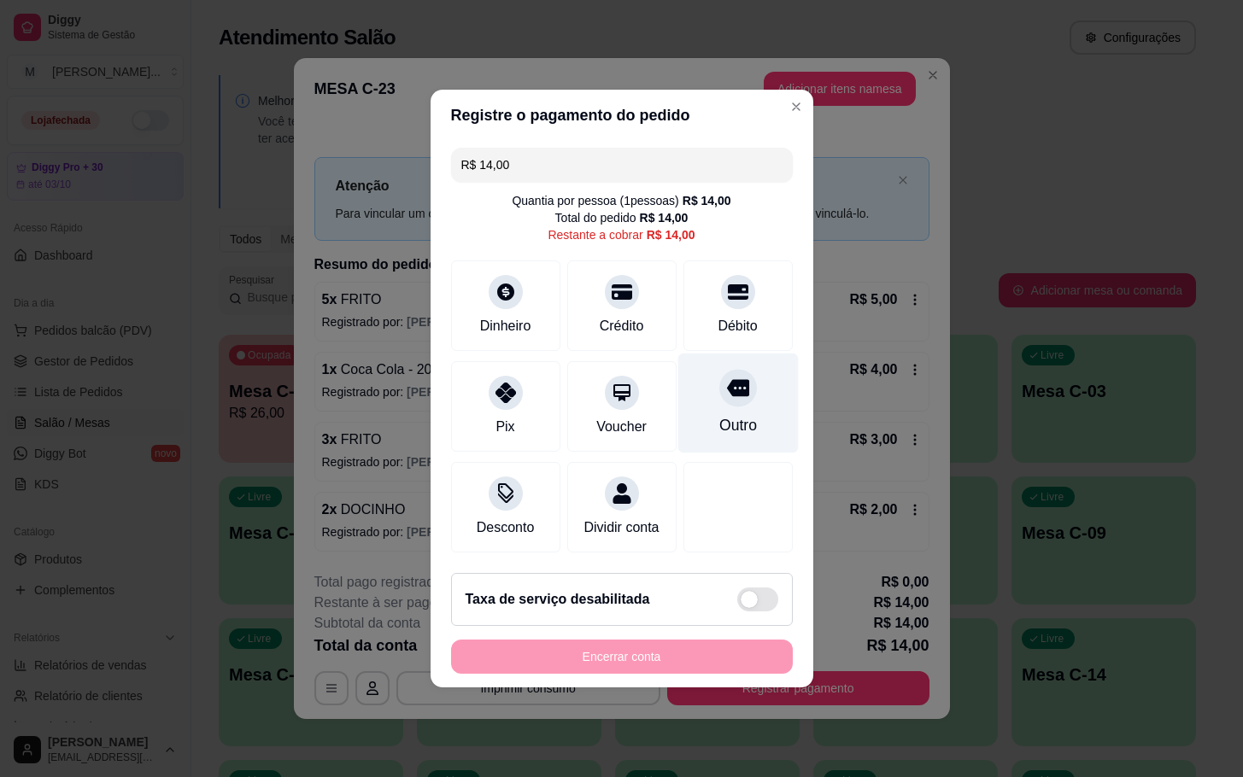
click at [728, 414] on div "Outro" at bounding box center [737, 425] width 38 height 22
type input "R$ 0,00"
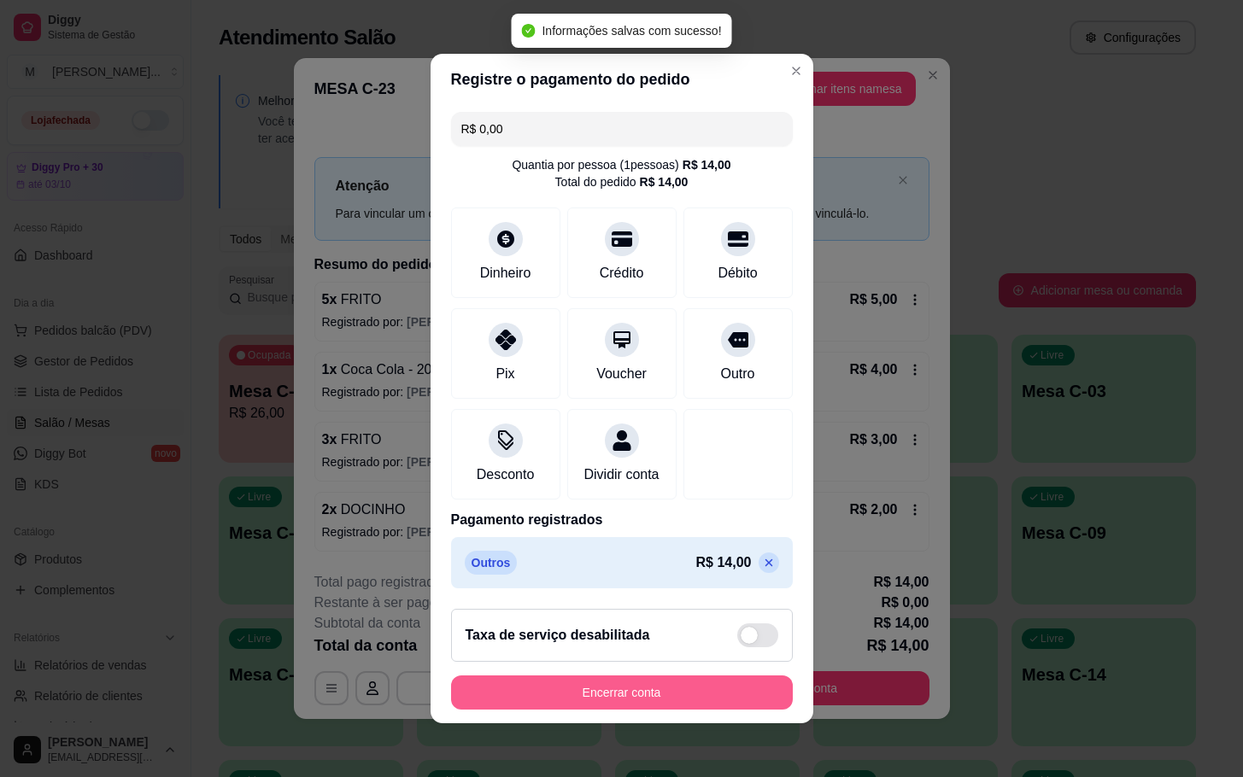
click at [674, 705] on button "Encerrar conta" at bounding box center [622, 693] width 342 height 34
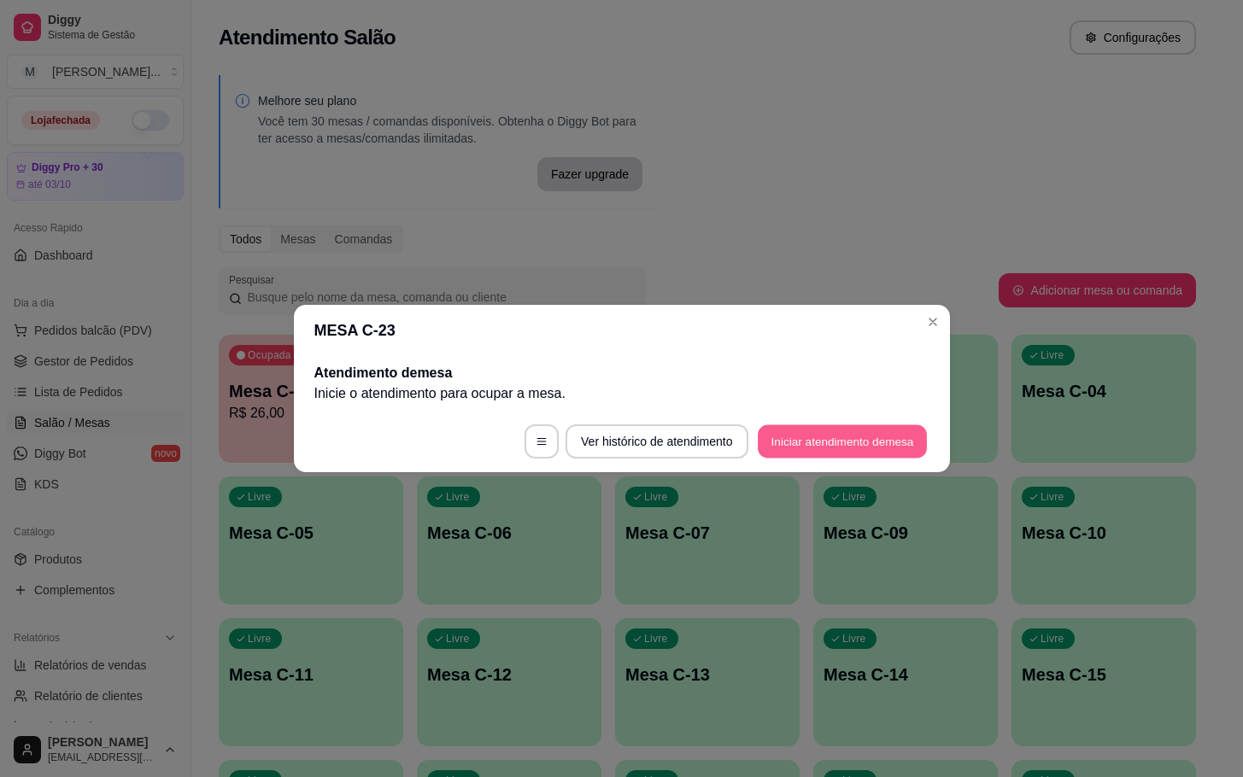
click at [859, 449] on button "Iniciar atendimento de mesa" at bounding box center [842, 441] width 169 height 33
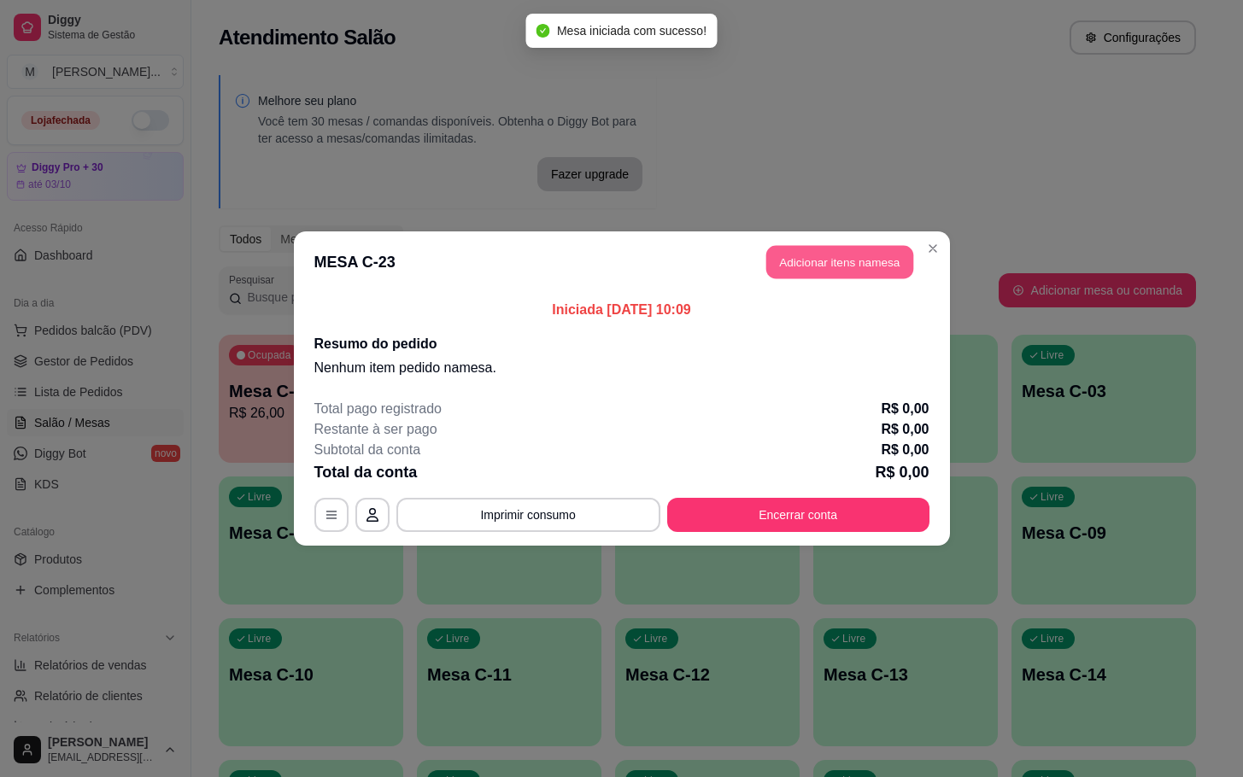
click at [858, 256] on button "Adicionar itens na mesa" at bounding box center [839, 262] width 147 height 33
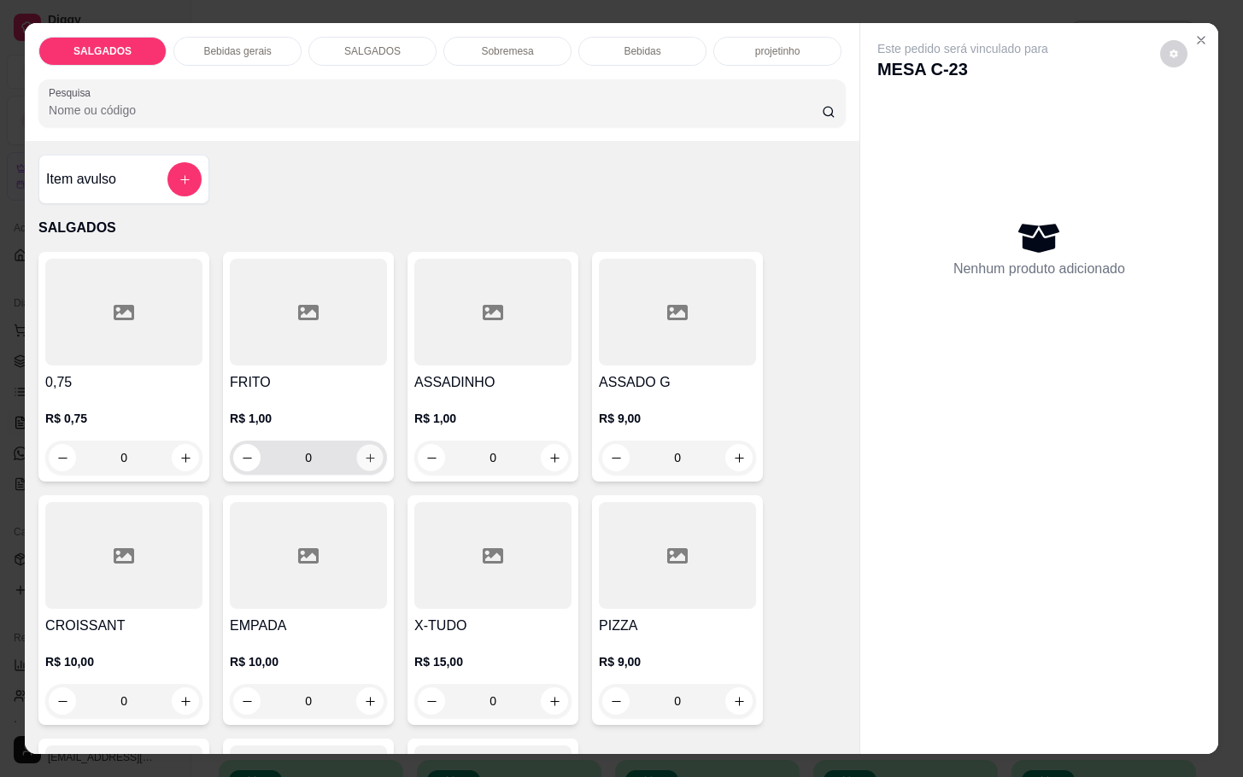
click at [357, 452] on button "increase-product-quantity" at bounding box center [370, 458] width 26 height 26
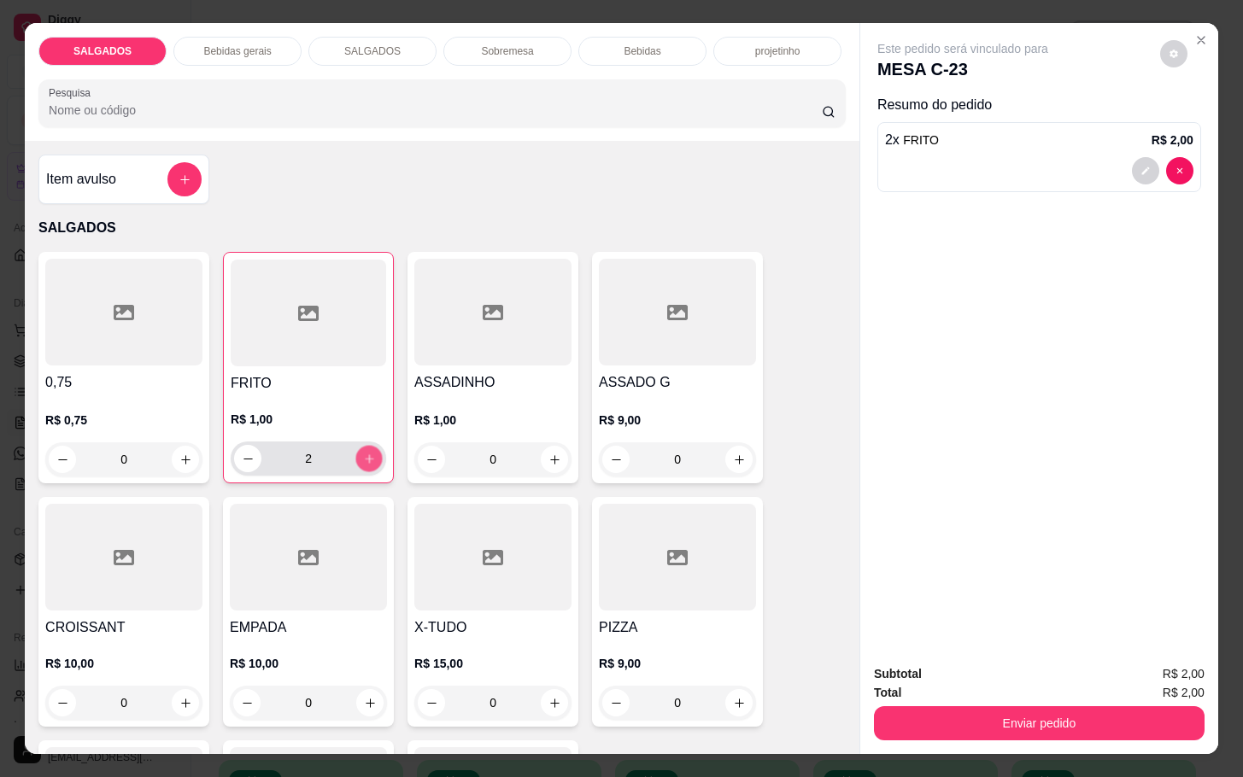
click at [356, 452] on button "increase-product-quantity" at bounding box center [369, 459] width 26 height 26
click at [355, 452] on button "increase-product-quantity" at bounding box center [368, 458] width 27 height 27
click at [356, 452] on button "increase-product-quantity" at bounding box center [369, 459] width 26 height 26
type input "6"
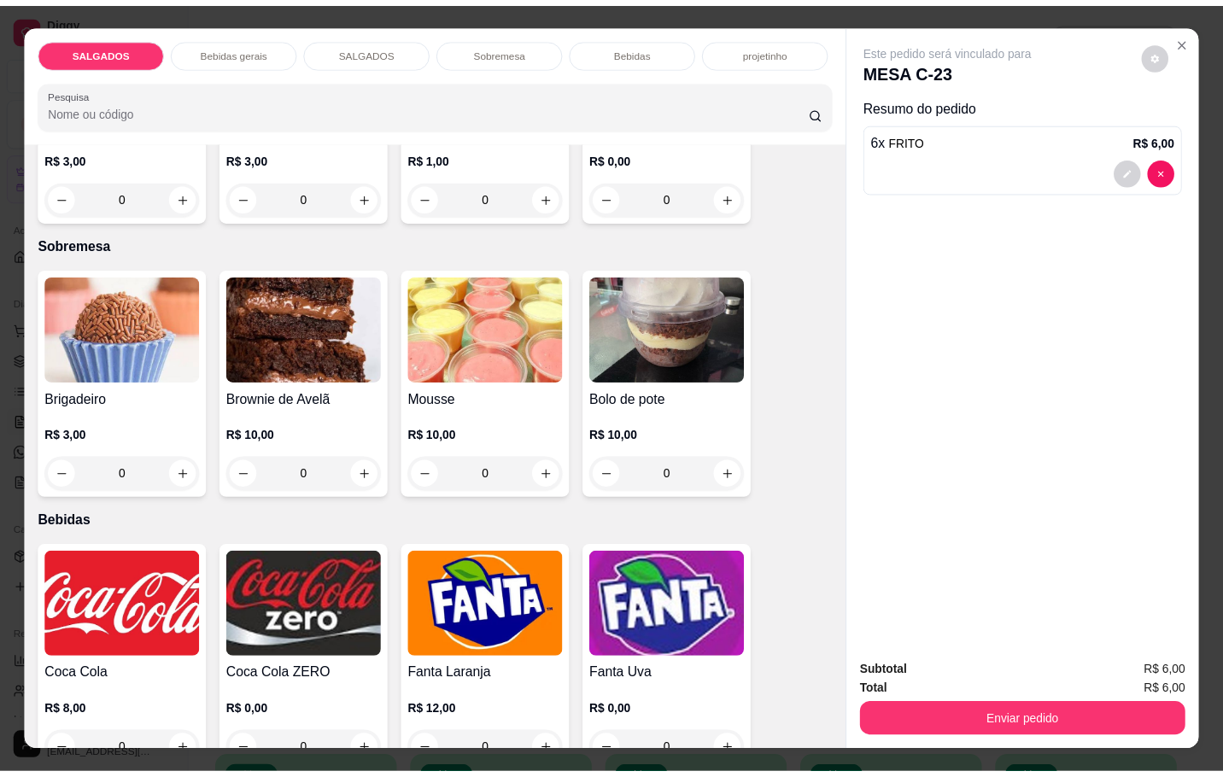
scroll to position [2690, 0]
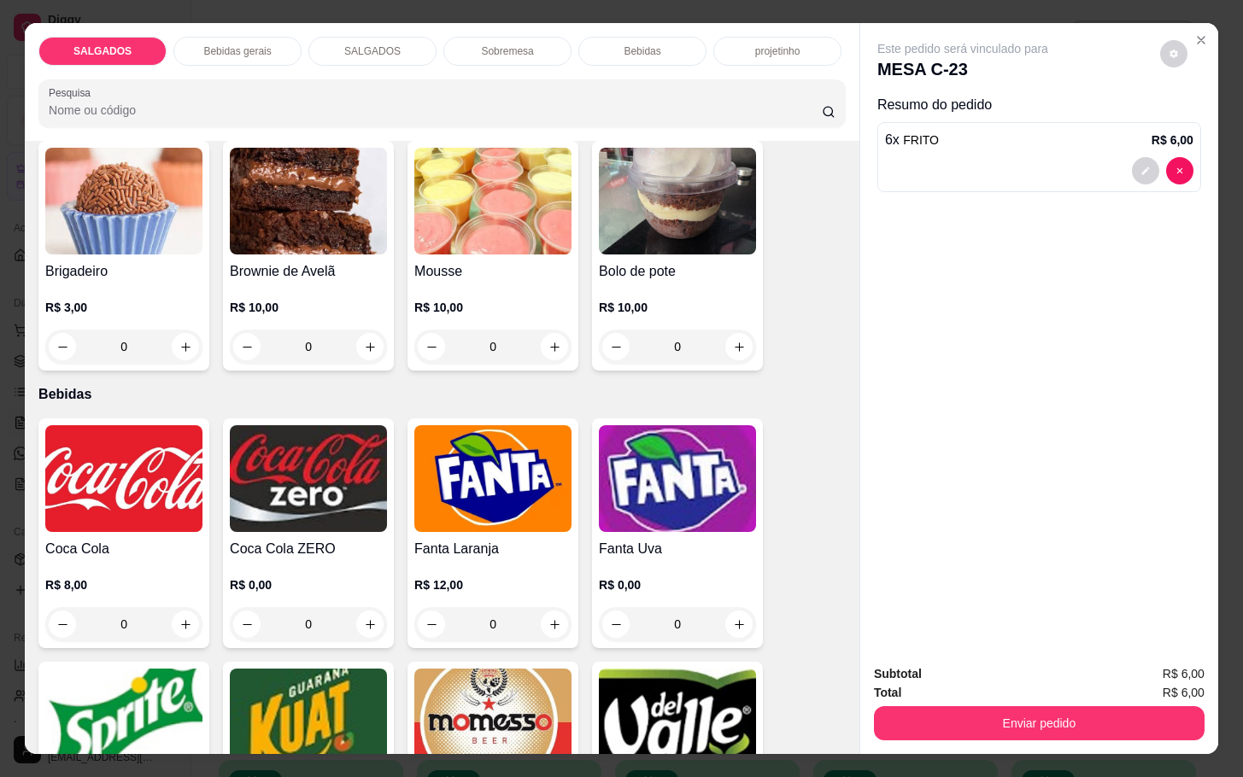
click at [57, 662] on div "Sprite R$ 12,00 0" at bounding box center [123, 777] width 171 height 230
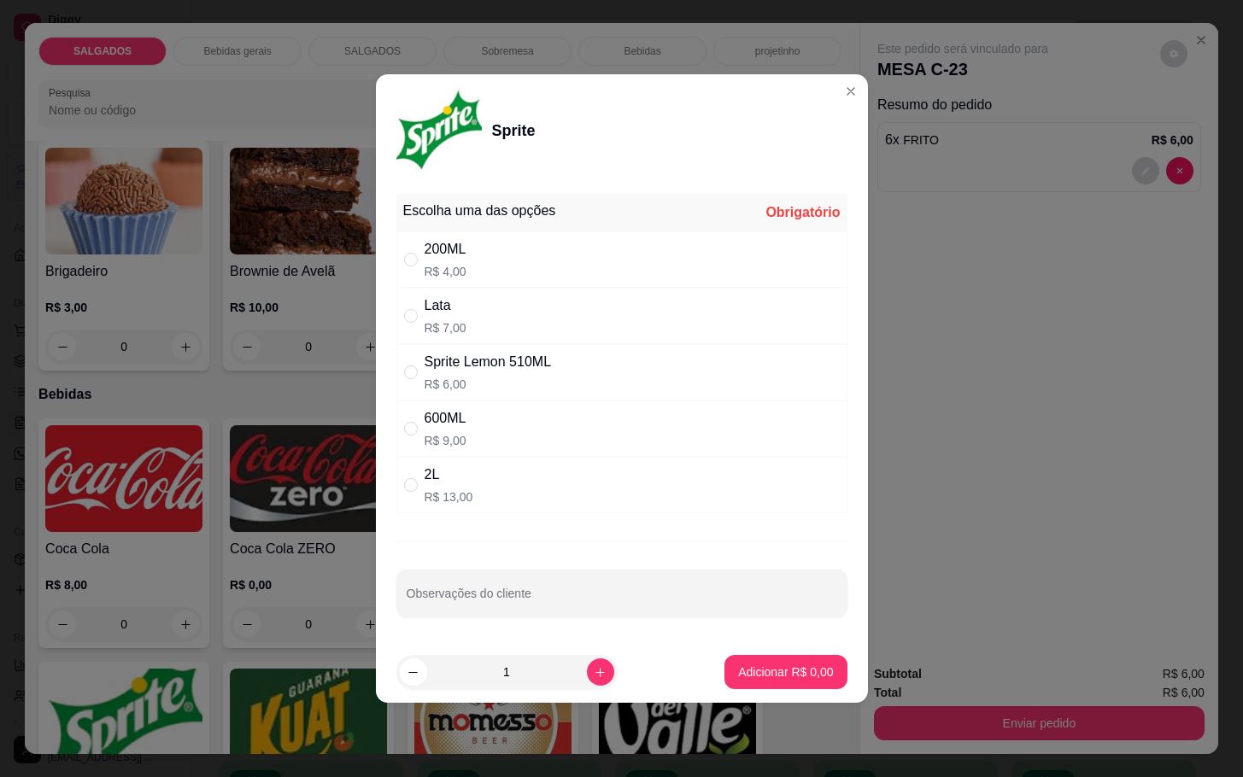
click at [518, 254] on div "200ML R$ 4,00" at bounding box center [621, 259] width 451 height 56
radio input "true"
click at [772, 664] on button "Adicionar R$ 4,00" at bounding box center [785, 672] width 122 height 34
type input "1"
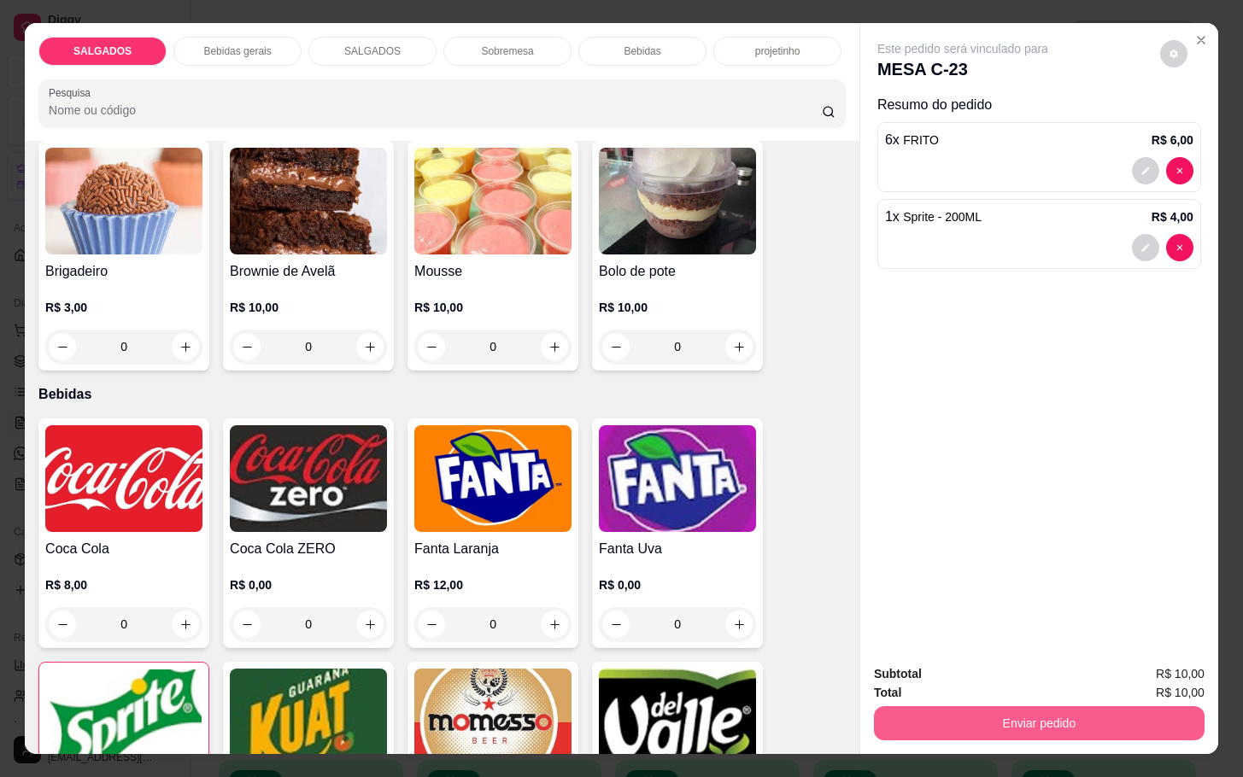
click at [925, 706] on button "Enviar pedido" at bounding box center [1039, 723] width 331 height 34
click at [925, 667] on button "Não registrar e enviar pedido" at bounding box center [979, 672] width 173 height 32
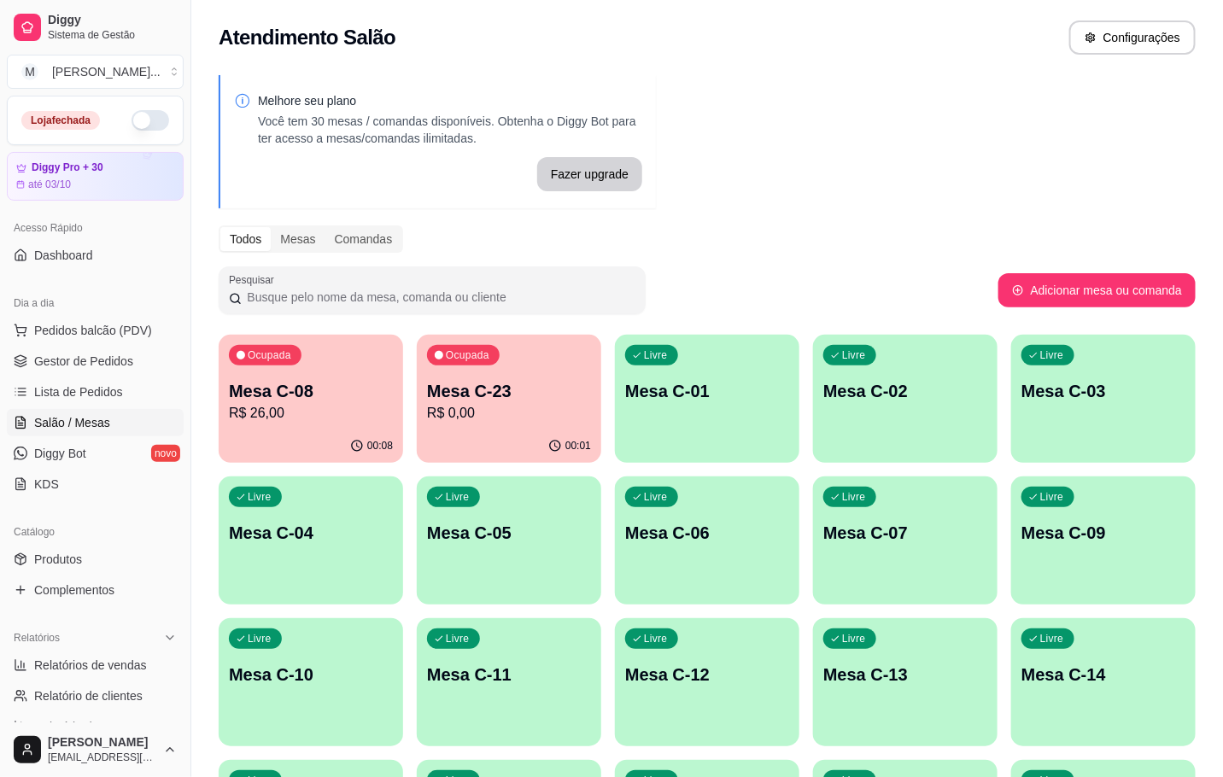
click at [290, 430] on div "00:08" at bounding box center [311, 446] width 184 height 33
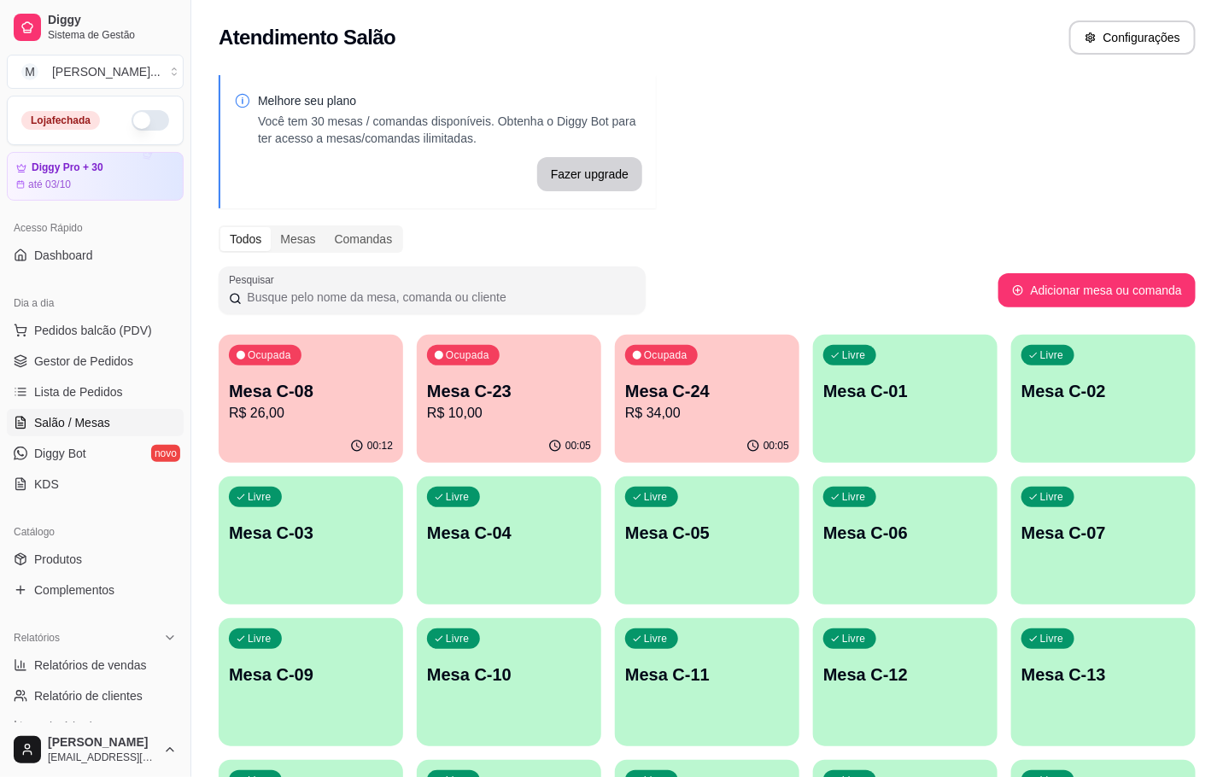
click at [242, 405] on p "R$ 26,00" at bounding box center [311, 413] width 164 height 20
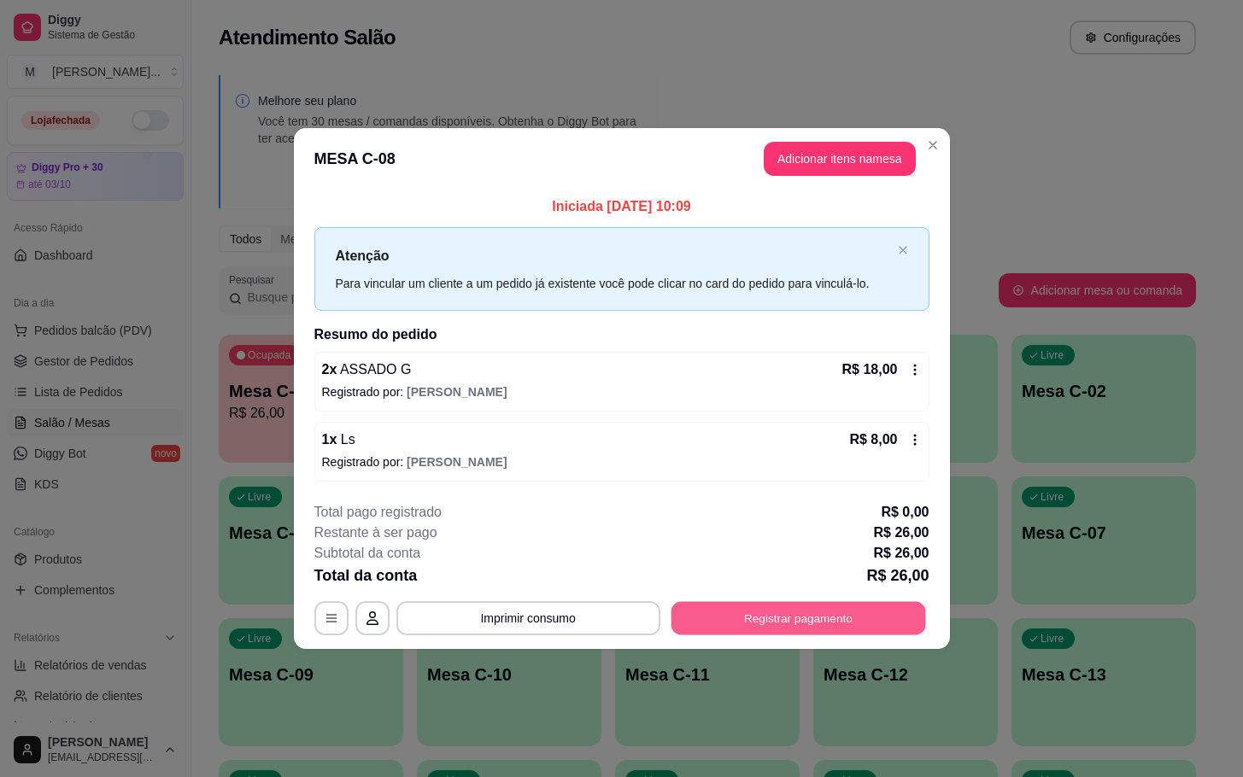
click at [752, 618] on button "Registrar pagamento" at bounding box center [797, 617] width 255 height 33
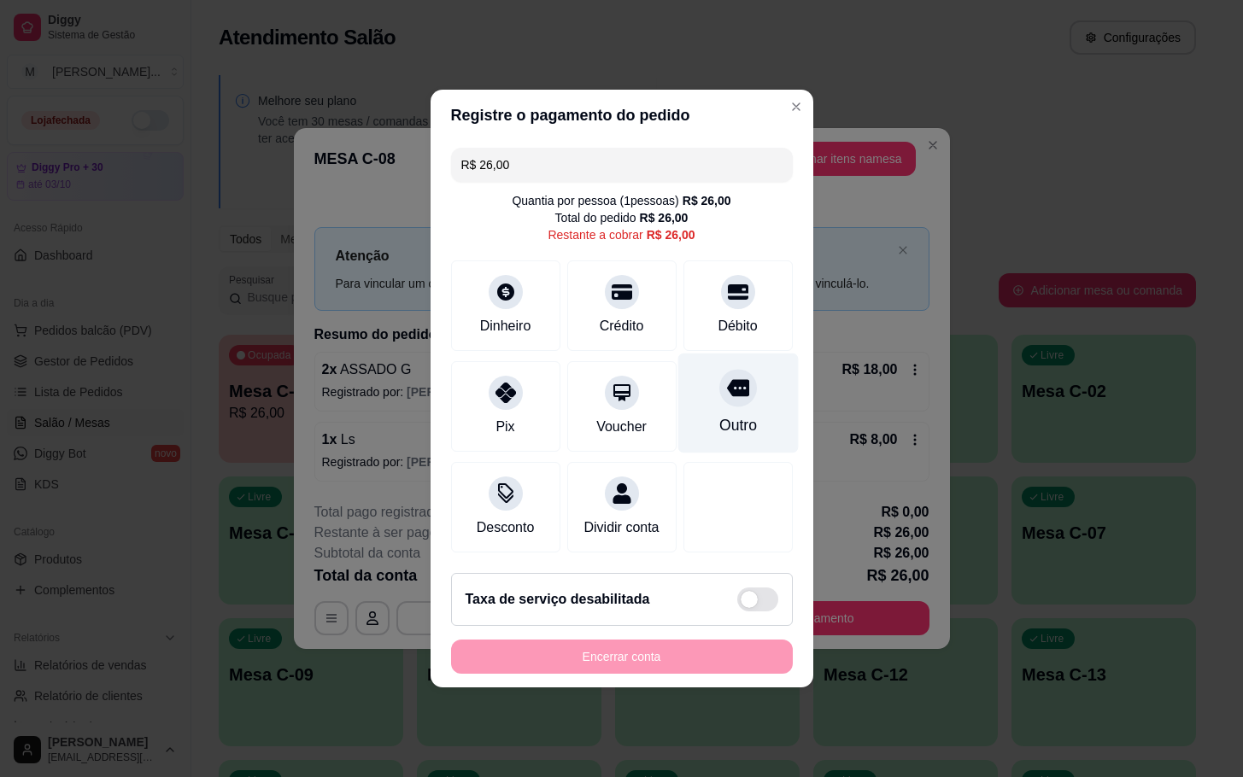
click at [718, 414] on div "Outro" at bounding box center [737, 425] width 38 height 22
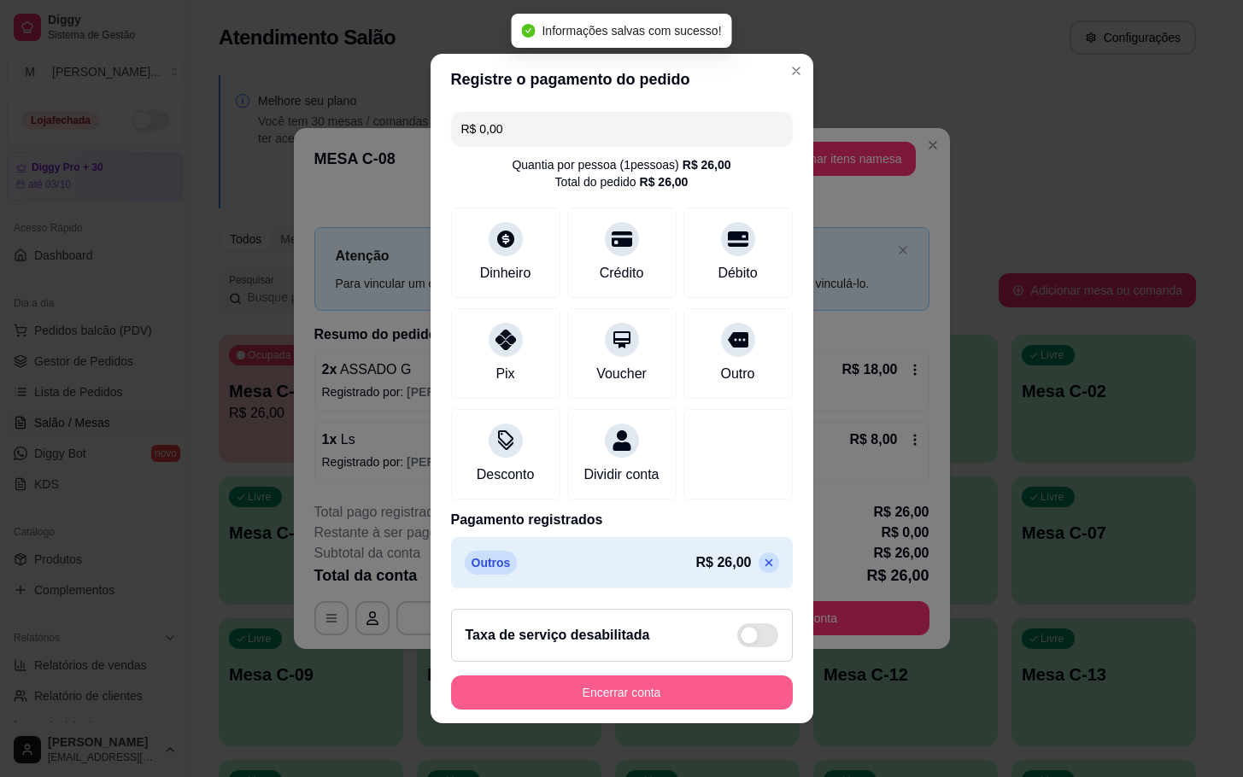
type input "R$ 0,00"
click at [649, 687] on div "Encerrar conta" at bounding box center [622, 693] width 342 height 34
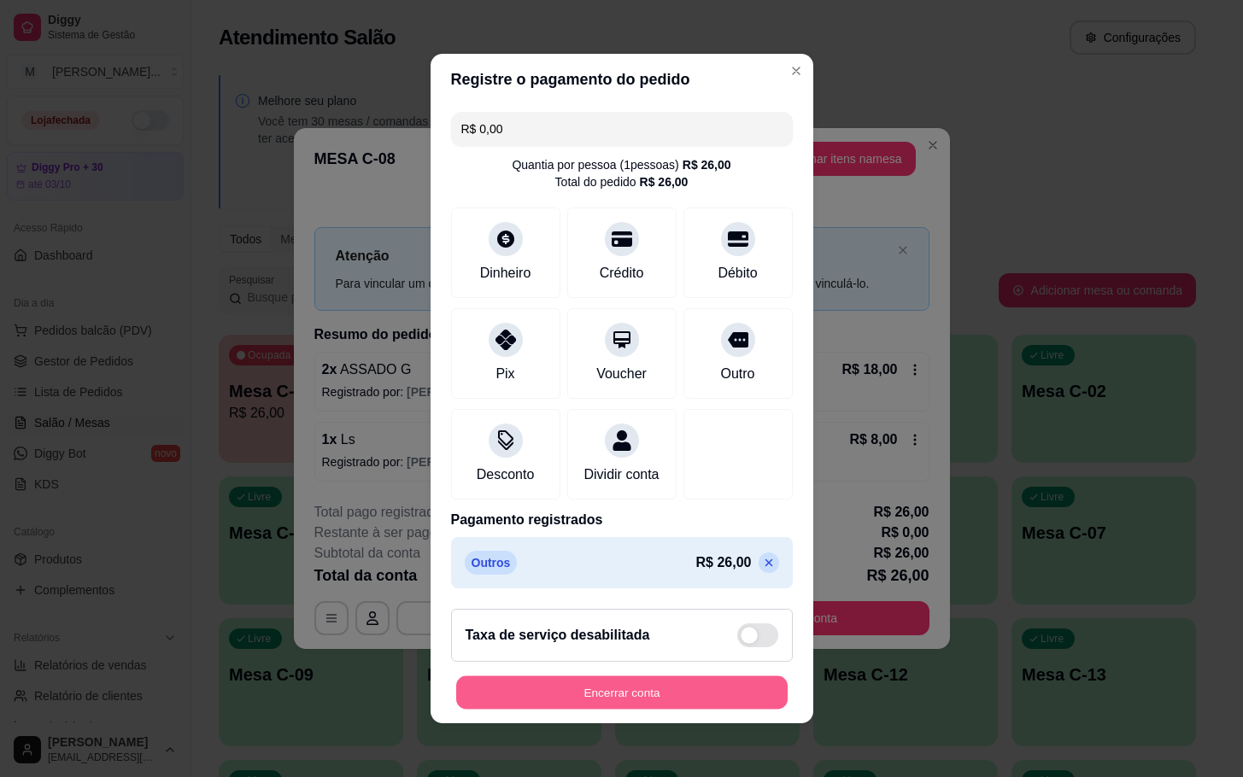
click at [613, 699] on button "Encerrar conta" at bounding box center [621, 692] width 331 height 33
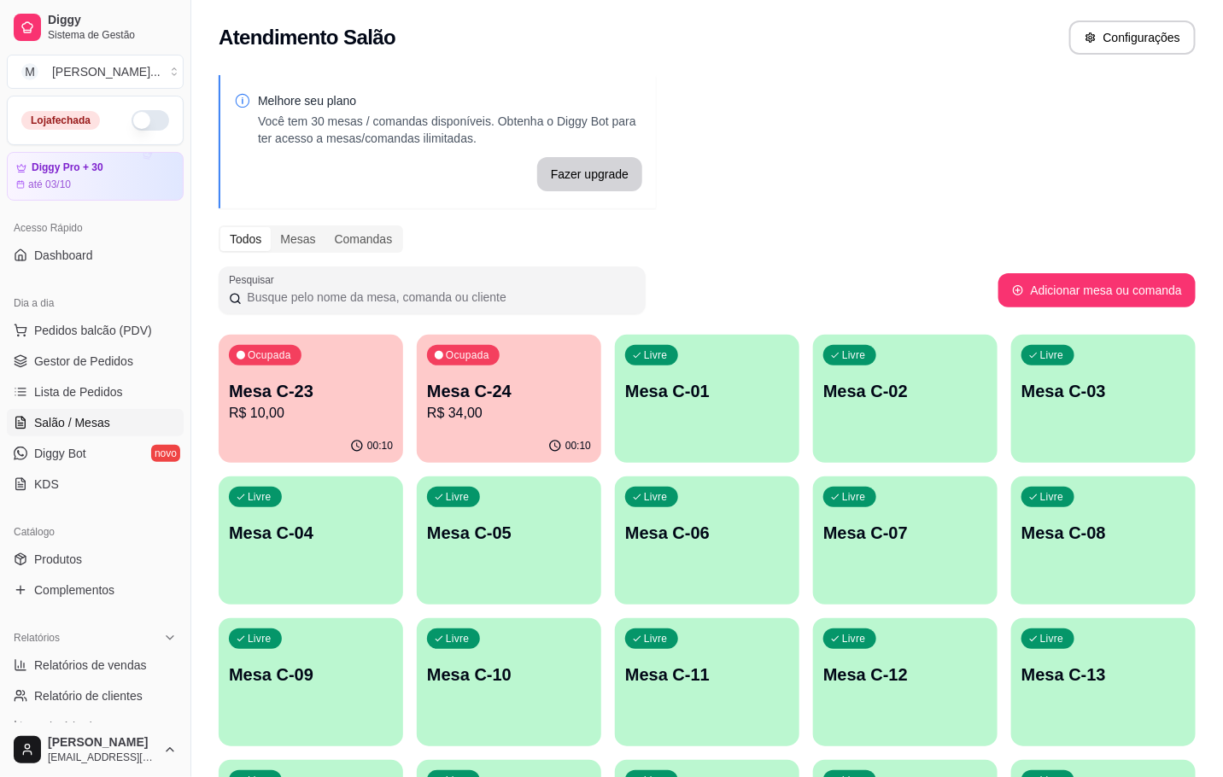
click at [346, 405] on p "R$ 10,00" at bounding box center [311, 413] width 164 height 20
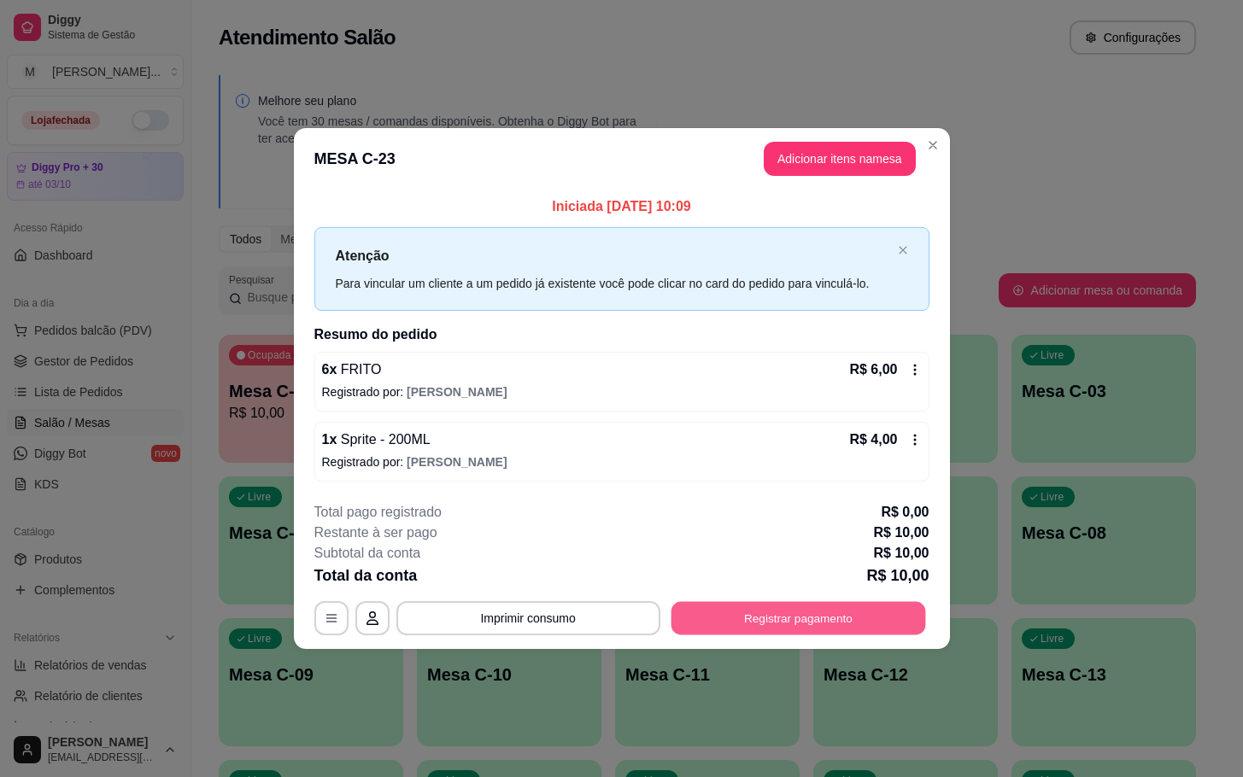
click at [793, 630] on button "Registrar pagamento" at bounding box center [797, 617] width 255 height 33
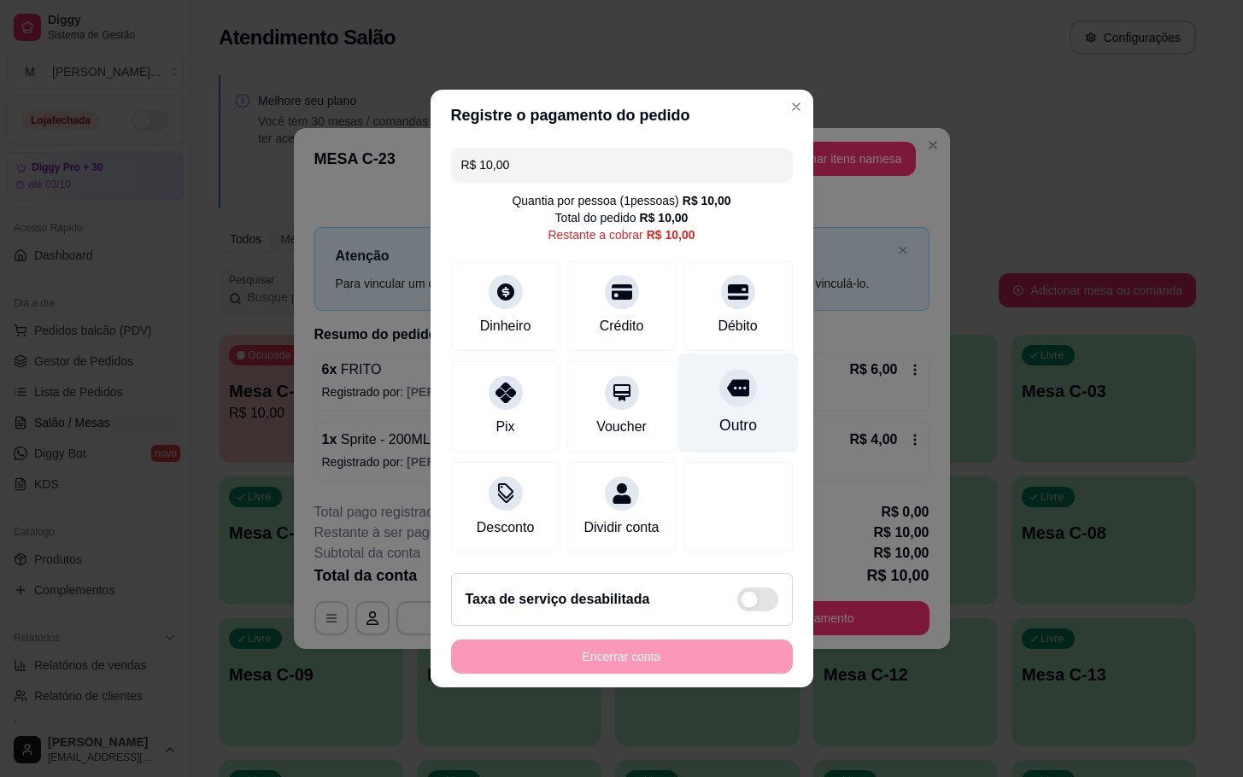
click at [743, 387] on div "Outro" at bounding box center [737, 404] width 120 height 100
type input "R$ 0,00"
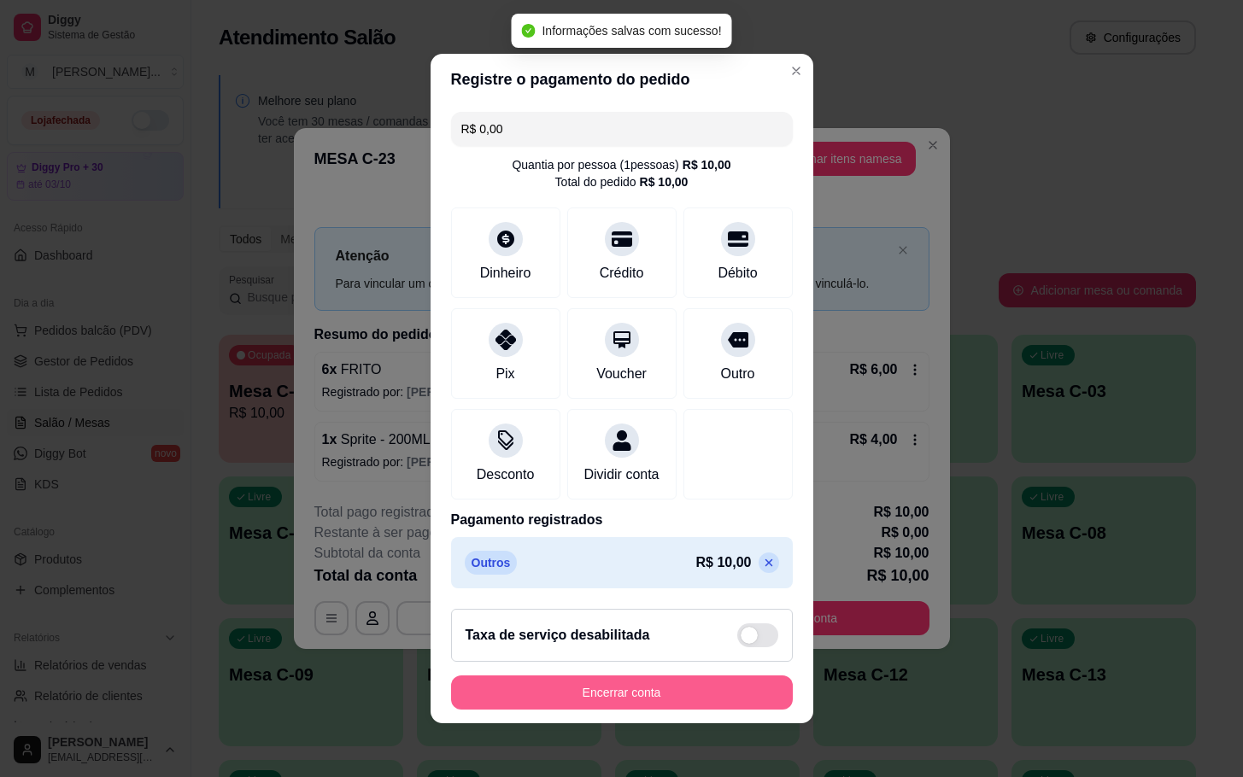
click at [602, 710] on button "Encerrar conta" at bounding box center [622, 693] width 342 height 34
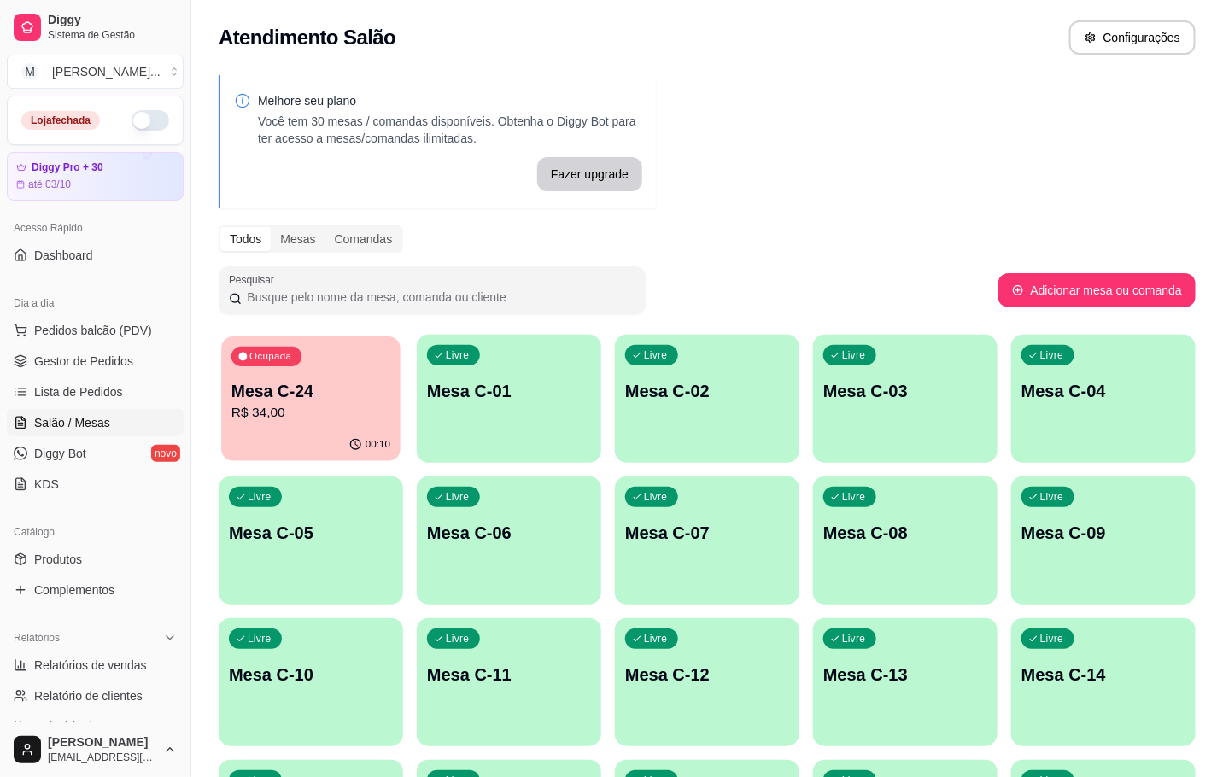
click at [331, 359] on div "Ocupada Mesa C-24 R$ 34,00" at bounding box center [310, 383] width 179 height 92
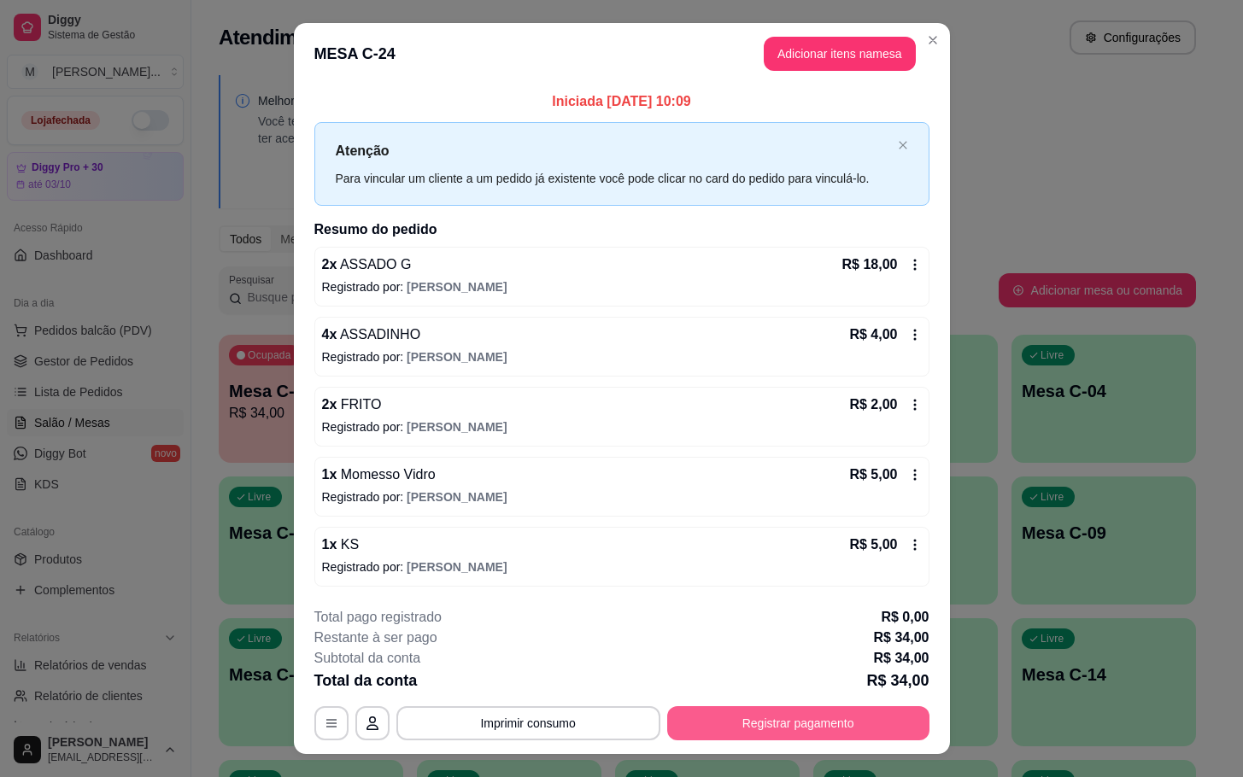
click at [821, 730] on button "Registrar pagamento" at bounding box center [798, 723] width 262 height 34
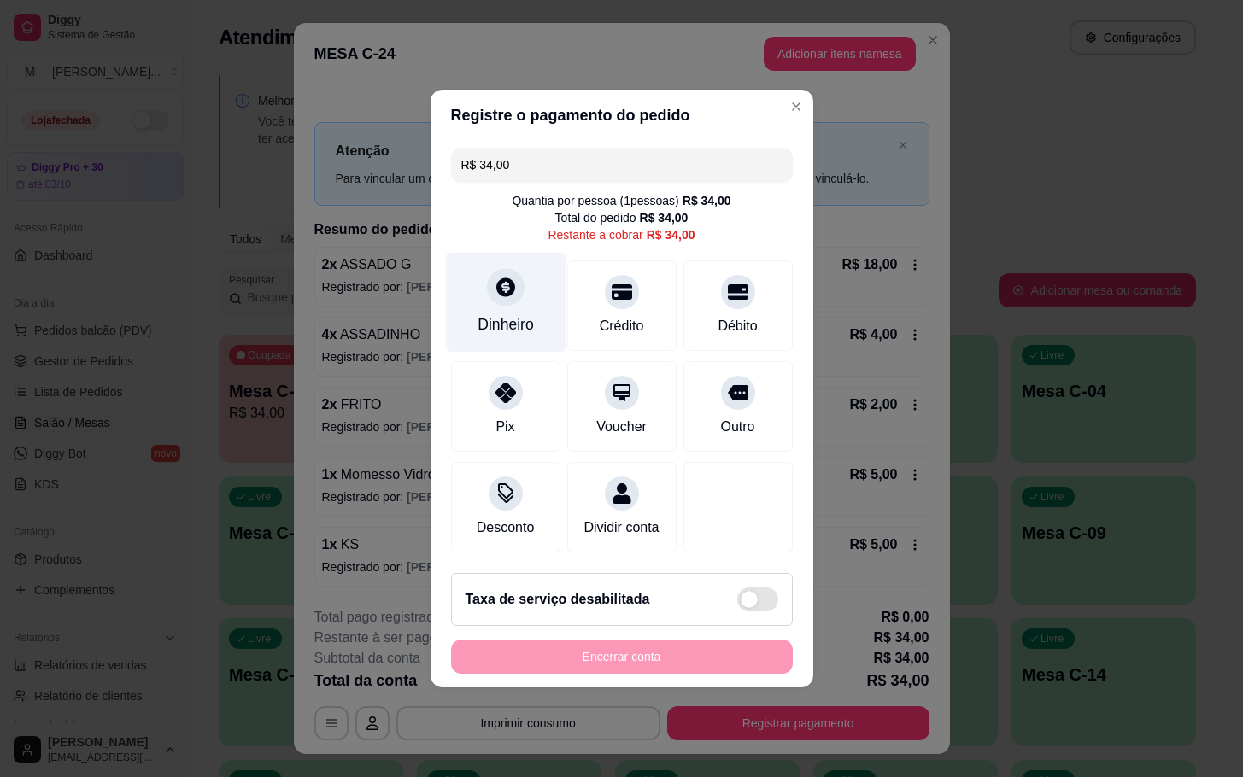
click at [498, 287] on icon at bounding box center [505, 287] width 22 height 22
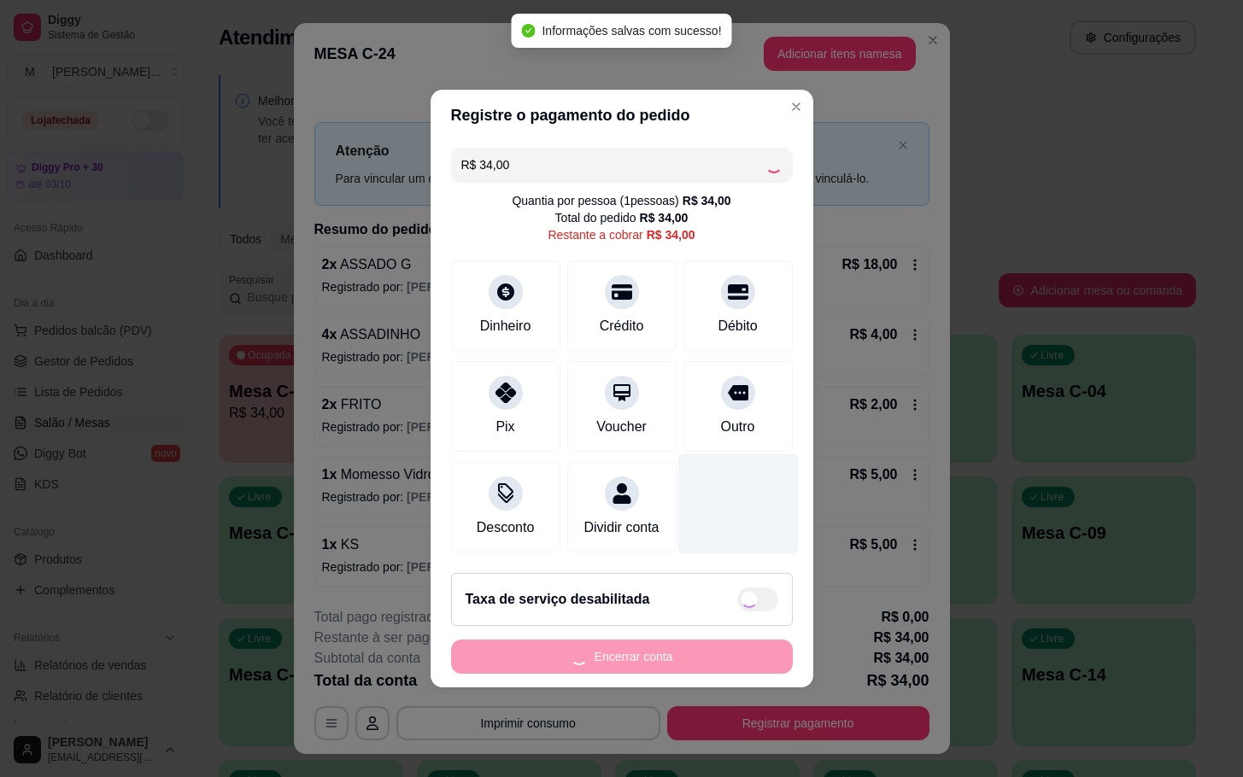
type input "R$ 0,00"
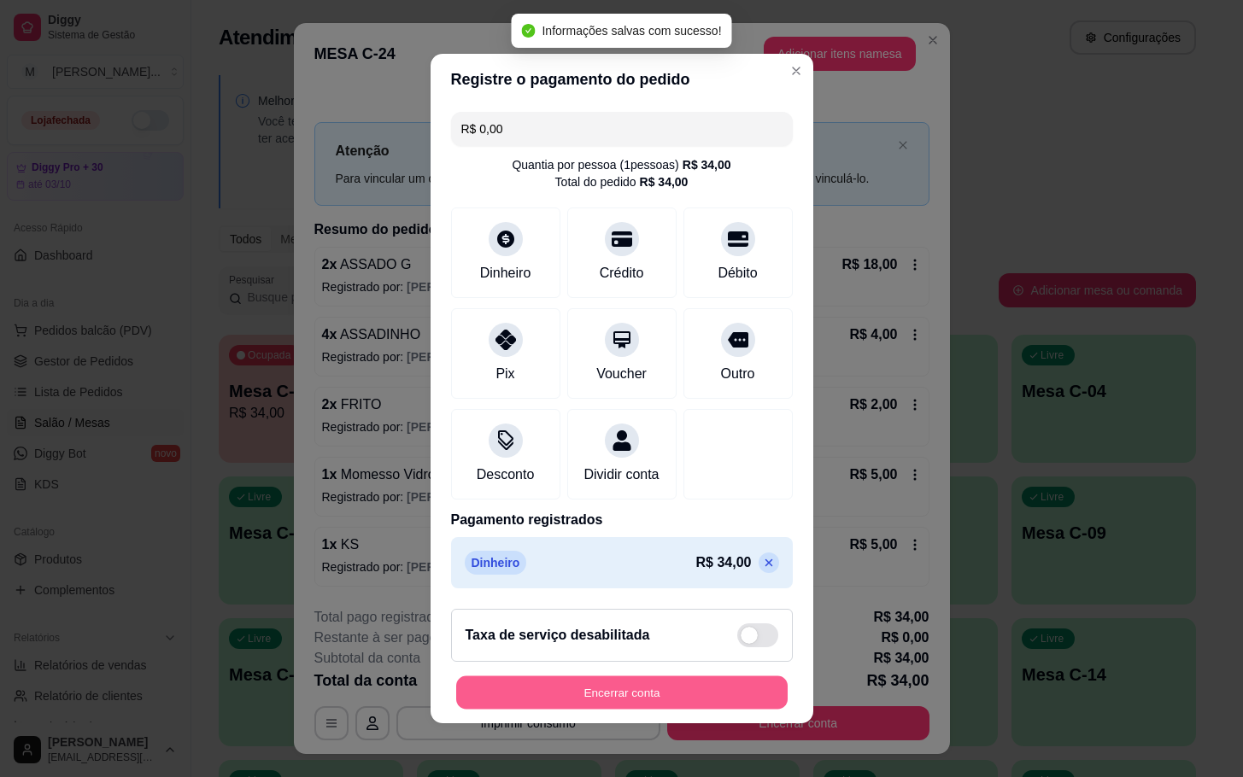
click at [735, 702] on button "Encerrar conta" at bounding box center [621, 692] width 331 height 33
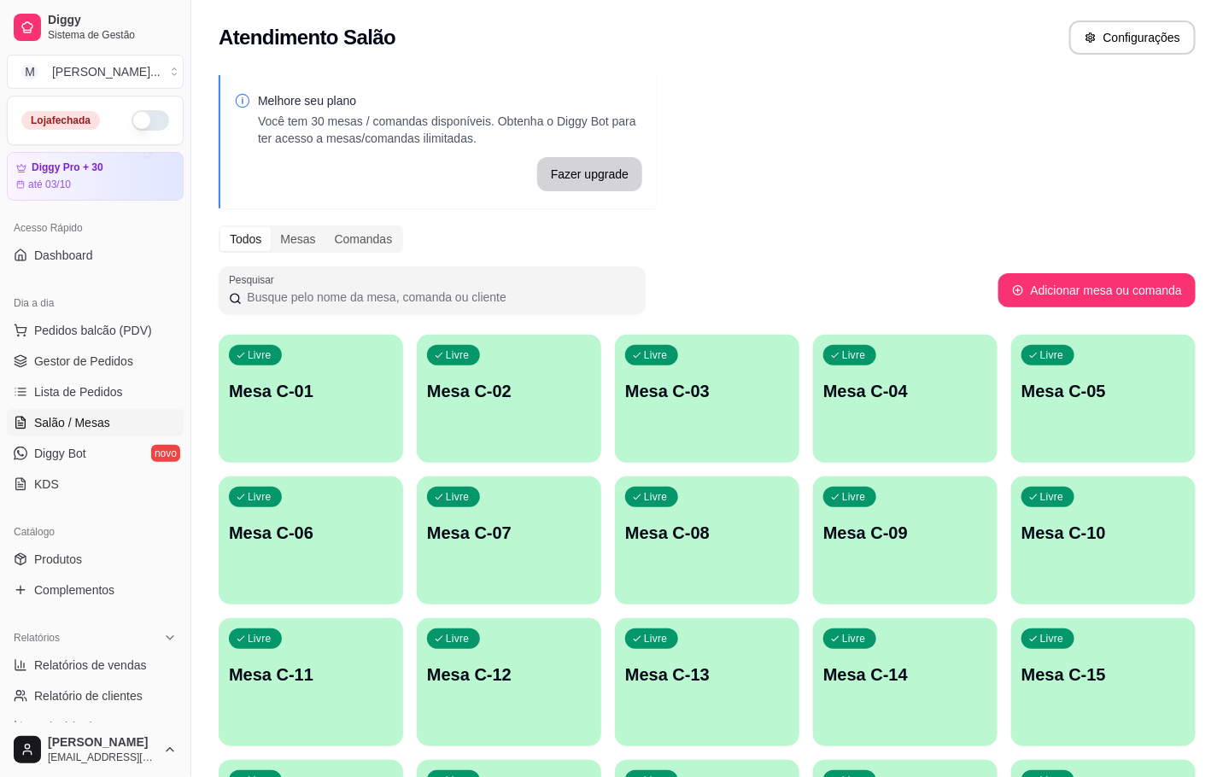
click at [677, 477] on div "Livre Mesa C-08" at bounding box center [707, 531] width 184 height 108
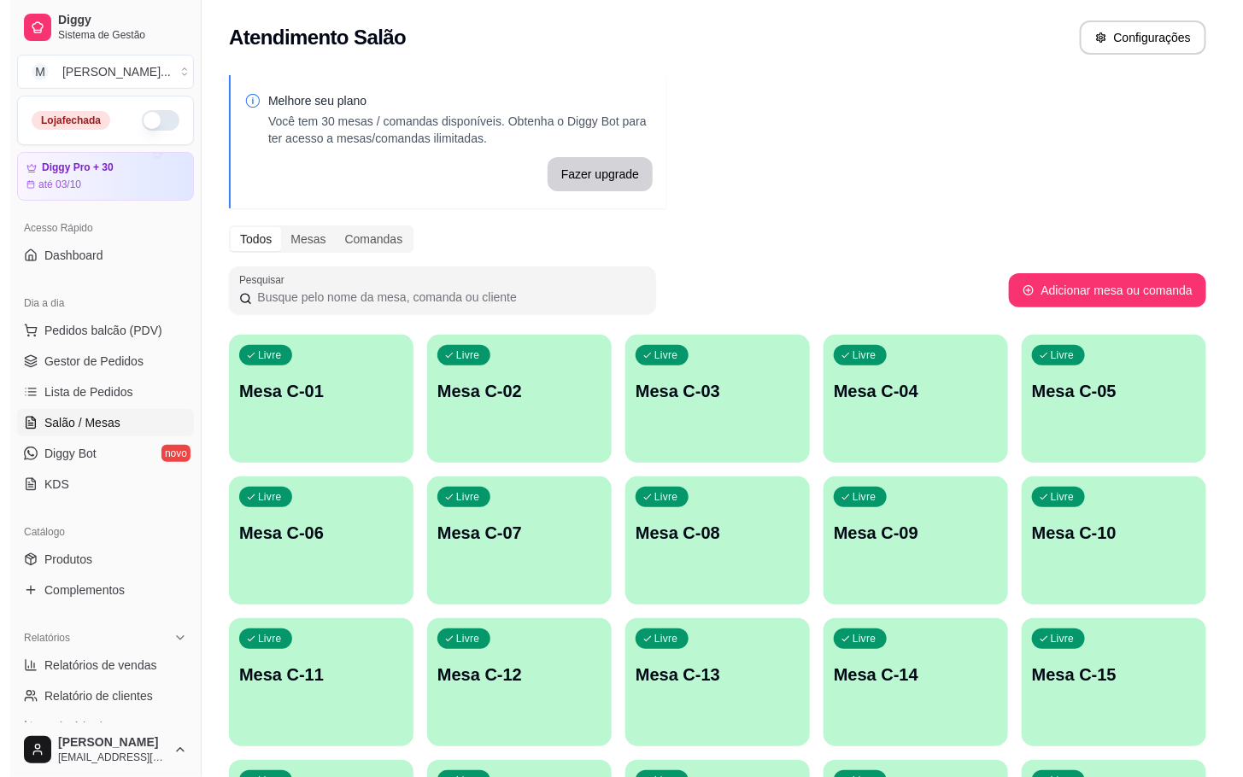
scroll to position [464, 0]
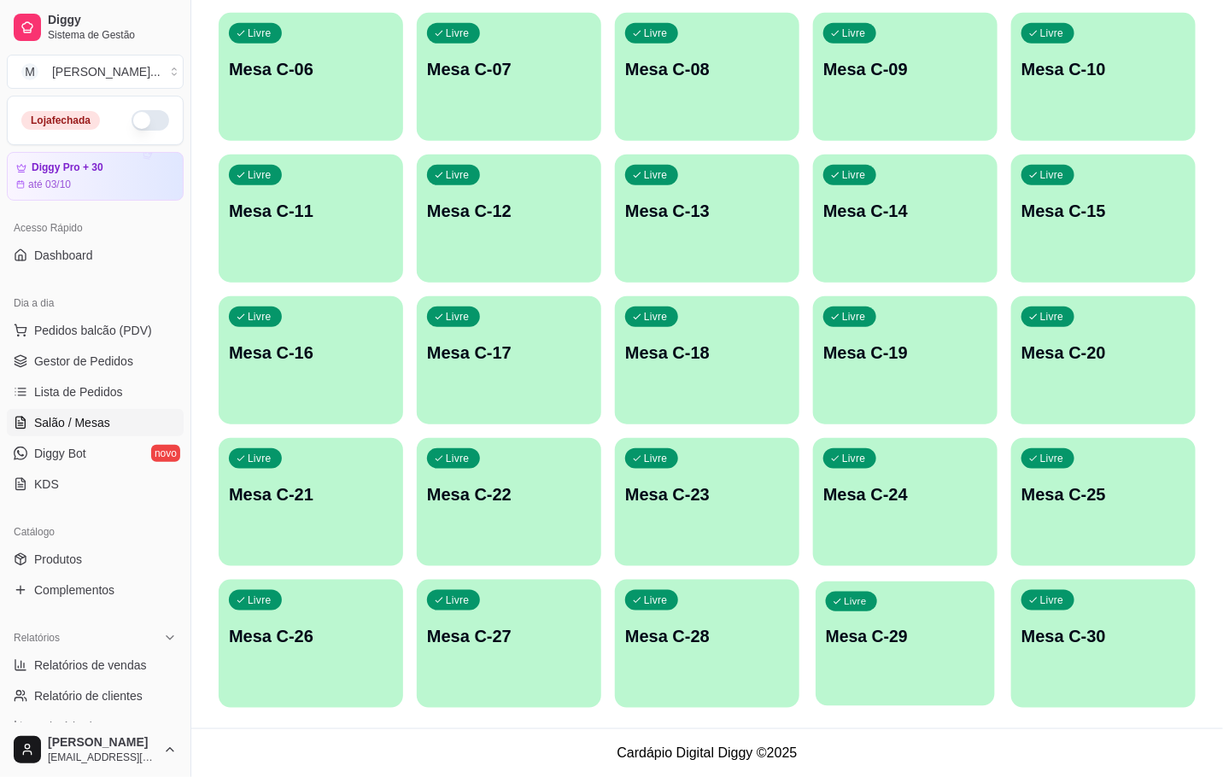
click at [882, 675] on div "Livre Mesa C-29" at bounding box center [905, 634] width 179 height 104
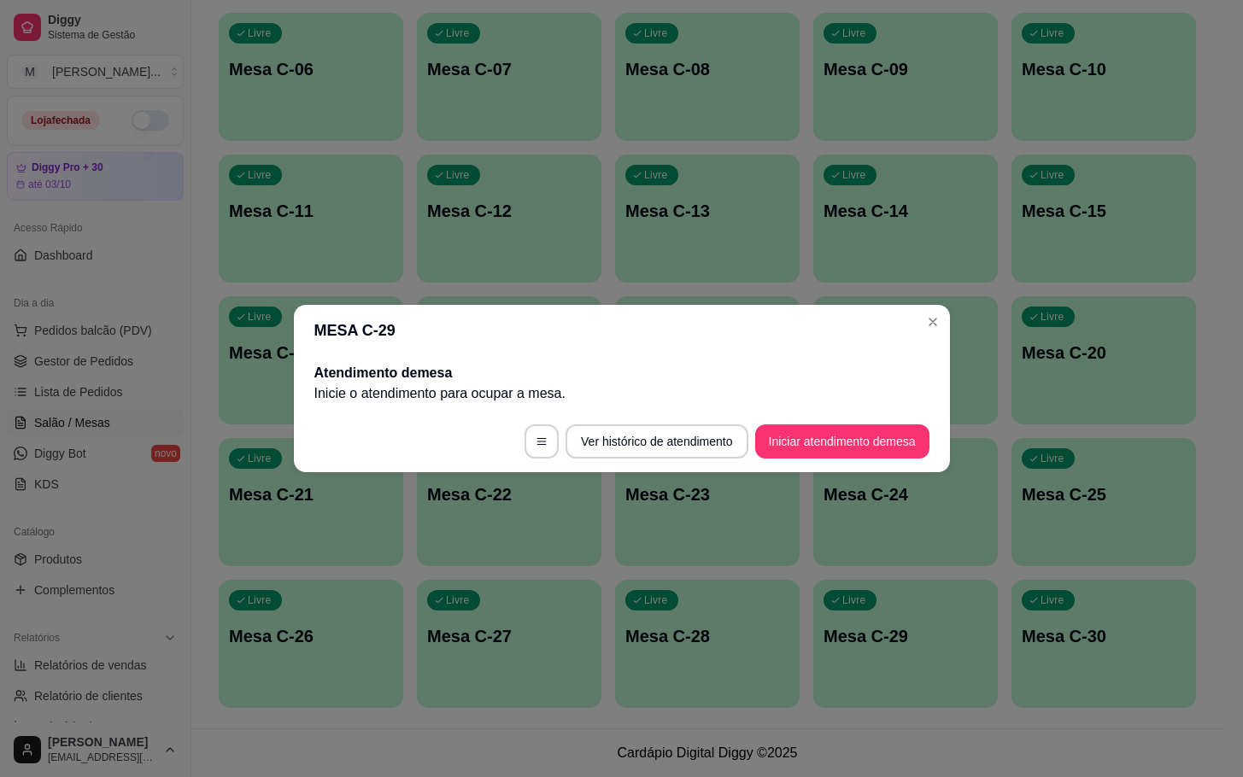
click at [905, 444] on button "Iniciar atendimento de mesa" at bounding box center [842, 441] width 174 height 34
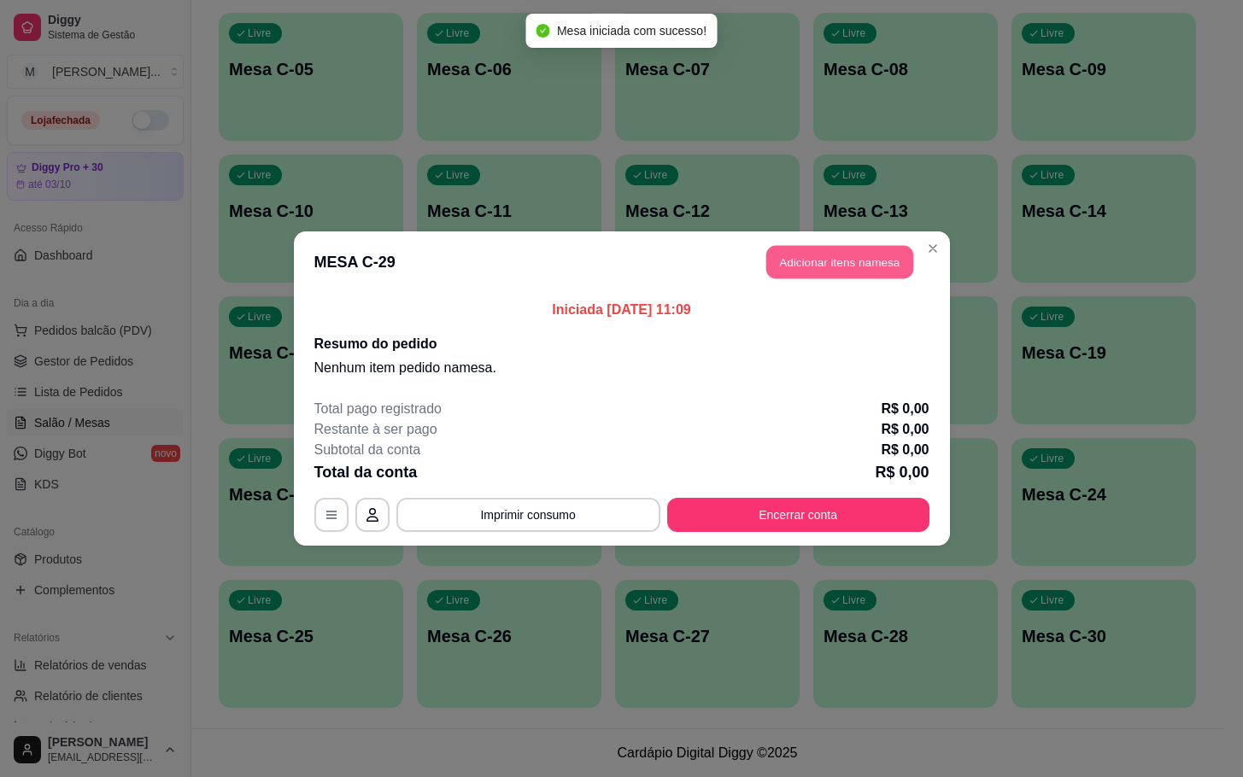
click at [844, 265] on button "Adicionar itens na mesa" at bounding box center [839, 262] width 147 height 33
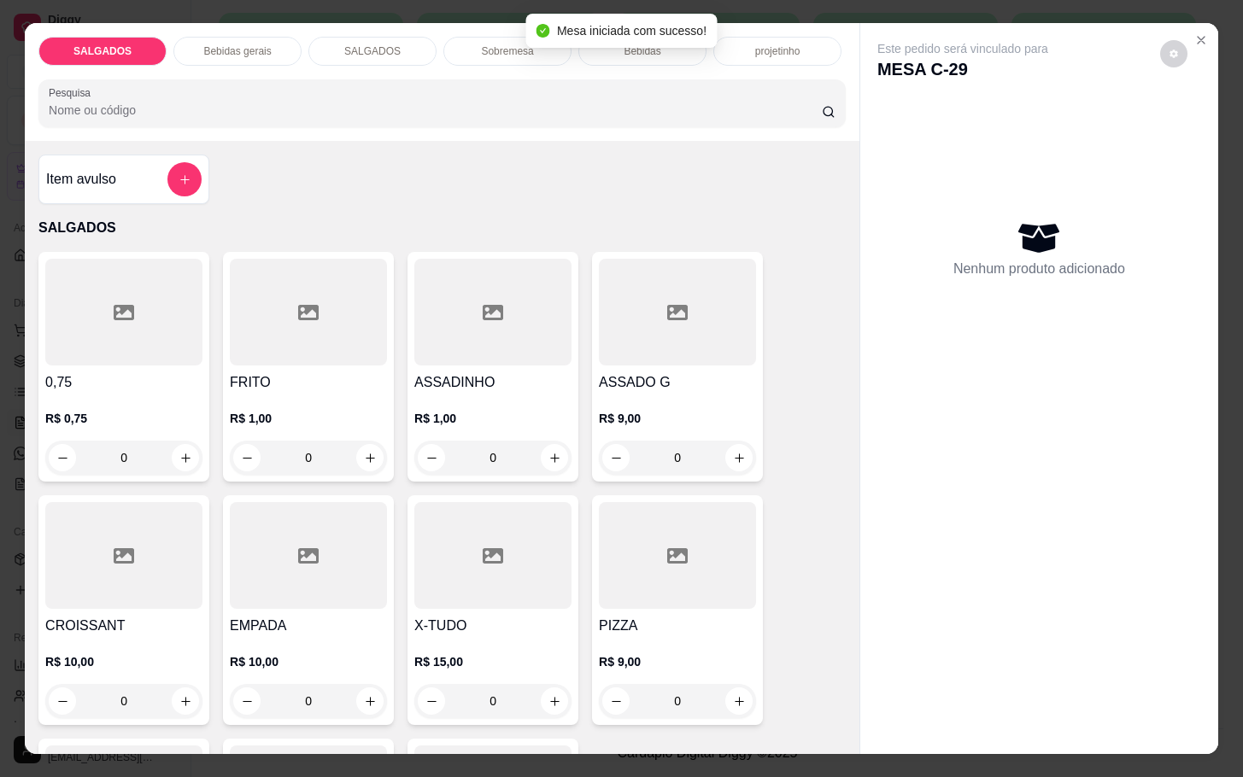
click at [288, 572] on div at bounding box center [308, 555] width 157 height 107
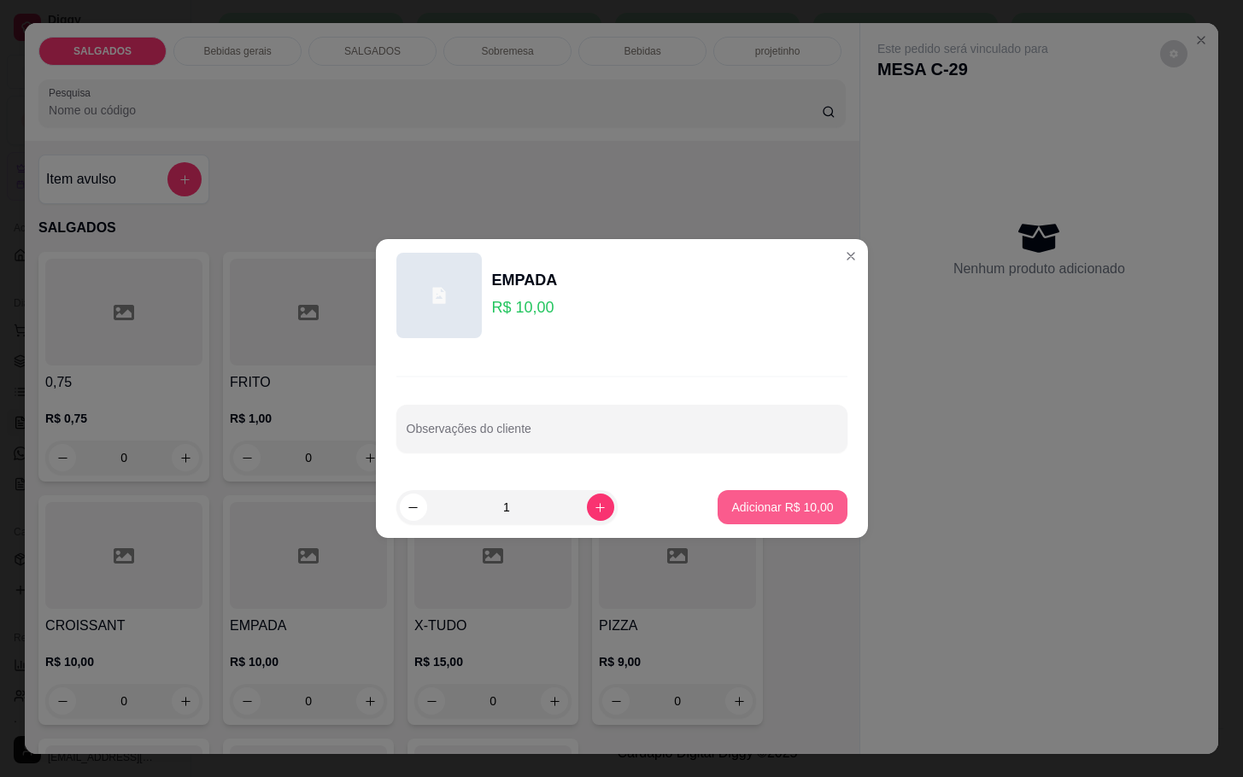
click at [787, 515] on p "Adicionar R$ 10,00" at bounding box center [782, 507] width 102 height 17
type input "1"
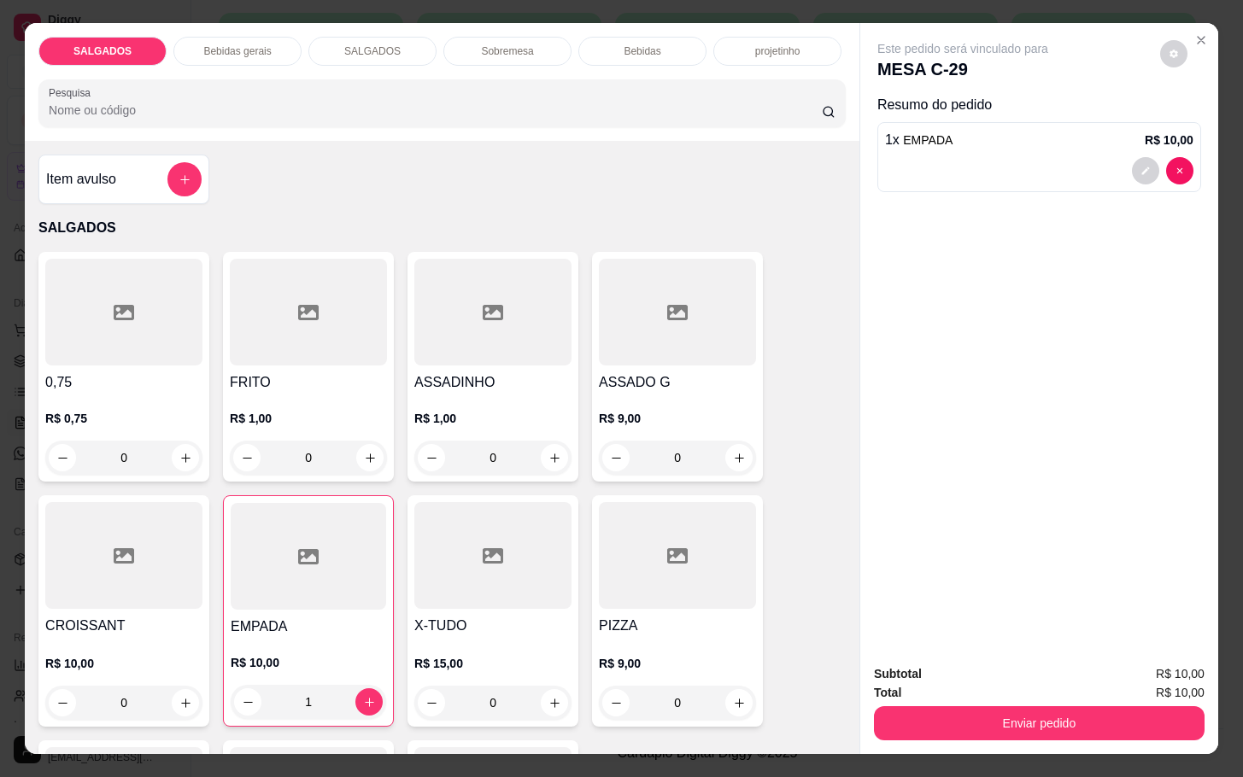
click at [252, 346] on div at bounding box center [308, 312] width 157 height 107
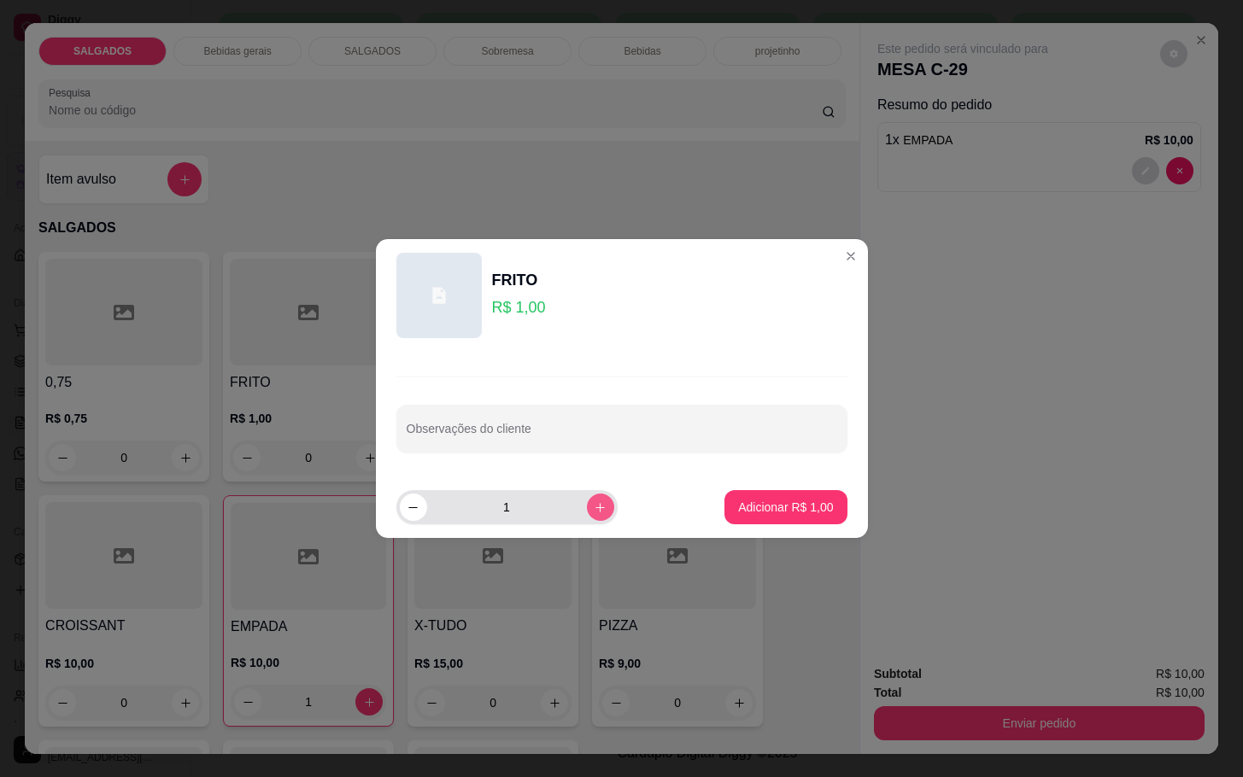
click at [594, 513] on icon "increase-product-quantity" at bounding box center [600, 507] width 13 height 13
click at [594, 511] on icon "increase-product-quantity" at bounding box center [600, 507] width 13 height 13
click at [594, 510] on icon "increase-product-quantity" at bounding box center [600, 507] width 13 height 13
type input "4"
click at [776, 513] on p "Adicionar R$ 4,00" at bounding box center [786, 507] width 92 height 16
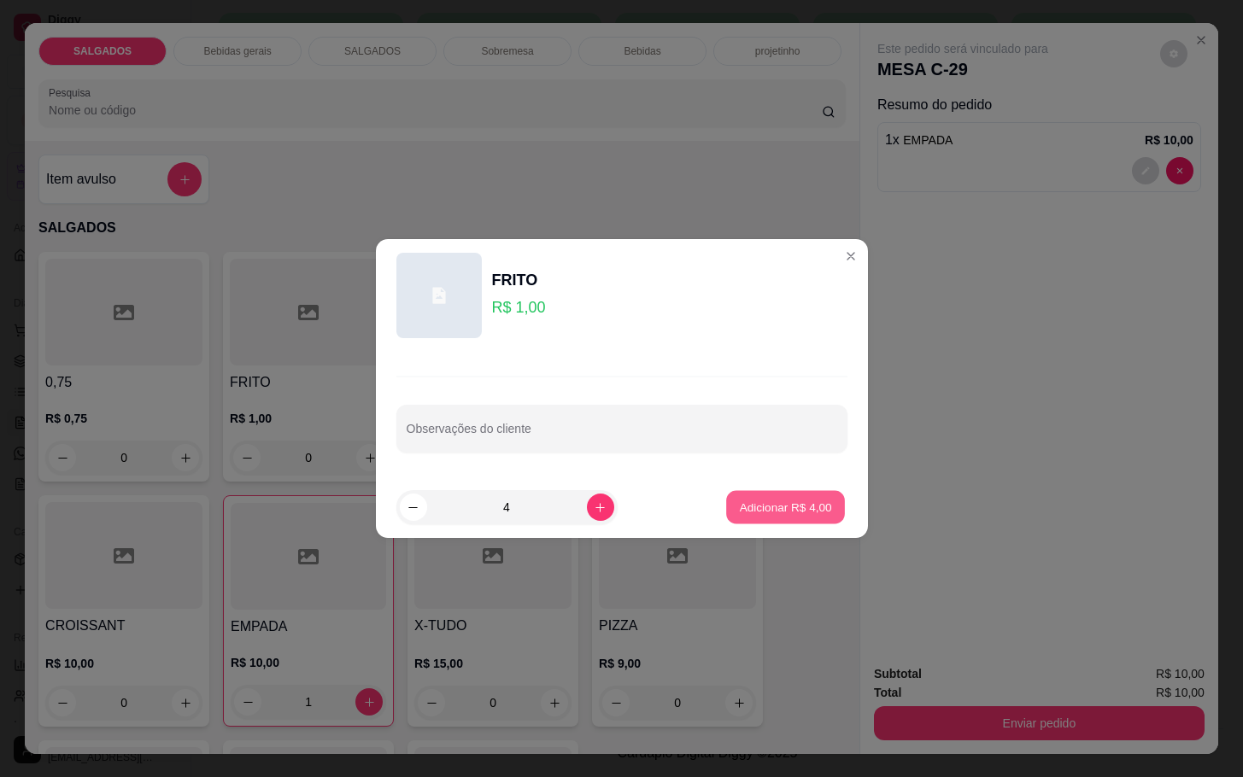
type input "4"
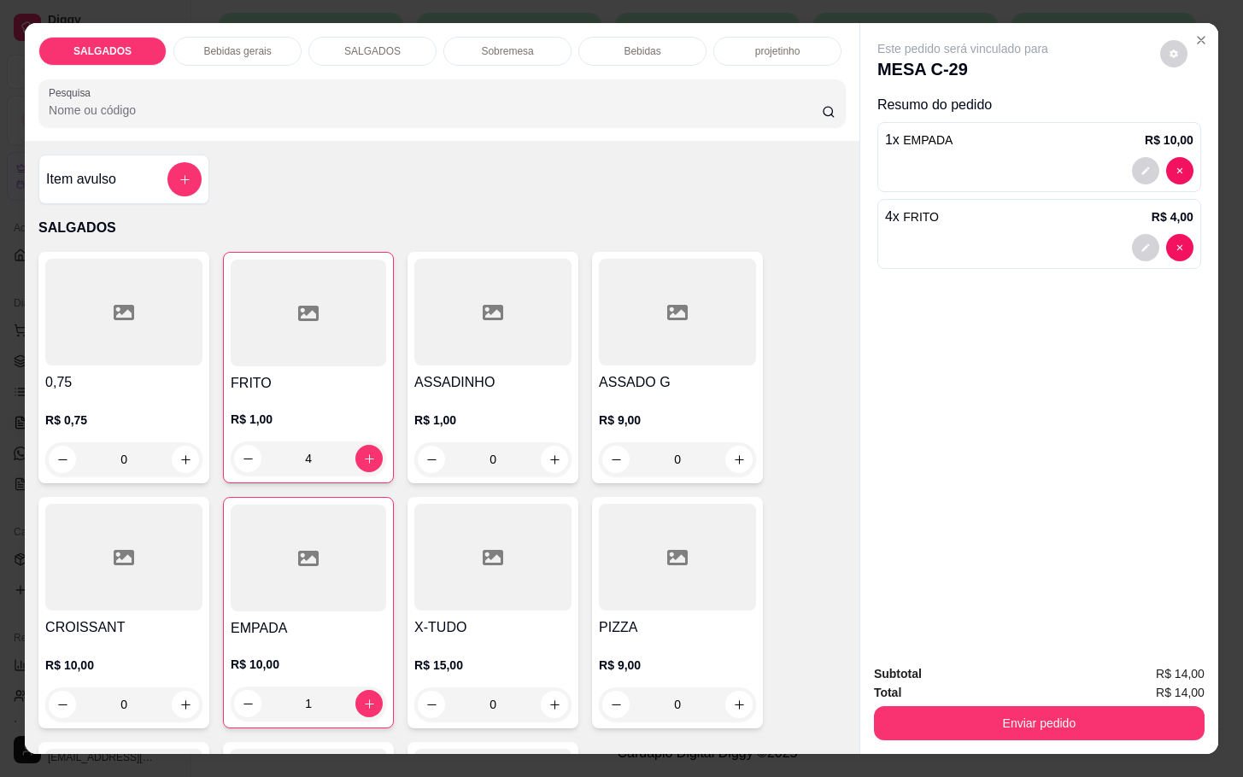
drag, startPoint x: 197, startPoint y: 38, endPoint x: 157, endPoint y: 272, distance: 236.6
click at [203, 44] on p "Bebidas gerais" at bounding box center [236, 51] width 67 height 14
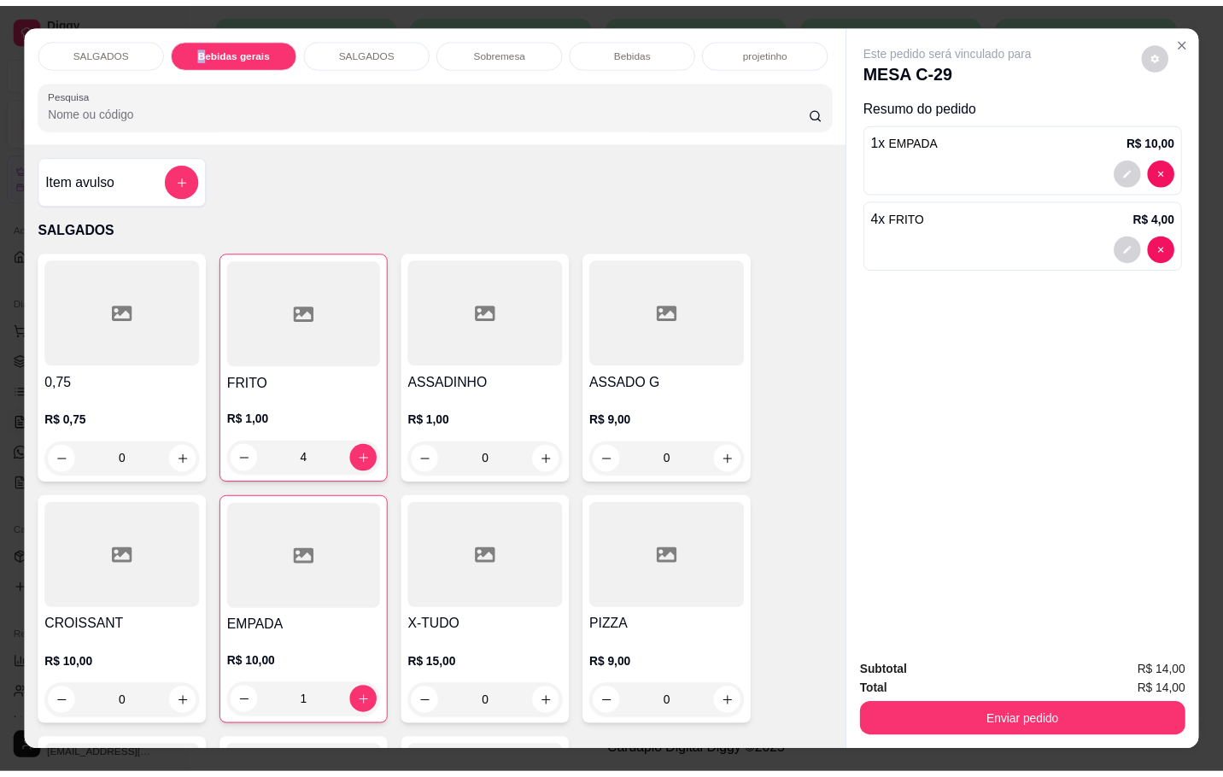
scroll to position [41, 0]
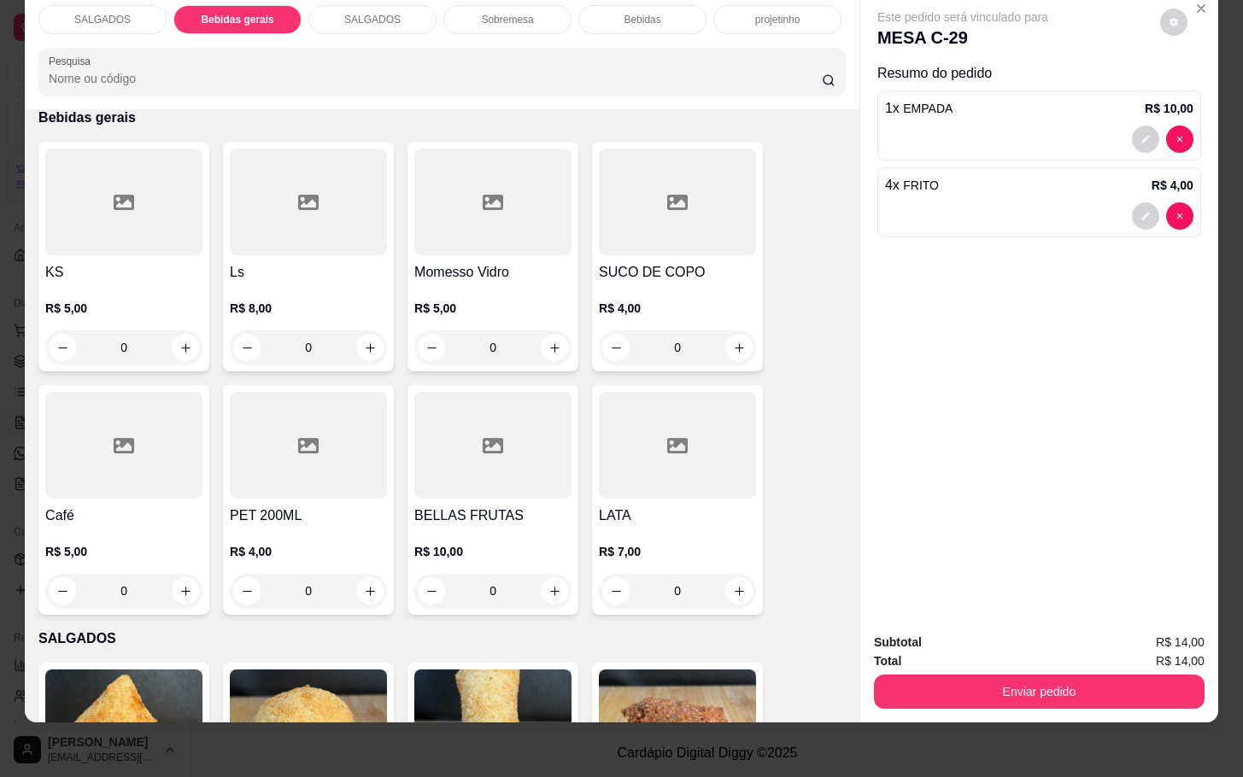
click at [91, 474] on div at bounding box center [123, 445] width 157 height 107
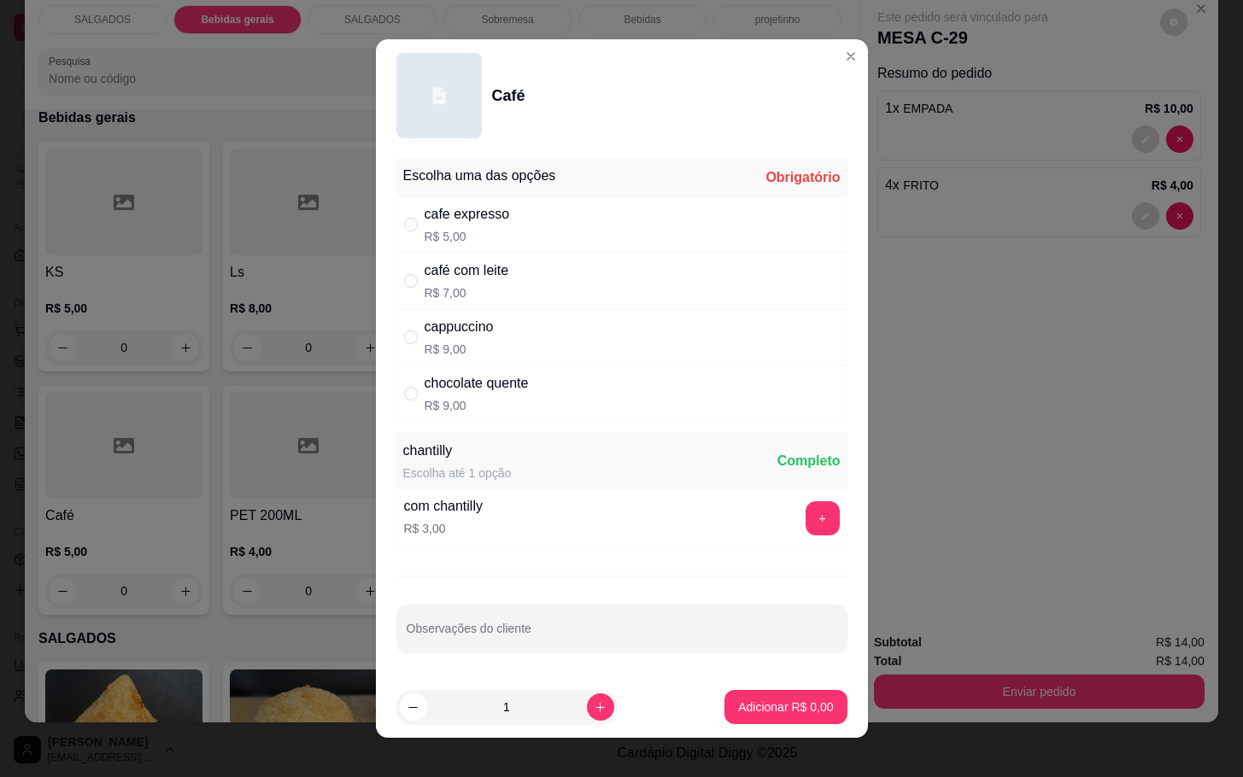
click at [572, 297] on div "café com leite R$ 7,00" at bounding box center [621, 281] width 451 height 56
radio input "true"
click at [738, 705] on p "Adicionar R$ 7,00" at bounding box center [785, 707] width 95 height 17
type input "1"
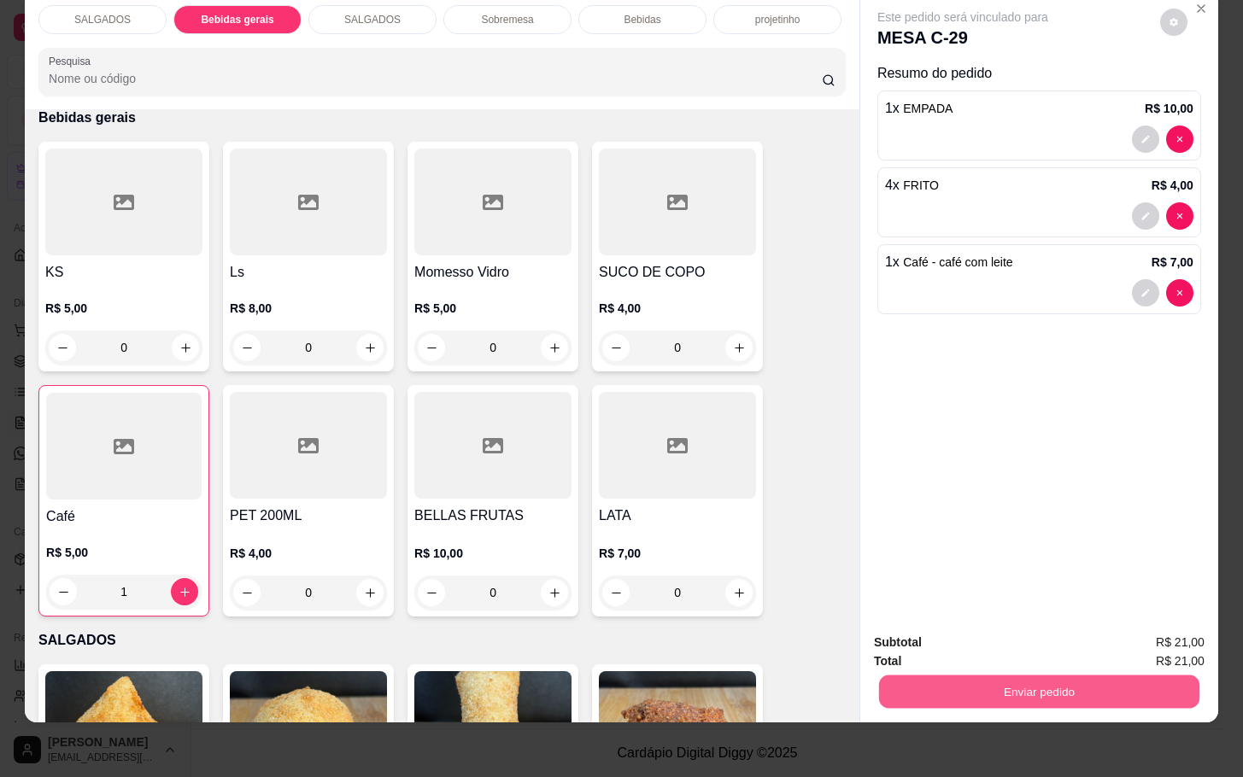
click at [1018, 675] on button "Enviar pedido" at bounding box center [1039, 691] width 320 height 33
click at [995, 623] on button "Não registrar e enviar pedido" at bounding box center [980, 631] width 178 height 32
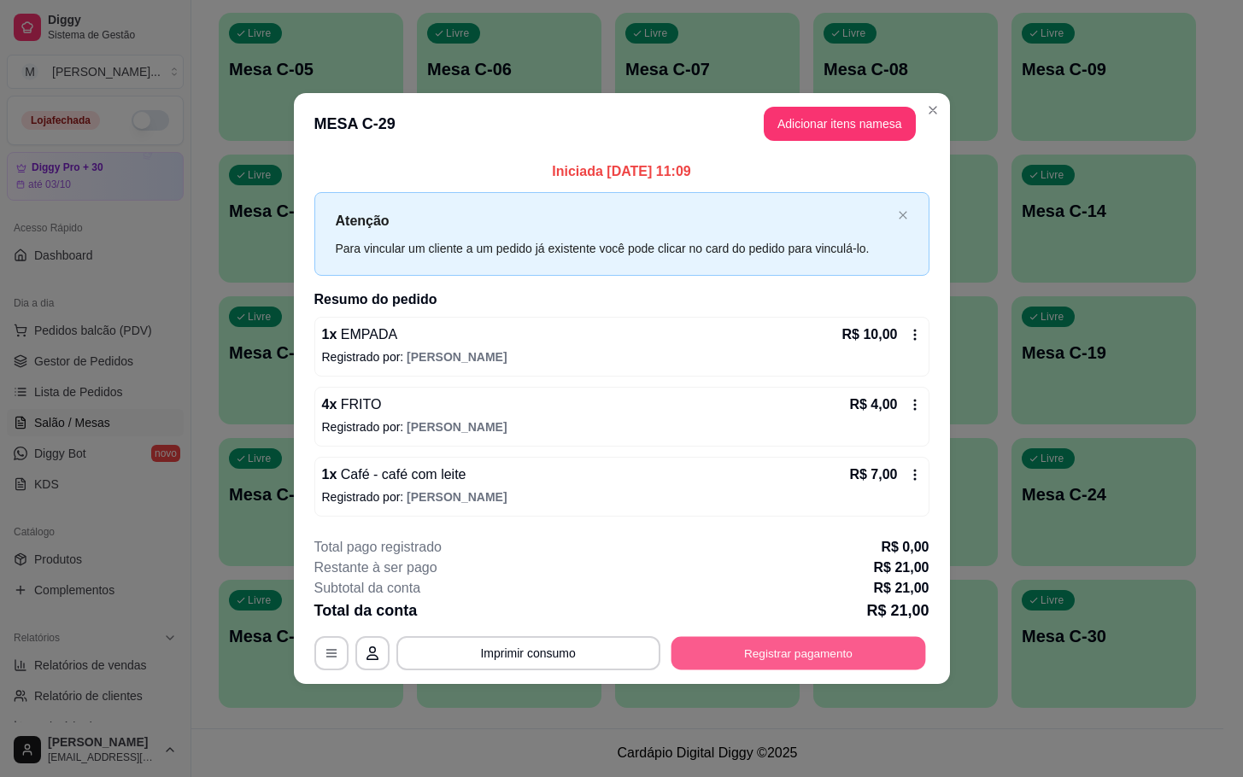
click at [739, 654] on button "Registrar pagamento" at bounding box center [797, 652] width 255 height 33
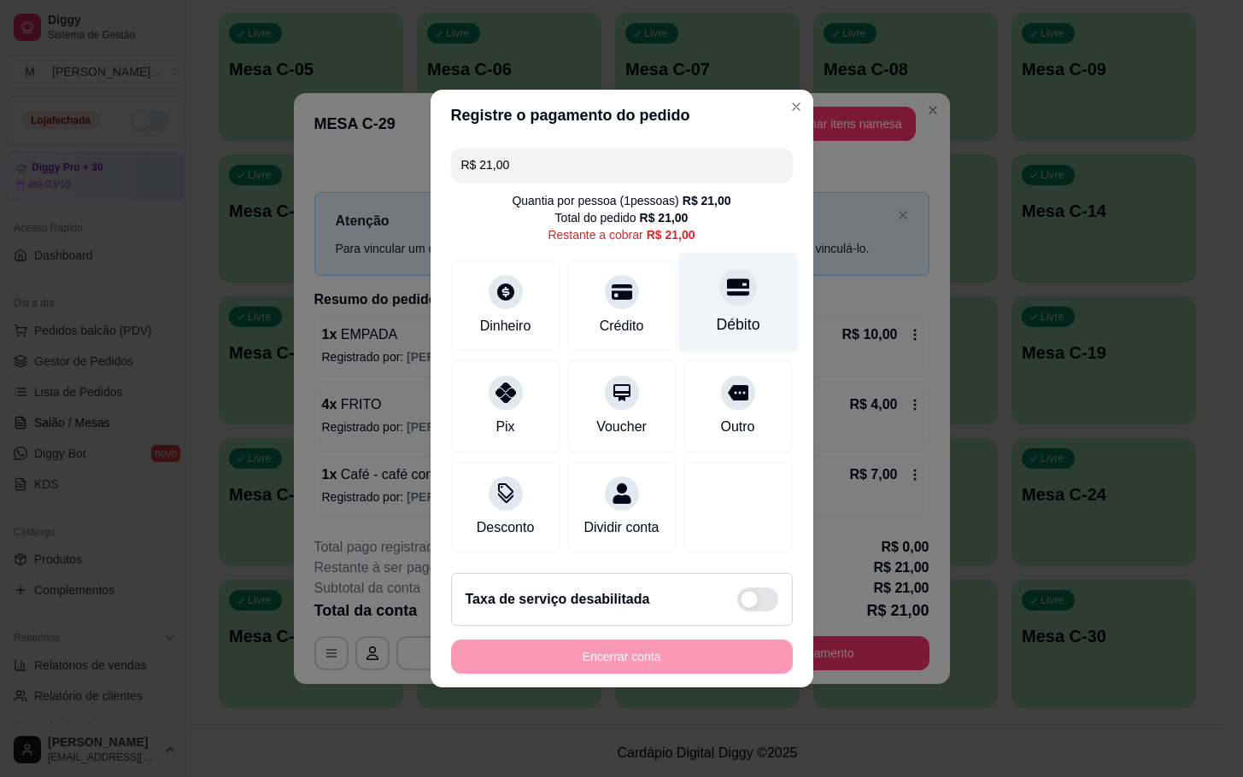
click at [700, 329] on div "Débito" at bounding box center [737, 303] width 120 height 100
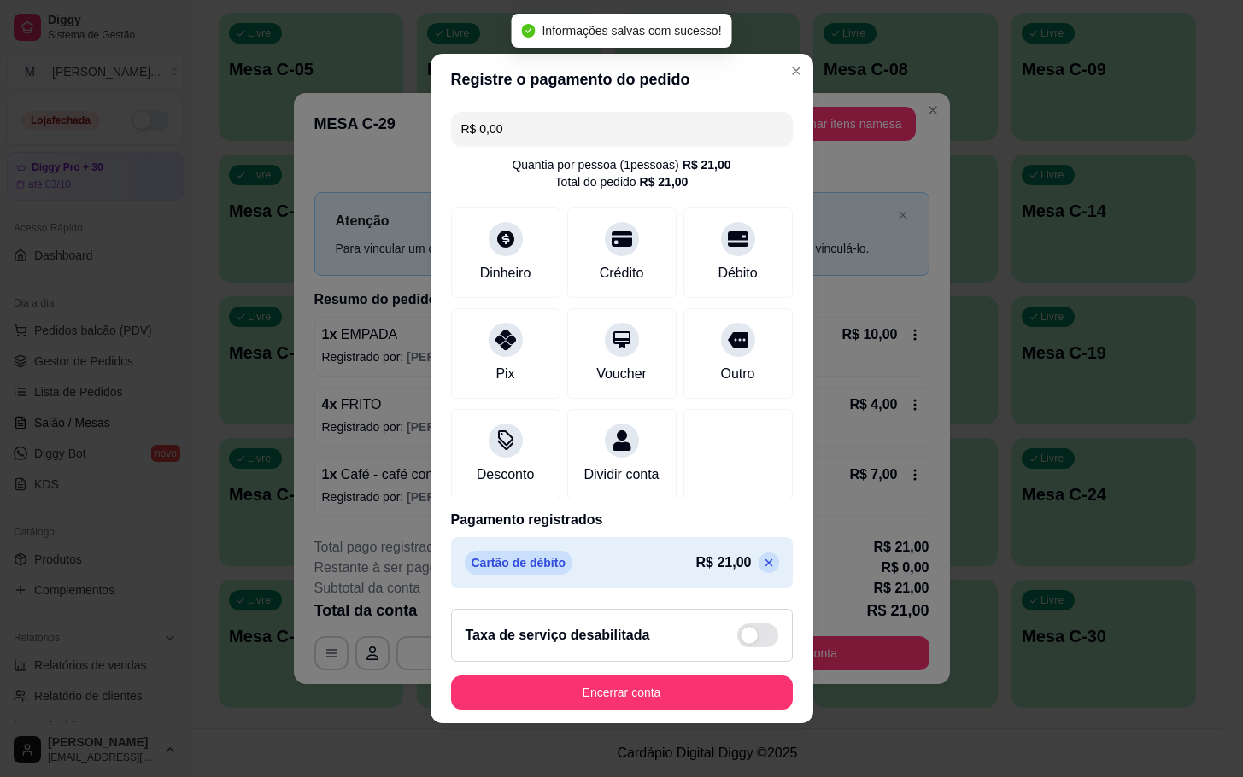
type input "R$ 0,00"
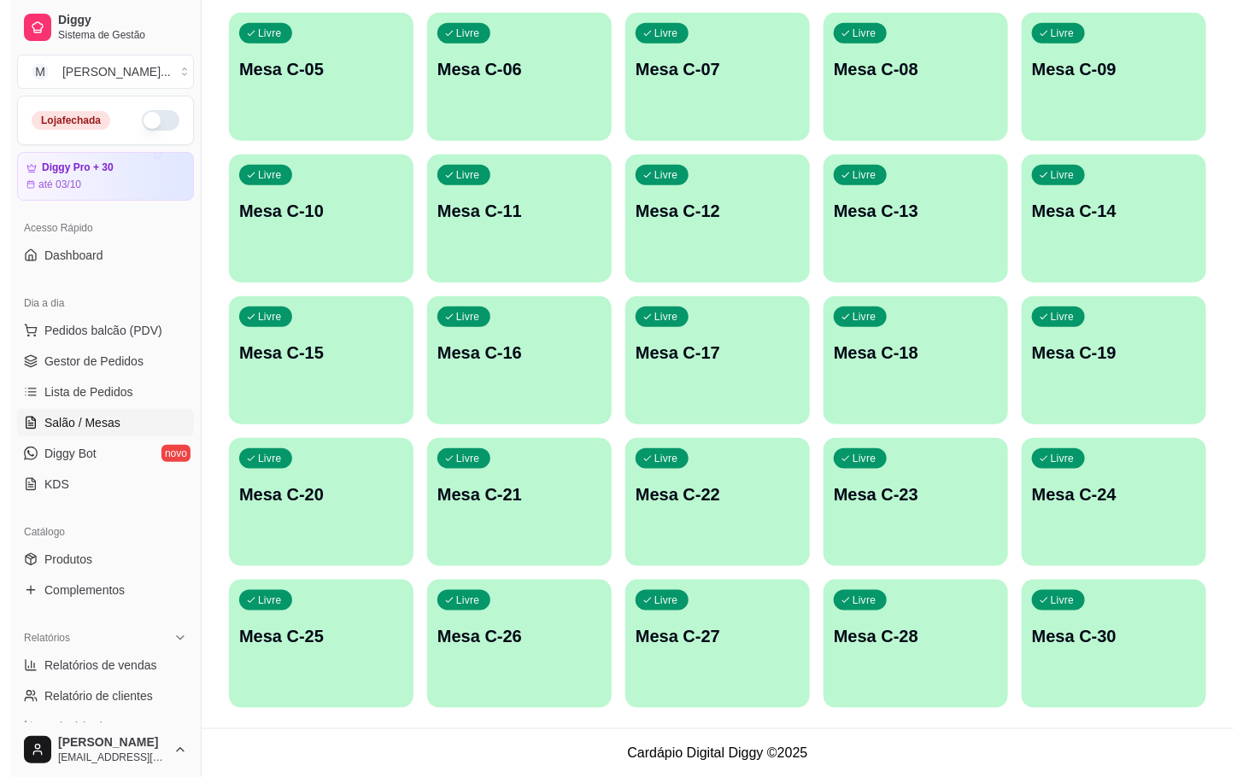
scroll to position [79, 0]
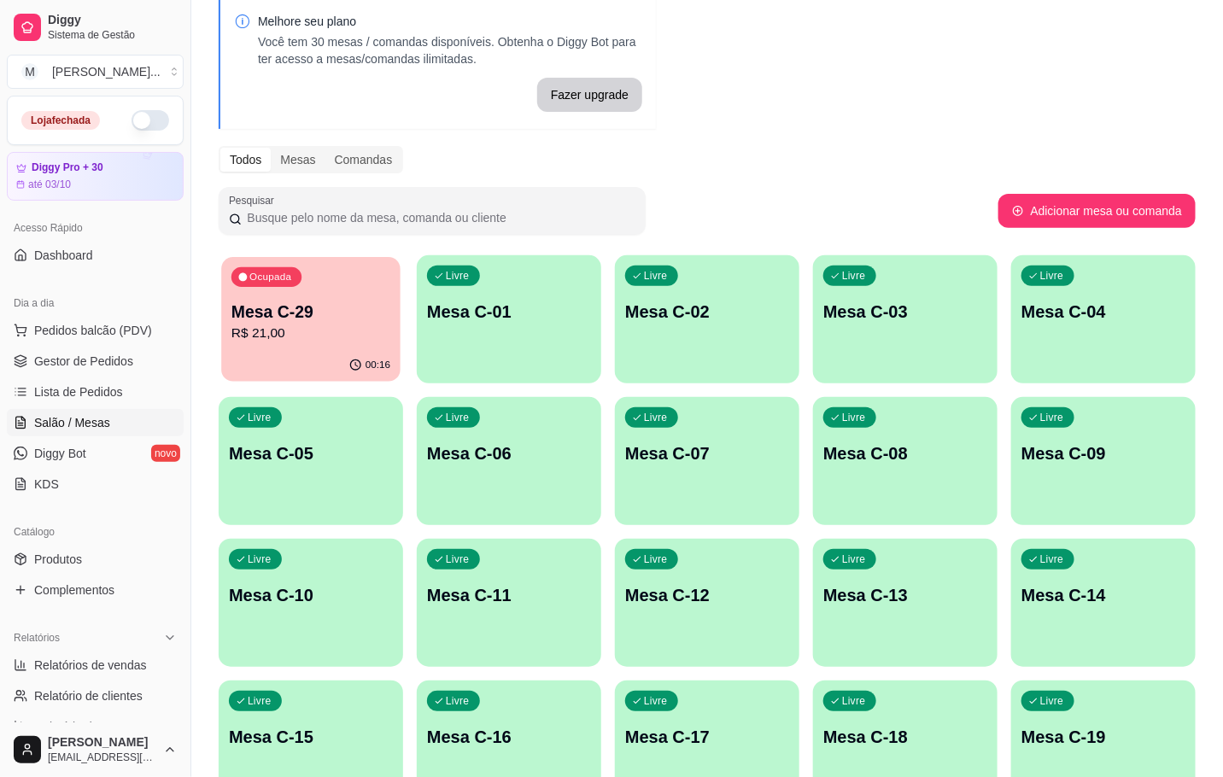
click at [325, 269] on div "Ocupada Mesa C-29 R$ 21,00" at bounding box center [310, 303] width 179 height 92
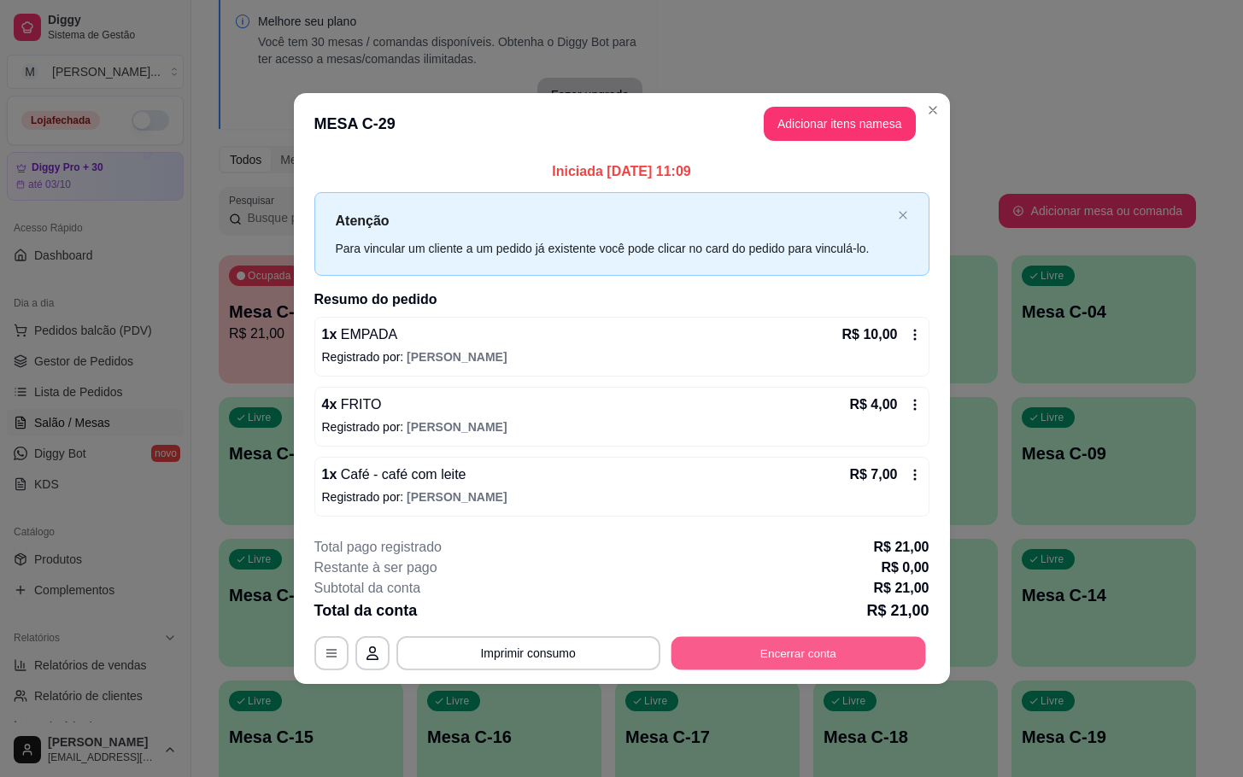
click at [725, 649] on button "Encerrar conta" at bounding box center [797, 652] width 255 height 33
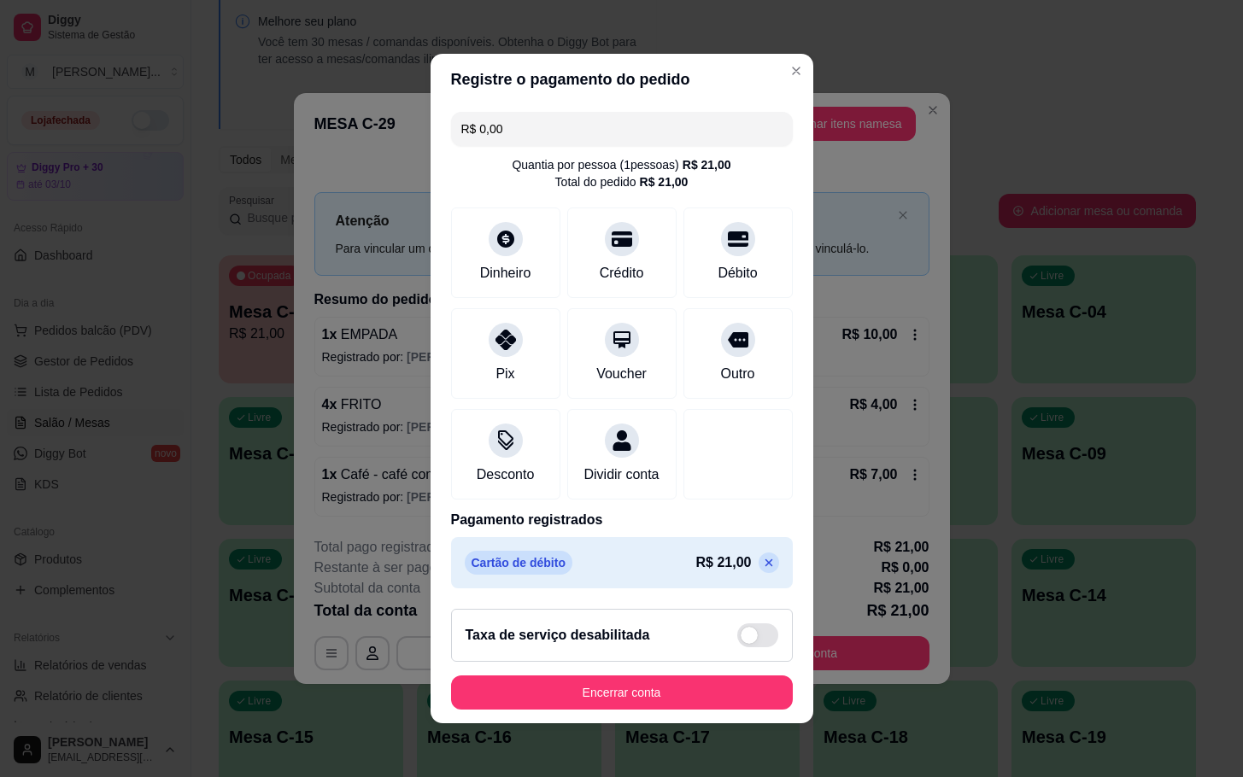
click at [567, 687] on button "Encerrar conta" at bounding box center [622, 693] width 342 height 34
click at [566, 699] on button "Encerrar conta" at bounding box center [622, 693] width 342 height 34
